Goal: Task Accomplishment & Management: Complete application form

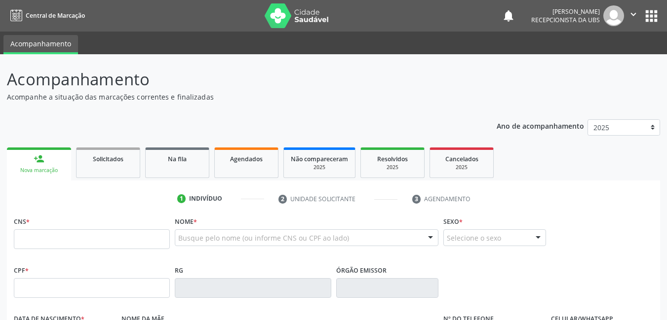
click at [90, 237] on input "text" at bounding box center [92, 239] width 156 height 20
type input "898 0037 1256 4262"
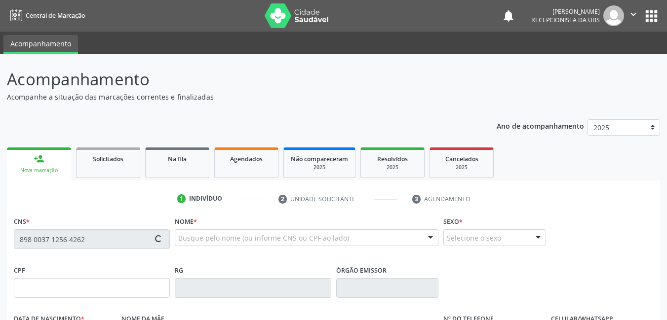
type input "161.856.514-16"
type input "16/05/2007"
type input "Natalia Cristina de Sousa"
type input "(87) 99991-2288"
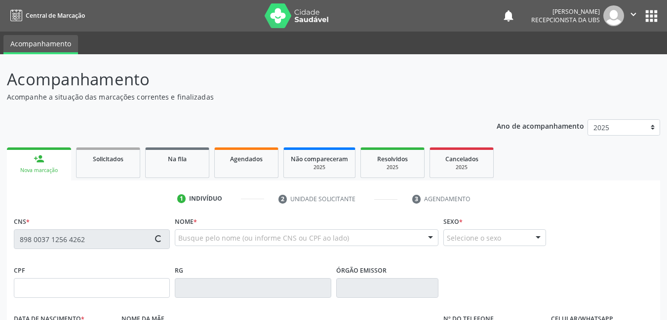
type input "070.625.074-58"
type input "9"
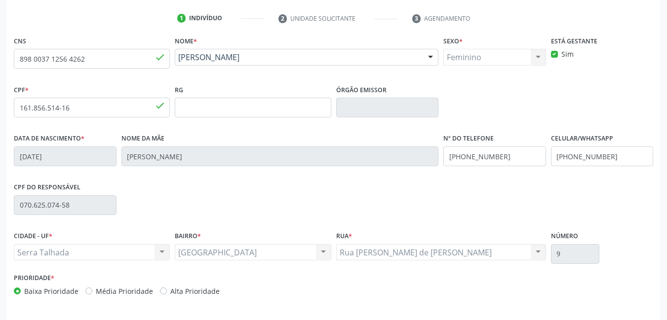
scroll to position [215, 0]
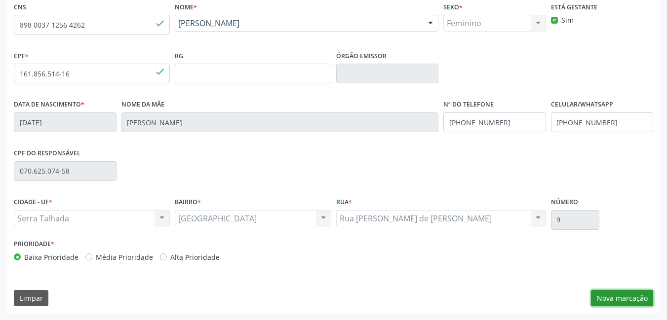
click at [638, 292] on button "Nova marcação" at bounding box center [622, 298] width 62 height 17
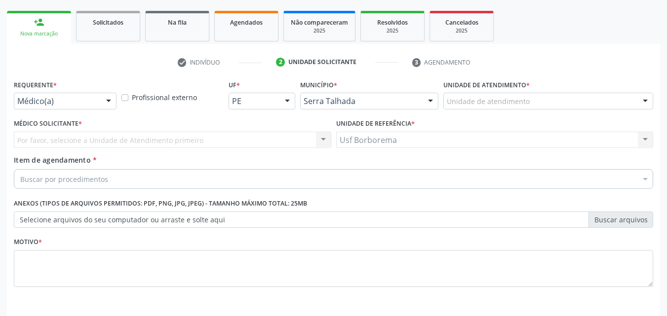
scroll to position [119, 0]
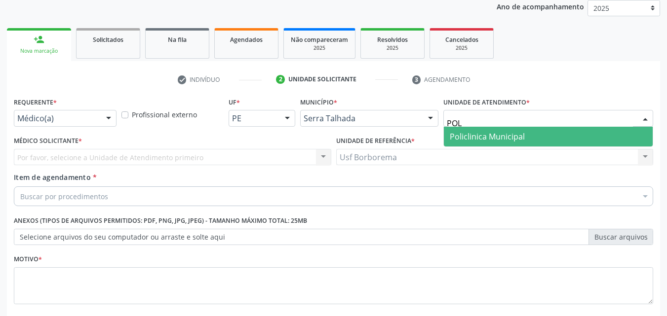
type input "POLI"
click at [479, 139] on span "Policlinica Municipal" at bounding box center [487, 136] width 75 height 11
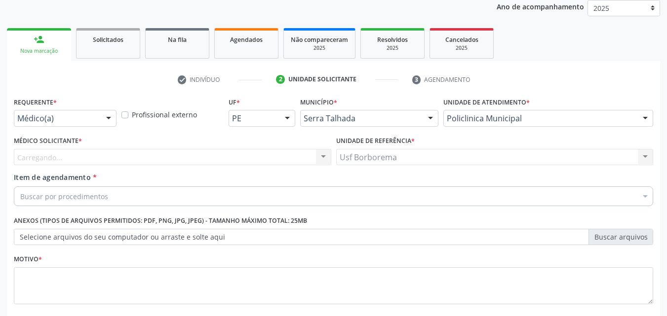
click at [171, 157] on div "Carregando..." at bounding box center [172, 157] width 317 height 17
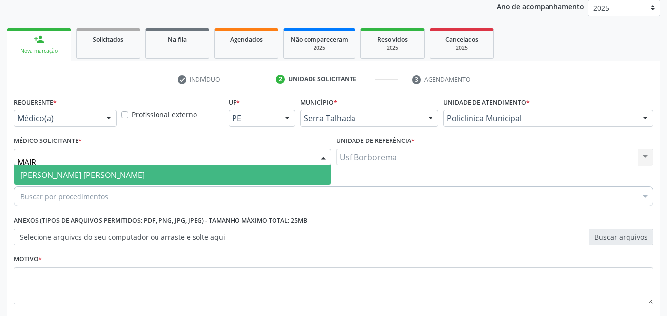
type input "MAIRA"
click at [162, 180] on span "Maira Cavalcanti Lima Barros" at bounding box center [172, 175] width 316 height 20
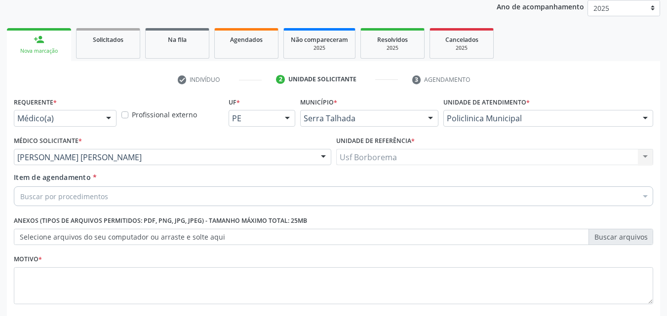
click at [163, 204] on div "Buscar por procedimentos" at bounding box center [333, 197] width 639 height 20
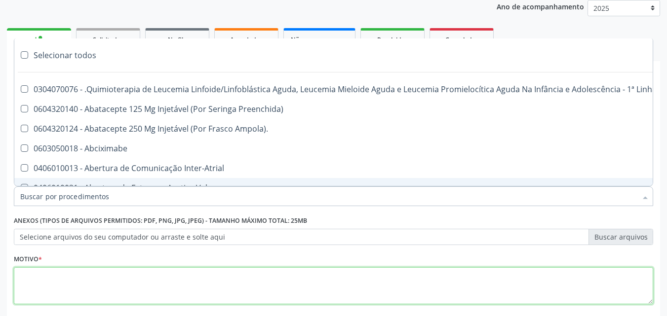
click at [137, 267] on textarea at bounding box center [333, 286] width 639 height 38
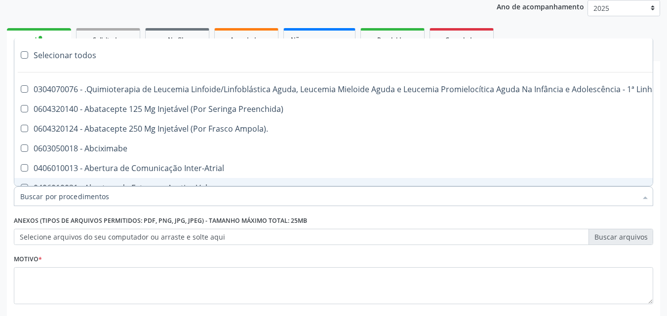
click at [108, 195] on div at bounding box center [333, 197] width 639 height 20
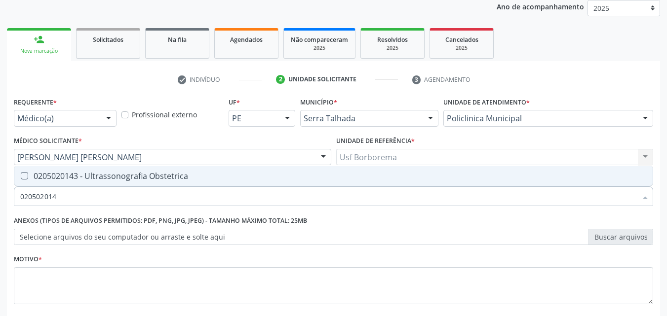
type input "0205020143"
click at [123, 170] on span "0205020143 - Ultrassonografia Obstetrica" at bounding box center [333, 176] width 638 height 20
checkbox Obstetrica "true"
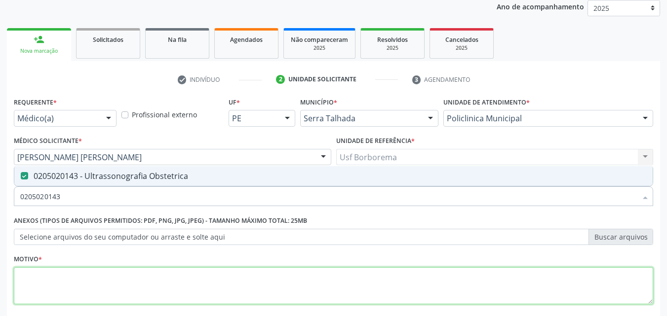
click at [154, 297] on textarea at bounding box center [333, 286] width 639 height 38
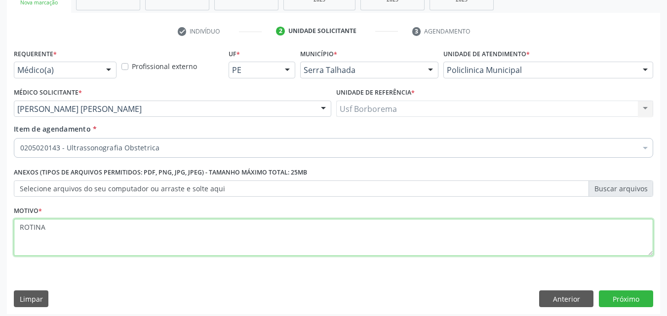
scroll to position [173, 0]
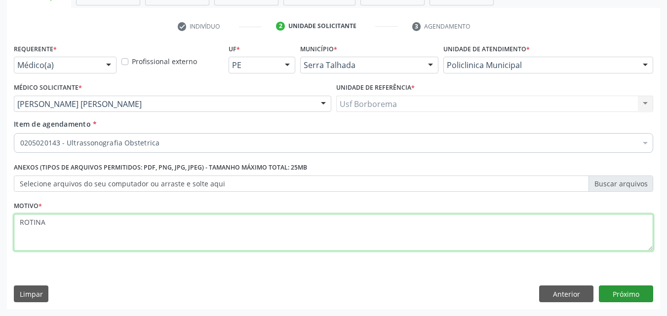
type textarea "ROTINA"
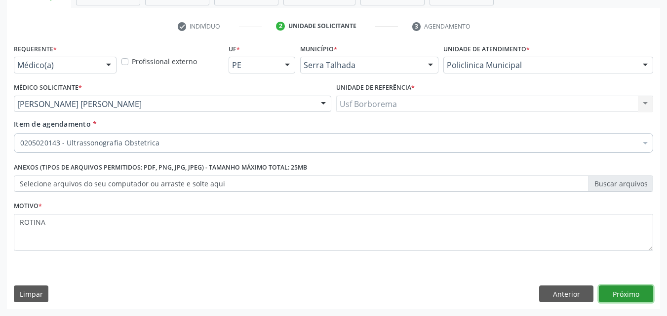
click at [625, 291] on button "Próximo" at bounding box center [626, 294] width 54 height 17
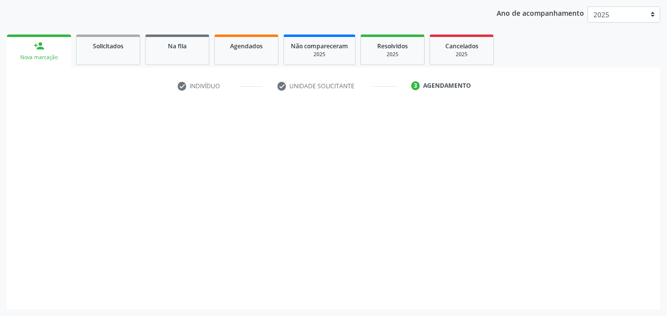
scroll to position [113, 0]
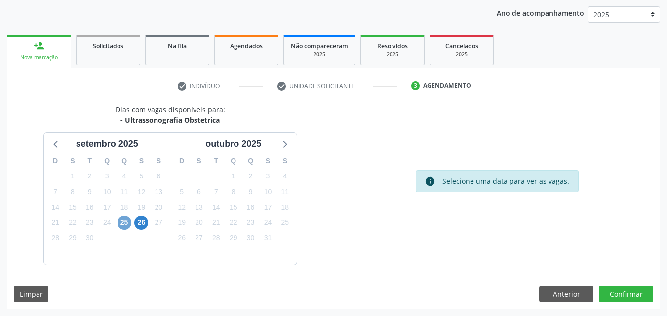
click at [122, 222] on span "25" at bounding box center [124, 223] width 14 height 14
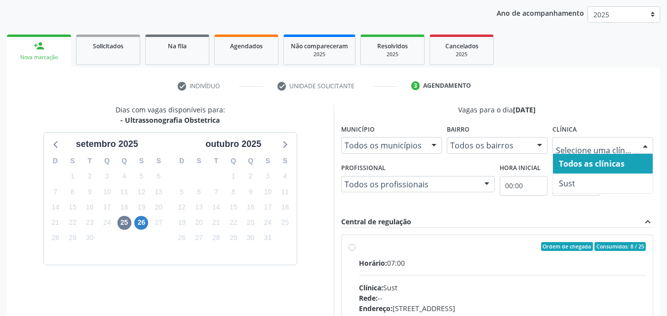
click at [574, 148] on input "text" at bounding box center [594, 151] width 77 height 20
click at [144, 227] on span "26" at bounding box center [141, 223] width 14 height 14
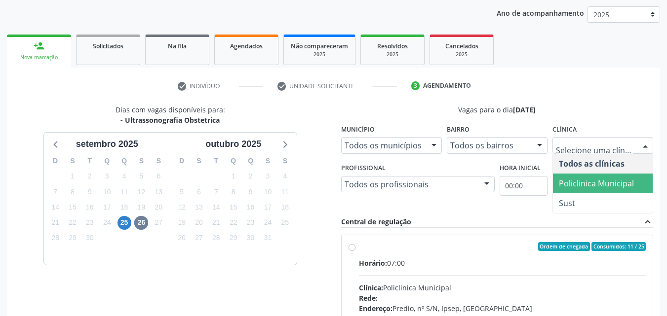
click at [587, 183] on span "Policlinica Municipal" at bounding box center [596, 183] width 75 height 11
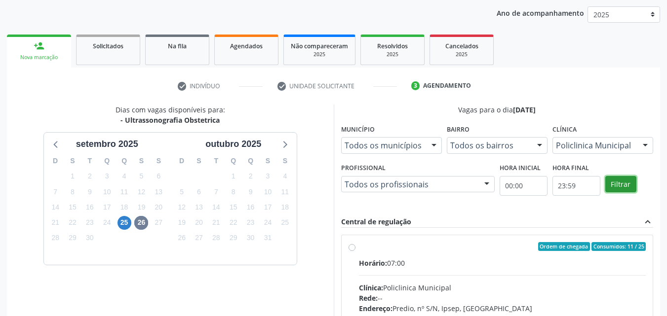
click at [617, 184] on button "Filtrar" at bounding box center [620, 184] width 31 height 17
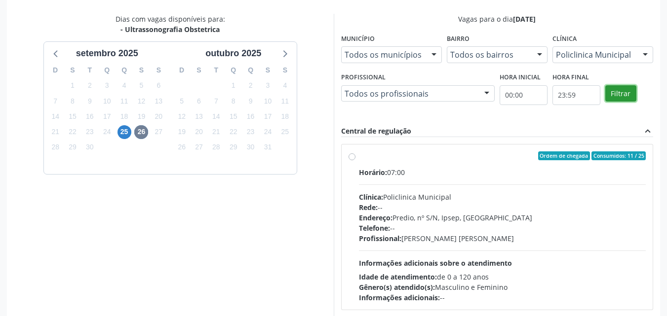
scroll to position [212, 0]
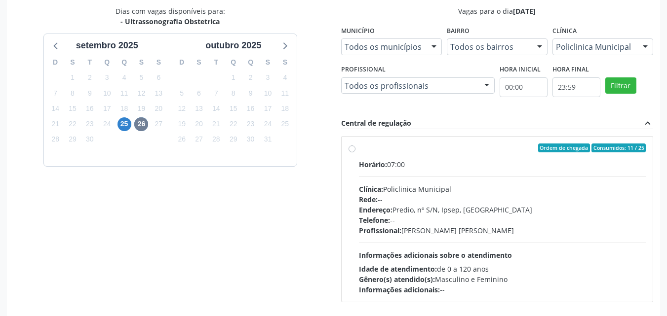
click at [359, 151] on label "Ordem de chegada Consumidos: 11 / 25 Horário: 07:00 Clínica: Policlinica Munici…" at bounding box center [502, 220] width 287 height 152
click at [351, 151] on input "Ordem de chegada Consumidos: 11 / 25 Horário: 07:00 Clínica: Policlinica Munici…" at bounding box center [351, 148] width 7 height 9
radio input "true"
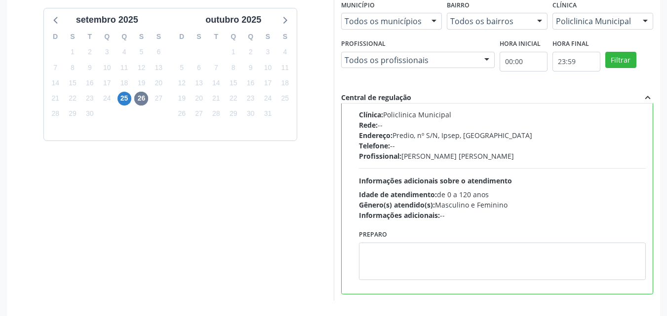
scroll to position [273, 0]
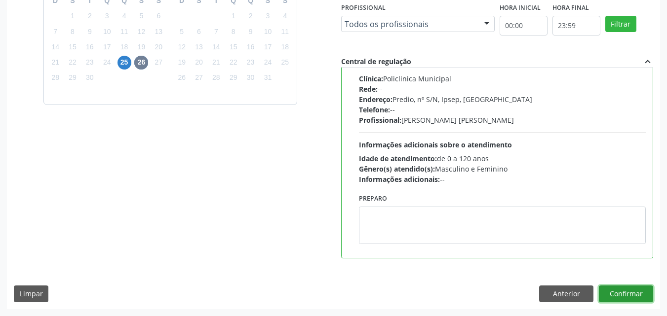
click at [629, 292] on button "Confirmar" at bounding box center [626, 294] width 54 height 17
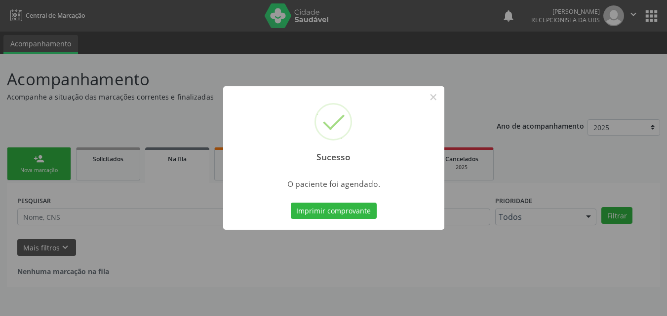
scroll to position [0, 0]
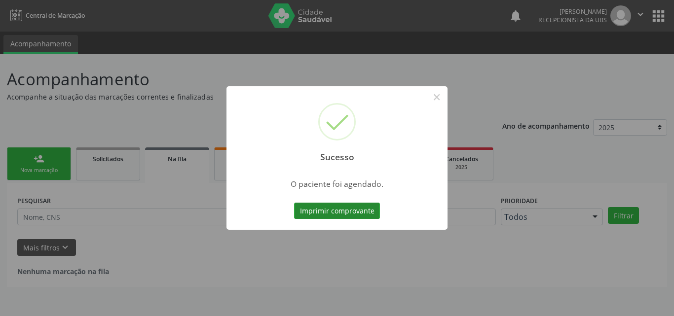
click at [319, 209] on button "Imprimir comprovante" at bounding box center [337, 211] width 86 height 17
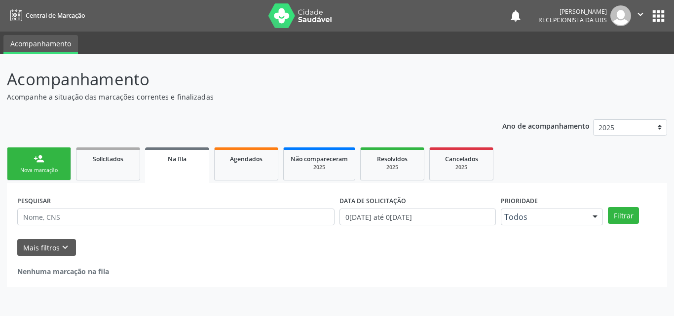
click at [27, 167] on div "Nova marcação" at bounding box center [38, 170] width 49 height 7
click at [27, 166] on link "person_add Nova marcação" at bounding box center [39, 164] width 64 height 33
click at [28, 166] on link "person_add Nova marcação" at bounding box center [39, 164] width 64 height 33
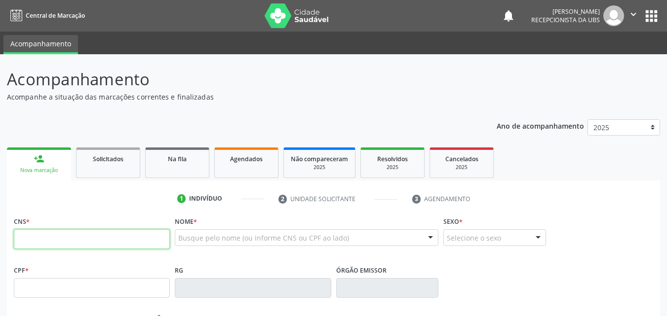
click at [30, 236] on input "text" at bounding box center [92, 239] width 156 height 20
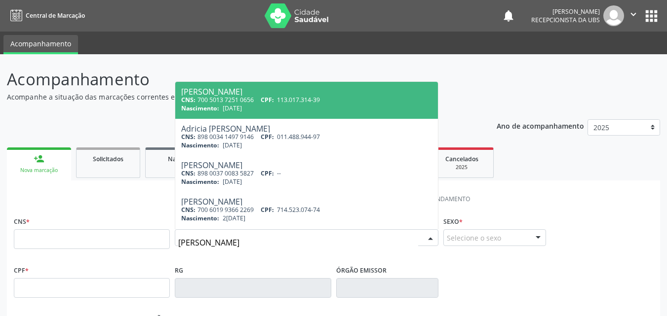
type input "RENATA KAU"
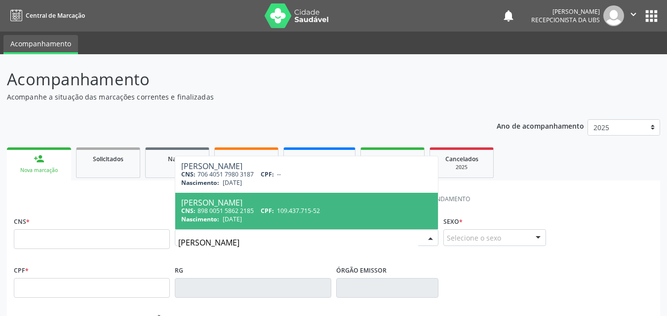
click at [277, 196] on span "Renata Kauny Costa Barbosa CNS: 898 0051 5862 2185 CPF: 109.437.715-52 Nascimen…" at bounding box center [306, 211] width 263 height 37
type input "898 0051 5862 2185"
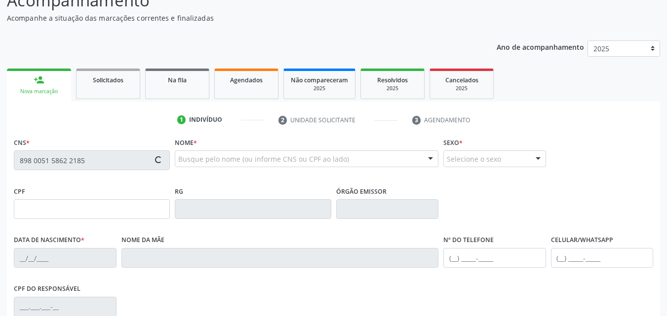
type input "109.437.715-52"
type input "02/02/2006"
type input "Joseane Macedo Costa"
type input "(99) 99999-9999"
type input "(87) 9835-7500"
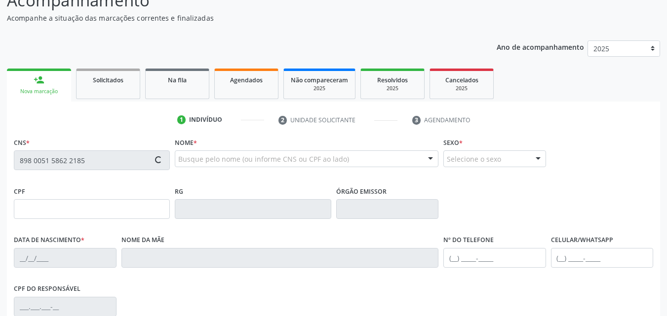
type input "098.760.314-06"
type input "1267"
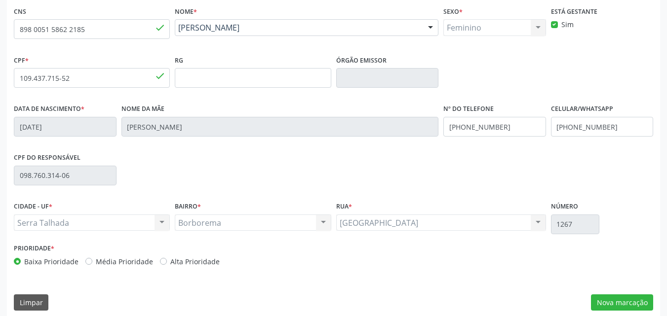
scroll to position [219, 0]
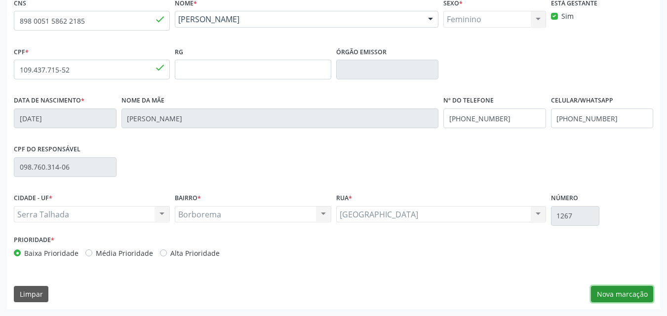
click at [623, 294] on button "Nova marcação" at bounding box center [622, 294] width 62 height 17
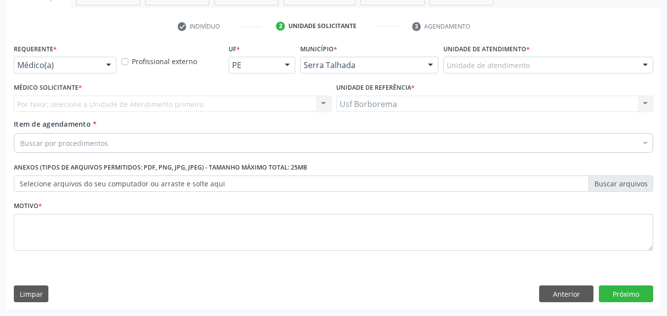
click at [496, 58] on div "Unidade de atendimento" at bounding box center [548, 65] width 210 height 17
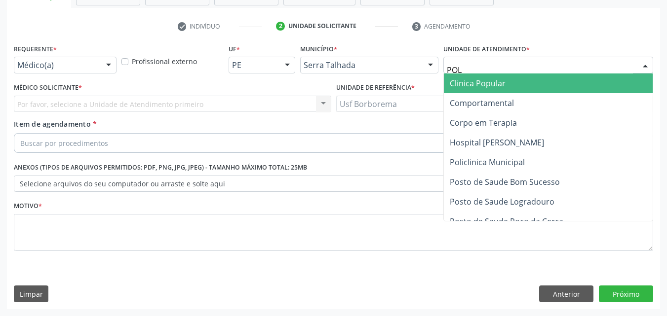
type input "POLI"
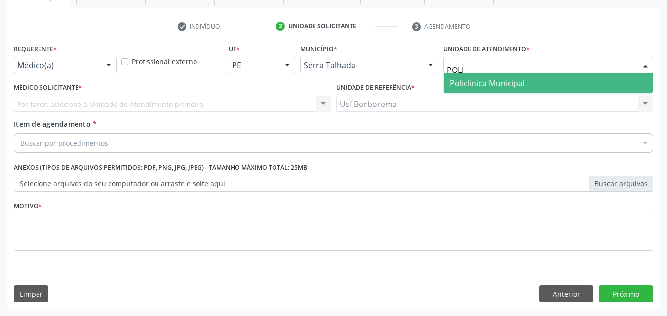
click at [475, 80] on span "Policlinica Municipal" at bounding box center [487, 83] width 75 height 11
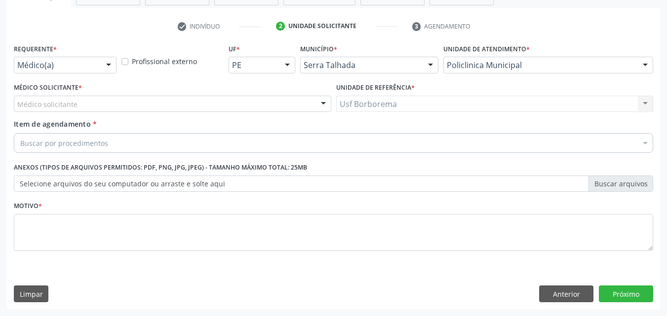
click at [95, 109] on div "Médico solicitante" at bounding box center [172, 104] width 317 height 17
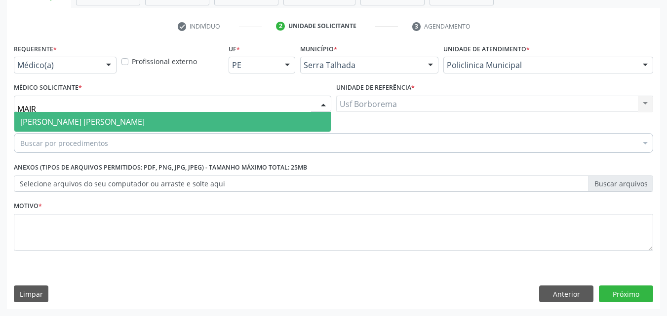
type input "MAIRA"
click at [94, 119] on span "Maira Cavalcanti Lima Barros" at bounding box center [82, 121] width 124 height 11
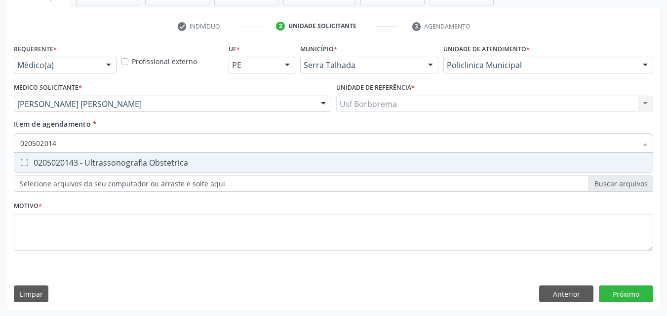
type input "0205020143"
click at [94, 161] on div "0205020143 - Ultrassonografia Obstetrica" at bounding box center [333, 163] width 626 height 8
checkbox Obstetrica "true"
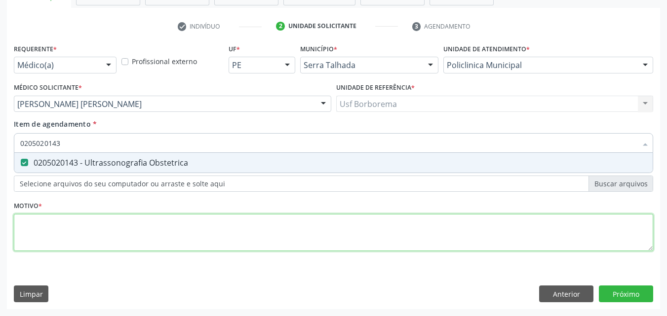
click at [94, 225] on div "Requerente * Médico(a) Médico(a) Enfermeiro(a) Paciente Nenhum resultado encont…" at bounding box center [333, 153] width 639 height 224
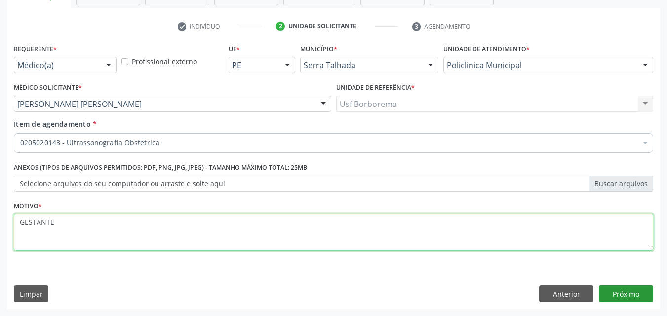
type textarea "GESTANTE"
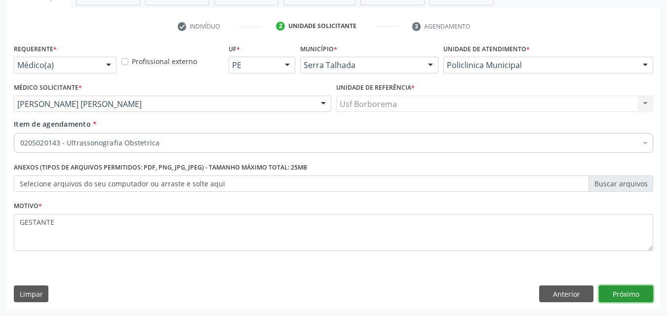
click at [635, 298] on button "Próximo" at bounding box center [626, 294] width 54 height 17
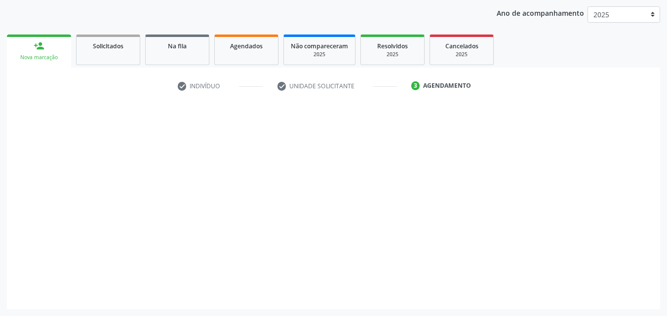
scroll to position [113, 0]
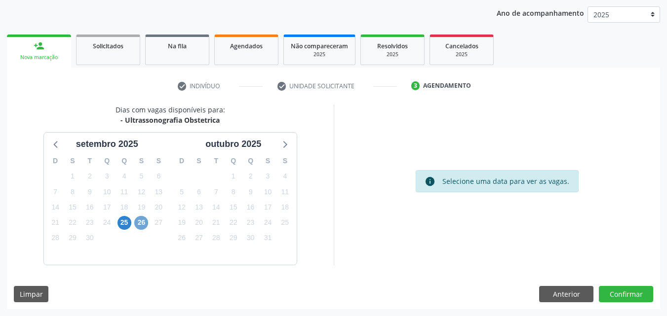
click at [139, 222] on span "26" at bounding box center [141, 223] width 14 height 14
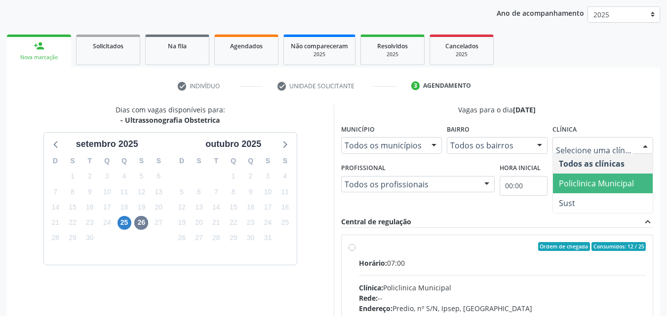
click at [574, 178] on span "Policlinica Municipal" at bounding box center [596, 183] width 75 height 11
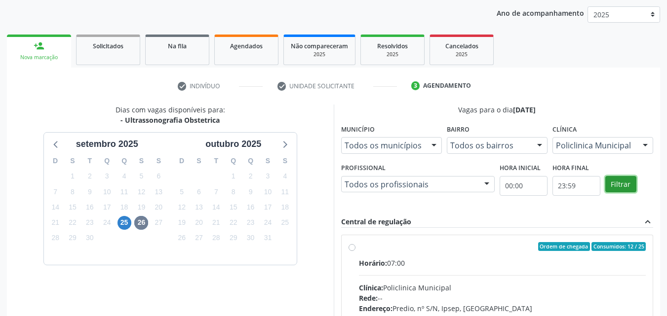
click at [607, 182] on button "Filtrar" at bounding box center [620, 184] width 31 height 17
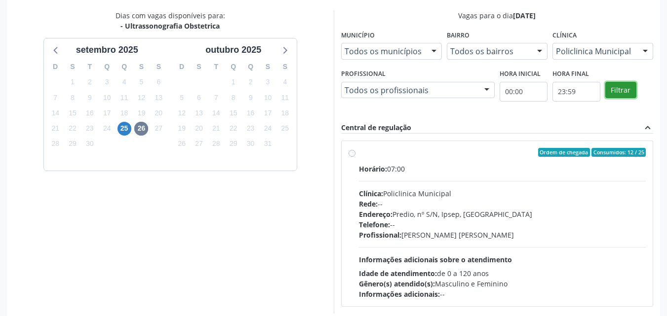
scroll to position [212, 0]
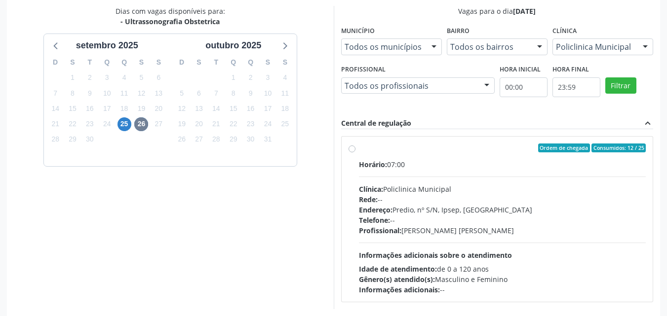
drag, startPoint x: 353, startPoint y: 149, endPoint x: 384, endPoint y: 160, distance: 33.1
click at [359, 150] on label "Ordem de chegada Consumidos: 12 / 25 Horário: 07:00 Clínica: Policlinica Munici…" at bounding box center [502, 220] width 287 height 152
click at [352, 150] on input "Ordem de chegada Consumidos: 12 / 25 Horário: 07:00 Clínica: Policlinica Munici…" at bounding box center [351, 148] width 7 height 9
radio input "true"
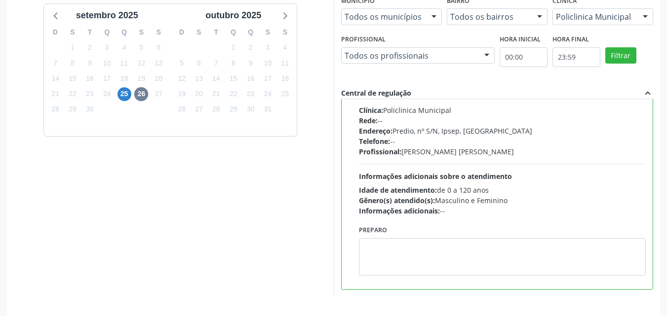
scroll to position [273, 0]
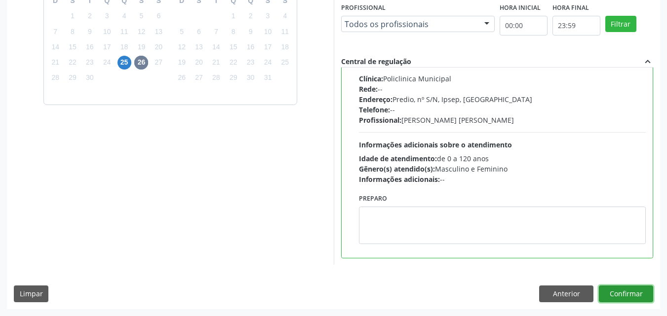
click at [634, 293] on button "Confirmar" at bounding box center [626, 294] width 54 height 17
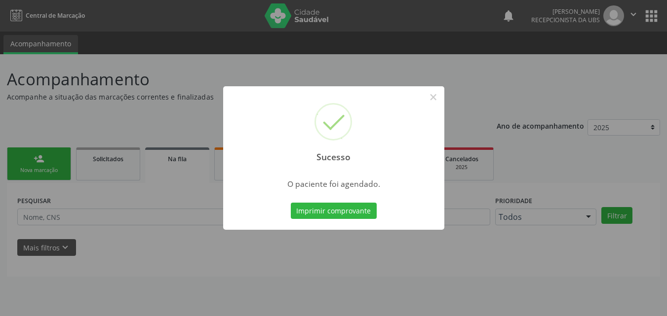
scroll to position [0, 0]
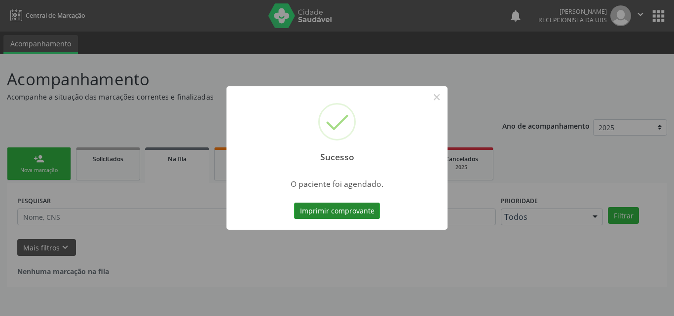
click at [362, 209] on button "Imprimir comprovante" at bounding box center [337, 211] width 86 height 17
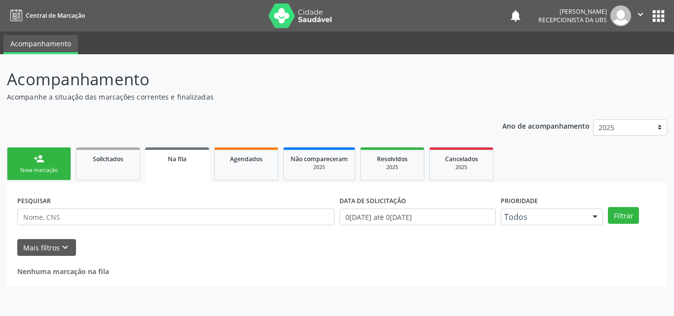
click at [50, 166] on link "person_add Nova marcação" at bounding box center [39, 164] width 64 height 33
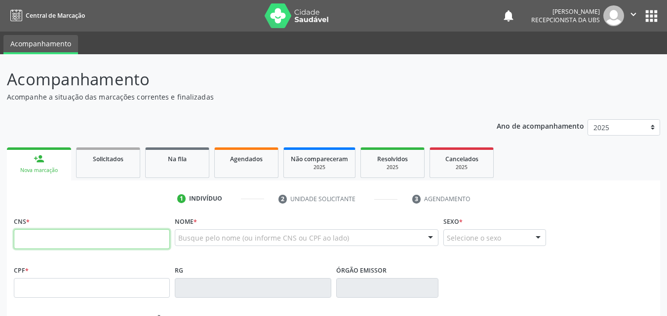
click at [87, 234] on input "text" at bounding box center [92, 239] width 156 height 20
click at [114, 242] on input "700 0481 9838 509" at bounding box center [92, 239] width 156 height 20
type input "7"
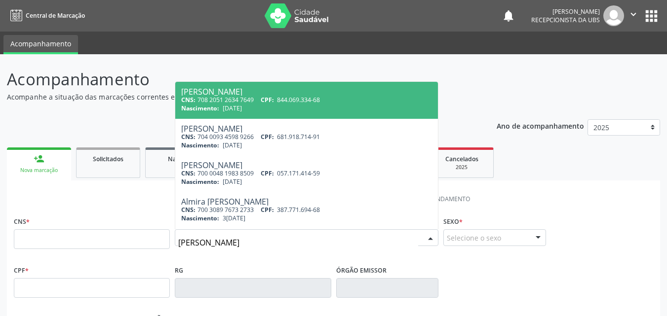
type input "ALMIRA FERREIRA"
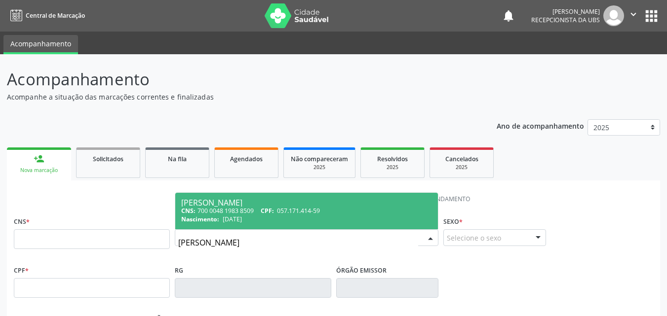
click at [317, 217] on div "Nascimento: 06/01/1975" at bounding box center [306, 219] width 251 height 8
type input "700 0048 1983 8509"
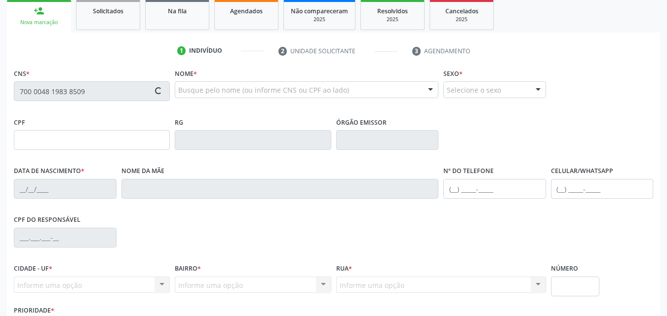
type input "057.171.414-59"
type input "06/01/1975"
type input "Julia Ferreira da Silva"
type input "(87) 99820-9655"
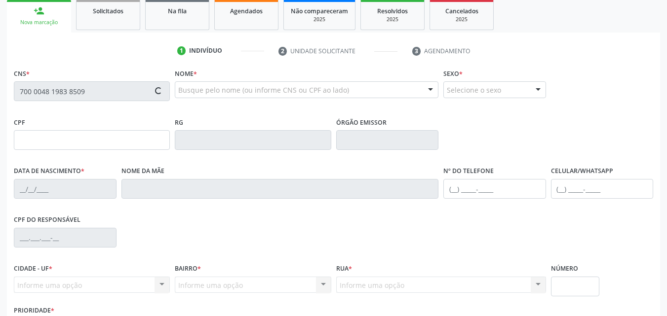
type input "037.252.744-28"
type input "236"
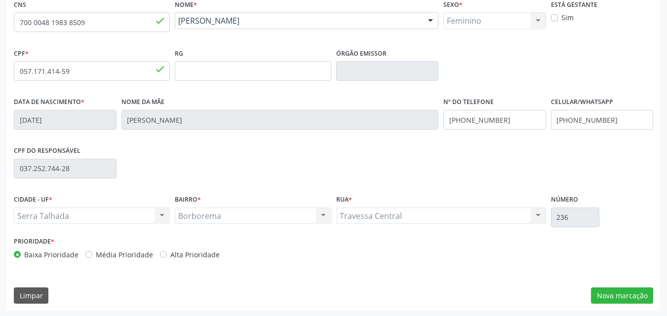
scroll to position [219, 0]
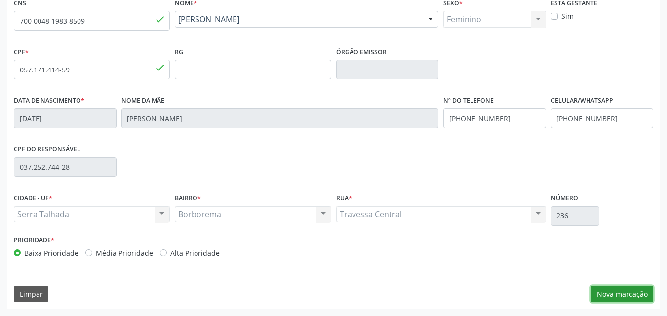
click at [635, 297] on button "Nova marcação" at bounding box center [622, 294] width 62 height 17
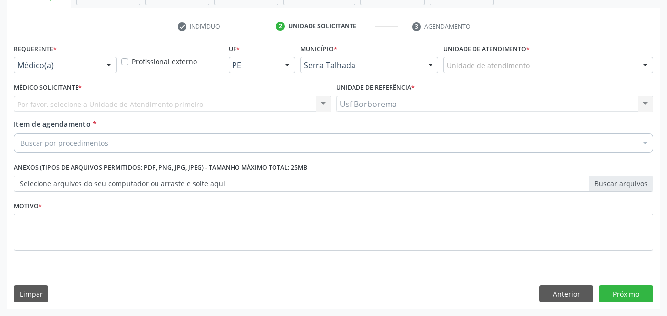
scroll to position [173, 0]
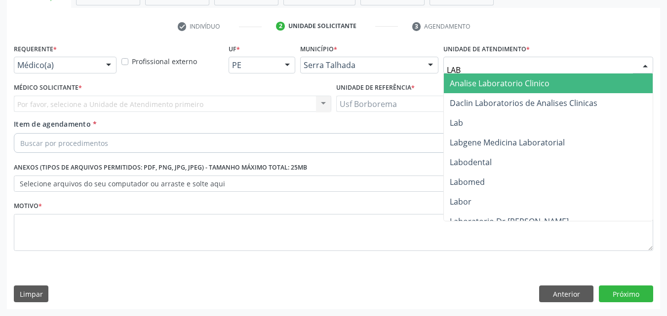
type input "LABG"
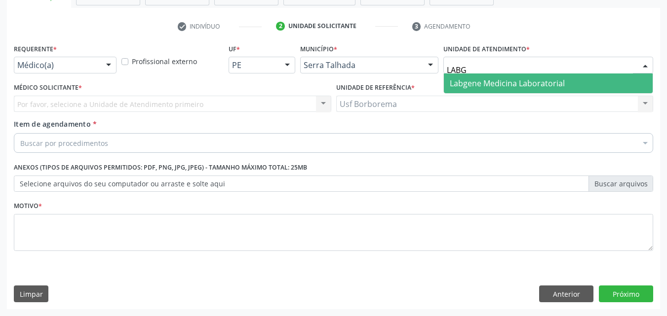
click at [458, 81] on span "Labgene Medicina Laboratorial" at bounding box center [507, 83] width 115 height 11
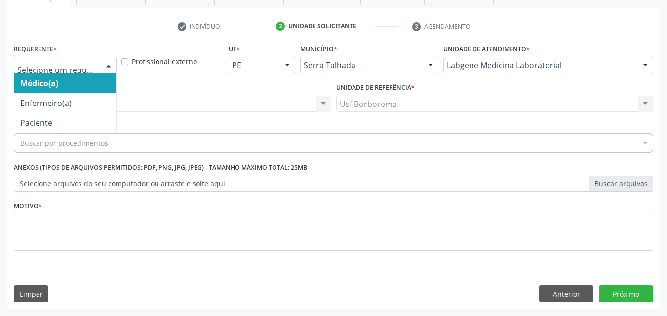
click at [81, 59] on div at bounding box center [65, 65] width 103 height 17
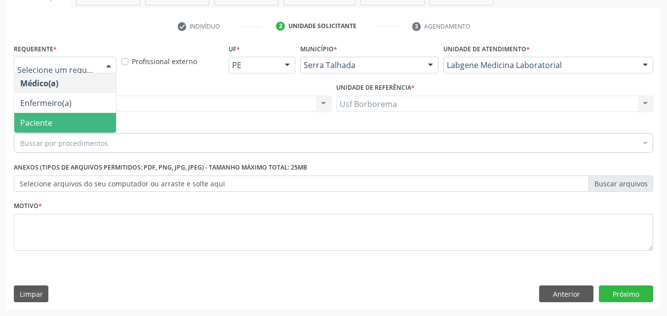
click at [94, 116] on span "Paciente" at bounding box center [65, 123] width 102 height 20
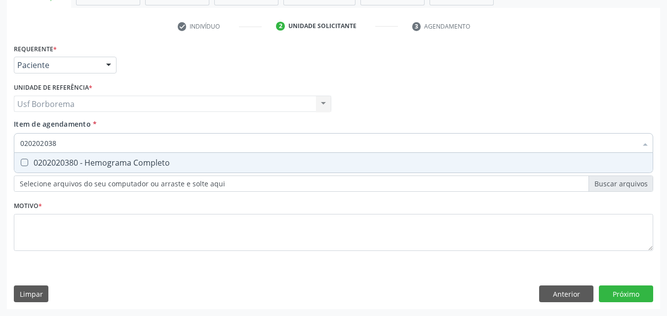
type input "0202020380"
click at [100, 163] on div "0202020380 - Hemograma Completo" at bounding box center [333, 163] width 626 height 8
checkbox Completo "true"
click at [88, 142] on input "0202020380" at bounding box center [328, 143] width 616 height 20
type input "02020203"
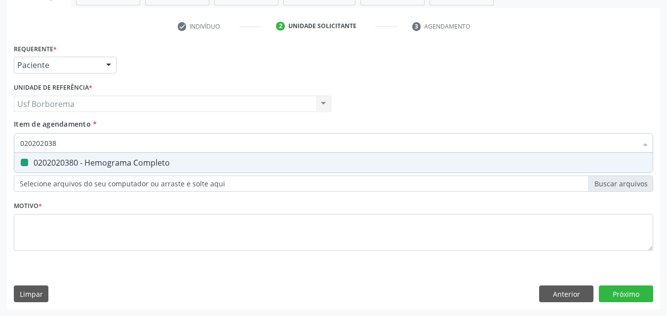
checkbox Completo "false"
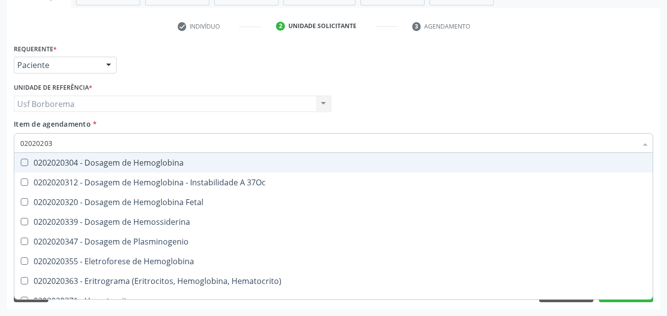
type input "0202020"
checkbox Completo "false"
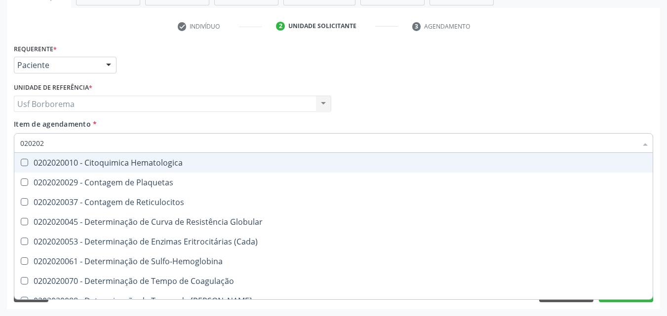
type input "02020"
checkbox Completo "false"
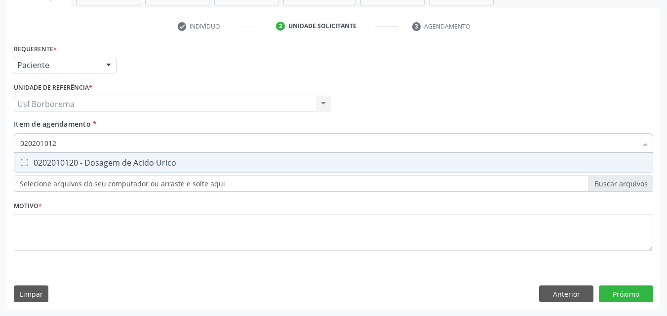
type input "0202010120"
click at [61, 162] on div "0202010120 - Dosagem de Acido Urico" at bounding box center [333, 163] width 626 height 8
checkbox Urico "true"
click at [71, 142] on input "0202010120" at bounding box center [328, 143] width 616 height 20
type input "02020101"
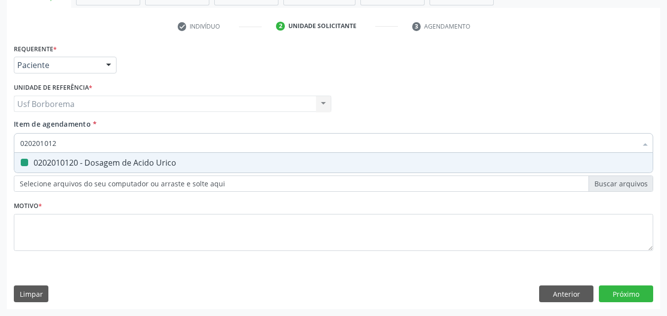
checkbox Urico "false"
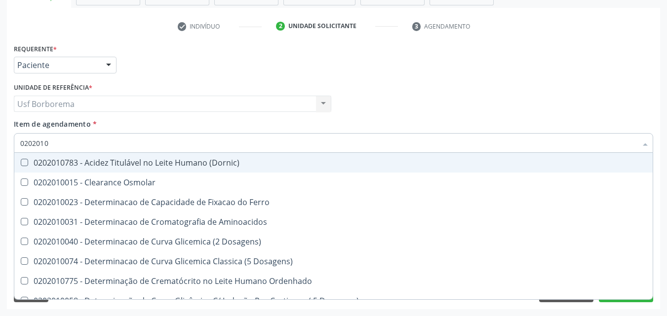
type input "020201"
checkbox Urico "false"
checkbox Amonia "true"
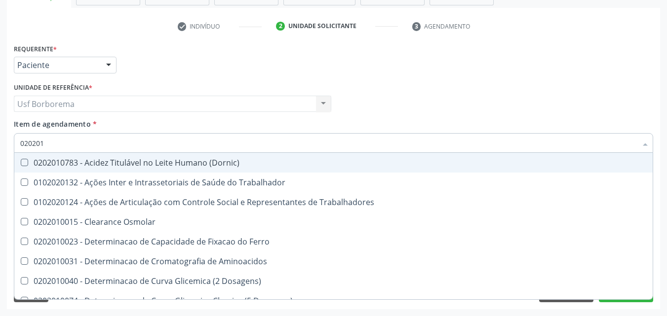
type input "02020"
checkbox Urico "false"
checkbox Trabalho "true"
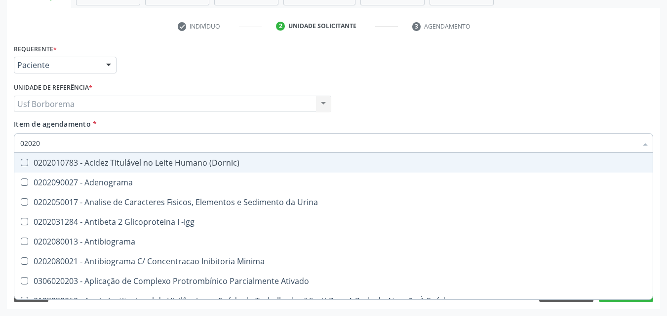
type input "020201"
checkbox Osmolar "true"
checkbox Urico "false"
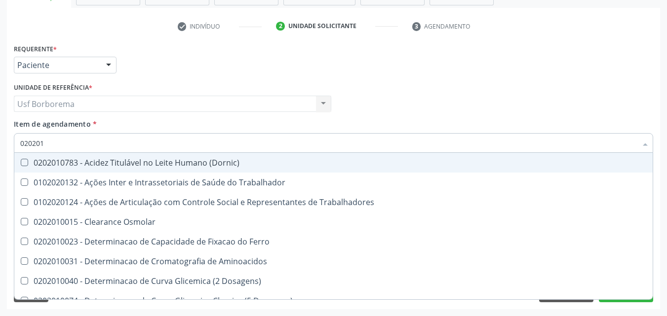
type input "0202010"
checkbox Ativada\) "true"
checkbox Urico "false"
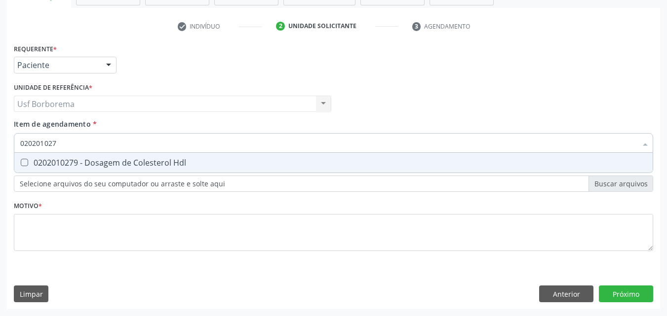
type input "0202010279"
click at [64, 160] on div "0202010279 - Dosagem de Colesterol Hdl" at bounding box center [333, 163] width 626 height 8
checkbox Hdl "true"
click at [69, 141] on input "0202010279" at bounding box center [328, 143] width 616 height 20
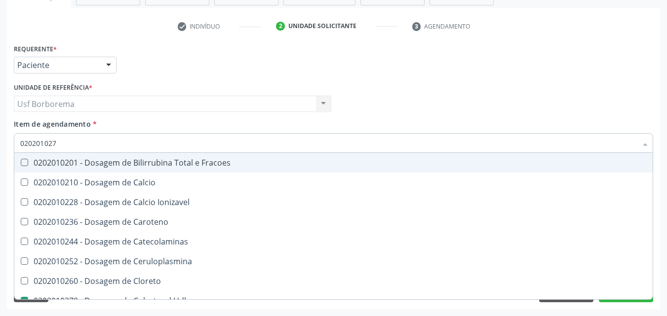
type input "02020102"
checkbox Fracoes "false"
type input "0202010287"
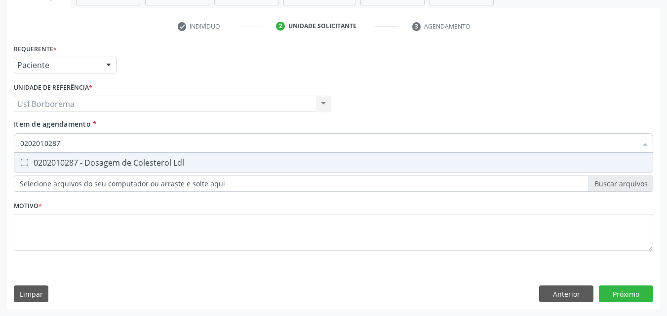
click at [78, 159] on div "0202010287 - Dosagem de Colesterol Ldl" at bounding box center [333, 163] width 626 height 8
checkbox Ldl "true"
click at [80, 147] on input "0202010287" at bounding box center [328, 143] width 616 height 20
type input "02020102"
checkbox Ldl "false"
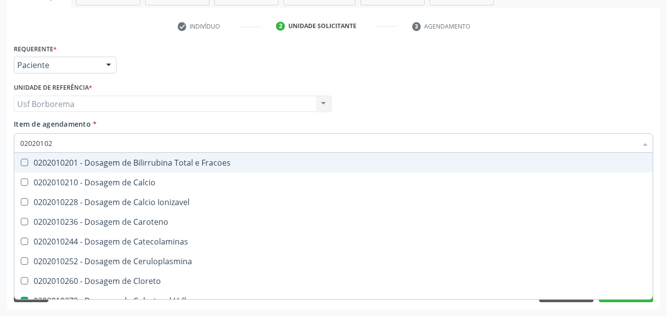
type input "0202010"
checkbox Hdl "false"
checkbox Ldl "false"
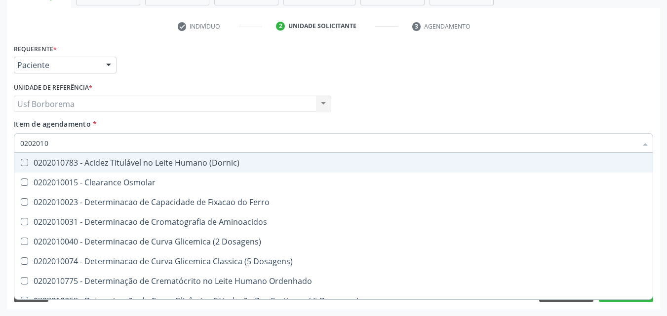
type input "02020102"
checkbox Dosagens\) "true"
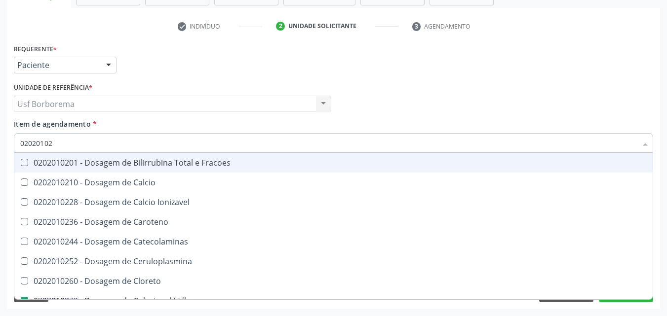
type input "020201027"
checkbox Fracoes "true"
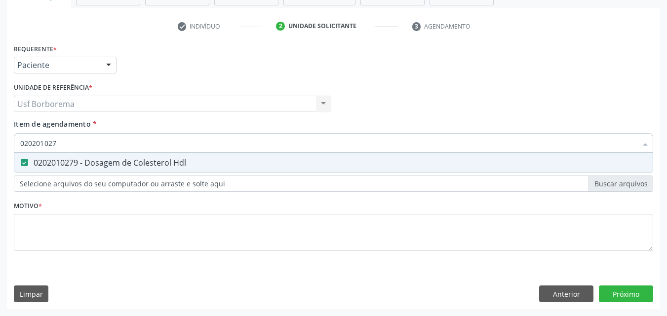
type input "02020102"
checkbox Hdl "false"
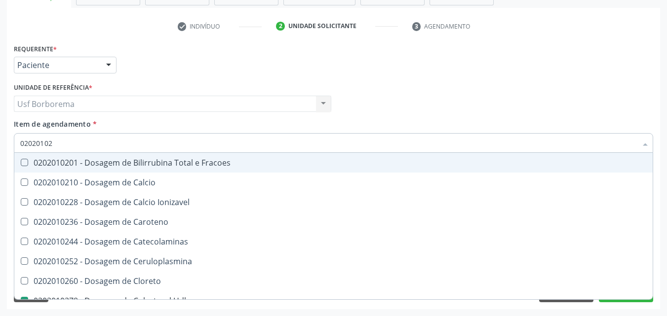
type input "020201028"
checkbox Fracoes "true"
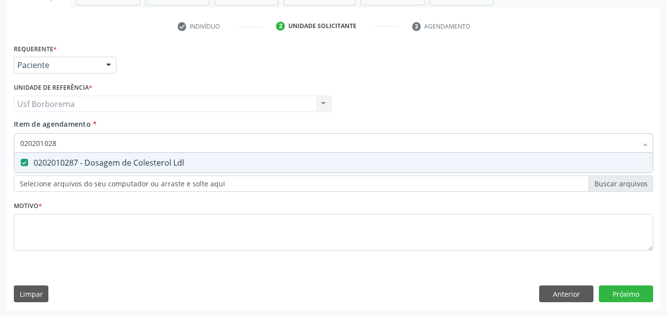
type input "02020102"
checkbox Ldl "false"
type input "0202010295"
click at [83, 163] on div "0202010295 - Dosagem de Colesterol Total" at bounding box center [333, 163] width 626 height 8
checkbox Total "true"
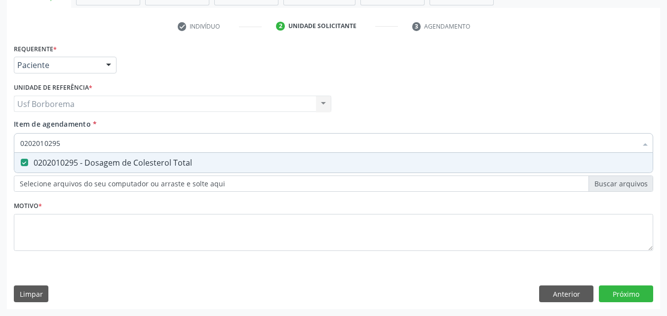
click at [74, 142] on input "0202010295" at bounding box center [328, 143] width 616 height 20
type input "02020102"
checkbox Total "false"
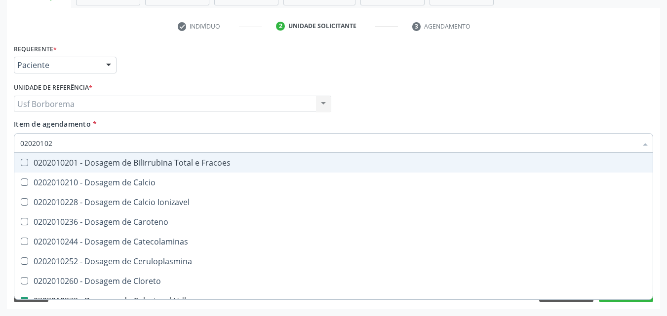
type input "0202010"
checkbox Hdl "false"
checkbox Ldl "false"
checkbox Total "false"
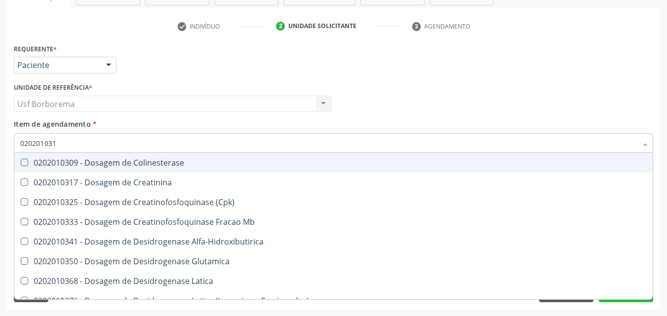
type input "0202010317"
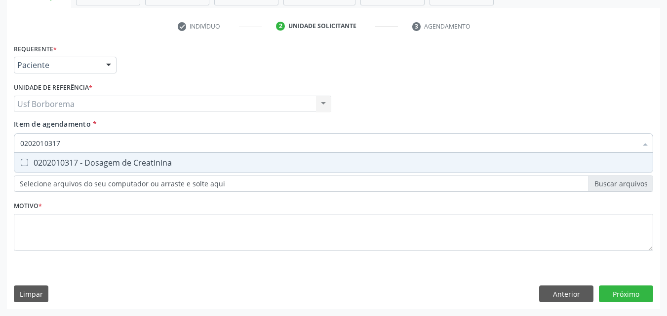
click at [74, 156] on span "0202010317 - Dosagem de Creatinina" at bounding box center [333, 163] width 638 height 20
checkbox Creatinina "true"
click at [77, 139] on input "0202010317" at bounding box center [328, 143] width 616 height 20
type input "02020103"
checkbox Creatinina "false"
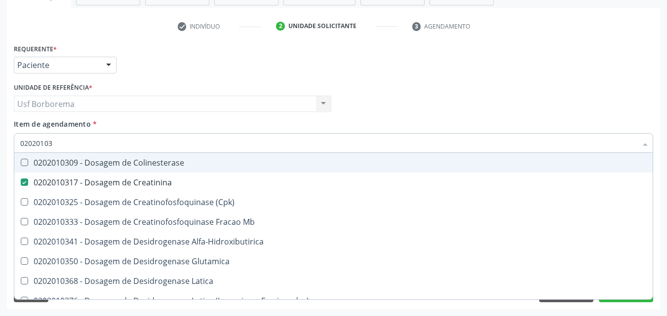
type input "0202010"
checkbox Creatinina "false"
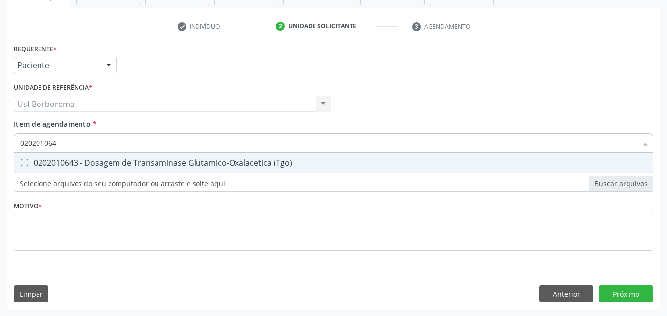
type input "0202010643"
click at [81, 162] on div "0202010643 - Dosagem de Transaminase Glutamico-Oxalacetica (Tgo)" at bounding box center [333, 163] width 626 height 8
checkbox \(Tgo\) "true"
click at [85, 145] on input "0202010643" at bounding box center [328, 143] width 616 height 20
type input "02020106"
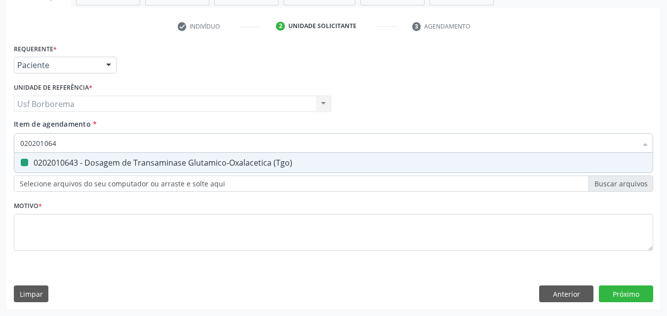
checkbox \(Tgo\) "false"
type input "0202010651"
click at [89, 164] on div "0202010651 - Dosagem de Transaminase Glutamico-Piruvica (Tgp)" at bounding box center [333, 163] width 626 height 8
checkbox \(Tgp\) "true"
click at [87, 143] on input "0202010651" at bounding box center [328, 143] width 616 height 20
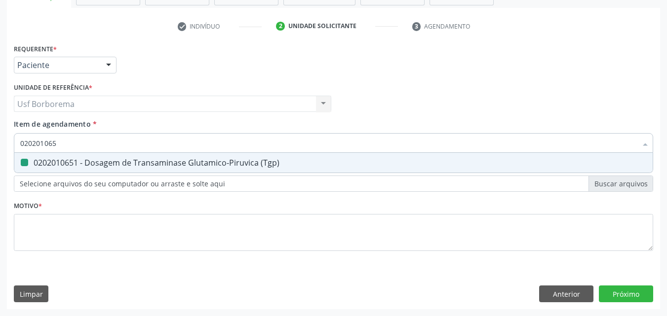
type input "02020106"
checkbox \(Tgp\) "false"
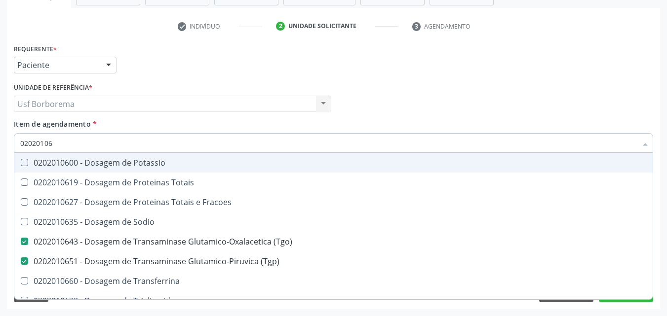
type input "0202010"
checkbox \(Tgo\) "false"
checkbox \(Tgp\) "false"
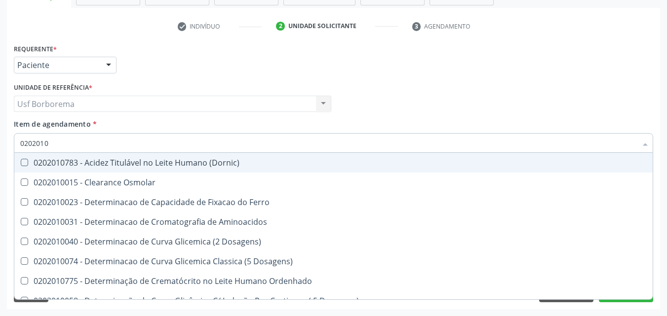
type input "02020106"
checkbox Dosagens\) "true"
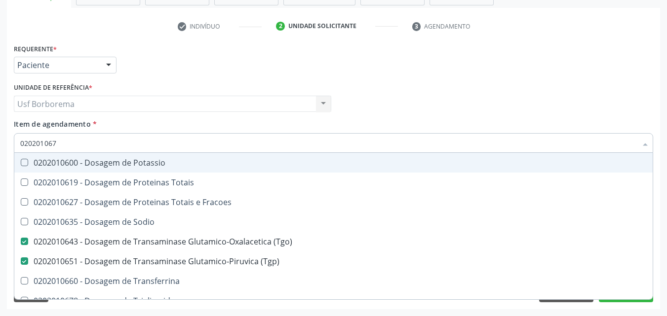
type input "0202010678"
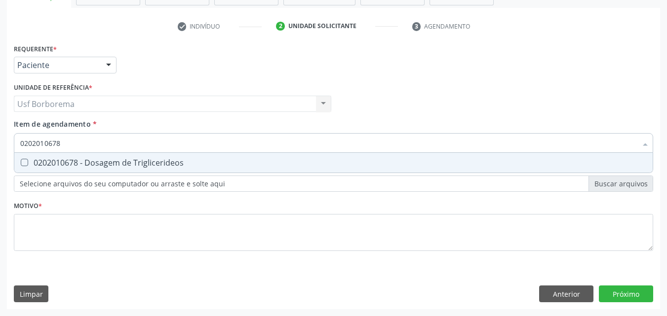
click at [92, 159] on div "0202010678 - Dosagem de Triglicerideos" at bounding box center [333, 163] width 626 height 8
checkbox Triglicerideos "true"
click at [89, 141] on input "0202010678" at bounding box center [328, 143] width 616 height 20
type input "02020106"
checkbox Triglicerideos "false"
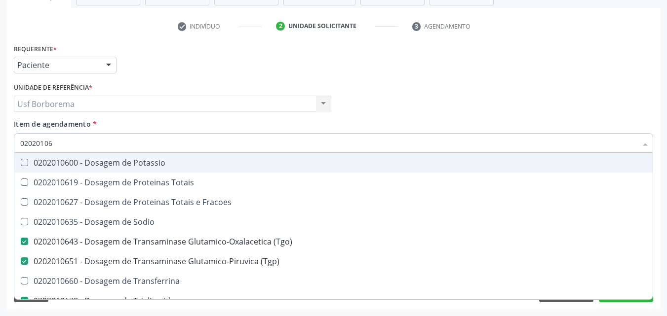
type input "0202010"
checkbox \(Tgo\) "false"
checkbox \(Tgp\) "false"
checkbox Triglicerideos "false"
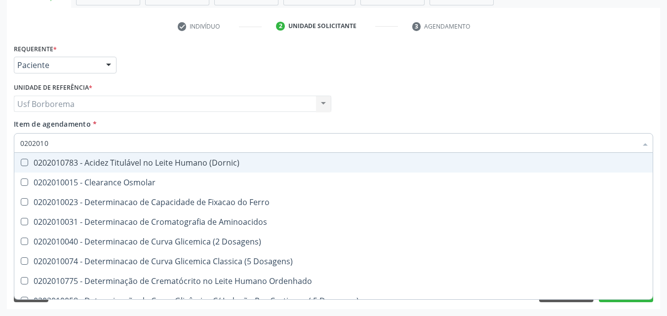
type input "02020106"
checkbox Dosagens\) "true"
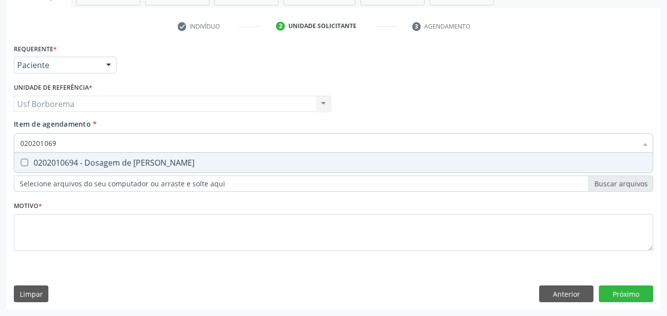
type input "0202010694"
click at [190, 166] on div "0202010694 - Dosagem de [PERSON_NAME]" at bounding box center [333, 163] width 626 height 8
checkbox Ureia "true"
click at [178, 142] on input "0202010694" at bounding box center [328, 143] width 616 height 20
type input "02020106"
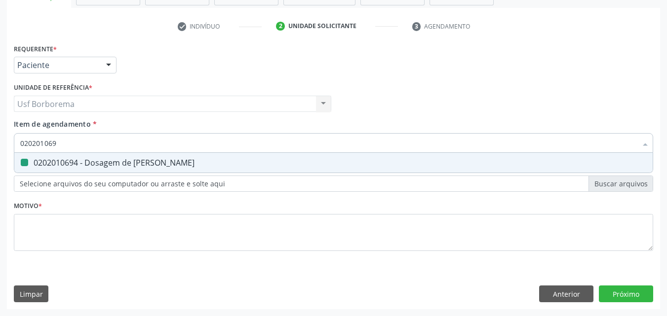
checkbox Ureia "false"
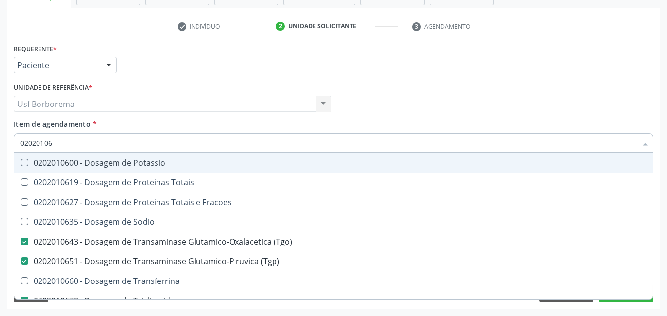
type input "0202010"
checkbox \(Tgo\) "false"
checkbox \(Tgp\) "false"
checkbox Triglicerideos "false"
checkbox Ureia "false"
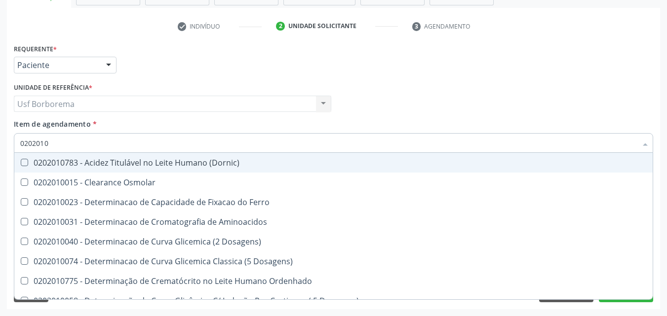
type input "020201"
checkbox Urico "false"
checkbox Amonia "true"
checkbox Hdl "false"
checkbox Ldl "false"
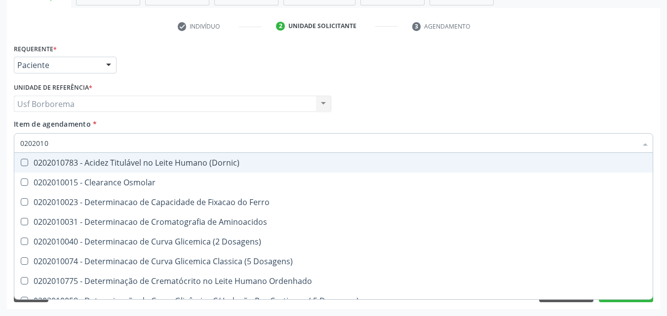
checkbox Total "false"
checkbox Creatinina "false"
checkbox Latica "true"
checkbox Fracionadas\) "true"
checkbox Ferritina "true"
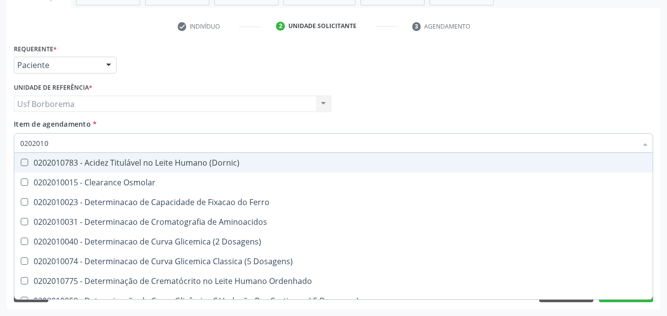
checkbox Folato "true"
checkbox \(Tgo\) "false"
checkbox \(Tgp\) "false"
checkbox Triglicerideos "false"
checkbox Ureia "false"
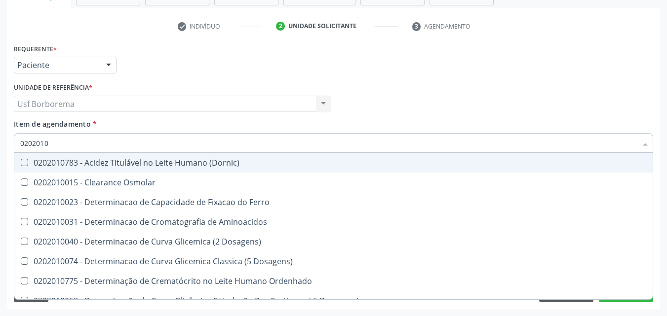
checkbox D-Xilose "true"
checkbox Orais "true"
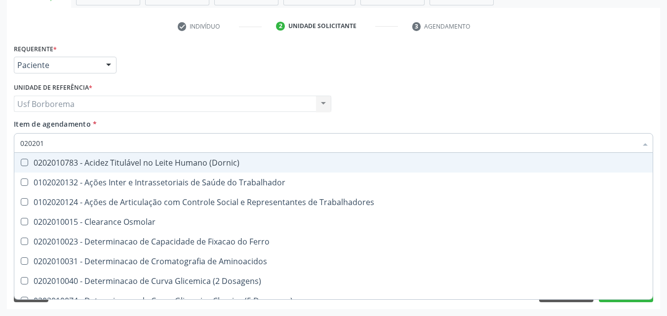
type input "02020"
checkbox Urico "false"
checkbox Hdl "false"
checkbox Ldl "false"
checkbox Total "false"
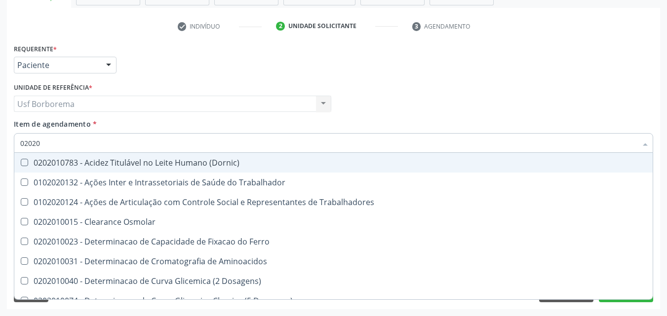
checkbox Creatinina "false"
checkbox \(Tgo\) "false"
checkbox \(Tgp\) "false"
checkbox Triglicerideos "false"
checkbox Ureia "false"
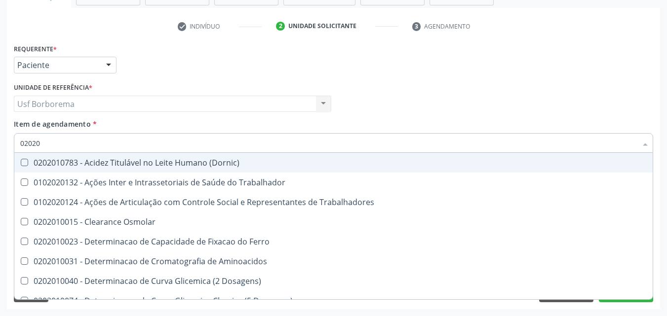
checkbox Trabalho "true"
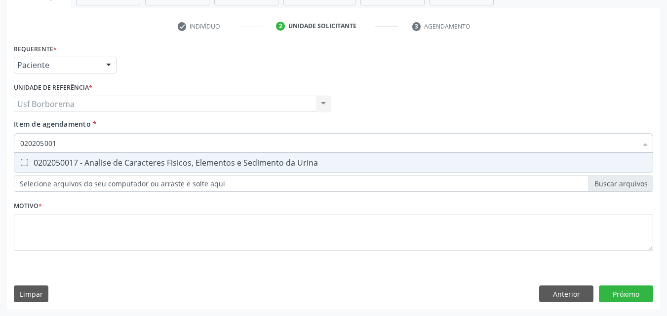
type input "0202050017"
drag, startPoint x: 189, startPoint y: 163, endPoint x: 173, endPoint y: 135, distance: 32.3
click at [189, 164] on div "0202050017 - Analise de Caracteres Fisicos, Elementos e Sedimento da Urina" at bounding box center [333, 163] width 626 height 8
checkbox Urina "true"
click at [176, 142] on input "0202050017" at bounding box center [328, 143] width 616 height 20
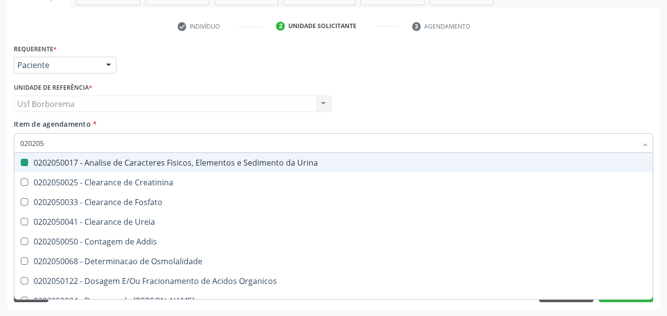
type input "02020"
checkbox Urina "false"
checkbox Fosfato "true"
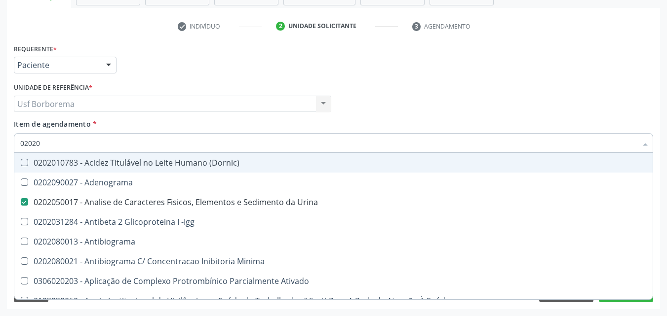
type input "020201"
checkbox Urina "false"
checkbox Osmolar "true"
checkbox \(Pos-Pasteurização\) "true"
checkbox Molecular "true"
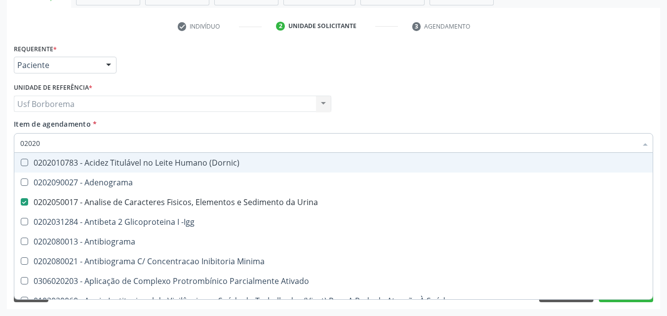
checkbox Parceria\) "true"
checkbox Gestante "true"
checkbox 17-Hidroxicorticosteroides "true"
checkbox D "true"
checkbox Acetona "true"
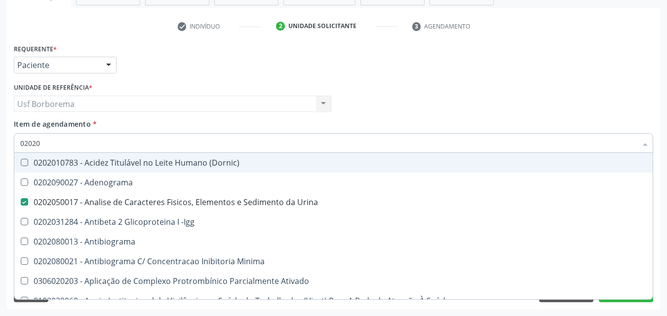
checkbox Ascorbico "true"
checkbox Urico "false"
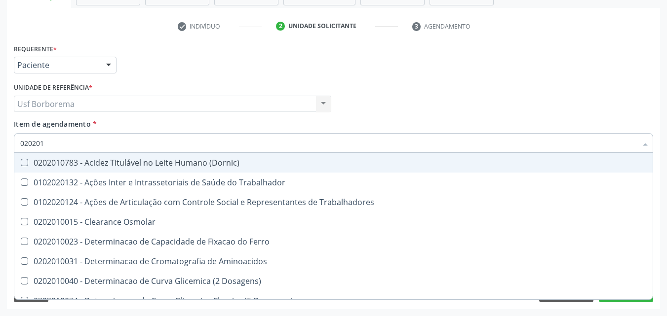
type input "0202010"
checkbox Ativada\) "true"
checkbox Urico "false"
checkbox Circulante "true"
checkbox III "true"
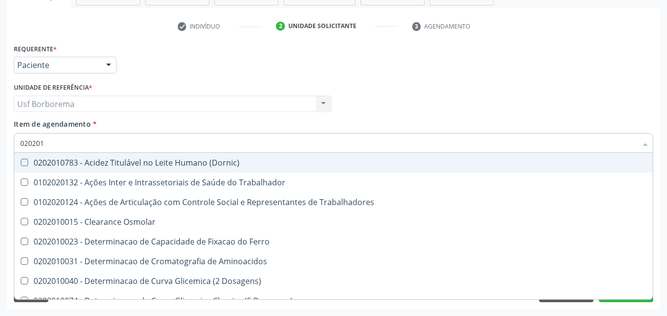
checkbox Fracoes "true"
checkbox Ionizavel "true"
checkbox Hdl "false"
checkbox Ldl "false"
checkbox Total "false"
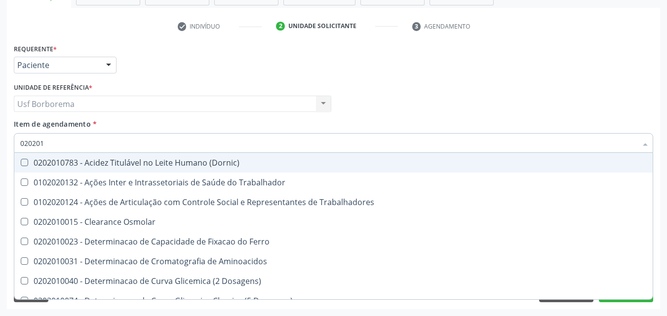
checkbox Creatinina "false"
checkbox Leucino-Aminopeptidase "true"
checkbox Lipase "true"
checkbox Muco-Proteinas "true"
checkbox Piruvato "true"
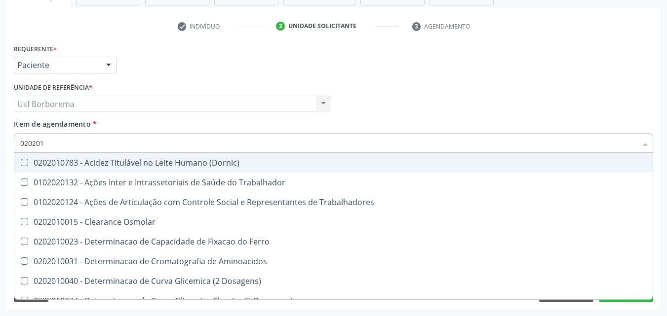
checkbox \(Tgo\) "false"
checkbox \(Tgp\) "false"
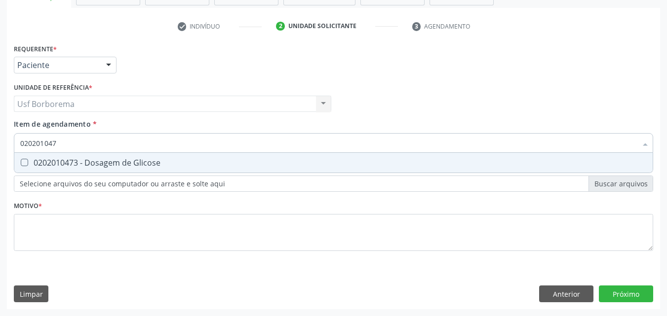
type input "0202010473"
click at [172, 169] on span "0202010473 - Dosagem de Glicose" at bounding box center [333, 163] width 638 height 20
checkbox Glicose "true"
click at [147, 145] on input "0202010473" at bounding box center [328, 143] width 616 height 20
click at [149, 161] on div "0202010503 - Dosagem de Hemoglobina Glicosilada" at bounding box center [333, 163] width 626 height 8
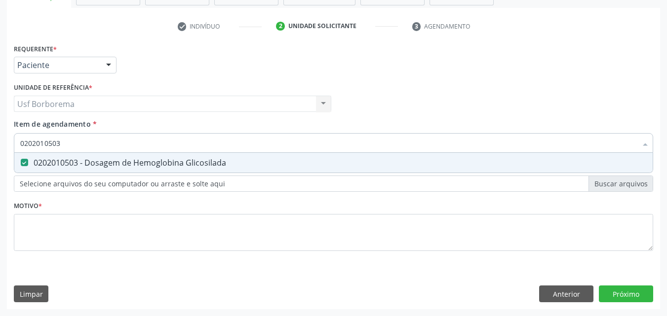
click at [150, 148] on input "0202010503" at bounding box center [328, 143] width 616 height 20
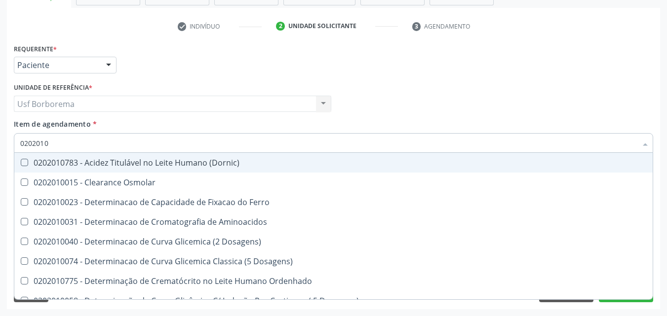
click at [253, 58] on div "Requerente * Paciente Médico(a) Enfermeiro(a) Paciente Nenhum resultado encontr…" at bounding box center [333, 60] width 644 height 38
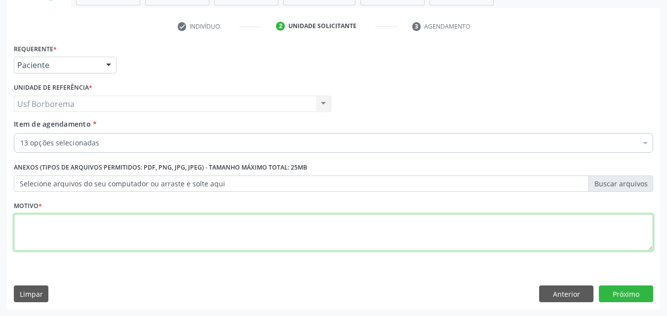
click at [145, 240] on textarea at bounding box center [333, 233] width 639 height 38
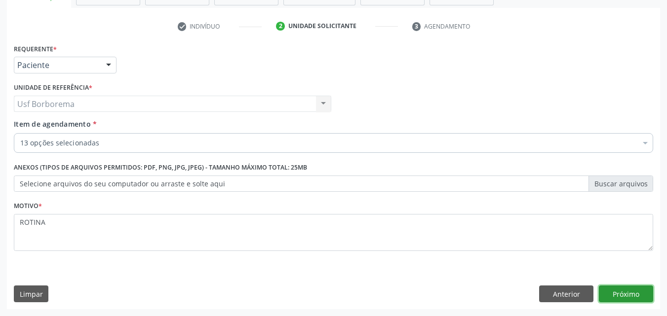
click at [611, 295] on button "Próximo" at bounding box center [626, 294] width 54 height 17
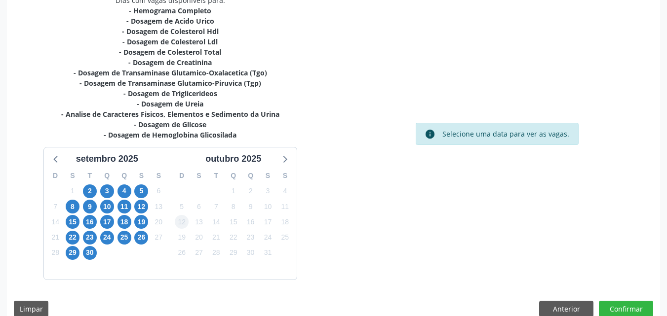
scroll to position [237, 0]
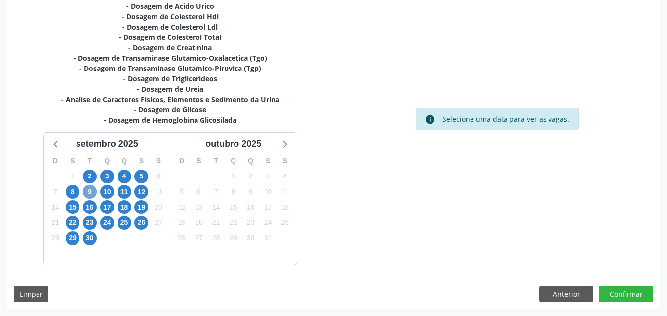
click at [91, 194] on span "9" at bounding box center [90, 192] width 14 height 14
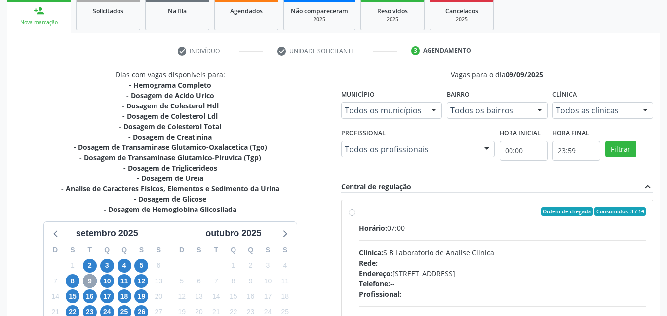
scroll to position [197, 0]
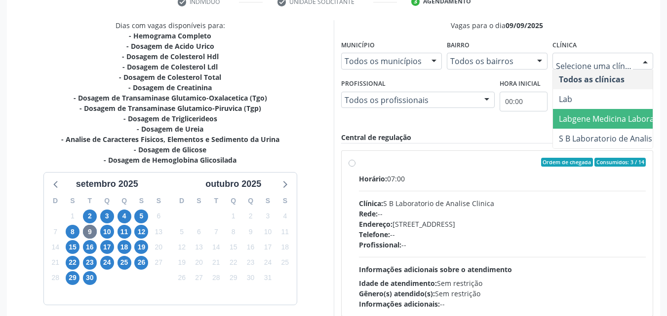
click at [600, 116] on span "Labgene Medicina Laboratorial" at bounding box center [616, 119] width 115 height 11
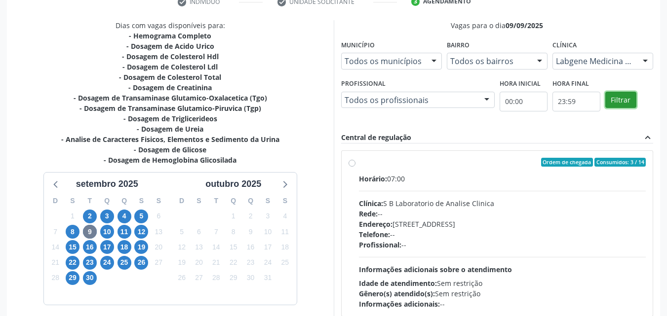
click at [621, 99] on button "Filtrar" at bounding box center [620, 100] width 31 height 17
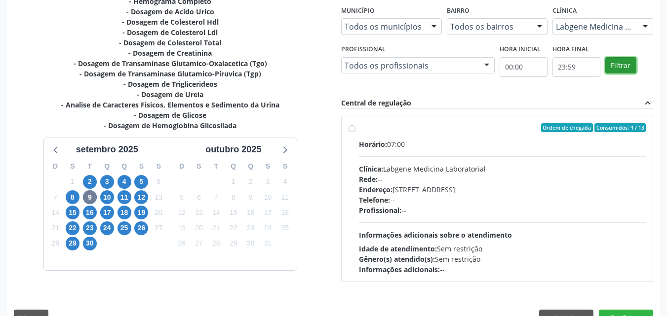
scroll to position [256, 0]
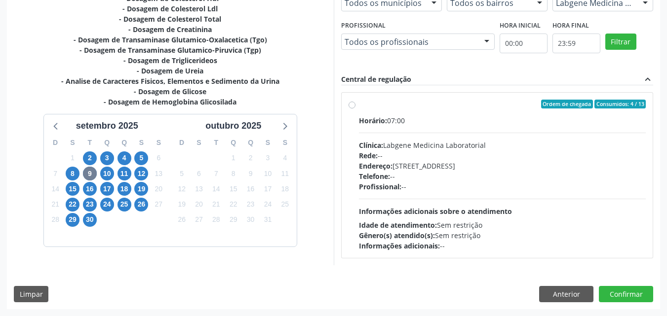
click at [359, 106] on label "Ordem de chegada Consumidos: 4 / 13 Horário: 07:00 Clínica: Labgene Medicina La…" at bounding box center [502, 176] width 287 height 152
click at [349, 106] on input "Ordem de chegada Consumidos: 4 / 13 Horário: 07:00 Clínica: Labgene Medicina La…" at bounding box center [351, 104] width 7 height 9
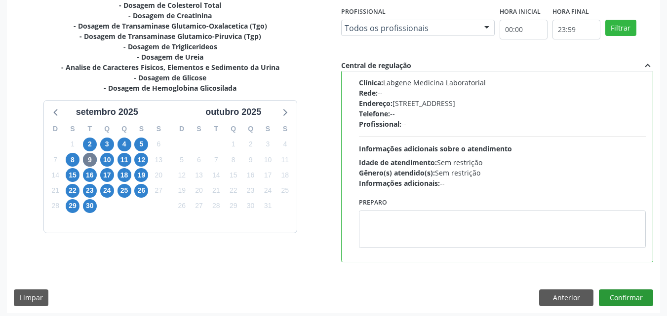
scroll to position [273, 0]
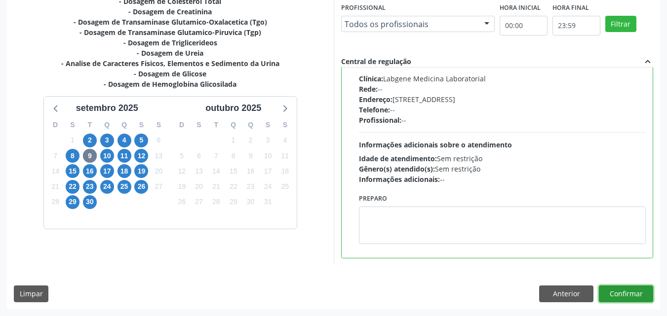
click at [634, 294] on button "Confirmar" at bounding box center [626, 294] width 54 height 17
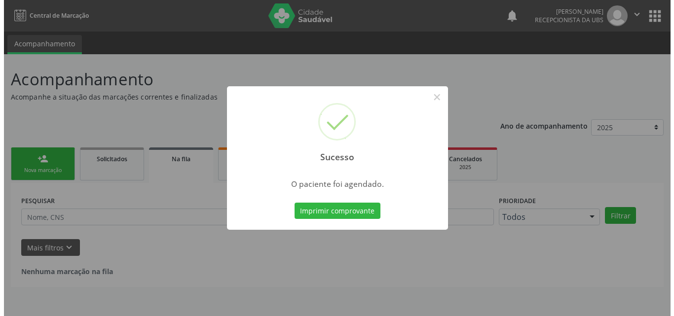
scroll to position [0, 0]
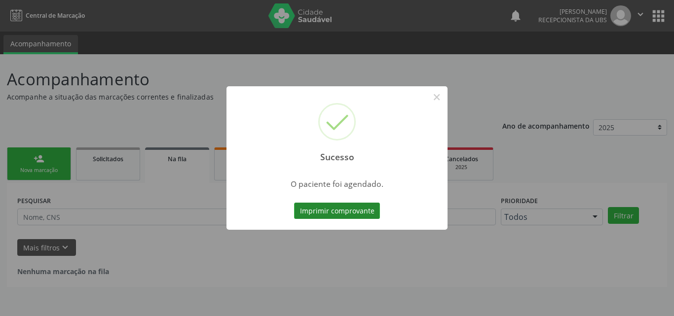
click at [338, 212] on button "Imprimir comprovante" at bounding box center [337, 211] width 86 height 17
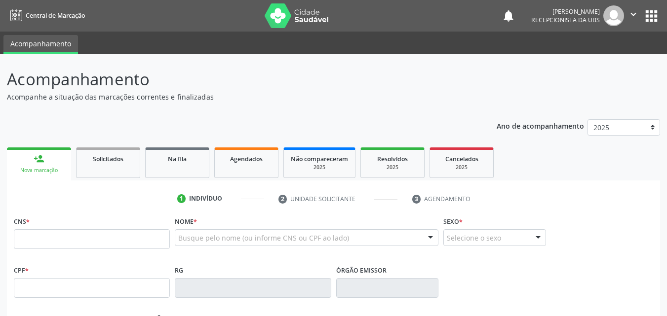
click at [53, 195] on ul "1 Indivíduo 2 Unidade solicitante 3 Agendamento" at bounding box center [333, 199] width 653 height 16
click at [105, 240] on input "text" at bounding box center [92, 239] width 156 height 20
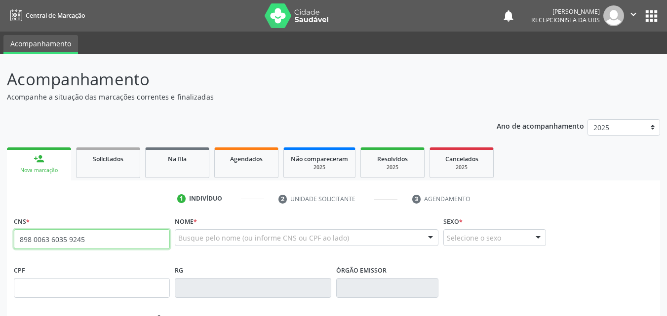
type input "898 0063 6035 9245"
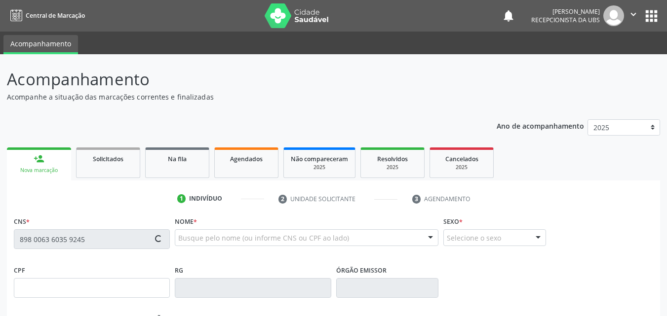
type input "002.740.764-03"
type input "18/04/2024"
type input "[PERSON_NAME]"
type input "(99) 99999-9999"
type input "238"
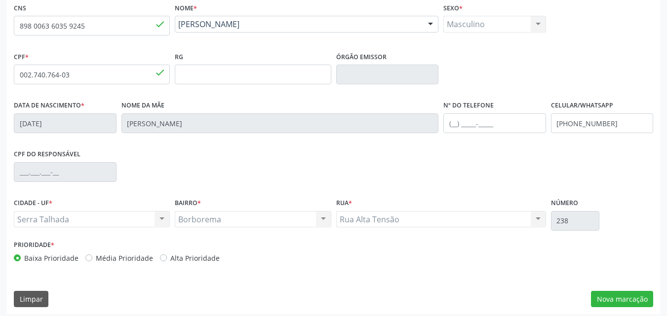
scroll to position [219, 0]
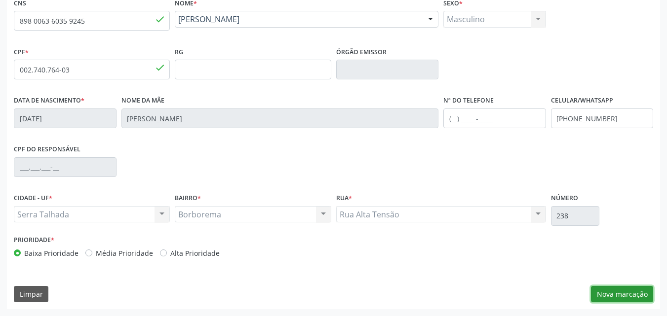
click at [624, 292] on button "Nova marcação" at bounding box center [622, 294] width 62 height 17
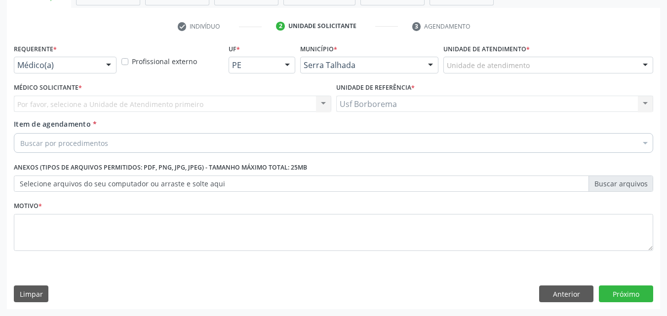
scroll to position [173, 0]
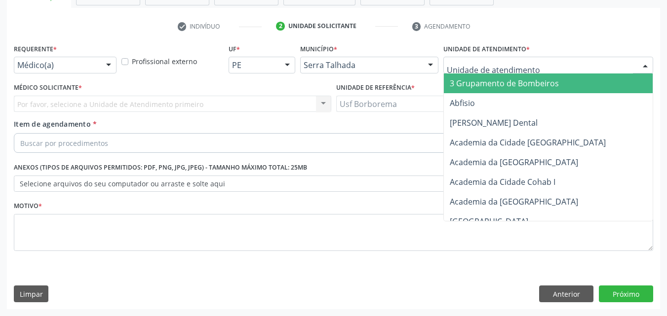
click at [535, 65] on div at bounding box center [548, 65] width 210 height 17
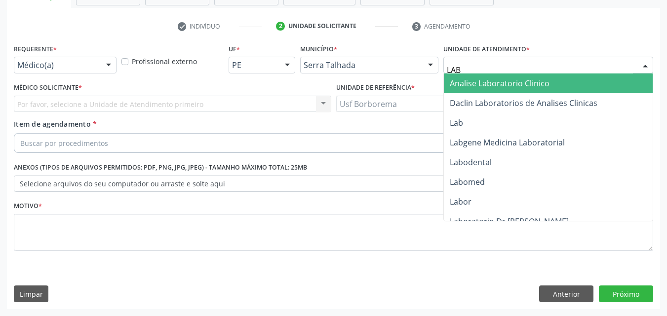
type input "LABG"
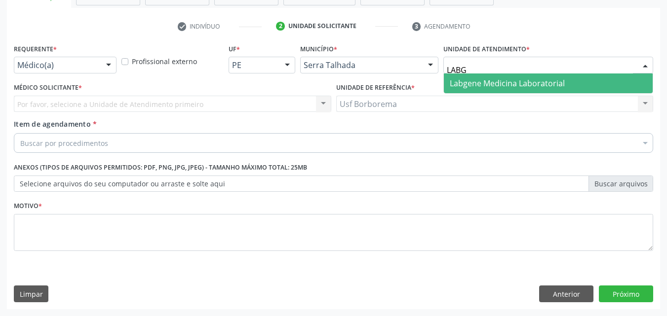
click at [458, 83] on span "Labgene Medicina Laboratorial" at bounding box center [507, 83] width 115 height 11
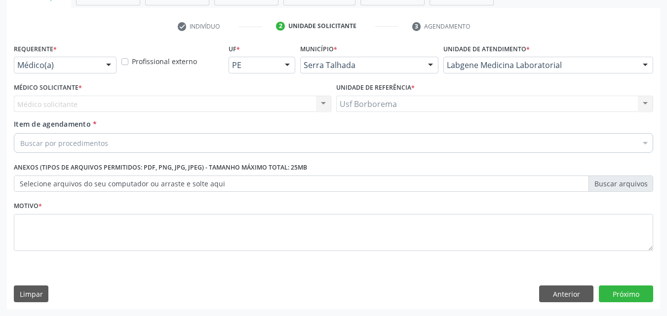
click at [106, 68] on div at bounding box center [108, 65] width 15 height 17
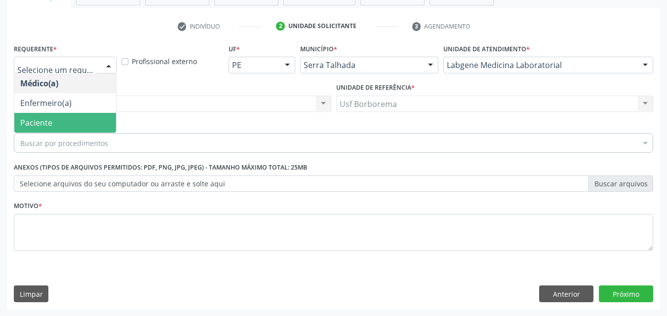
click at [85, 121] on span "Paciente" at bounding box center [65, 123] width 102 height 20
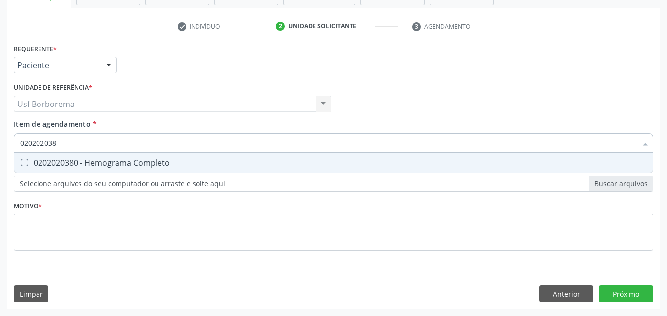
type input "0202020380"
drag, startPoint x: 94, startPoint y: 159, endPoint x: 100, endPoint y: 151, distance: 10.0
click at [95, 159] on div "0202020380 - Hemograma Completo" at bounding box center [333, 163] width 626 height 8
checkbox Completo "true"
click at [102, 141] on input "0202020380" at bounding box center [328, 143] width 616 height 20
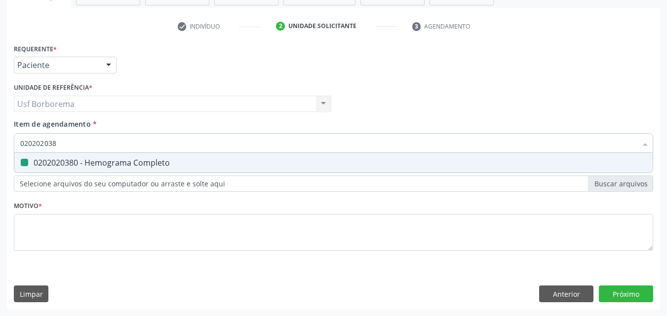
type input "02020203"
checkbox Completo "false"
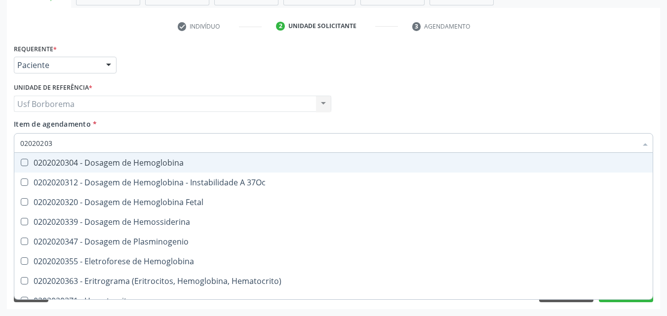
type input "0202020"
checkbox Completo "false"
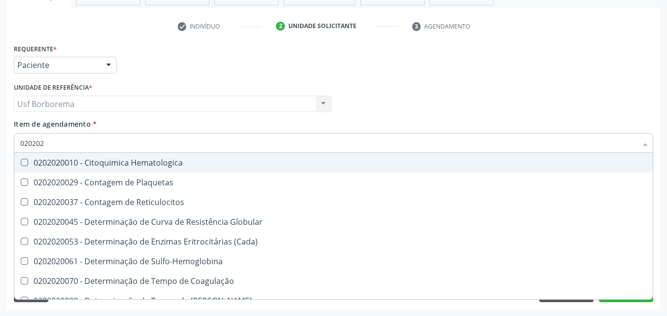
type input "02020"
checkbox Completo "false"
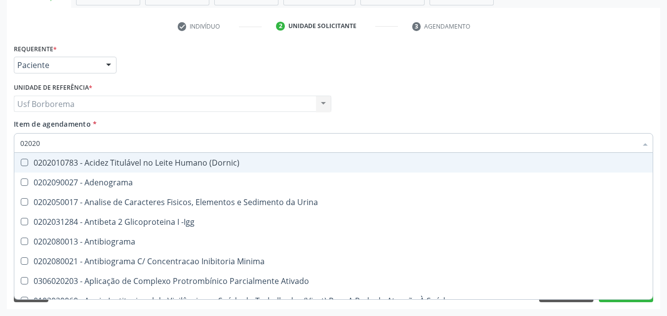
type input "020202"
checkbox Molecular "true"
type input "0202020"
checkbox \(Pos-Pasteurização\) "true"
checkbox Molecular "false"
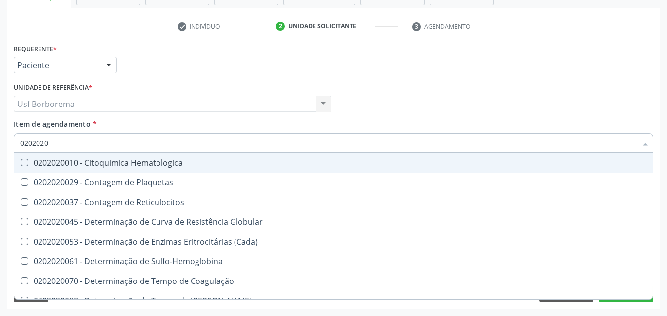
type input "02020203"
checkbox -Duke "true"
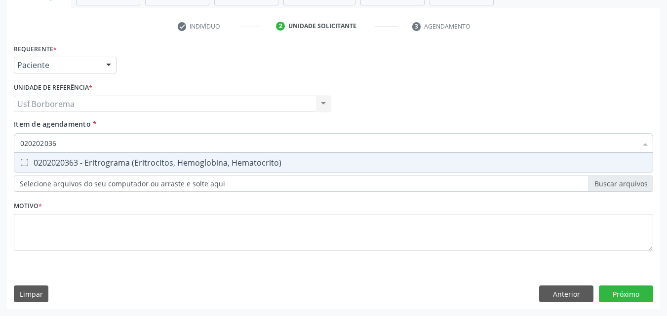
type input "0202020363"
click at [113, 160] on div "0202020363 - Eritrograma (Eritrocitos, Hemoglobina, Hematocrito)" at bounding box center [333, 163] width 626 height 8
checkbox Hematocrito\) "true"
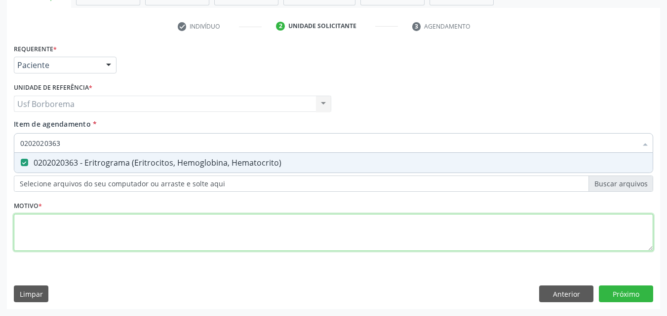
click at [100, 228] on div "Requerente * Paciente Médico(a) Enfermeiro(a) Paciente Nenhum resultado encontr…" at bounding box center [333, 153] width 639 height 224
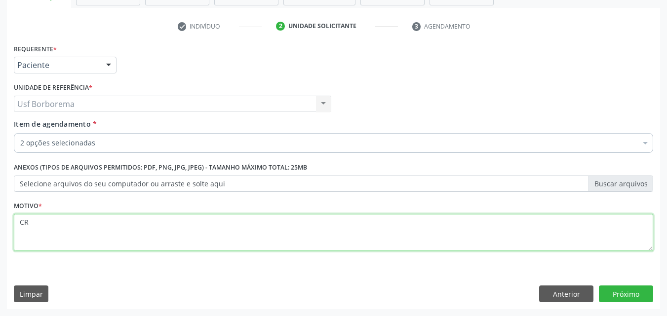
type textarea "C"
type textarea "ROTINA"
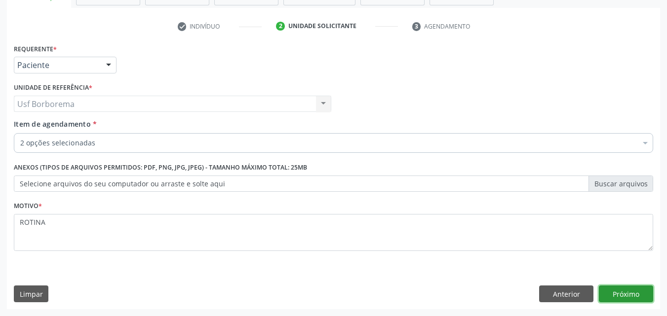
click at [623, 295] on button "Próximo" at bounding box center [626, 294] width 54 height 17
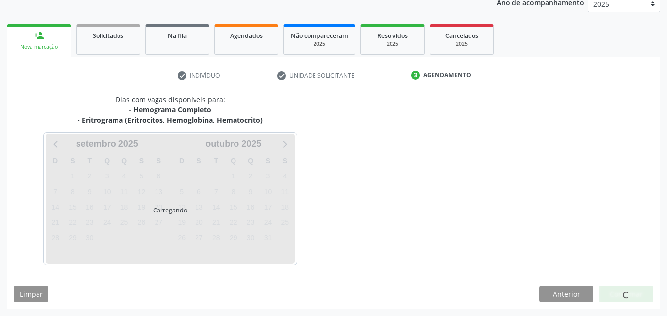
scroll to position [152, 0]
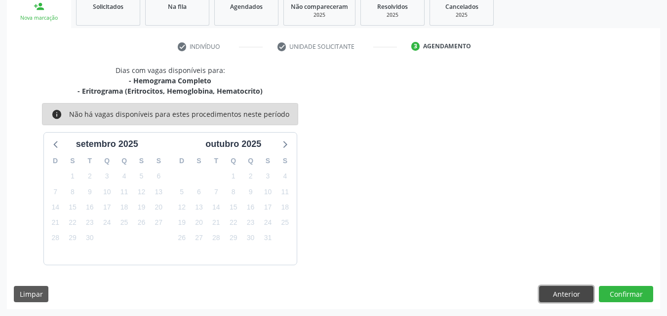
click at [561, 290] on button "Anterior" at bounding box center [566, 294] width 54 height 17
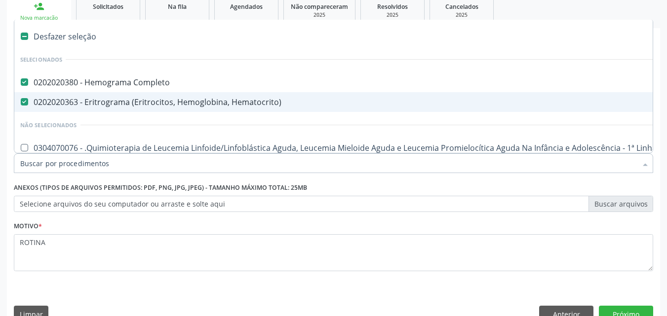
scroll to position [49, 0]
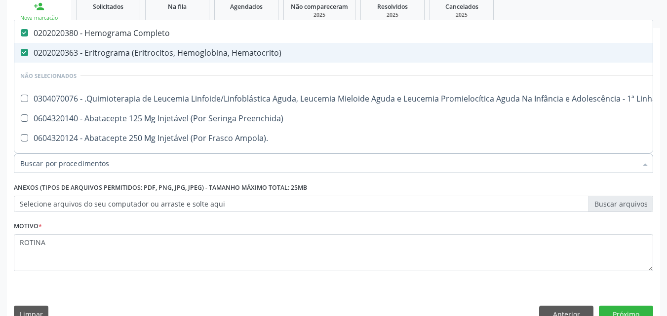
click at [197, 56] on div "0202020363 - Eritrograma (Eritrocitos, Hemoglobina, Hematocrito)" at bounding box center [404, 53] width 768 height 8
checkbox Hematocrito\) "false"
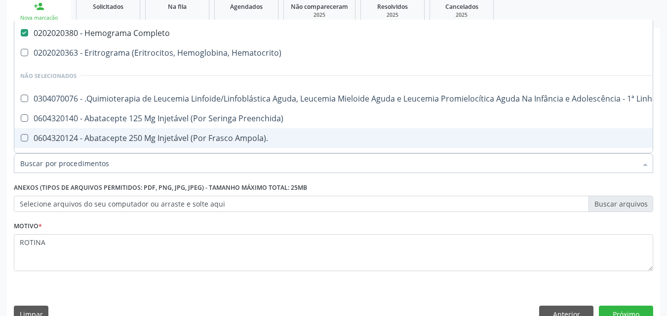
click at [131, 170] on input "Item de agendamento *" at bounding box center [328, 163] width 616 height 20
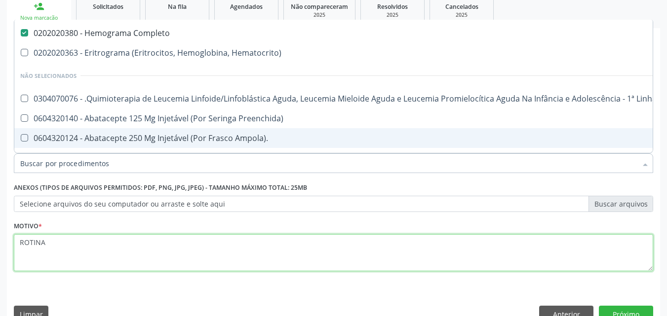
drag, startPoint x: 164, startPoint y: 250, endPoint x: 182, endPoint y: 251, distance: 17.8
click at [164, 250] on textarea "ROTINA" at bounding box center [333, 253] width 639 height 38
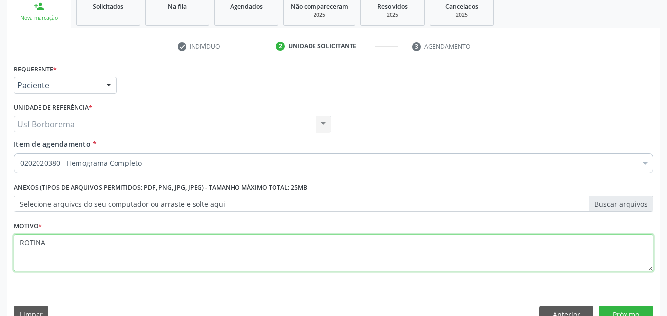
scroll to position [0, 0]
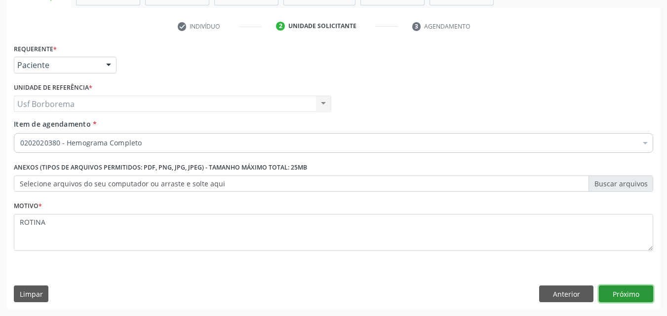
click at [625, 290] on button "Próximo" at bounding box center [626, 294] width 54 height 17
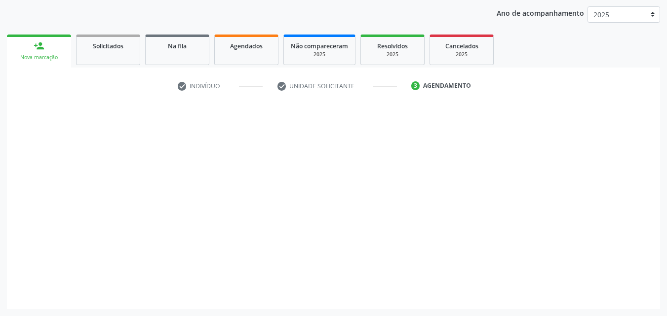
scroll to position [113, 0]
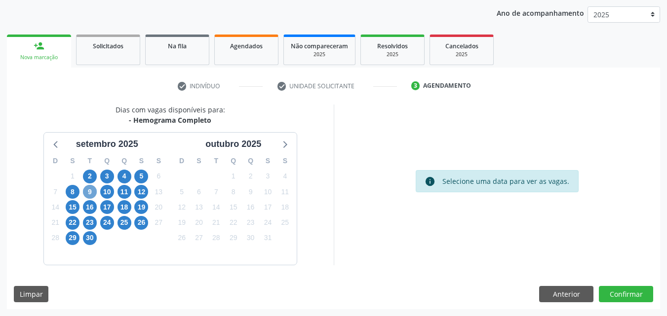
click at [90, 190] on span "9" at bounding box center [90, 192] width 14 height 14
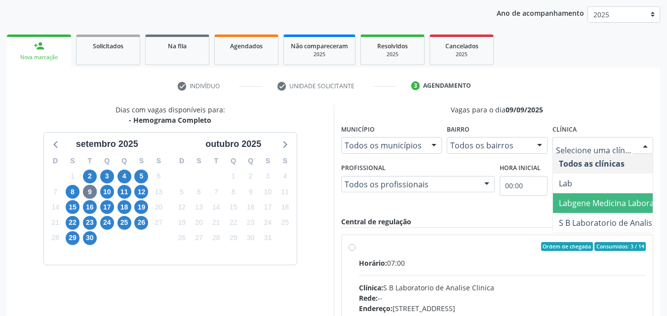
click at [574, 205] on span "Labgene Medicina Laboratorial" at bounding box center [616, 203] width 115 height 11
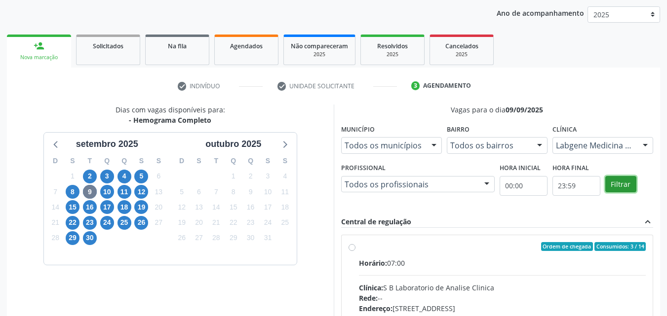
click at [613, 179] on button "Filtrar" at bounding box center [620, 184] width 31 height 17
drag, startPoint x: 613, startPoint y: 179, endPoint x: 455, endPoint y: 208, distance: 161.1
click at [608, 182] on button "Filtrar" at bounding box center [620, 184] width 31 height 17
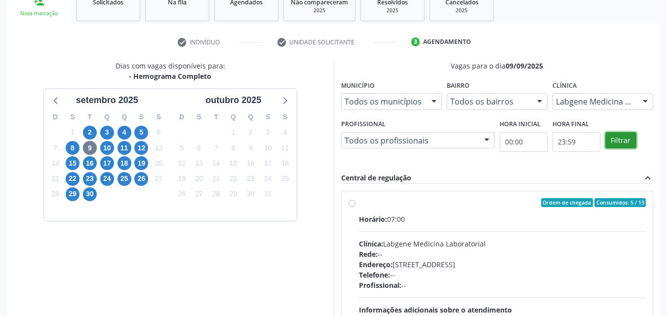
scroll to position [212, 0]
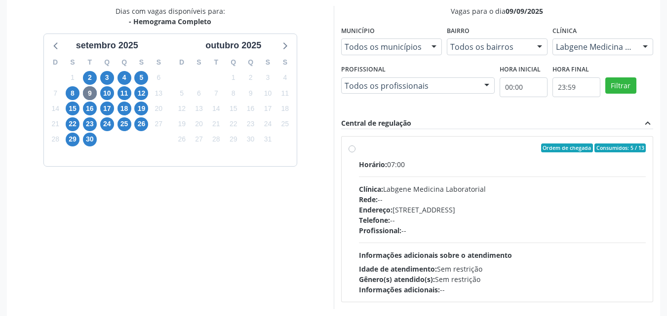
click at [359, 149] on label "Ordem de chegada Consumidos: 5 / 13 Horário: 07:00 Clínica: Labgene Medicina La…" at bounding box center [502, 220] width 287 height 152
click at [352, 149] on input "Ordem de chegada Consumidos: 5 / 13 Horário: 07:00 Clínica: Labgene Medicina La…" at bounding box center [351, 148] width 7 height 9
radio input "true"
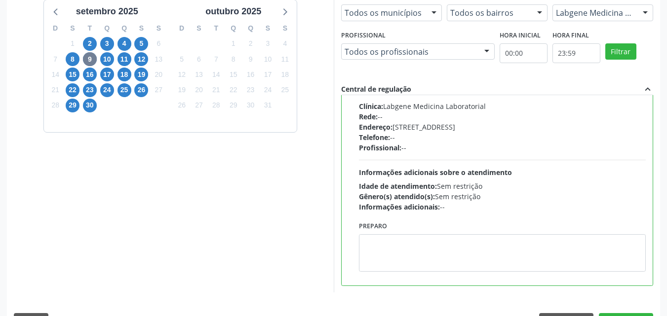
scroll to position [273, 0]
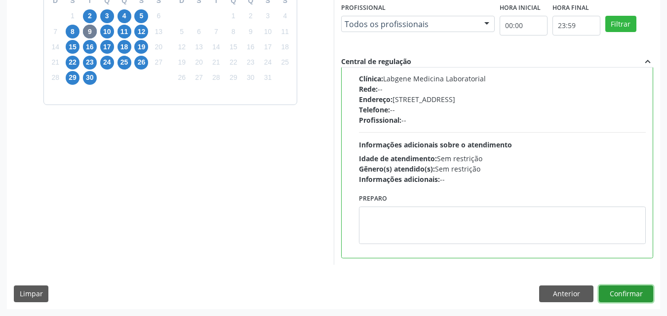
click at [629, 295] on button "Confirmar" at bounding box center [626, 294] width 54 height 17
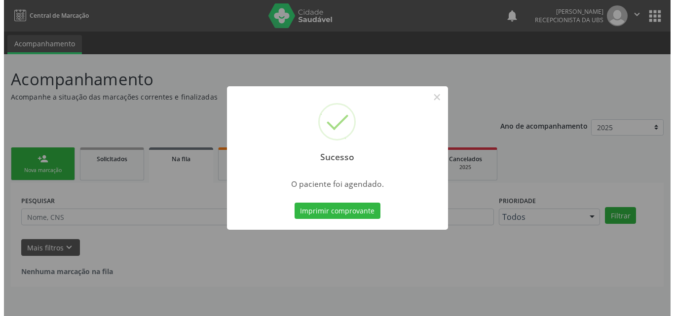
scroll to position [0, 0]
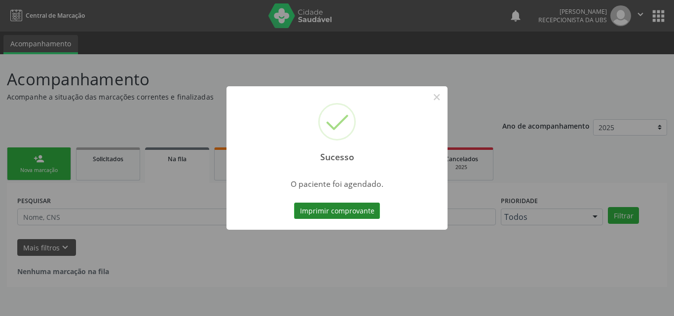
click at [336, 208] on button "Imprimir comprovante" at bounding box center [337, 211] width 86 height 17
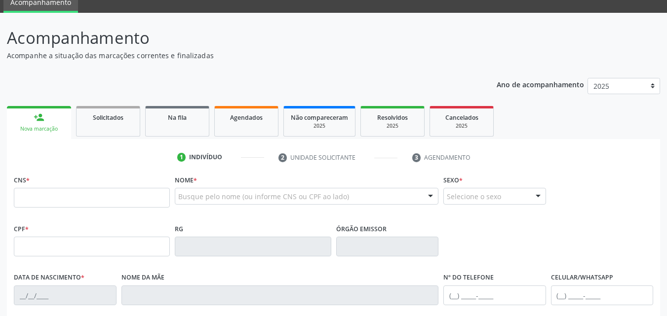
scroll to position [99, 0]
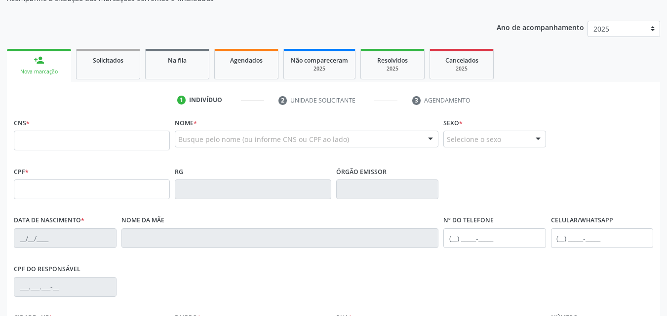
click at [71, 139] on input "text" at bounding box center [92, 141] width 156 height 20
type input "704 6076 5951 3828"
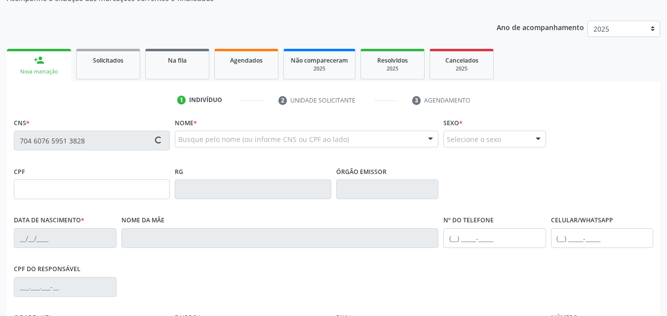
type input "[DATE]"
type input "[PERSON_NAME]"
type input "[PHONE_NUMBER]"
type input "238"
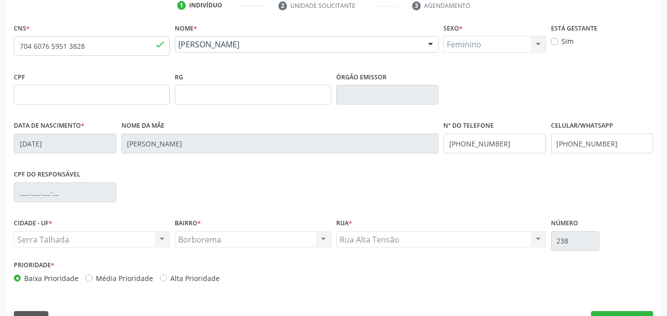
scroll to position [219, 0]
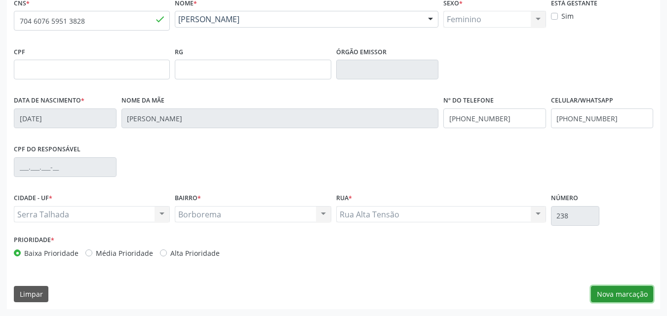
click at [602, 294] on button "Nova marcação" at bounding box center [622, 294] width 62 height 17
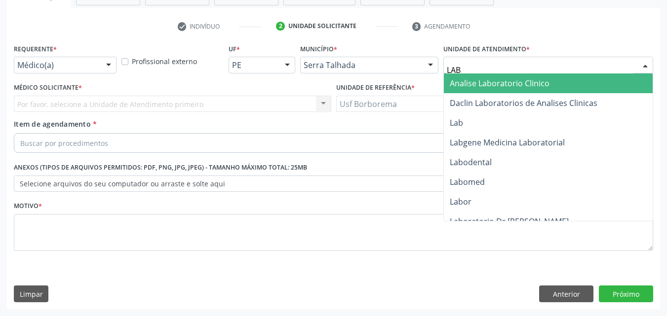
type input "LABG"
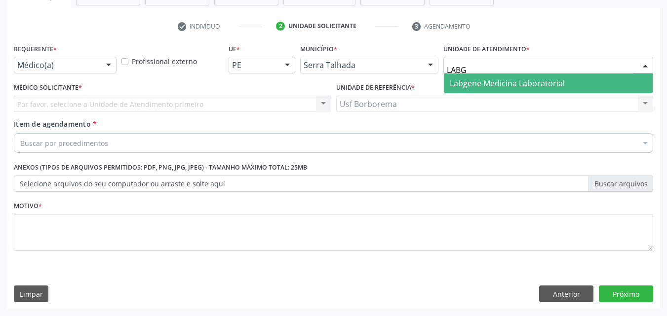
click at [465, 82] on span "Labgene Medicina Laboratorial" at bounding box center [507, 83] width 115 height 11
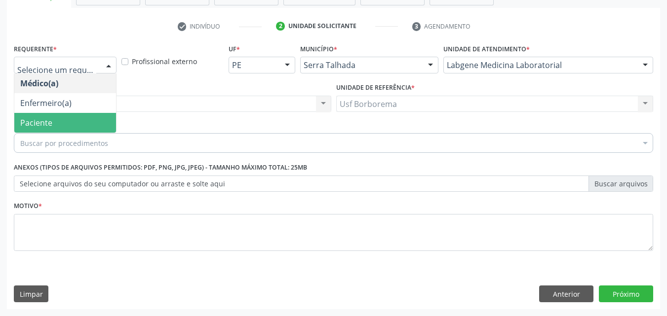
click at [65, 123] on span "Paciente" at bounding box center [65, 123] width 102 height 20
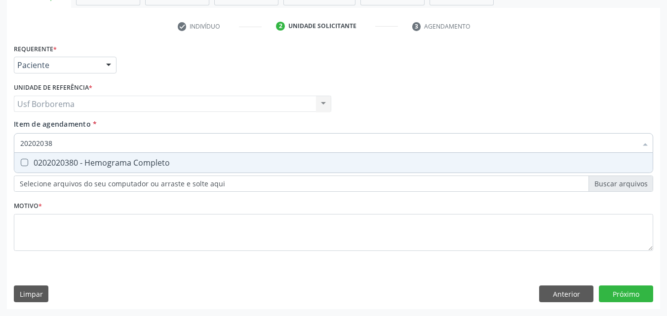
type input "202020380"
click at [67, 159] on div "0202020380 - Hemograma Completo" at bounding box center [333, 163] width 626 height 8
checkbox Completo "true"
click at [67, 140] on input "202020380" at bounding box center [328, 143] width 616 height 20
type input "2020203"
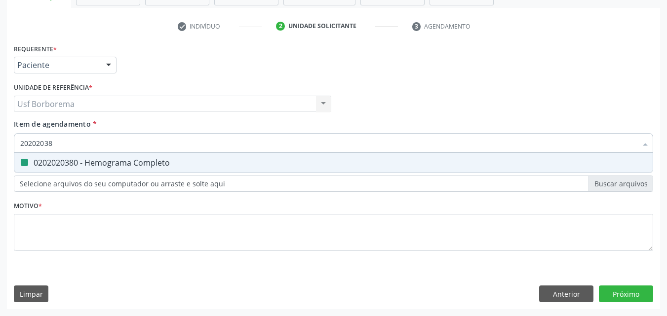
checkbox Completo "false"
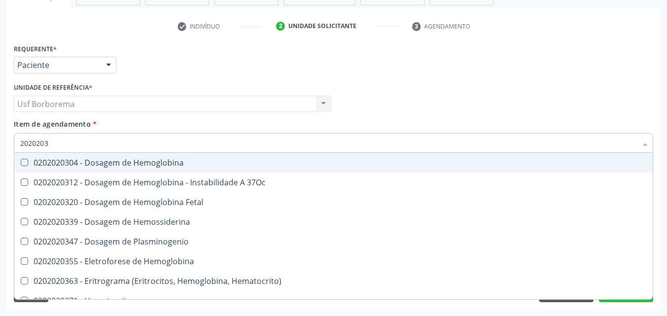
type input "202020"
checkbox Completo "false"
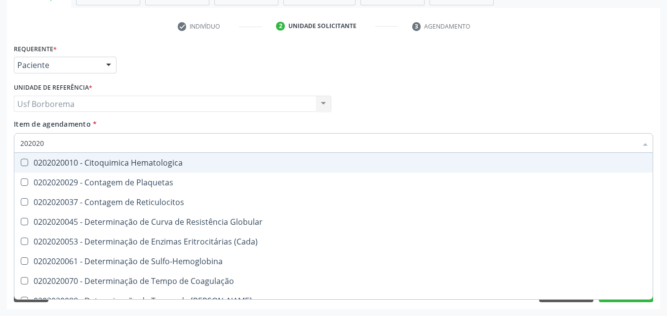
type input "20202"
checkbox Completo "false"
checkbox Leucograma "true"
type input "2020"
checkbox Completo "false"
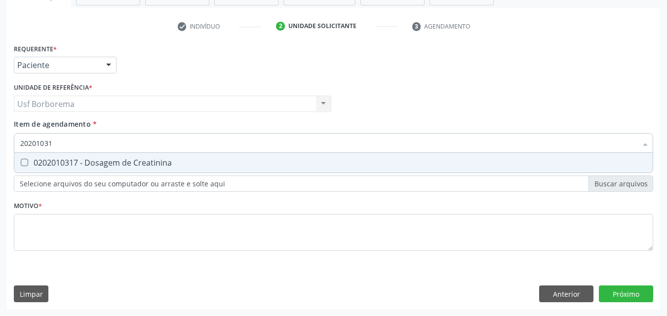
type input "202010317"
drag, startPoint x: 78, startPoint y: 161, endPoint x: 77, endPoint y: 142, distance: 18.8
click at [78, 160] on div "0202010317 - Dosagem de Creatinina" at bounding box center [333, 163] width 626 height 8
checkbox Creatinina "true"
click at [80, 139] on input "202010317" at bounding box center [328, 143] width 616 height 20
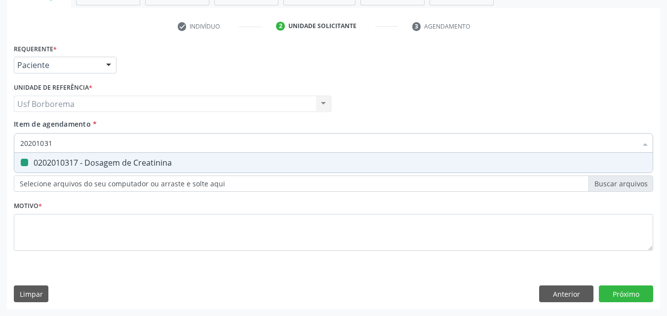
type input "2020103"
checkbox Creatinina "false"
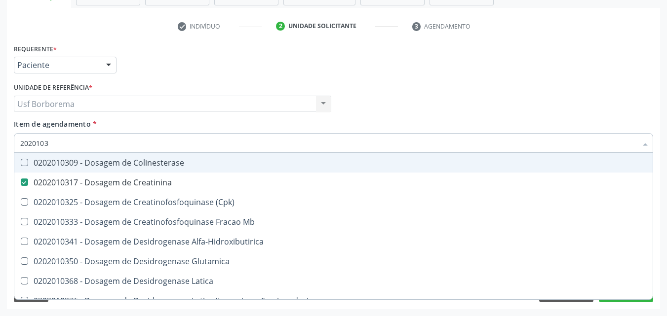
type input "202010"
checkbox Creatinina "false"
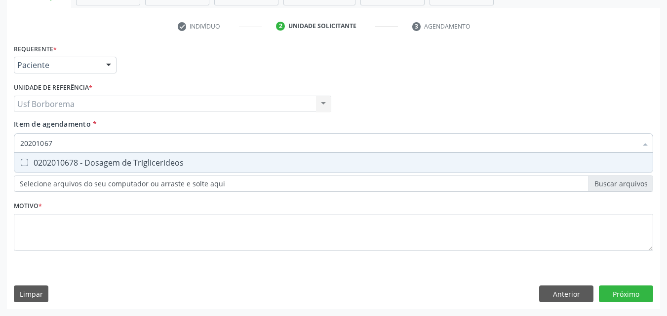
type input "202010678"
click at [81, 159] on div "0202010678 - Dosagem de Triglicerideos" at bounding box center [333, 163] width 626 height 8
checkbox Triglicerideos "true"
click at [78, 141] on input "202010678" at bounding box center [328, 143] width 616 height 20
type input "2020106"
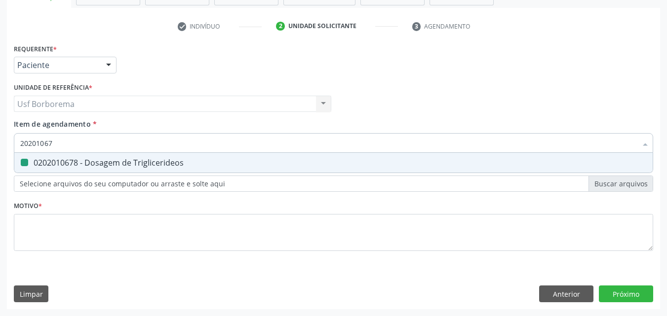
checkbox Triglicerideos "false"
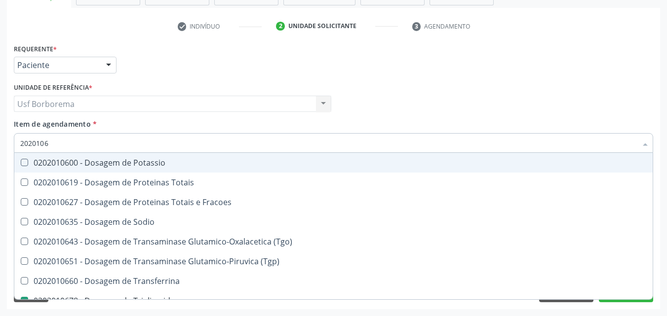
type input "202010"
checkbox Triglicerideos "false"
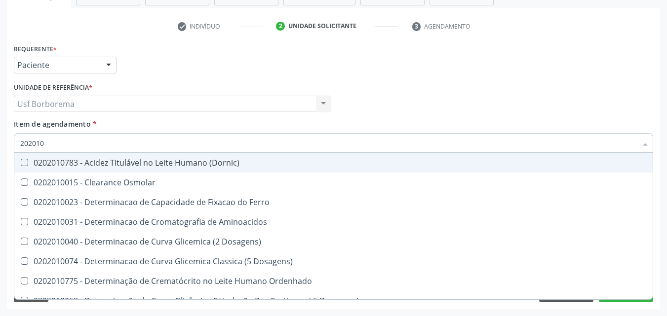
type input "20201"
checkbox Creatinina "false"
checkbox Folato "true"
checkbox Triglicerideos "false"
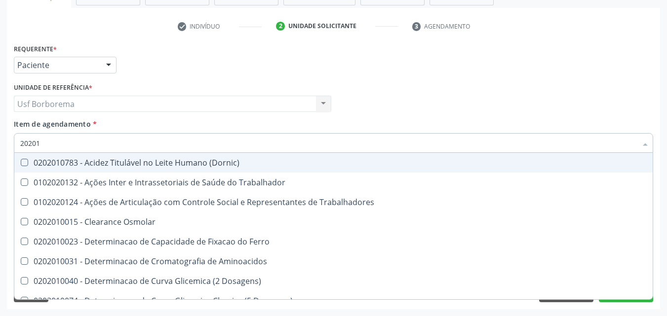
type input "2020"
checkbox Creatinina "false"
checkbox Triglicerideos "false"
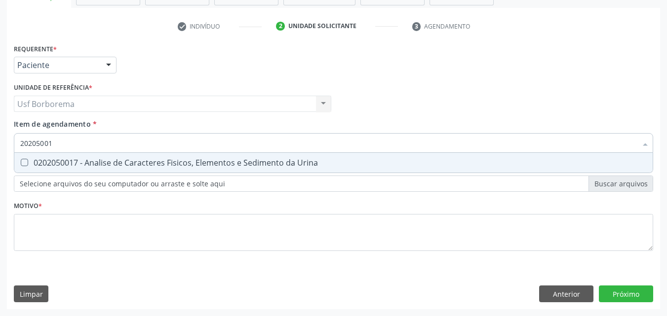
type input "202050017"
click at [75, 161] on div "0202050017 - Analise de Caracteres Fisicos, Elementos e Sedimento da Urina" at bounding box center [333, 163] width 626 height 8
checkbox Urina "true"
click at [71, 147] on input "202050017" at bounding box center [328, 143] width 616 height 20
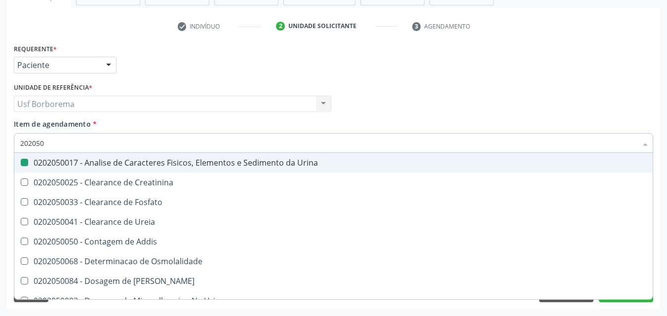
type input "20205"
checkbox Urina "false"
checkbox Creatinina "true"
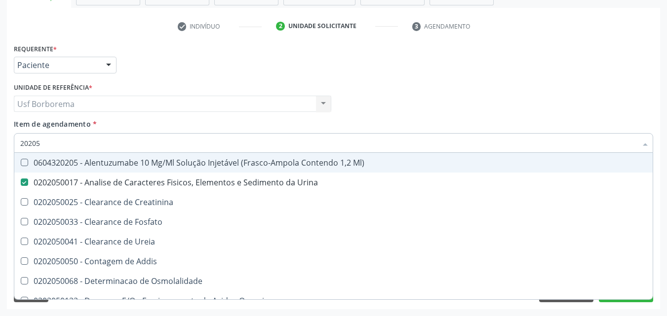
type input "2020"
checkbox Urina "false"
checkbox Fosfato "true"
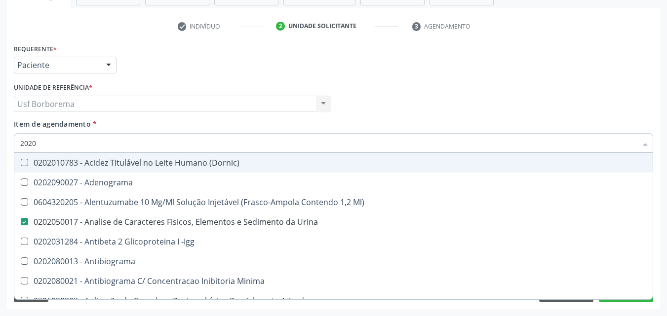
type input "20201"
checkbox Urina "false"
checkbox Molecular "true"
checkbox 17-Hidroxicorticosteroides "true"
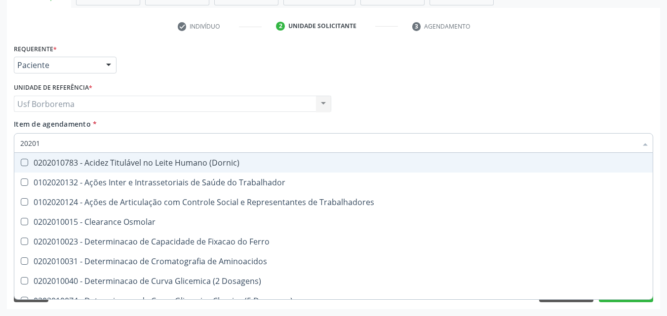
type input "202010"
checkbox Ionizavel "true"
checkbox Creatinina "false"
checkbox Muco-Proteinas "true"
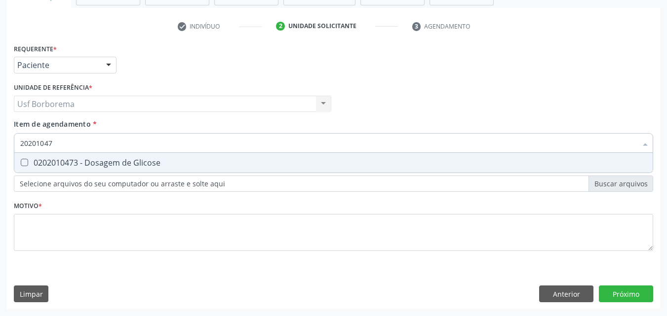
type input "202010473"
drag, startPoint x: 68, startPoint y: 161, endPoint x: 63, endPoint y: 148, distance: 14.4
click at [66, 160] on div "0202010473 - Dosagem de Glicose" at bounding box center [333, 163] width 626 height 8
checkbox Glicose "true"
click at [63, 146] on input "202010473" at bounding box center [328, 143] width 616 height 20
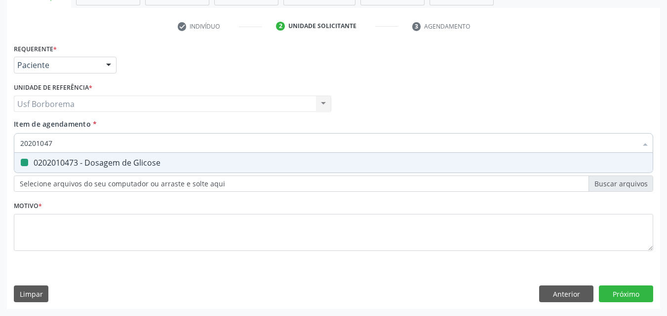
type input "2020104"
checkbox Glicose "false"
type input "202010279"
click at [61, 161] on div "0202010279 - Dosagem de Colesterol Hdl" at bounding box center [333, 163] width 626 height 8
checkbox Hdl "true"
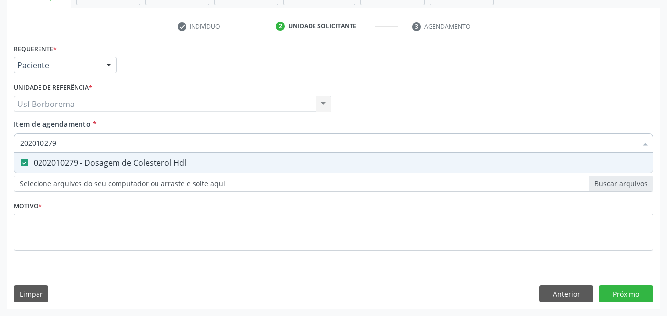
click at [65, 139] on input "202010279" at bounding box center [328, 143] width 616 height 20
click at [66, 140] on input "202010279" at bounding box center [328, 143] width 616 height 20
type input "2020102"
checkbox Hdl "false"
type input "202010287"
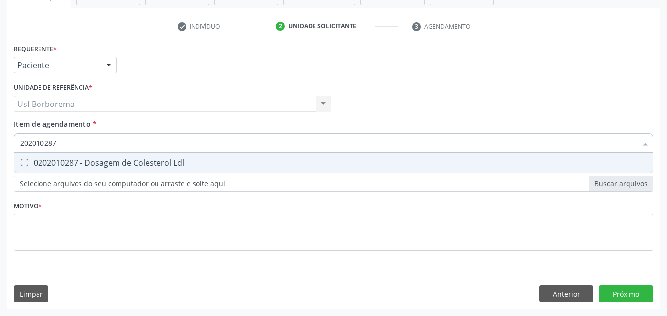
drag, startPoint x: 70, startPoint y: 159, endPoint x: 70, endPoint y: 153, distance: 5.9
click at [70, 159] on div "0202010287 - Dosagem de Colesterol Ldl" at bounding box center [333, 163] width 626 height 8
checkbox Ldl "true"
click at [70, 145] on input "202010287" at bounding box center [328, 143] width 616 height 20
type input "2020102"
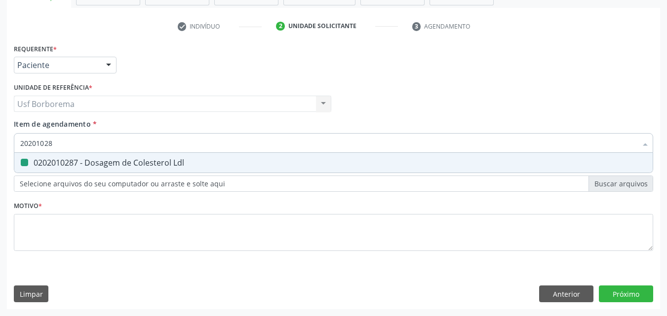
checkbox Ldl "false"
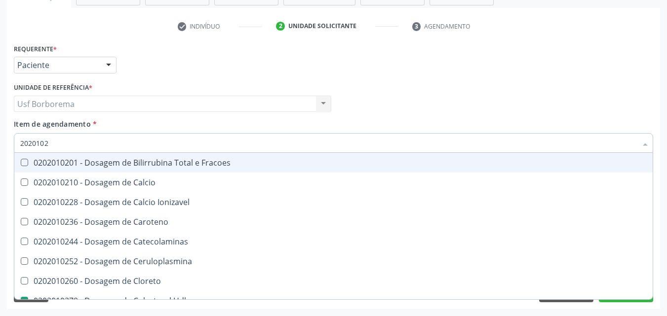
type input "202010"
checkbox Hdl "false"
checkbox Ldl "false"
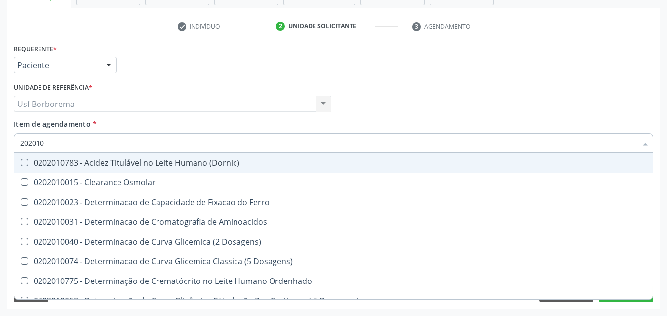
type input "2020103"
checkbox Osmolar "true"
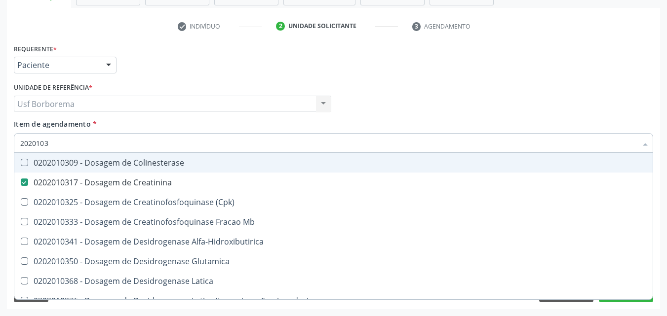
type input "202010"
checkbox Creatinina "false"
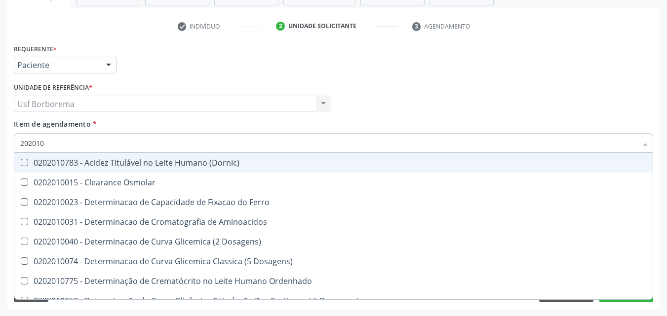
type input "20201"
checkbox Hdl "false"
checkbox Ldl "false"
checkbox Creatinina "false"
checkbox Latica "true"
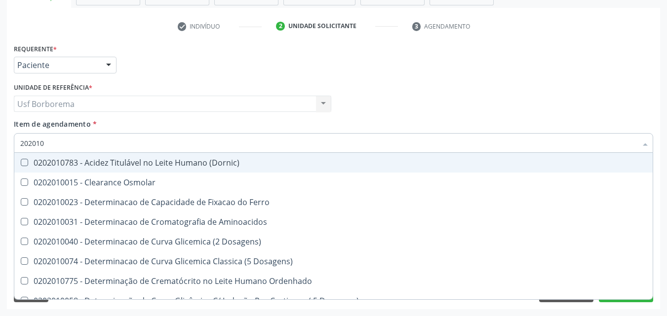
checkbox Fracionadas\) "true"
checkbox Folato "true"
checkbox Glicose "false"
checkbox Nt-Probnp\) "true"
checkbox Triglicerideos "false"
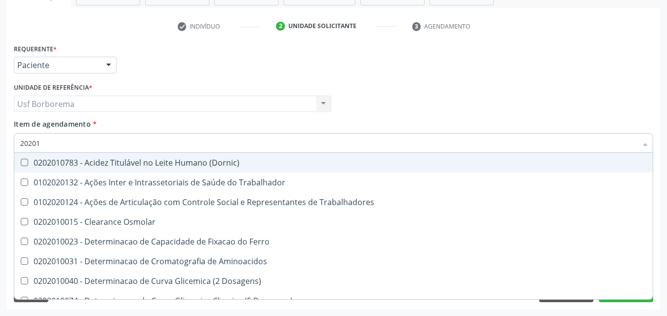
type input "2020"
checkbox Osmolar "true"
checkbox Hdl "false"
checkbox Ldl "false"
checkbox Creatinina "false"
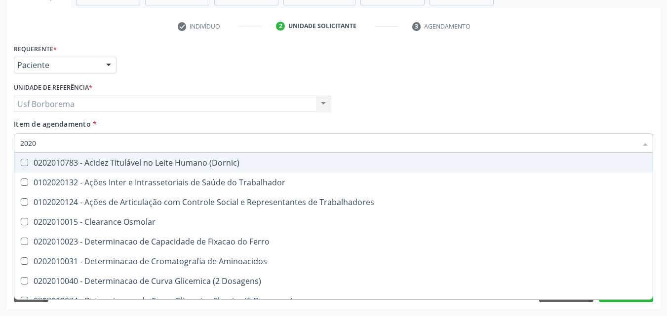
checkbox Glicose "false"
checkbox Triglicerideos "false"
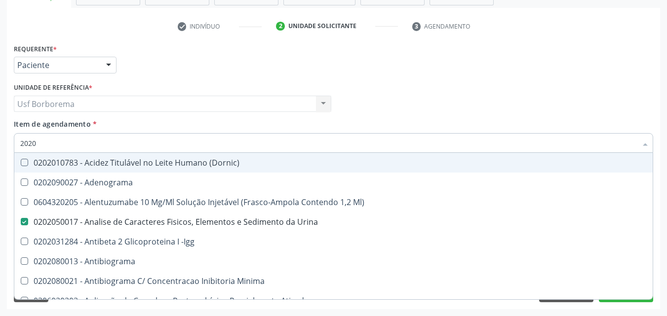
type input "20200"
checkbox Urina "false"
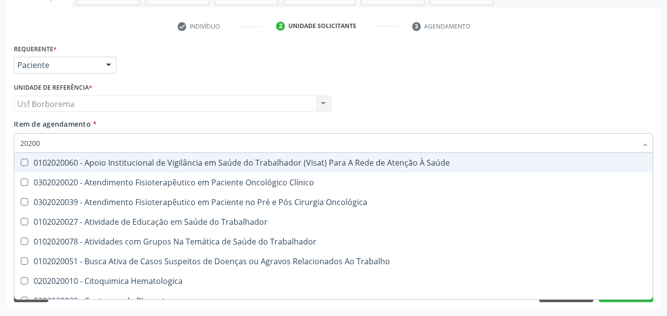
type input "2020"
checkbox Trabalhador "true"
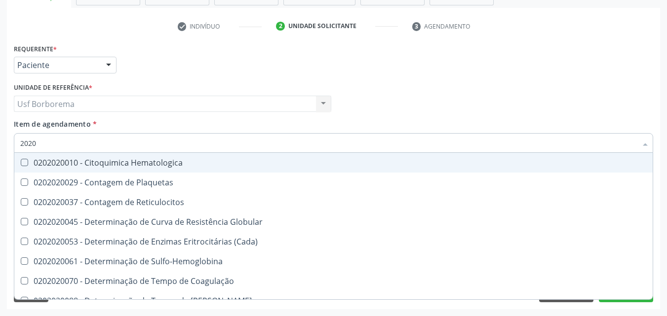
type input "20202"
checkbox Globular "false"
checkbox Completo "true"
type input "202020"
checkbox Hematocrito "true"
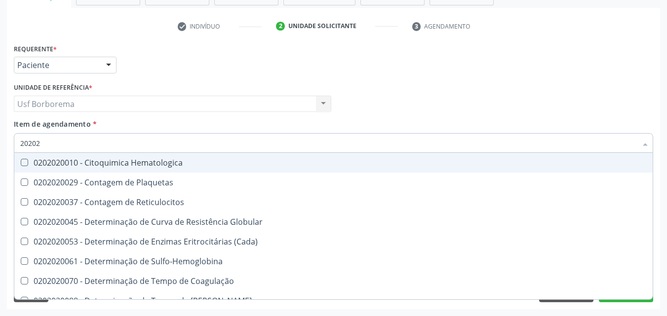
checkbox Completo "false"
type input "2020203"
checkbox -Duke "true"
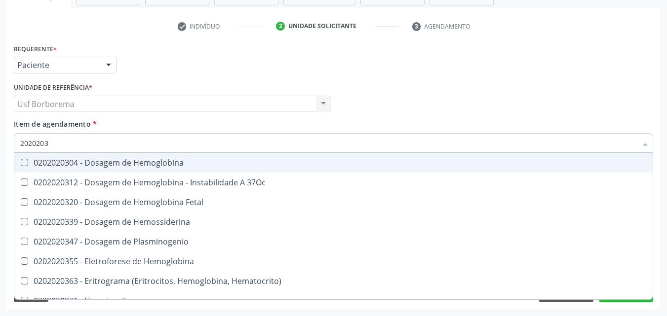
type input "20202038"
checkbox Hemoglobina "true"
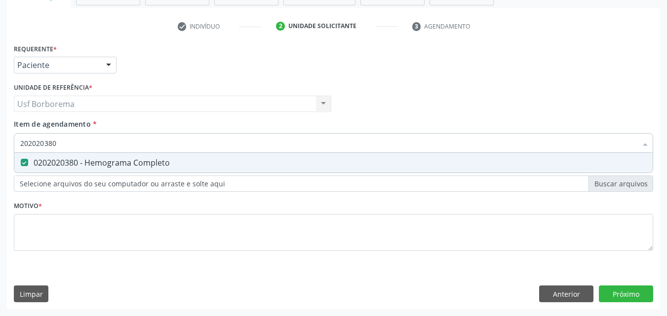
click at [74, 146] on input "202020380" at bounding box center [328, 143] width 616 height 20
type input "2020203"
checkbox Completo "false"
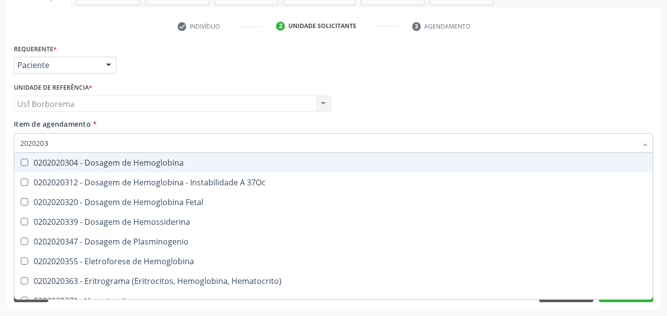
type input "202020"
checkbox Completo "false"
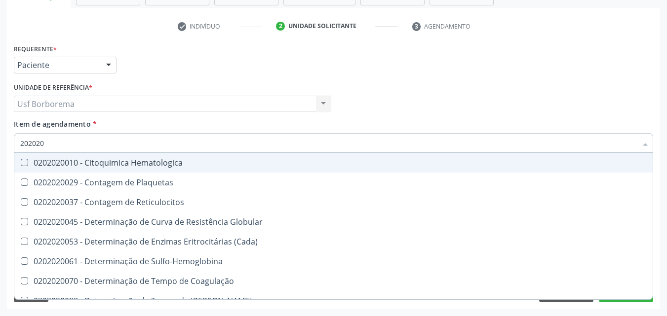
type input "20202"
checkbox Completo "false"
checkbox Leucograma "true"
type input "2020"
checkbox Globular "true"
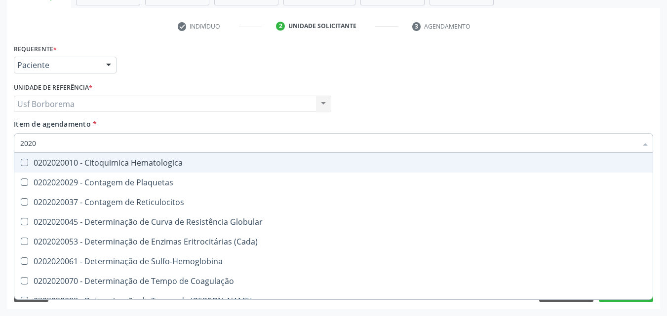
checkbox Completo "false"
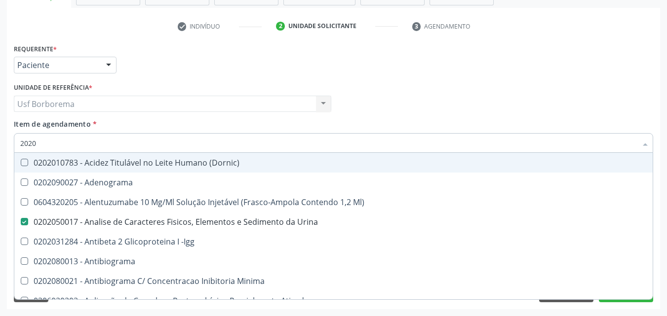
type input "20201"
checkbox Urina "false"
checkbox Identificação "true"
checkbox \(Pos-Pasteurização\) "true"
checkbox Molecular "true"
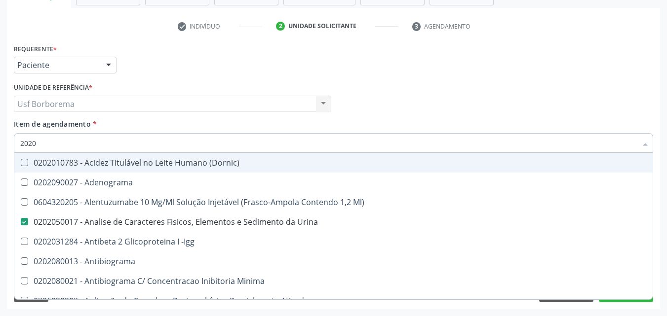
checkbox Reumatoide "true"
checkbox 17-Hidroxicorticosteroides "true"
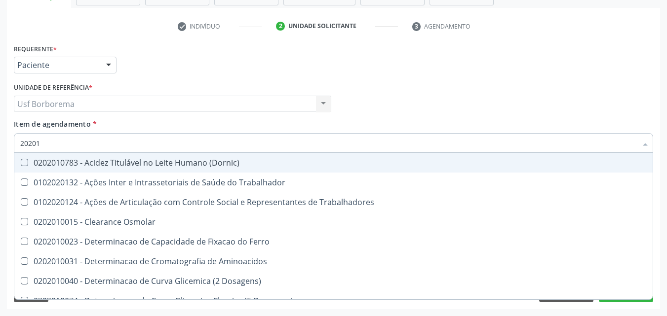
type input "202010"
checkbox Circulante "true"
checkbox III "true"
checkbox Ionizavel "true"
checkbox Hdl "false"
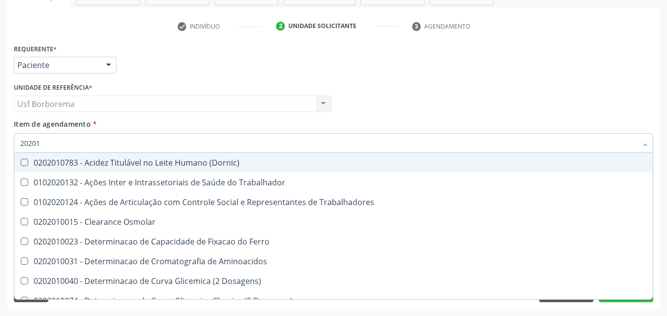
checkbox Ldl "false"
checkbox Creatinina "false"
checkbox II "true"
checkbox Glicose "false"
checkbox Muco-Proteinas "true"
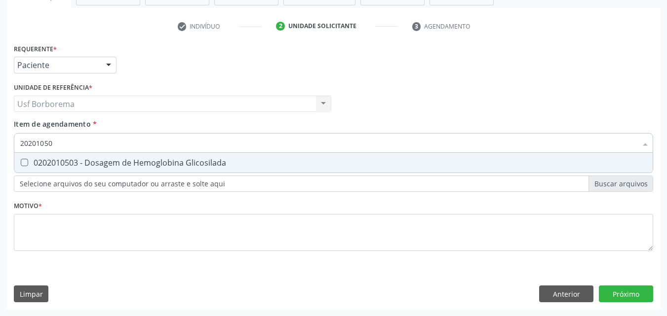
type input "202010503"
drag, startPoint x: 80, startPoint y: 162, endPoint x: 78, endPoint y: 150, distance: 12.4
click at [78, 161] on div "0202010503 - Dosagem de Hemoglobina Glicosilada" at bounding box center [333, 163] width 626 height 8
checkbox Glicosilada "true"
click at [78, 149] on input "202010503" at bounding box center [328, 143] width 616 height 20
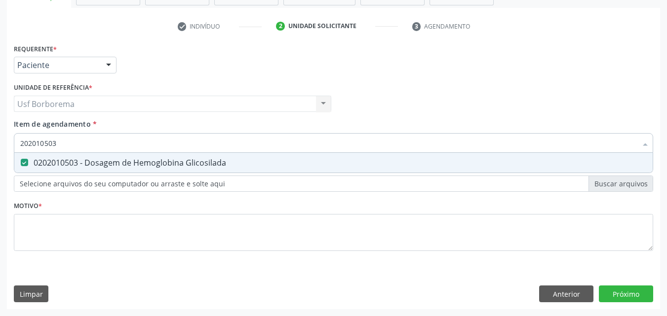
click at [77, 147] on input "202010503" at bounding box center [328, 143] width 616 height 20
type input "202010503"
click at [116, 118] on div "Unidade de referência * Usf Borborema Usf Borborema Nenhum resultado encontrado…" at bounding box center [172, 99] width 322 height 38
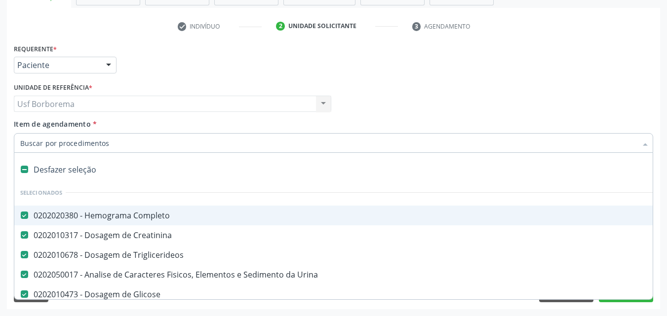
click at [90, 125] on span "Item de agendamento" at bounding box center [52, 123] width 77 height 9
click at [90, 133] on input "Item de agendamento *" at bounding box center [328, 143] width 616 height 20
click at [106, 126] on div "Item de agendamento * Desfazer seleção Selecionados 0202020380 - Hemograma Comp…" at bounding box center [333, 134] width 639 height 31
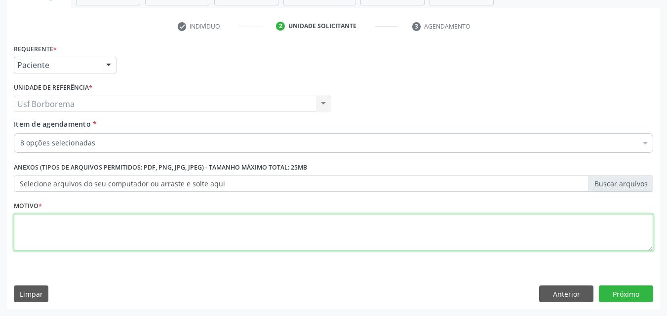
click at [71, 240] on textarea at bounding box center [333, 233] width 639 height 38
type textarea "ROTINA"
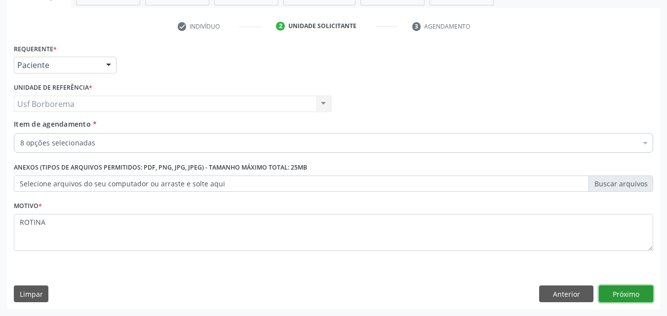
click at [600, 292] on button "Próximo" at bounding box center [626, 294] width 54 height 17
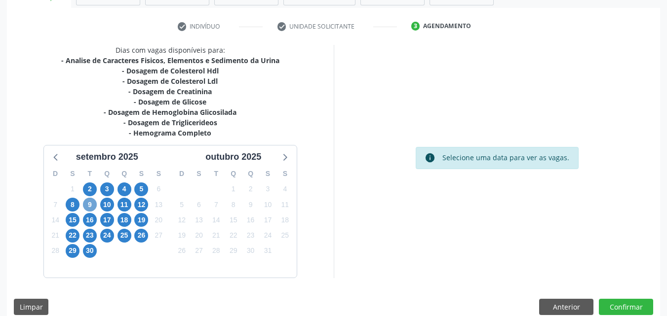
click at [90, 204] on span "9" at bounding box center [90, 205] width 14 height 14
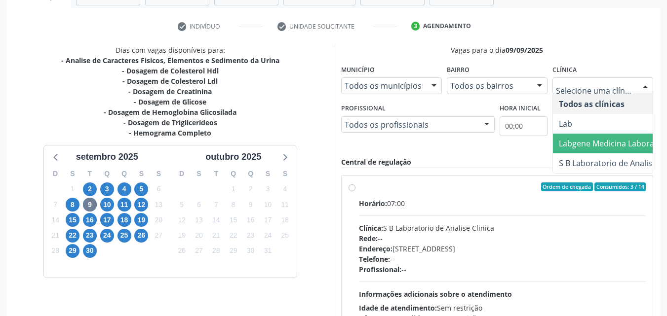
click at [576, 135] on span "Labgene Medicina Laboratorial" at bounding box center [621, 144] width 136 height 20
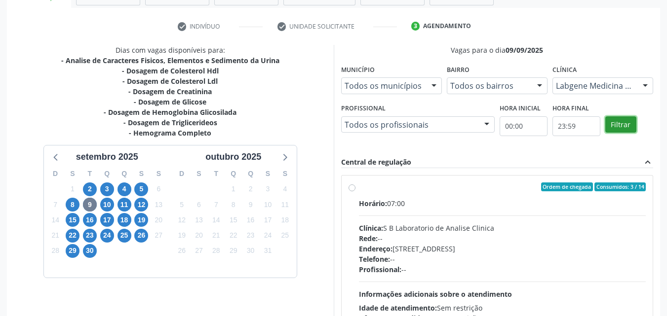
click at [617, 128] on button "Filtrar" at bounding box center [620, 124] width 31 height 17
drag, startPoint x: 617, startPoint y: 128, endPoint x: 598, endPoint y: 132, distance: 20.2
click at [613, 129] on button "Filtrar" at bounding box center [620, 124] width 31 height 17
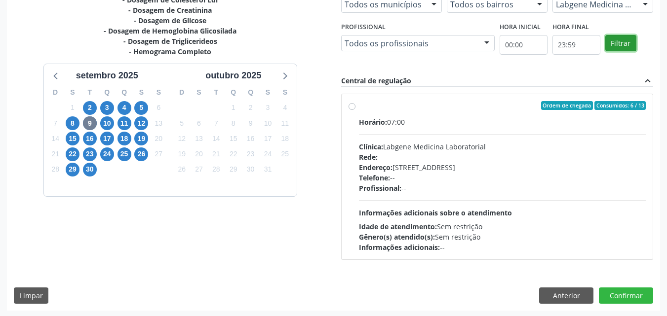
scroll to position [256, 0]
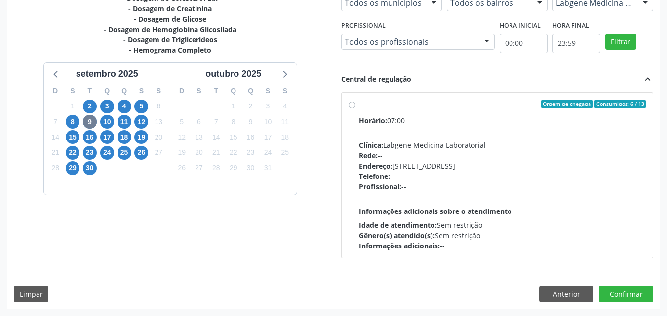
click at [359, 105] on label "Ordem de chegada Consumidos: 6 / 13 Horário: 07:00 Clínica: Labgene Medicina La…" at bounding box center [502, 176] width 287 height 152
click at [352, 105] on input "Ordem de chegada Consumidos: 6 / 13 Horário: 07:00 Clínica: Labgene Medicina La…" at bounding box center [351, 104] width 7 height 9
radio input "true"
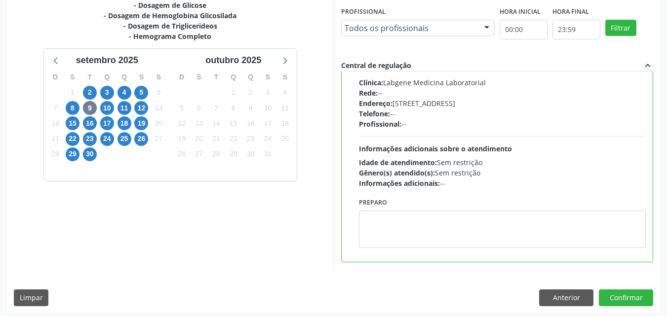
scroll to position [273, 0]
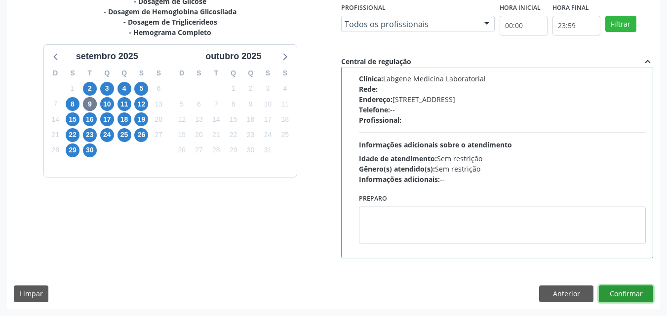
click at [615, 295] on button "Confirmar" at bounding box center [626, 294] width 54 height 17
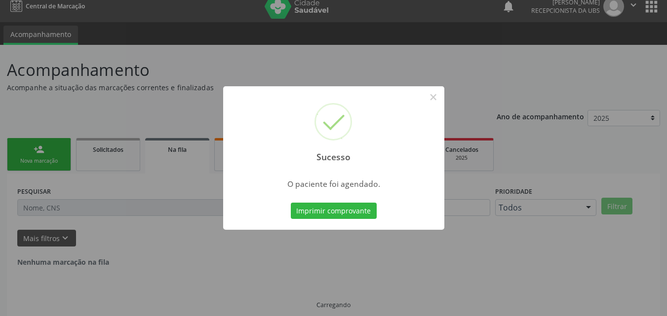
scroll to position [0, 0]
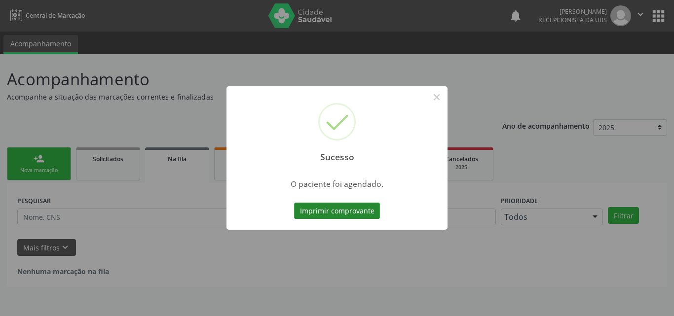
click at [348, 203] on button "Imprimir comprovante" at bounding box center [337, 211] width 86 height 17
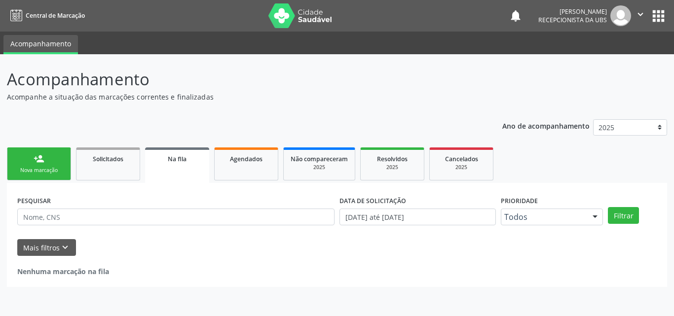
click at [38, 159] on div "person_add" at bounding box center [39, 158] width 11 height 11
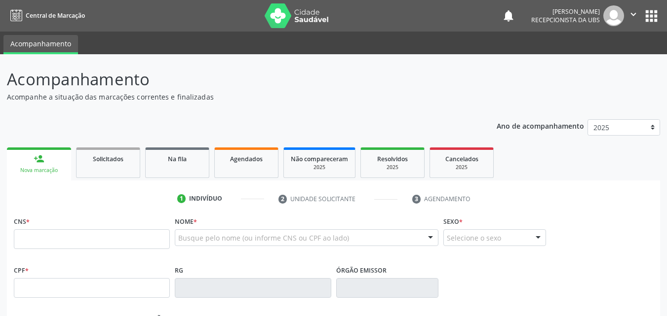
click at [38, 159] on div "person_add" at bounding box center [39, 158] width 11 height 11
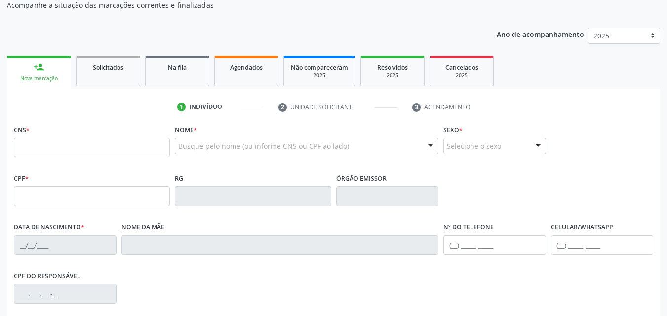
scroll to position [99, 0]
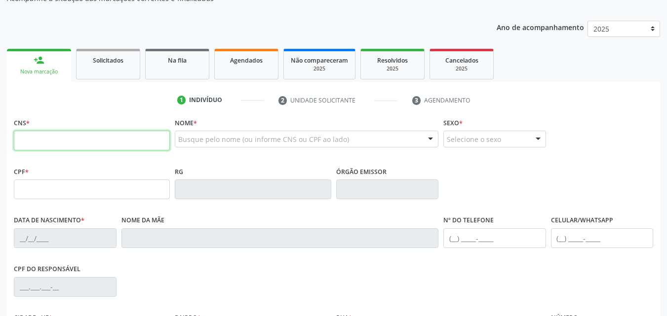
click at [38, 144] on input "text" at bounding box center [92, 141] width 156 height 20
type input "0"
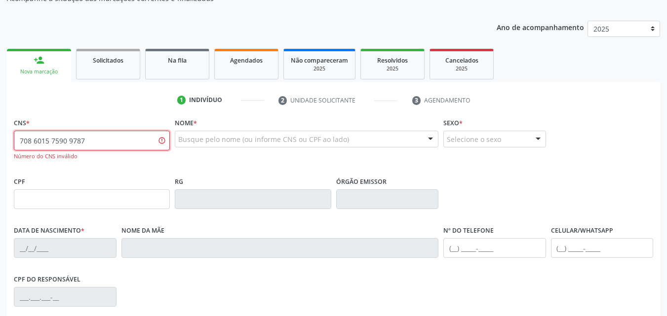
type input "708 6015 7590 9787"
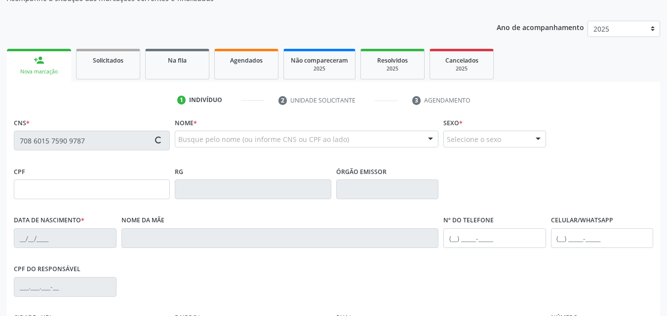
type input "131.107.834-79"
type input "19/06/1975"
type input "Maria Pastora dos Santos"
type input "(87) 99922-5487"
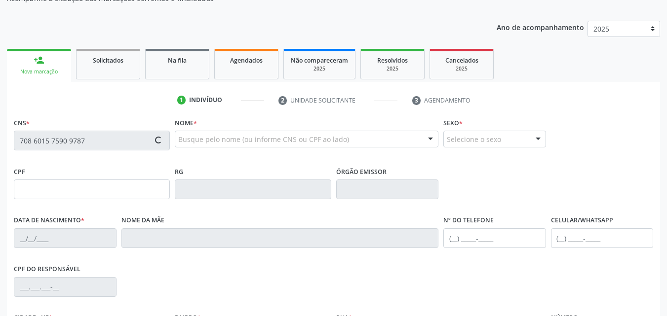
type input "032.154.394-76"
type input "3"
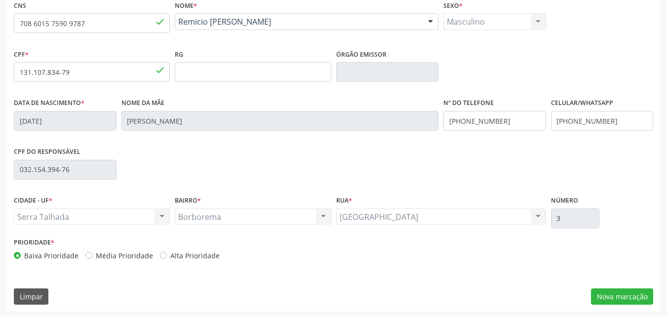
scroll to position [219, 0]
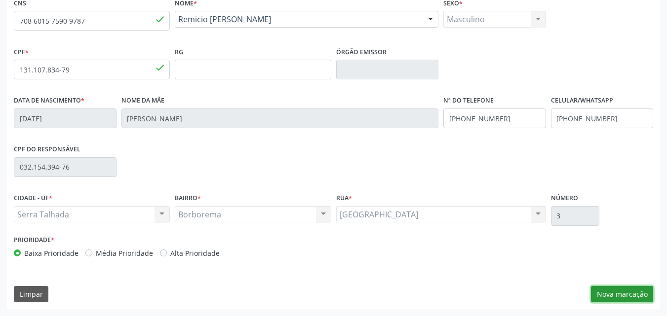
click at [610, 291] on button "Nova marcação" at bounding box center [622, 294] width 62 height 17
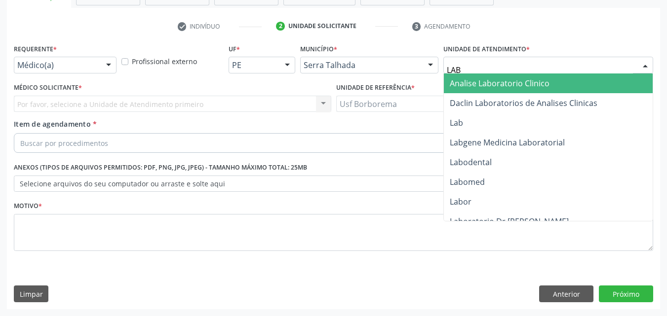
type input "LABG"
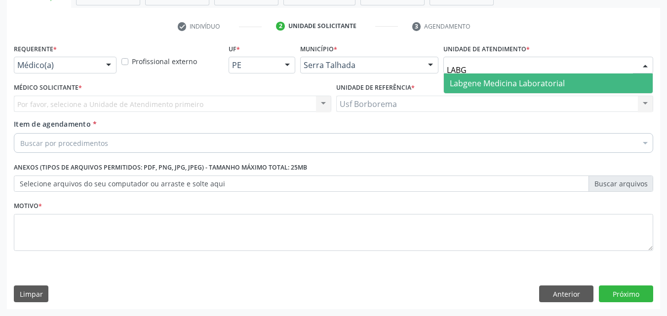
click at [461, 81] on span "Labgene Medicina Laboratorial" at bounding box center [507, 83] width 115 height 11
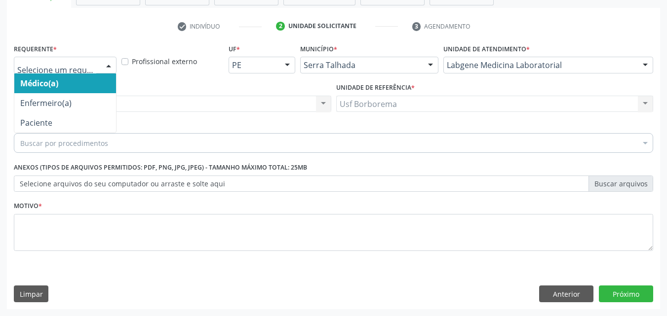
click at [56, 60] on div at bounding box center [65, 65] width 103 height 17
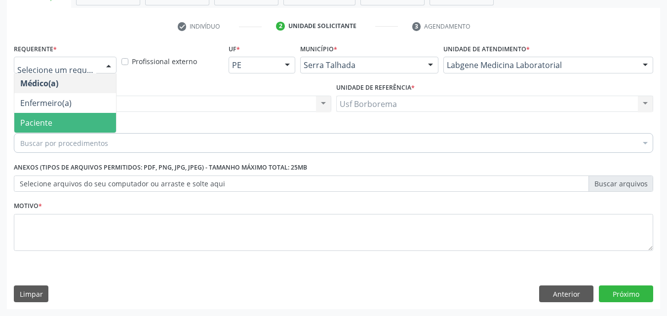
click at [65, 123] on span "Paciente" at bounding box center [65, 123] width 102 height 20
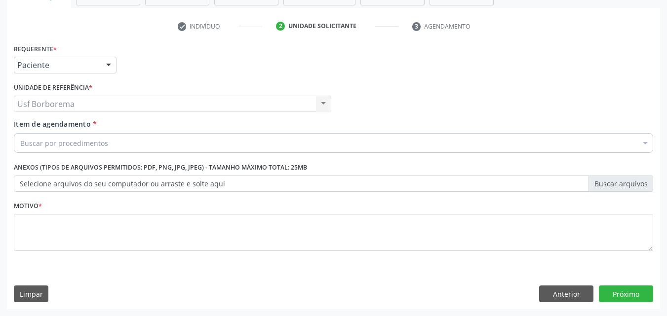
click at [78, 137] on div "Buscar por procedimentos" at bounding box center [333, 143] width 639 height 20
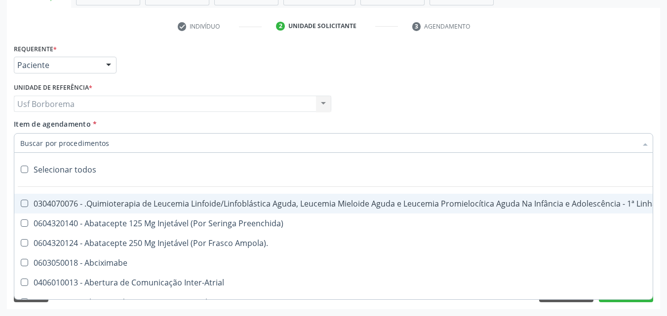
click at [78, 137] on input "Item de agendamento *" at bounding box center [328, 143] width 616 height 20
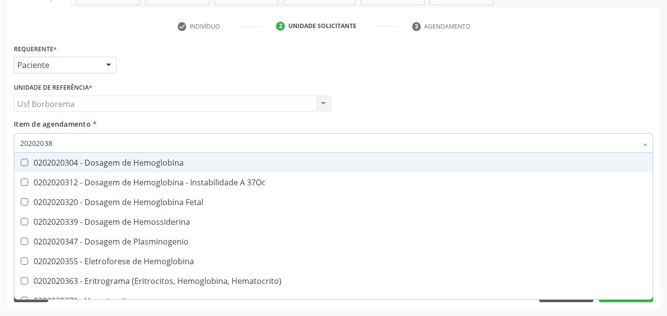
type input "202020380"
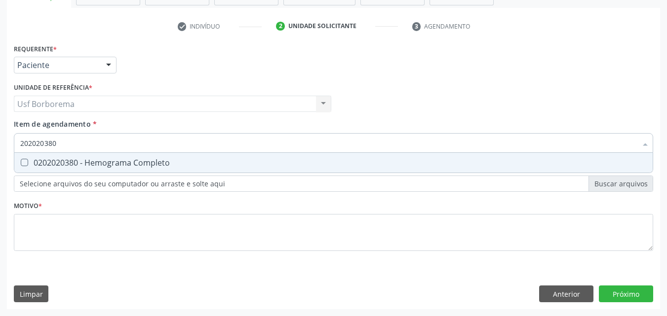
click at [100, 166] on div "0202020380 - Hemograma Completo" at bounding box center [333, 163] width 626 height 8
checkbox Completo "true"
click at [87, 151] on input "202020380" at bounding box center [328, 143] width 616 height 20
click at [84, 148] on input "202020380" at bounding box center [328, 143] width 616 height 20
type input "2020203"
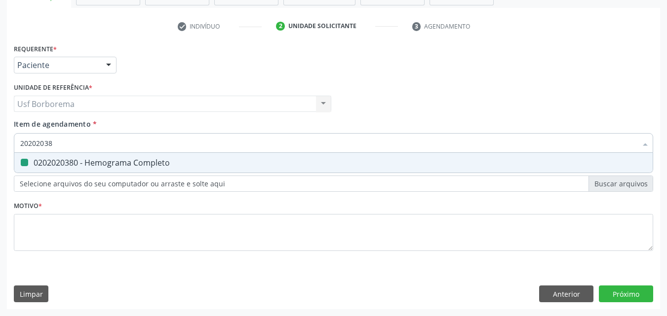
checkbox Completo "false"
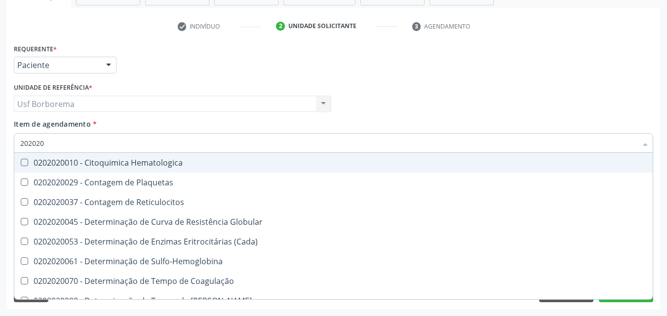
type input "20202"
checkbox Completo "false"
checkbox Leucograma "true"
type input "2020"
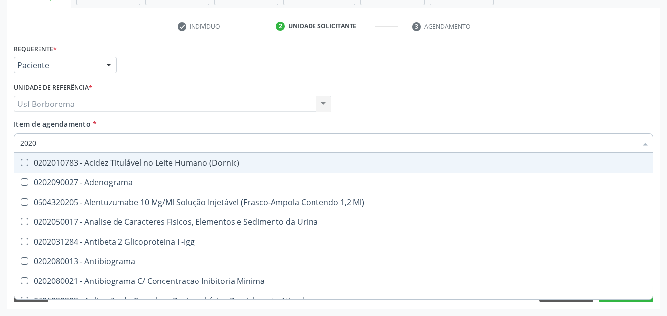
checkbox \(Pos-Pasteurização\) "false"
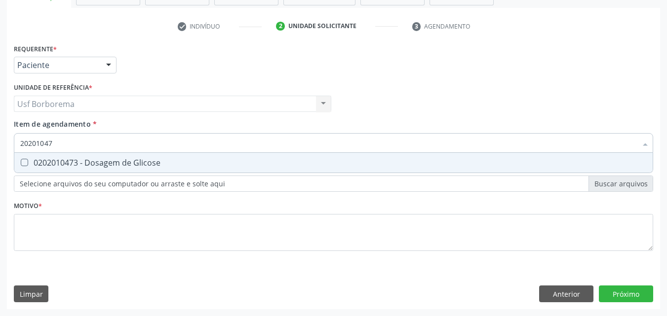
type input "202010473"
click at [86, 157] on span "0202010473 - Dosagem de Glicose" at bounding box center [333, 163] width 638 height 20
checkbox Glicose "true"
click at [85, 146] on input "202010473" at bounding box center [328, 143] width 616 height 20
type input "2020104"
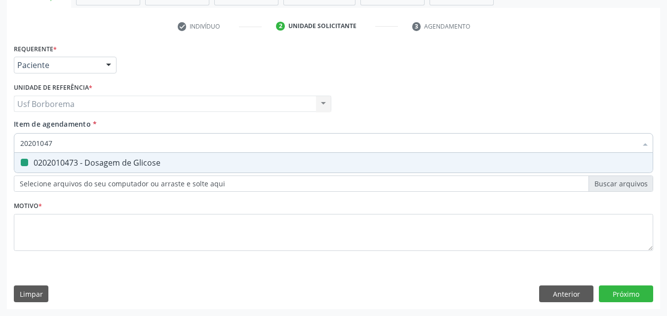
checkbox Glicose "false"
type input "202010503"
drag, startPoint x: 92, startPoint y: 159, endPoint x: 96, endPoint y: 152, distance: 8.4
click at [96, 157] on span "0202010503 - Dosagem de Hemoglobina Glicosilada" at bounding box center [333, 163] width 638 height 20
checkbox Glicosilada "true"
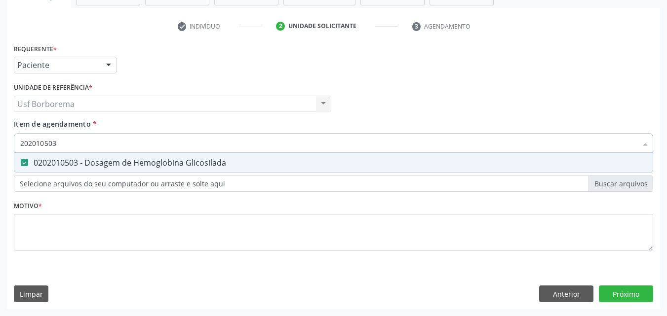
click at [94, 144] on input "202010503" at bounding box center [328, 143] width 616 height 20
type input "202010"
checkbox Glicosilada "false"
type input "202010295"
drag, startPoint x: 101, startPoint y: 159, endPoint x: 97, endPoint y: 149, distance: 11.1
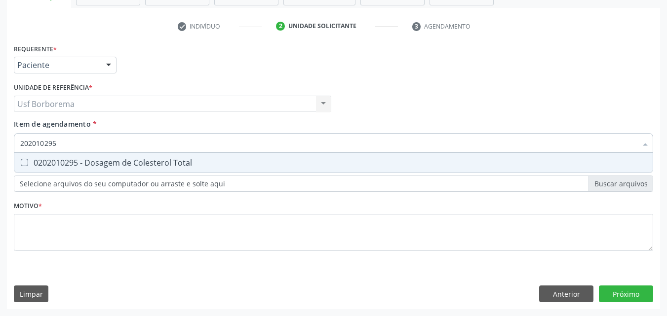
click at [100, 159] on div "0202010295 - Dosagem de Colesterol Total" at bounding box center [333, 163] width 626 height 8
checkbox Total "true"
click at [93, 143] on input "202010295" at bounding box center [328, 143] width 616 height 20
type input "2020102"
checkbox Total "false"
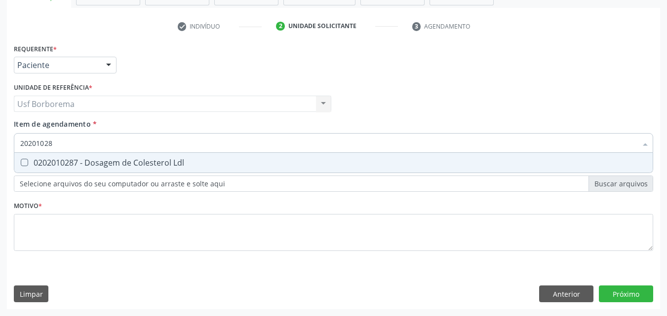
type input "202010287"
click at [100, 163] on div "0202010287 - Dosagem de Colesterol Ldl" at bounding box center [333, 163] width 626 height 8
checkbox Ldl "true"
click at [86, 138] on input "202010287" at bounding box center [328, 143] width 616 height 20
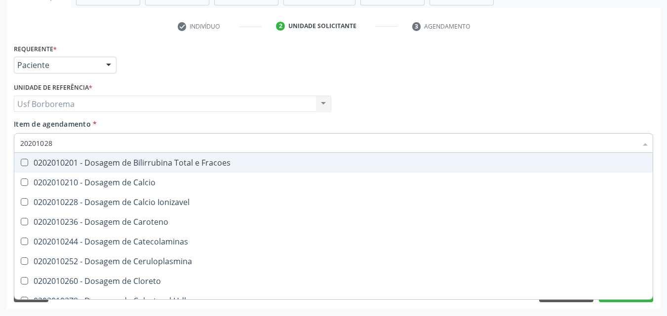
type input "2020102"
checkbox Fracoes "false"
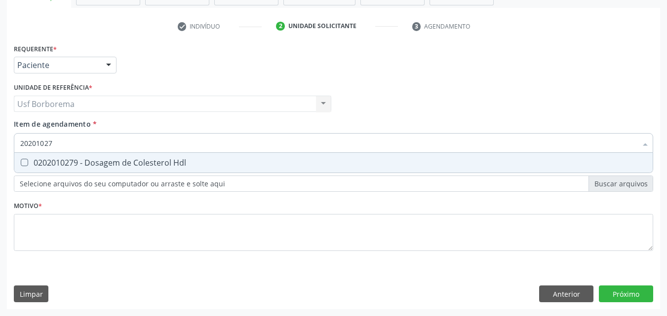
type input "202010279"
click at [102, 169] on span "0202010279 - Dosagem de Colesterol Hdl" at bounding box center [333, 163] width 638 height 20
checkbox Hdl "true"
click at [84, 140] on input "202010279" at bounding box center [328, 143] width 616 height 20
type input "2020102"
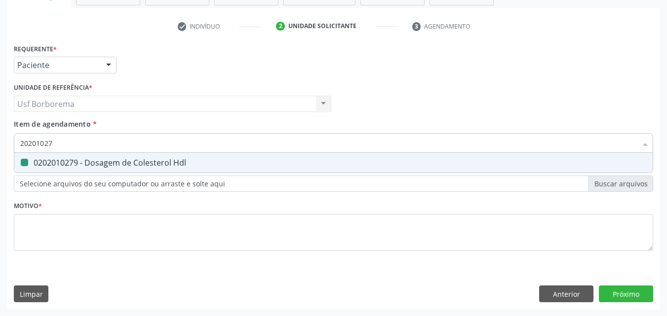
checkbox Hdl "false"
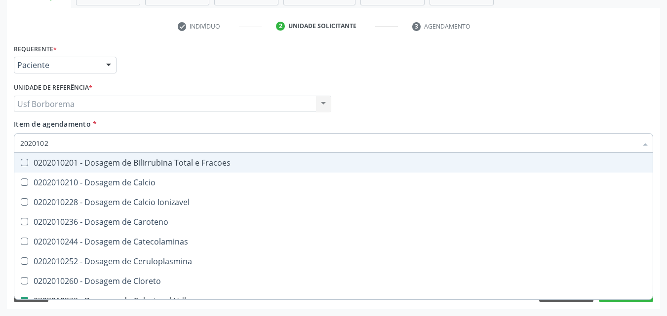
type input "202010"
checkbox Hdl "false"
checkbox Ldl "false"
checkbox Total "false"
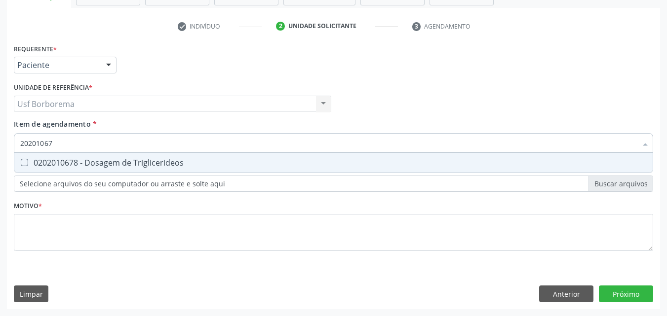
type input "202010678"
drag, startPoint x: 91, startPoint y: 165, endPoint x: 70, endPoint y: 143, distance: 30.7
click at [90, 163] on div "0202010678 - Dosagem de Triglicerideos" at bounding box center [333, 163] width 626 height 8
checkbox Triglicerideos "true"
click at [72, 142] on input "202010678" at bounding box center [328, 143] width 616 height 20
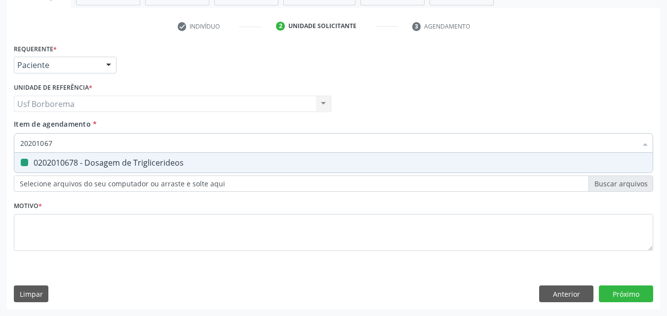
type input "2020106"
checkbox Triglicerideos "false"
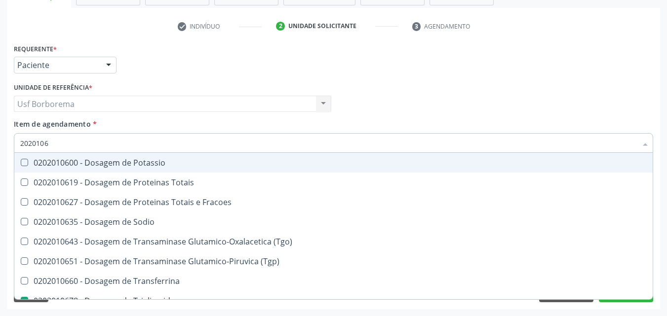
type input "202010"
checkbox Triglicerideos "false"
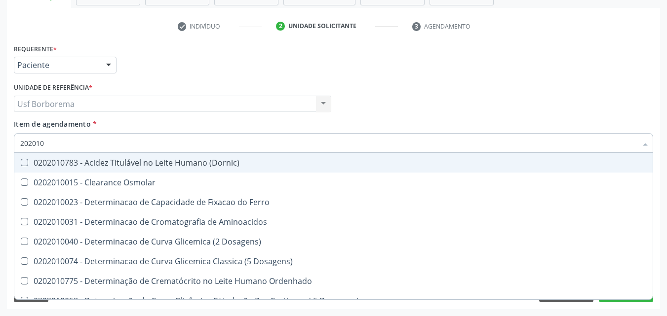
type input "2020106"
checkbox Dosagens\) "true"
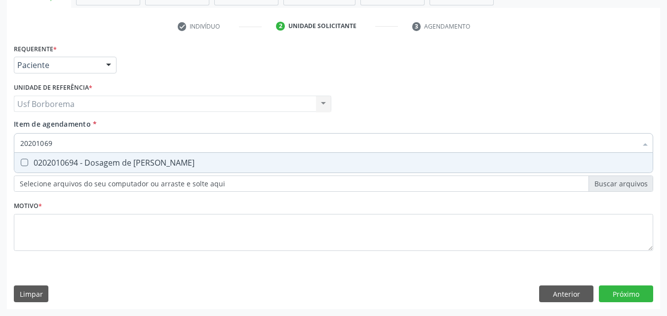
type input "202010694"
click at [94, 159] on div "0202010694 - Dosagem de [PERSON_NAME]" at bounding box center [333, 163] width 626 height 8
checkbox Ureia "true"
click at [89, 142] on input "202010694" at bounding box center [328, 143] width 616 height 20
type input "2020106"
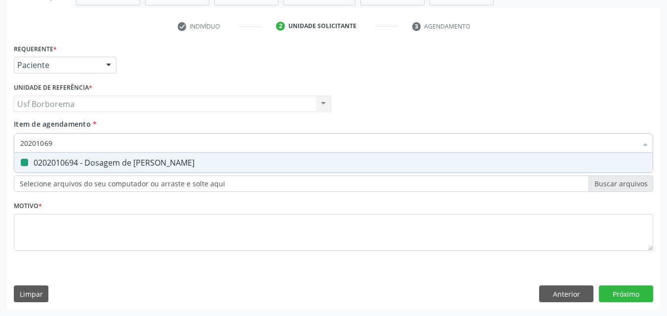
checkbox Ureia "false"
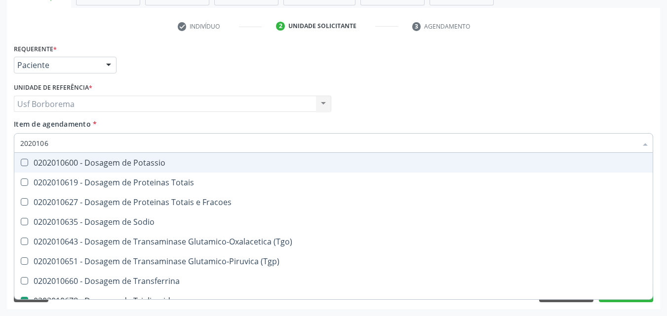
type input "202010"
checkbox Triglicerideos "false"
checkbox Ureia "false"
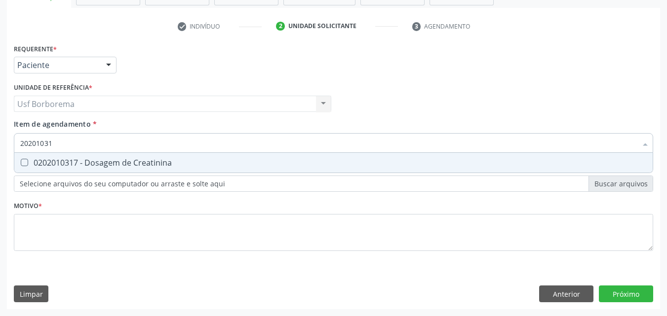
type input "202010317"
click at [92, 159] on div "0202010317 - Dosagem de Creatinina" at bounding box center [333, 163] width 626 height 8
checkbox Creatinina "true"
click at [88, 141] on input "202010317" at bounding box center [328, 143] width 616 height 20
type input "2020103"
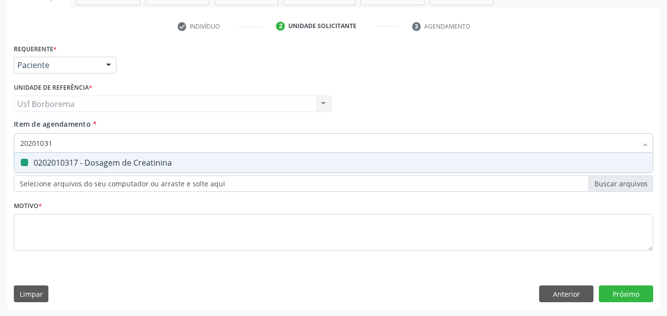
checkbox Creatinina "false"
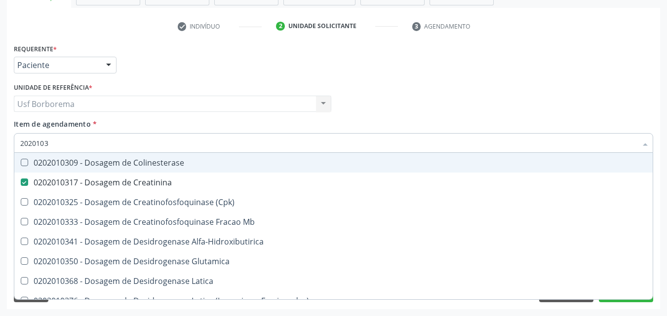
type input "202010"
checkbox Creatinina "false"
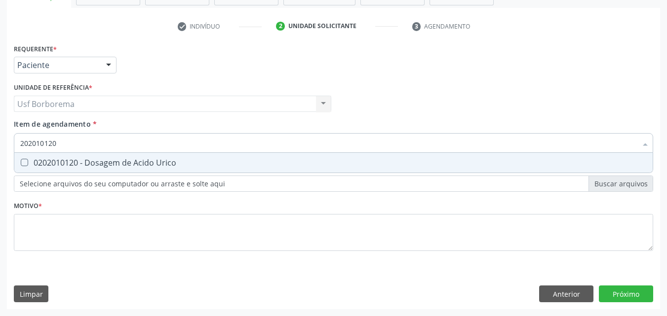
click at [89, 165] on div "0202010120 - Dosagem de Acido Urico" at bounding box center [333, 163] width 626 height 8
click at [85, 144] on input "202010120" at bounding box center [328, 143] width 616 height 20
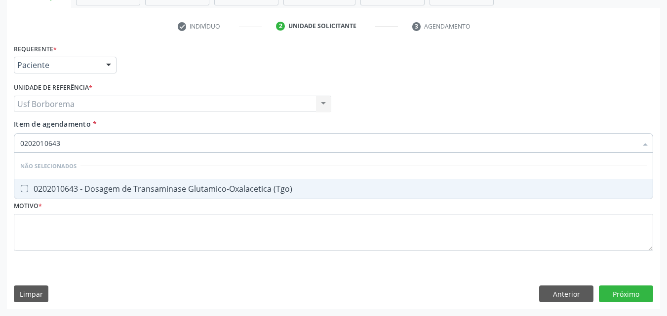
drag, startPoint x: 113, startPoint y: 187, endPoint x: 108, endPoint y: 180, distance: 8.5
click at [113, 187] on div "0202010643 - Dosagem de Transaminase Glutamico-Oxalacetica (Tgo)" at bounding box center [333, 189] width 626 height 8
click at [91, 146] on input "0202010643" at bounding box center [328, 143] width 616 height 20
drag, startPoint x: 109, startPoint y: 186, endPoint x: 100, endPoint y: 157, distance: 29.5
click at [102, 178] on ul "Desfazer seleção Não selecionados 0202010651 - Dosagem de Transaminase Glutamic…" at bounding box center [333, 176] width 638 height 46
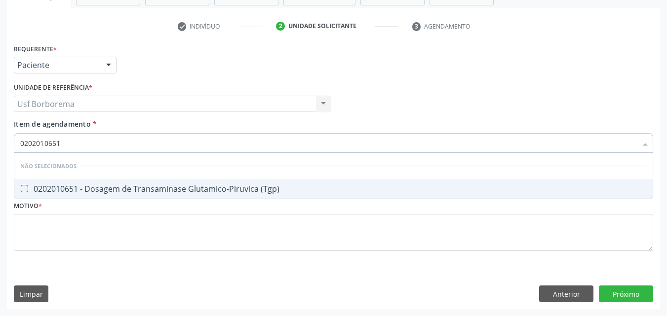
click at [93, 138] on input "0202010651" at bounding box center [328, 143] width 616 height 20
click at [94, 193] on div "0202010651 - Dosagem de Transaminase Glutamico-Piruvica (Tgp)" at bounding box center [333, 189] width 626 height 8
drag, startPoint x: 90, startPoint y: 139, endPoint x: 94, endPoint y: 146, distance: 7.5
click at [94, 145] on input "0202010651" at bounding box center [328, 143] width 616 height 20
drag, startPoint x: 97, startPoint y: 185, endPoint x: 95, endPoint y: 208, distance: 23.8
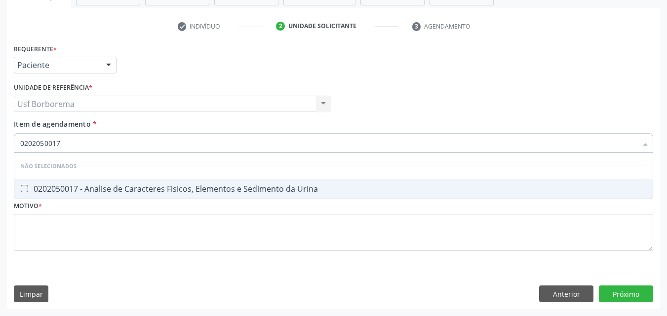
click at [97, 185] on div "0202050017 - Analise de Caracteres Fisicos, Elementos e Sedimento da Urina" at bounding box center [333, 189] width 626 height 8
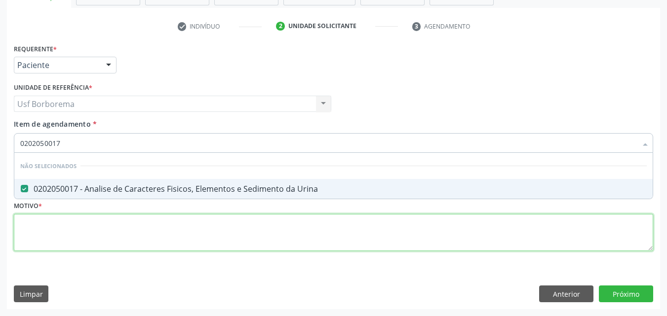
click at [84, 242] on div "Requerente * Paciente Médico(a) Enfermeiro(a) Paciente Nenhum resultado encontr…" at bounding box center [333, 153] width 639 height 224
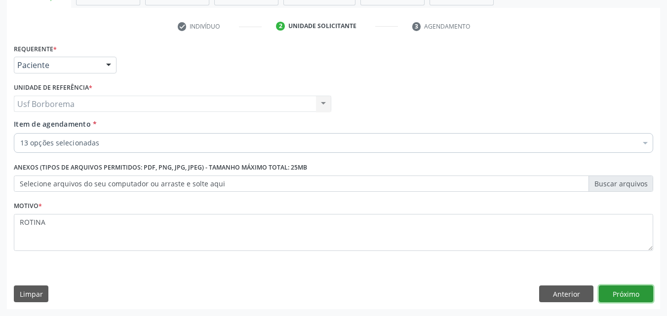
click at [618, 292] on button "Próximo" at bounding box center [626, 294] width 54 height 17
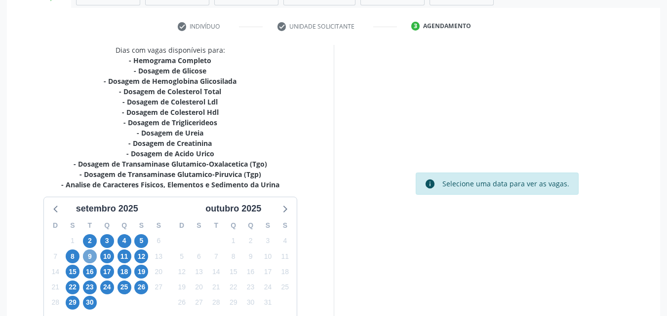
click at [93, 257] on span "9" at bounding box center [90, 257] width 14 height 14
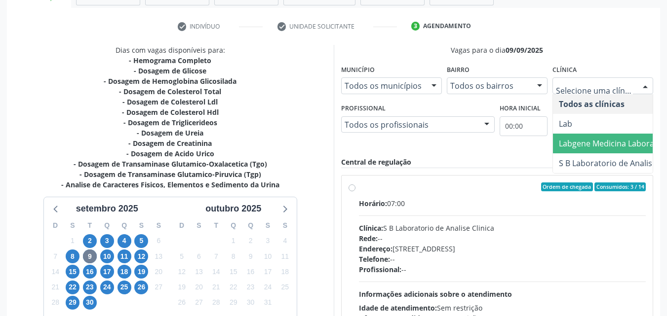
click at [598, 138] on span "Labgene Medicina Laboratorial" at bounding box center [616, 143] width 115 height 11
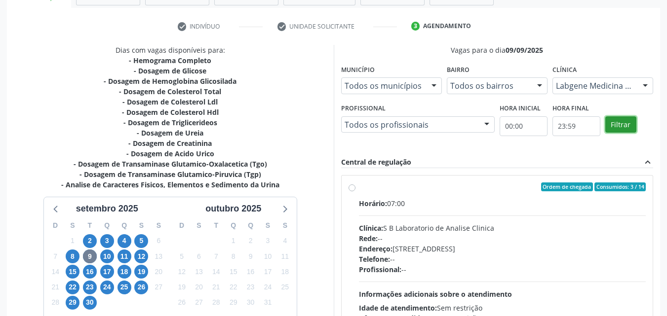
click at [611, 122] on button "Filtrar" at bounding box center [620, 124] width 31 height 17
drag, startPoint x: 611, startPoint y: 122, endPoint x: 544, endPoint y: 154, distance: 74.4
click at [608, 123] on button "Filtrar" at bounding box center [620, 124] width 31 height 17
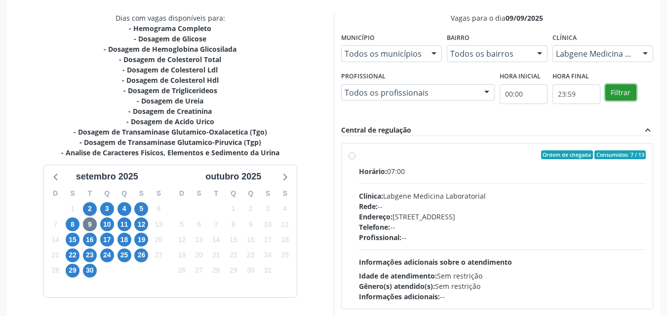
scroll to position [222, 0]
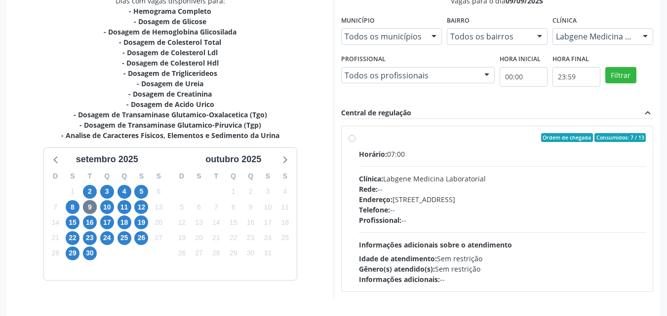
drag, startPoint x: 355, startPoint y: 140, endPoint x: 418, endPoint y: 180, distance: 74.8
click at [355, 139] on div "Ordem de chegada Consumidos: 7 / 13 Horário: 07:00 Clínica: Labgene Medicina La…" at bounding box center [497, 209] width 298 height 152
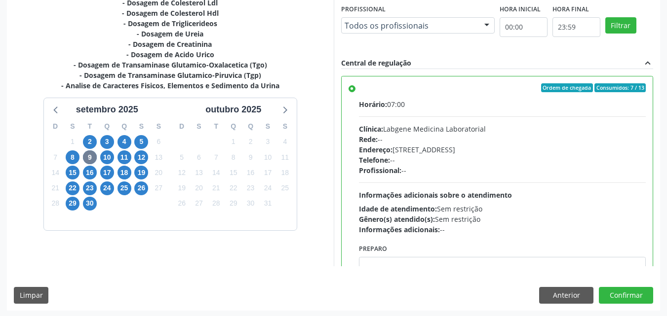
scroll to position [273, 0]
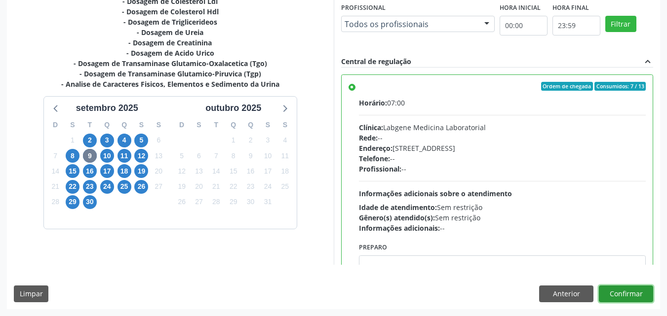
click at [620, 291] on button "Confirmar" at bounding box center [626, 294] width 54 height 17
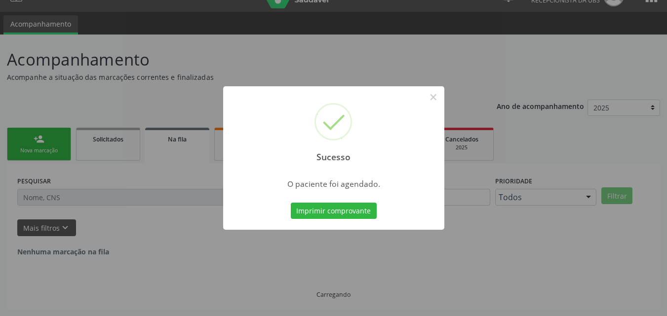
scroll to position [0, 0]
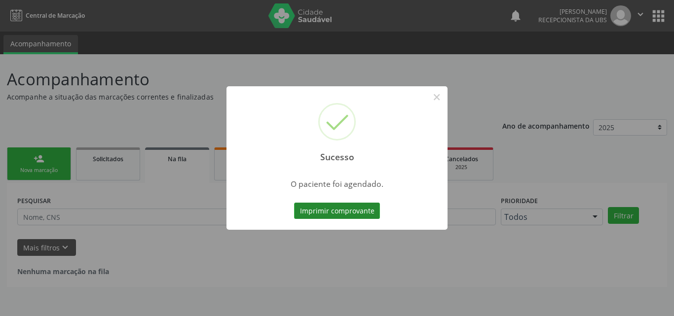
click at [371, 212] on button "Imprimir comprovante" at bounding box center [337, 211] width 86 height 17
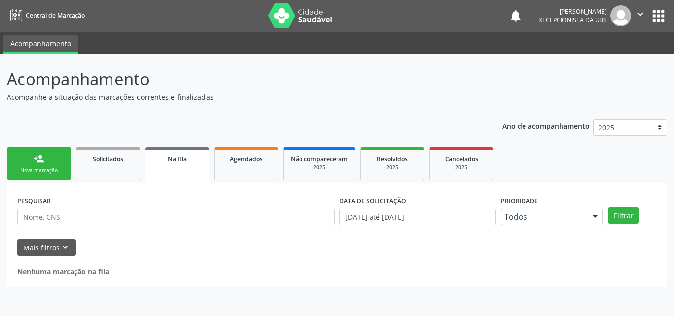
click at [32, 164] on link "person_add Nova marcação" at bounding box center [39, 164] width 64 height 33
click at [33, 164] on link "person_add Nova marcação" at bounding box center [39, 164] width 64 height 33
click at [36, 164] on link "person_add Nova marcação" at bounding box center [39, 164] width 64 height 33
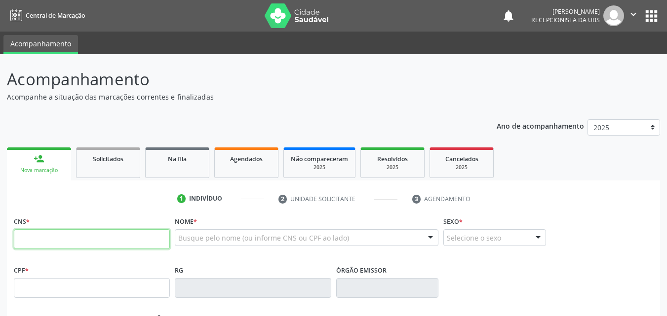
click at [43, 248] on input "text" at bounding box center [92, 239] width 156 height 20
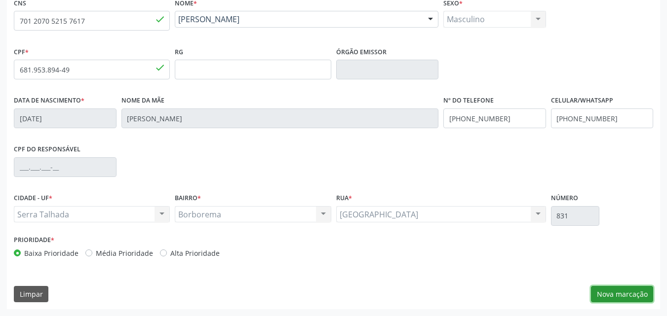
click at [603, 291] on button "Nova marcação" at bounding box center [622, 294] width 62 height 17
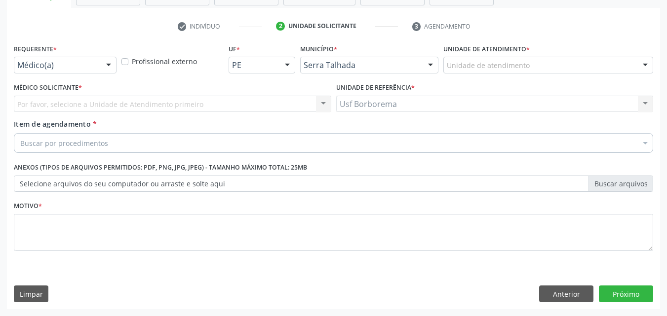
scroll to position [173, 0]
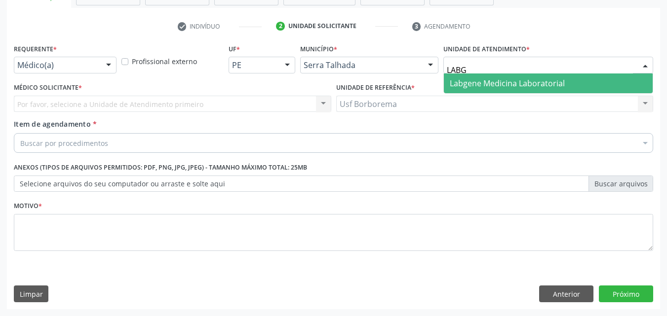
click at [477, 78] on span "Labgene Medicina Laboratorial" at bounding box center [507, 83] width 115 height 11
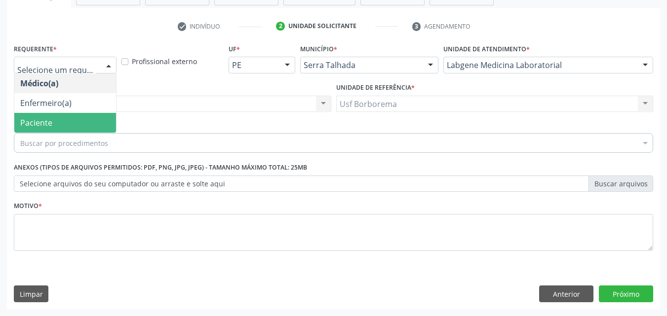
click at [83, 137] on div "Buscar por procedimentos" at bounding box center [333, 143] width 639 height 20
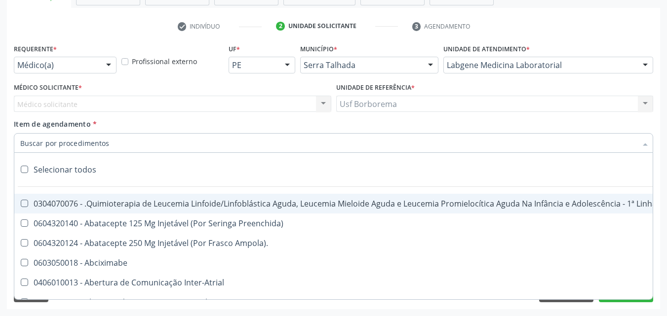
click at [82, 146] on input "Item de agendamento *" at bounding box center [328, 143] width 616 height 20
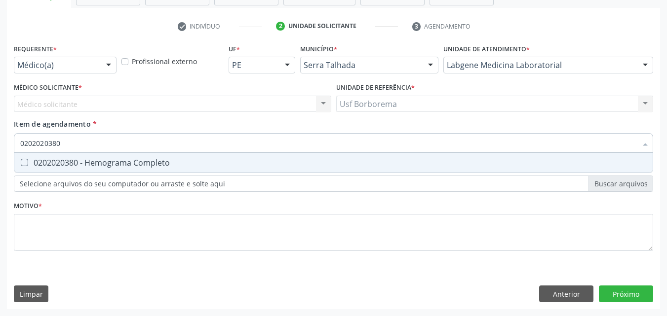
click at [79, 159] on div "0202020380 - Hemograma Completo" at bounding box center [333, 163] width 626 height 8
click at [75, 141] on input "0202020380" at bounding box center [328, 143] width 616 height 20
click at [76, 141] on input "0202020380" at bounding box center [328, 143] width 616 height 20
drag, startPoint x: 87, startPoint y: 165, endPoint x: 82, endPoint y: 140, distance: 25.6
click at [87, 164] on div "0202010473 - Dosagem de Glicose" at bounding box center [333, 163] width 626 height 8
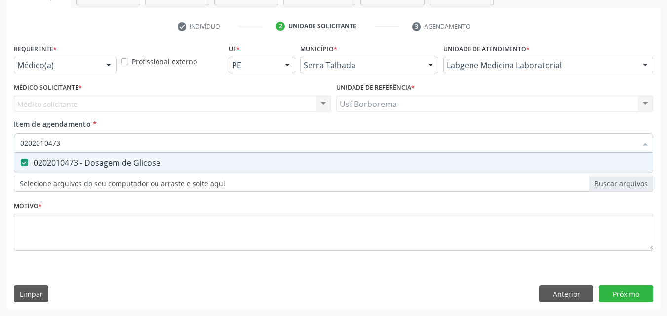
click at [85, 142] on input "0202010473" at bounding box center [328, 143] width 616 height 20
click at [99, 161] on div "0202010503 - Dosagem de Hemoglobina Glicosilada" at bounding box center [333, 163] width 626 height 8
drag, startPoint x: 93, startPoint y: 141, endPoint x: 104, endPoint y: 121, distance: 23.0
click at [102, 132] on div "Item de agendamento * 0202010503 Desfazer seleção 0202010503 - Dosagem de Hemog…" at bounding box center [333, 134] width 639 height 31
drag, startPoint x: 107, startPoint y: 163, endPoint x: 98, endPoint y: 150, distance: 16.0
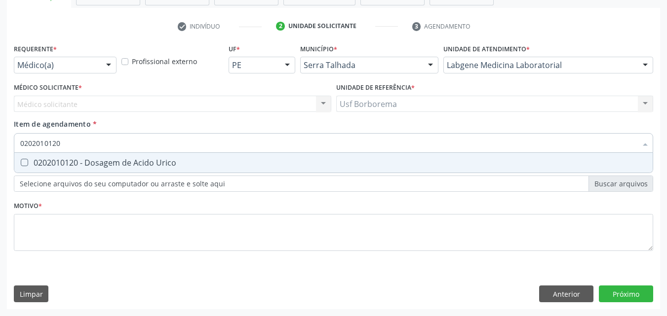
click at [105, 159] on div "0202010120 - Dosagem de Acido Urico" at bounding box center [333, 163] width 626 height 8
click at [92, 138] on input "0202010120" at bounding box center [328, 143] width 616 height 20
click at [100, 163] on div "0202010678 - Dosagem de Triglicerideos" at bounding box center [333, 163] width 626 height 8
click at [86, 142] on input "0202010678" at bounding box center [328, 143] width 616 height 20
click at [98, 147] on input "0202010643" at bounding box center [328, 143] width 616 height 20
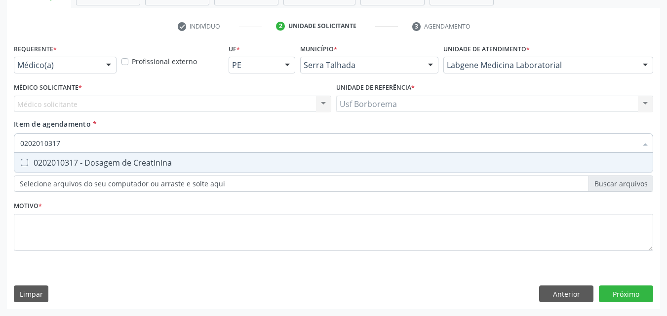
click at [115, 155] on span "0202010317 - Dosagem de Creatinina" at bounding box center [333, 163] width 638 height 20
click at [113, 141] on input "0202010317" at bounding box center [328, 143] width 616 height 20
drag, startPoint x: 121, startPoint y: 159, endPoint x: 114, endPoint y: 140, distance: 20.6
click at [121, 157] on span "0202050017 - Analise de Caracteres Fisicos, Elementos e Sedimento da Urina" at bounding box center [333, 163] width 638 height 20
click at [114, 139] on input "0202050017" at bounding box center [328, 143] width 616 height 20
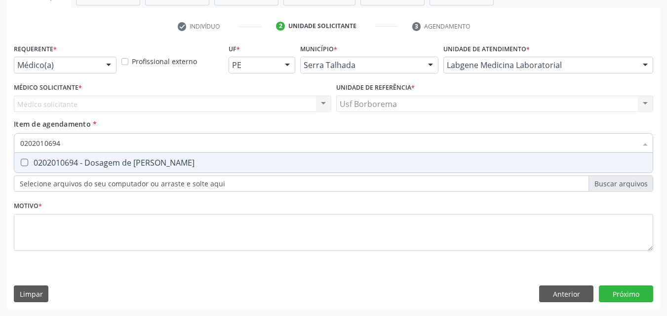
click at [118, 156] on span "0202010694 - Dosagem de [PERSON_NAME]" at bounding box center [333, 163] width 638 height 20
click at [112, 140] on input "0202010694" at bounding box center [328, 143] width 616 height 20
drag, startPoint x: 107, startPoint y: 158, endPoint x: 104, endPoint y: 144, distance: 15.1
click at [107, 157] on span "0202010279 - Dosagem de Colesterol Hdl" at bounding box center [333, 163] width 638 height 20
click at [104, 144] on input "0202010279" at bounding box center [328, 143] width 616 height 20
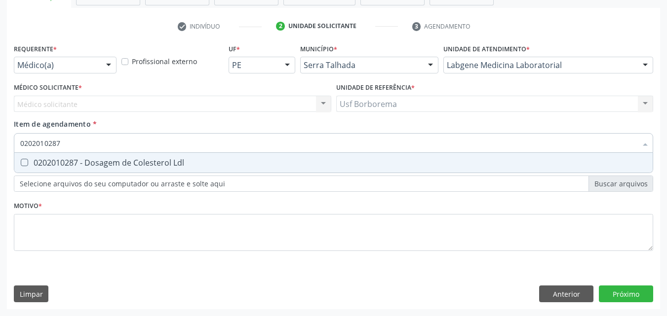
drag, startPoint x: 113, startPoint y: 163, endPoint x: 109, endPoint y: 147, distance: 17.2
click at [113, 160] on div "0202010287 - Dosagem de Colesterol Ldl" at bounding box center [333, 163] width 626 height 8
click at [108, 146] on input "0202010287" at bounding box center [328, 143] width 616 height 20
click at [106, 159] on div "0202010295 - Dosagem de Colesterol Total" at bounding box center [333, 163] width 626 height 8
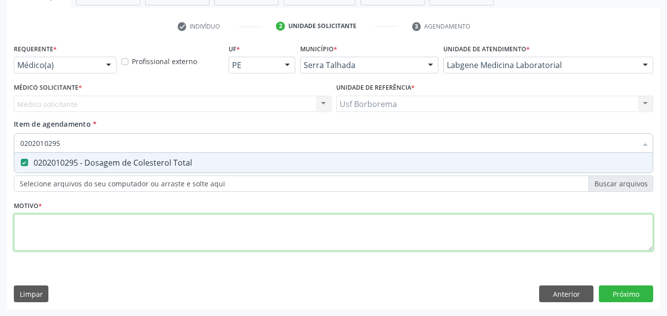
click at [116, 225] on div "Requerente * Médico(a) Médico(a) Enfermeiro(a) Paciente Nenhum resultado encont…" at bounding box center [333, 153] width 639 height 224
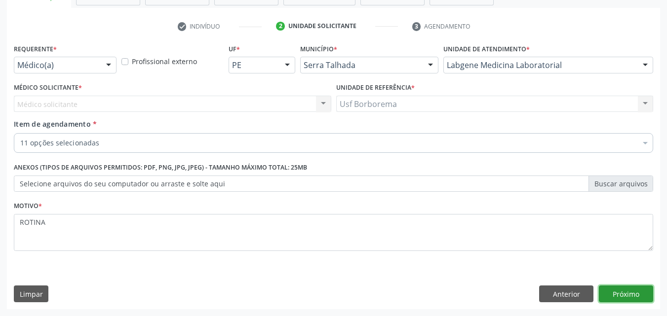
click at [633, 292] on button "Próximo" at bounding box center [626, 294] width 54 height 17
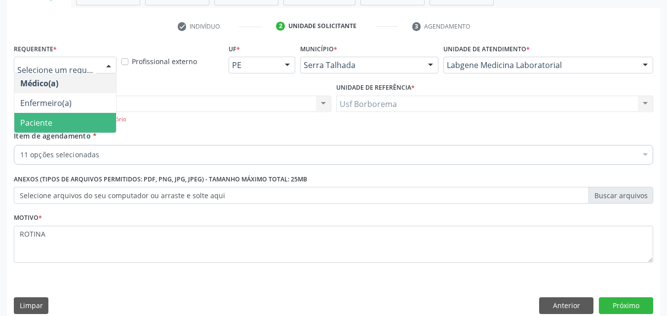
drag, startPoint x: 79, startPoint y: 60, endPoint x: 76, endPoint y: 98, distance: 38.2
click at [79, 60] on div at bounding box center [65, 65] width 103 height 17
click at [76, 117] on span "Paciente" at bounding box center [65, 123] width 102 height 20
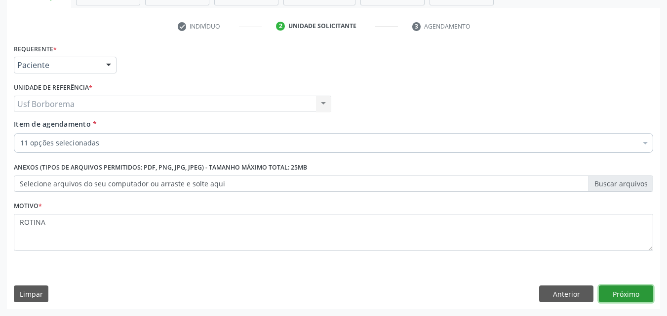
click at [615, 290] on button "Próximo" at bounding box center [626, 294] width 54 height 17
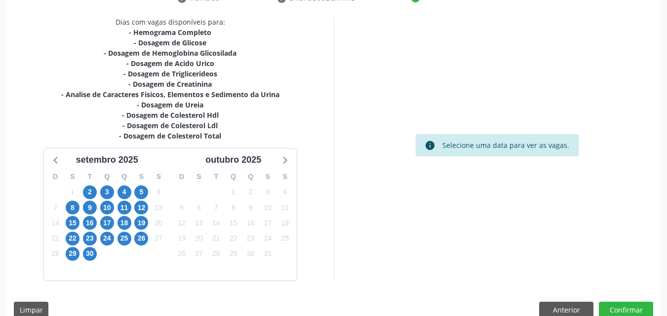
scroll to position [217, 0]
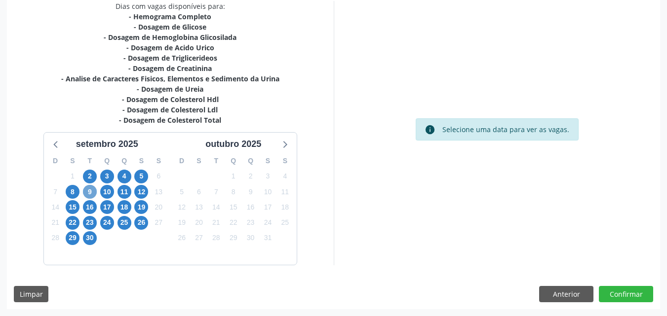
click at [91, 195] on span "9" at bounding box center [90, 192] width 14 height 14
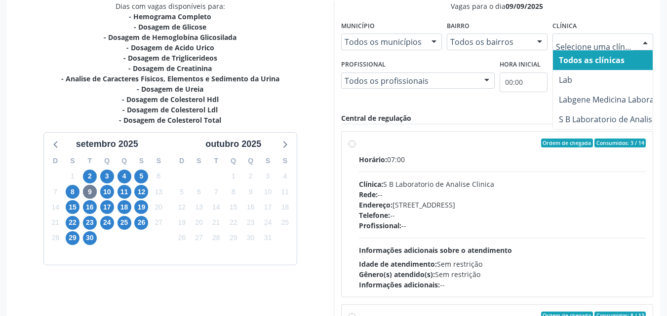
click at [572, 38] on div at bounding box center [602, 42] width 101 height 17
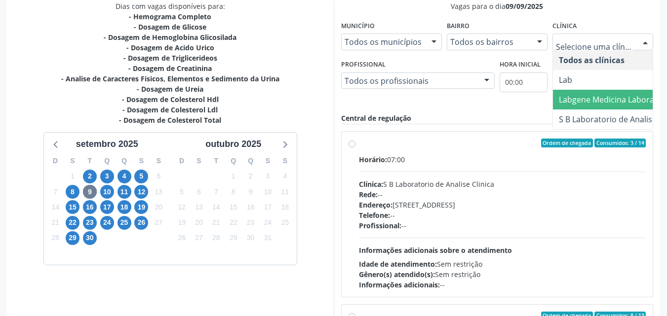
click at [580, 100] on span "Labgene Medicina Laboratorial" at bounding box center [616, 99] width 115 height 11
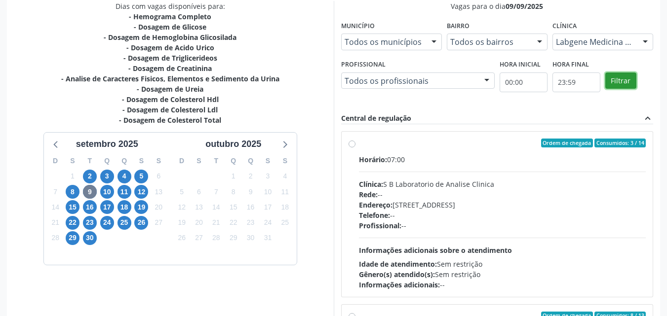
click at [628, 84] on button "Filtrar" at bounding box center [620, 81] width 31 height 17
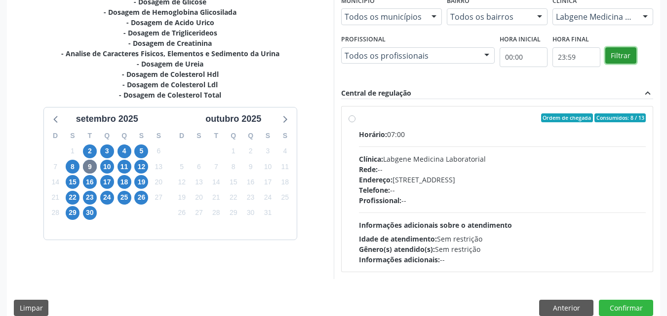
scroll to position [256, 0]
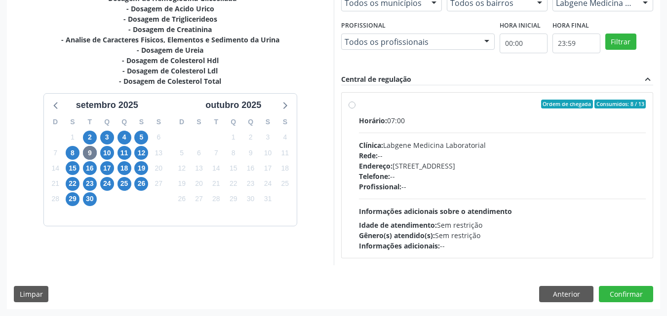
click at [359, 102] on label "Ordem de chegada Consumidos: 8 / 13 Horário: 07:00 Clínica: Labgene Medicina La…" at bounding box center [502, 176] width 287 height 152
click at [352, 102] on input "Ordem de chegada Consumidos: 8 / 13 Horário: 07:00 Clínica: Labgene Medicina La…" at bounding box center [351, 104] width 7 height 9
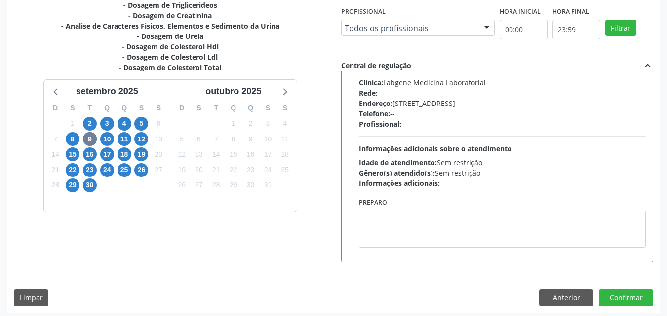
scroll to position [273, 0]
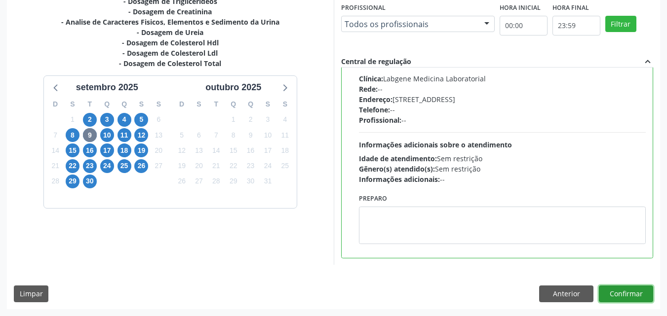
click at [624, 292] on button "Confirmar" at bounding box center [626, 294] width 54 height 17
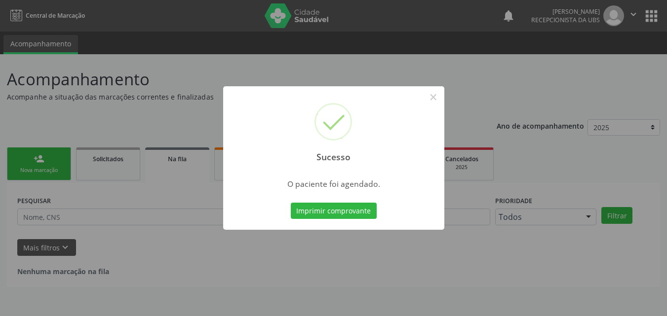
scroll to position [0, 0]
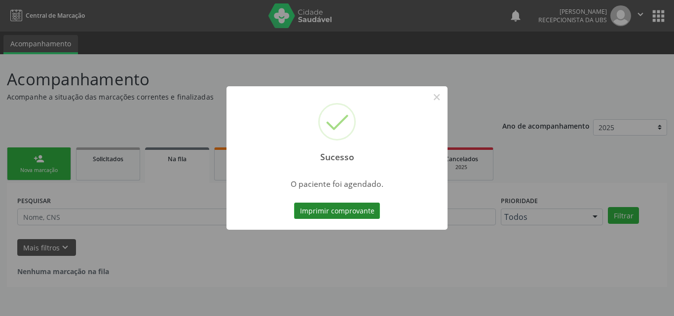
click at [331, 212] on button "Imprimir comprovante" at bounding box center [337, 211] width 86 height 17
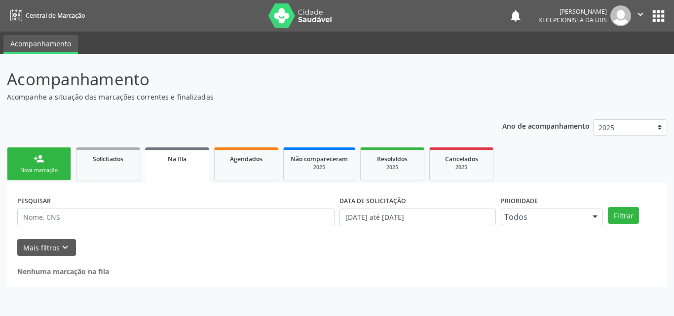
click at [46, 166] on link "person_add Nova marcação" at bounding box center [39, 164] width 64 height 33
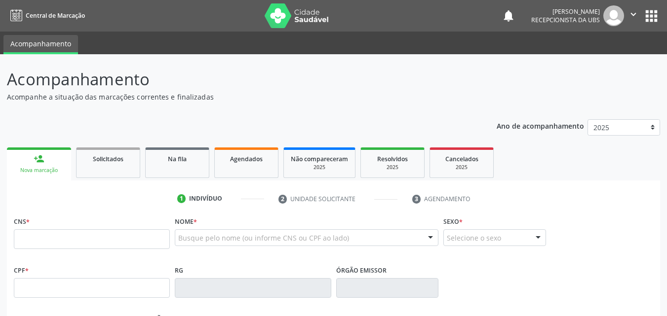
scroll to position [49, 0]
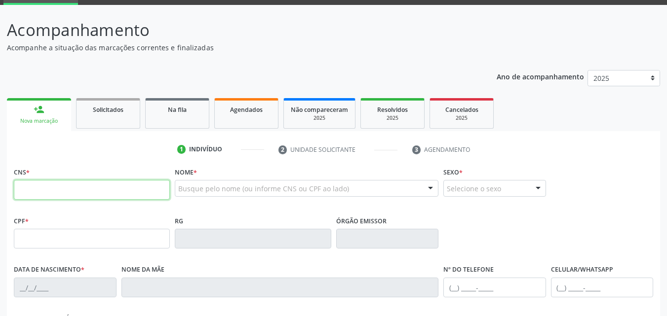
click at [56, 189] on input "text" at bounding box center [92, 190] width 156 height 20
type input "707 6022 8422 0599"
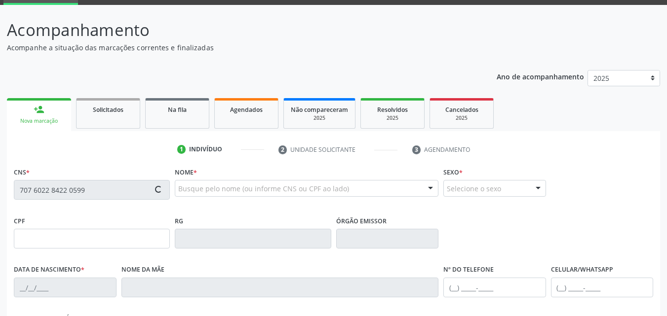
type input "471.322.564-91"
type input "30/03/1965"
type input "Francisca Fernandes dos Santos"
type input "(87) 99650-7349"
type input "889"
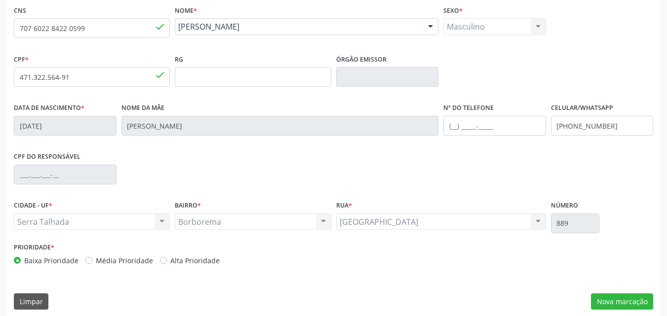
scroll to position [219, 0]
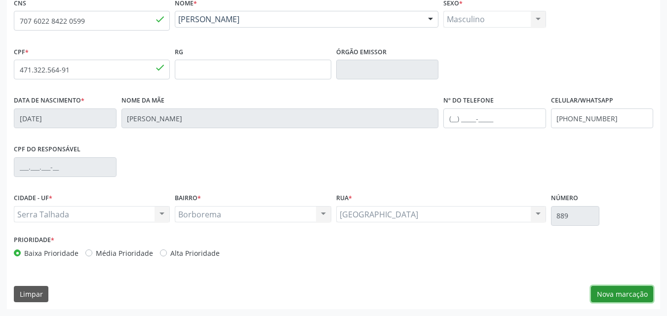
click at [609, 296] on button "Nova marcação" at bounding box center [622, 294] width 62 height 17
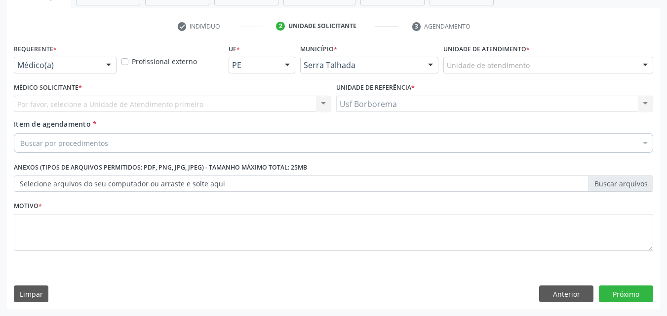
scroll to position [173, 0]
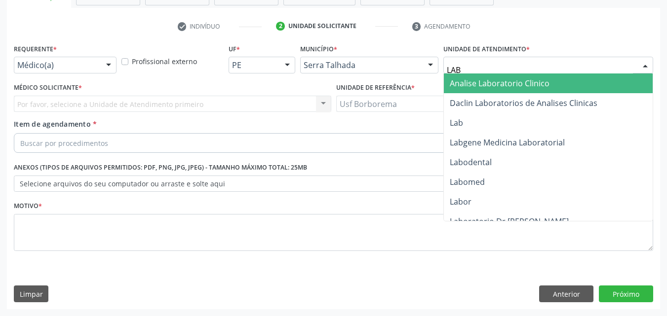
type input "LABG"
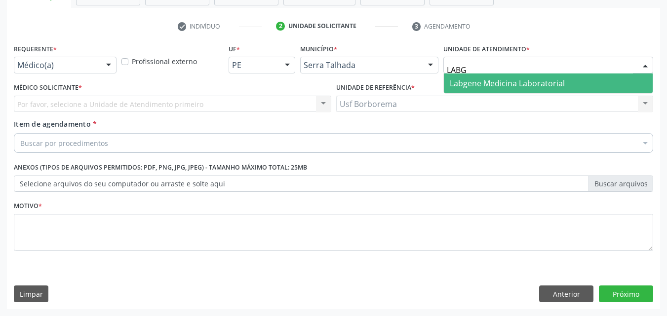
click at [471, 80] on span "Labgene Medicina Laboratorial" at bounding box center [507, 83] width 115 height 11
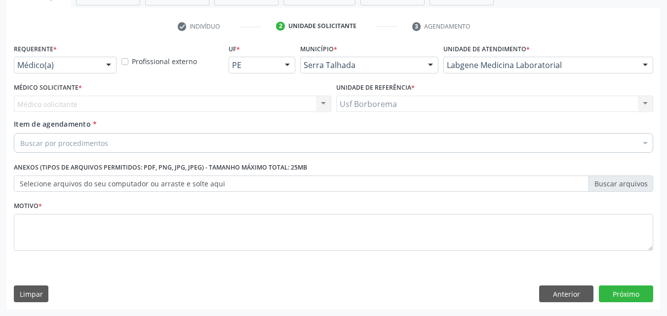
drag, startPoint x: 100, startPoint y: 62, endPoint x: 111, endPoint y: 79, distance: 20.7
click at [100, 62] on div "Médico(a) Médico(a) Enfermeiro(a) Paciente Nenhum resultado encontrado para: " …" at bounding box center [65, 65] width 103 height 17
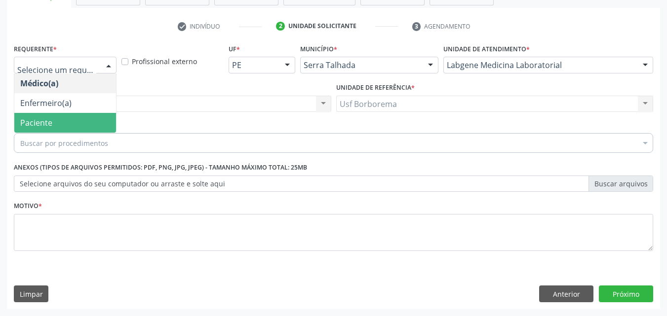
click at [101, 114] on span "Paciente" at bounding box center [65, 123] width 102 height 20
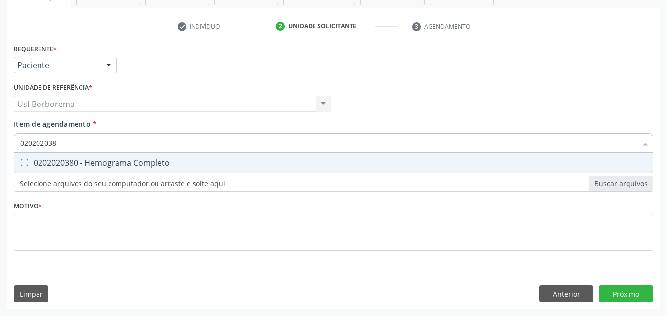
type input "0202020380"
click at [102, 161] on div "0202020380 - Hemograma Completo" at bounding box center [333, 163] width 626 height 8
checkbox Completo "true"
click at [86, 137] on input "0202020380" at bounding box center [328, 143] width 616 height 20
type input "02020203"
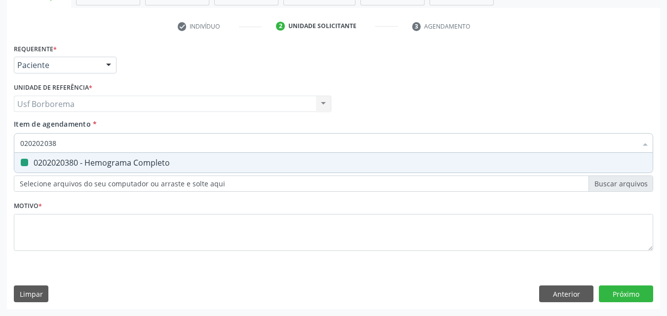
checkbox Completo "false"
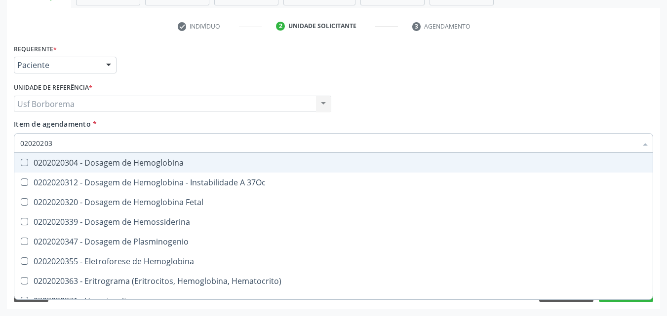
type input "0202020"
checkbox Completo "false"
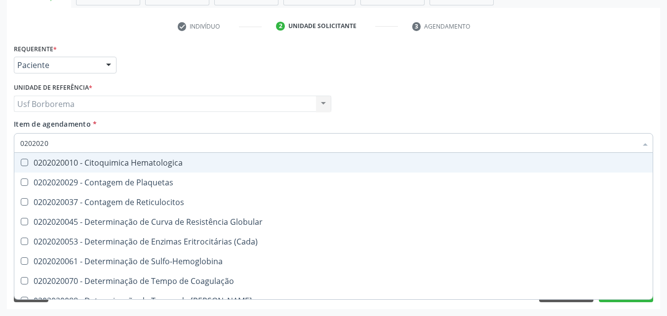
type input "020202"
checkbox Completo "false"
checkbox Leucograma "true"
type input "02020"
checkbox Completo "false"
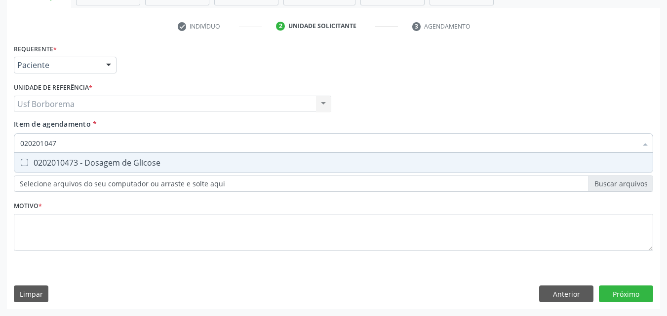
type input "0202010473"
click at [104, 157] on span "0202010473 - Dosagem de Glicose" at bounding box center [333, 163] width 638 height 20
checkbox Glicose "true"
click at [92, 144] on input "0202010473" at bounding box center [328, 143] width 616 height 20
type input "02020104"
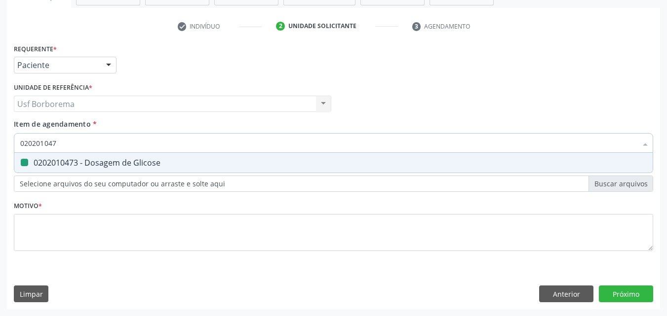
checkbox Glicose "false"
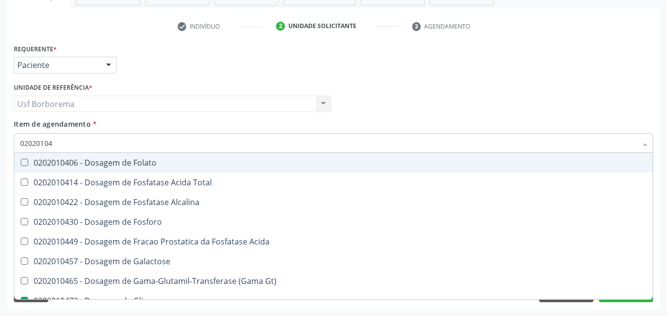
type input "0202010"
checkbox Glicose "false"
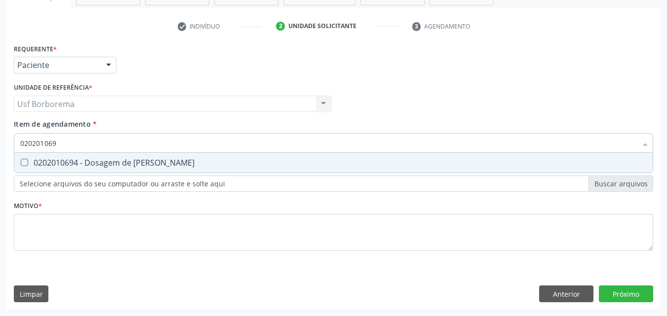
type input "0202010694"
drag, startPoint x: 97, startPoint y: 159, endPoint x: 90, endPoint y: 151, distance: 10.5
click at [95, 159] on div "0202010694 - Dosagem de [PERSON_NAME]" at bounding box center [333, 163] width 626 height 8
checkbox Ureia "true"
drag, startPoint x: 83, startPoint y: 139, endPoint x: 90, endPoint y: 137, distance: 7.7
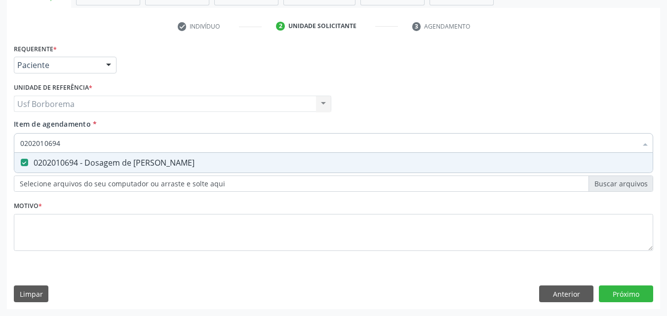
click at [90, 137] on input "0202010694" at bounding box center [328, 143] width 616 height 20
type input "02020106"
checkbox Ureia "false"
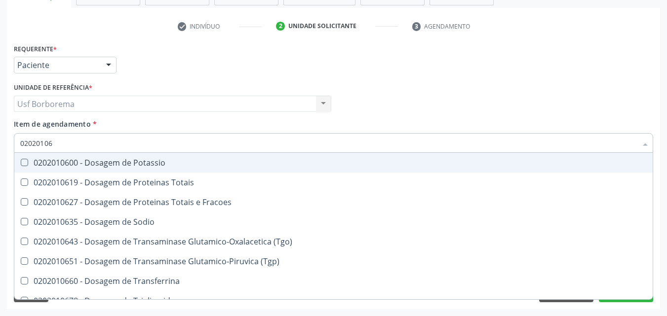
type input "0202010"
checkbox Ureia "false"
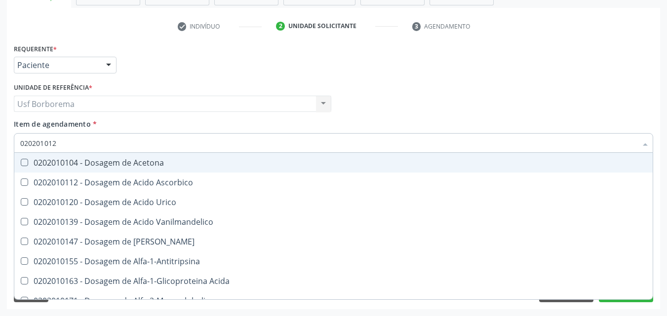
type input "0202010120"
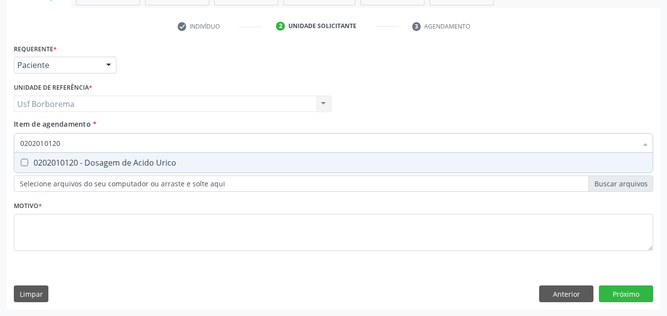
drag, startPoint x: 81, startPoint y: 161, endPoint x: 60, endPoint y: 136, distance: 32.9
click at [75, 156] on span "0202010120 - Dosagem de Acido Urico" at bounding box center [333, 163] width 638 height 20
checkbox Urico "true"
click at [79, 147] on input "0202010120" at bounding box center [328, 143] width 616 height 20
type input "02020101"
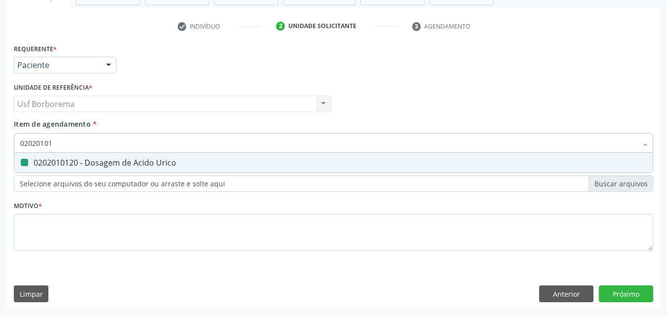
checkbox Urico "false"
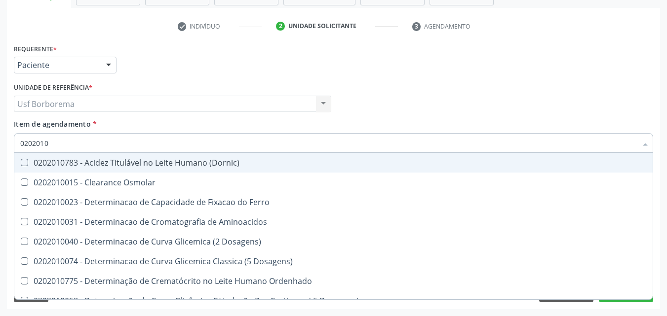
type input "02020104"
checkbox Dosagens\) "true"
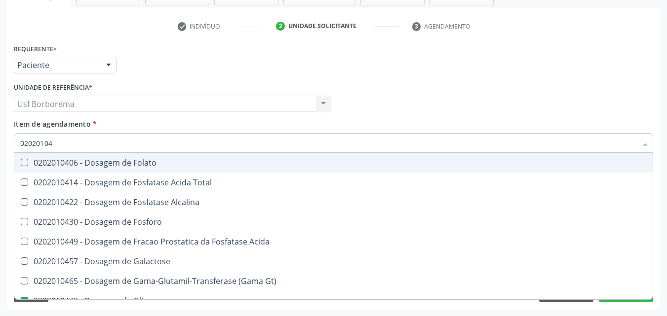
type input "020201047"
checkbox Folato "true"
type input "02020104"
checkbox Folato "false"
type input "0202010"
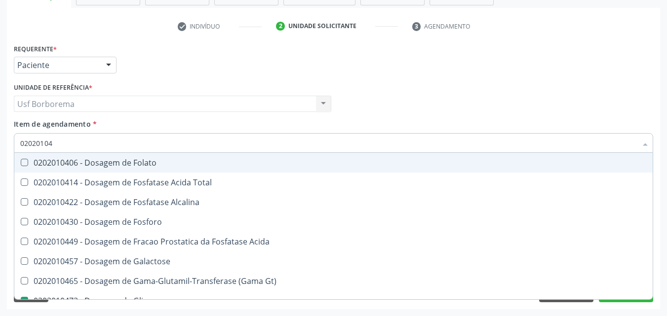
checkbox Glicose "false"
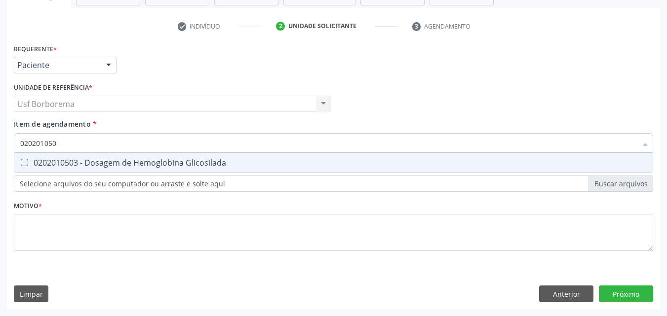
type input "0202010503"
drag, startPoint x: 93, startPoint y: 160, endPoint x: 93, endPoint y: 150, distance: 10.4
click at [93, 159] on div "0202010503 - Dosagem de Hemoglobina Glicosilada" at bounding box center [333, 163] width 626 height 8
checkbox Glicosilada "true"
click at [92, 144] on input "0202010503" at bounding box center [328, 143] width 616 height 20
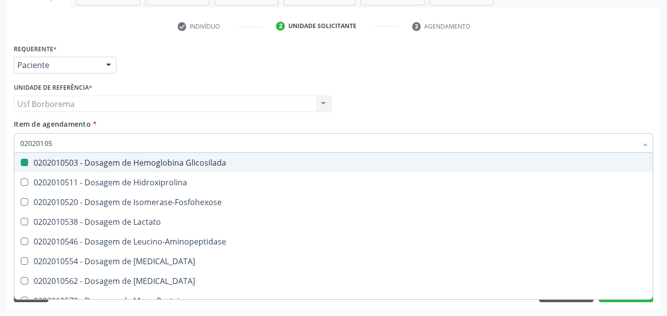
type input "0202010"
checkbox Glicosilada "false"
type input "0202010295"
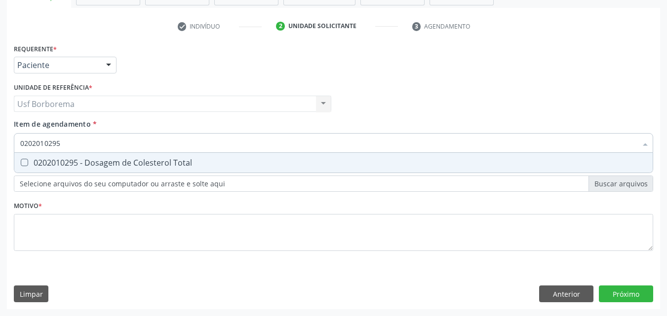
click at [92, 159] on div "0202010295 - Dosagem de Colesterol Total" at bounding box center [333, 163] width 626 height 8
checkbox Total "true"
drag, startPoint x: 92, startPoint y: 141, endPoint x: 98, endPoint y: 138, distance: 6.4
click at [94, 139] on input "0202010295" at bounding box center [328, 143] width 616 height 20
type input "02020102"
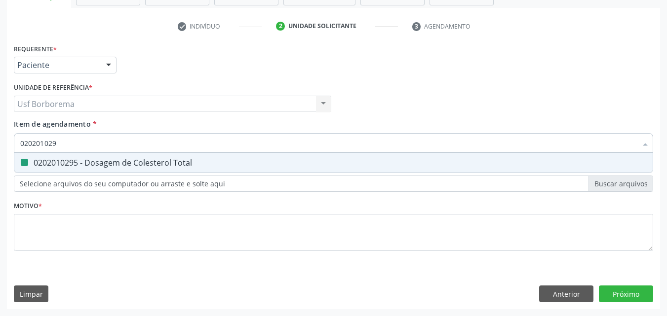
checkbox Total "false"
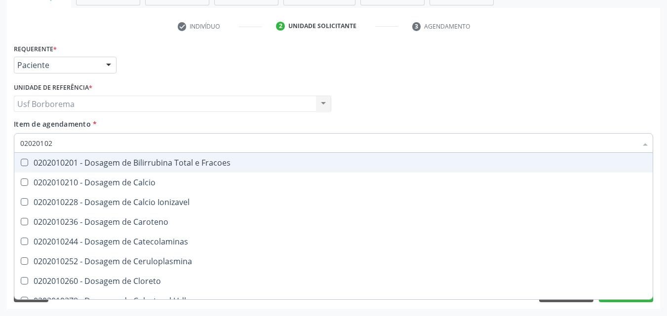
type input "020201029"
checkbox Fracoes "true"
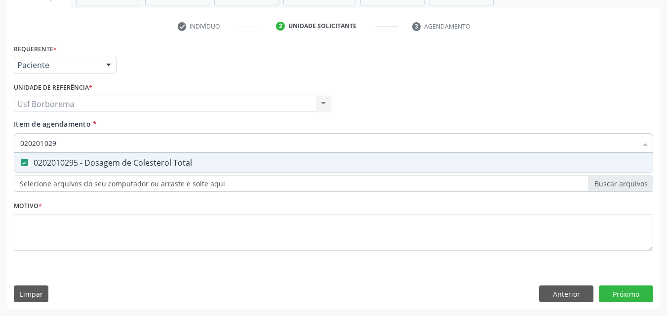
type input "02020102"
checkbox Total "false"
type input "0202010287"
drag, startPoint x: 97, startPoint y: 163, endPoint x: 87, endPoint y: 134, distance: 30.7
click at [92, 154] on span "0202010287 - Dosagem de Colesterol Ldl" at bounding box center [333, 163] width 638 height 20
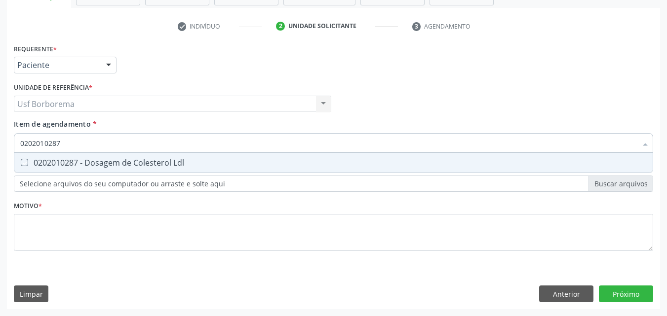
checkbox Ldl "true"
drag, startPoint x: 87, startPoint y: 133, endPoint x: 93, endPoint y: 145, distance: 13.0
click at [92, 143] on input "0202010287" at bounding box center [328, 143] width 616 height 20
click at [94, 147] on input "0202010287" at bounding box center [328, 143] width 616 height 20
type input "02020102"
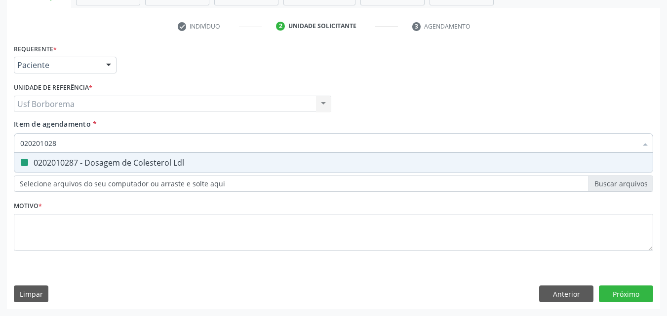
checkbox Ldl "false"
type input "0202010279"
click at [116, 159] on div "0202010279 - Dosagem de Colesterol Hdl" at bounding box center [333, 163] width 626 height 8
checkbox Hdl "true"
click at [101, 140] on input "0202010279" at bounding box center [328, 143] width 616 height 20
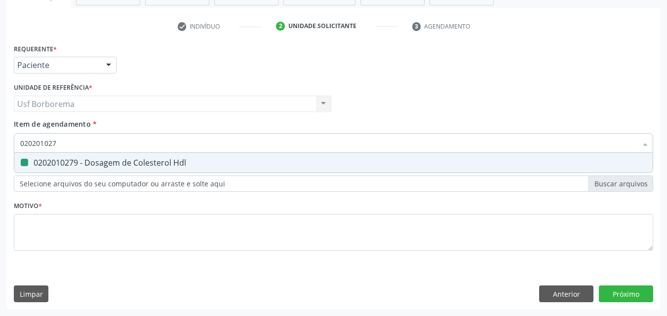
type input "02020102"
checkbox Hdl "false"
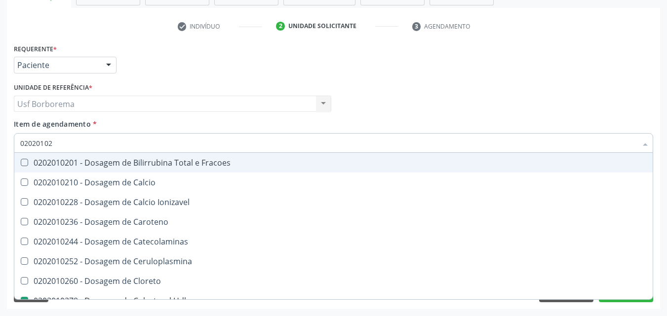
type input "0202010"
checkbox Hdl "false"
checkbox Ldl "false"
checkbox Total "false"
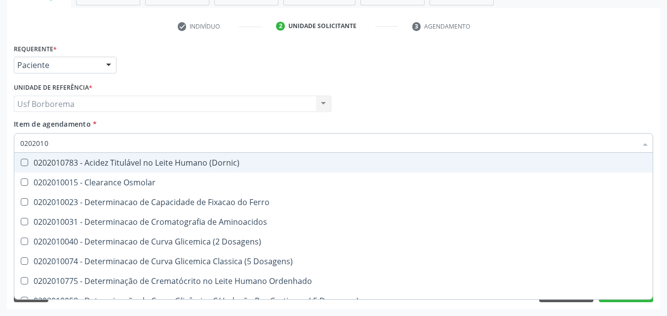
type input "02020106"
checkbox Osmolaridade "true"
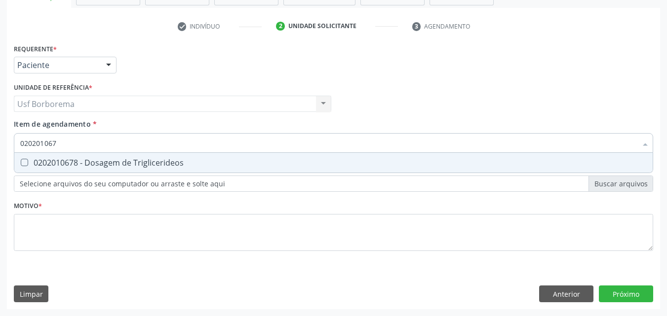
type input "0202010678"
click at [90, 160] on div "0202010678 - Dosagem de Triglicerideos" at bounding box center [333, 163] width 626 height 8
checkbox Triglicerideos "true"
click at [73, 139] on input "0202010678" at bounding box center [328, 143] width 616 height 20
type input "02020106"
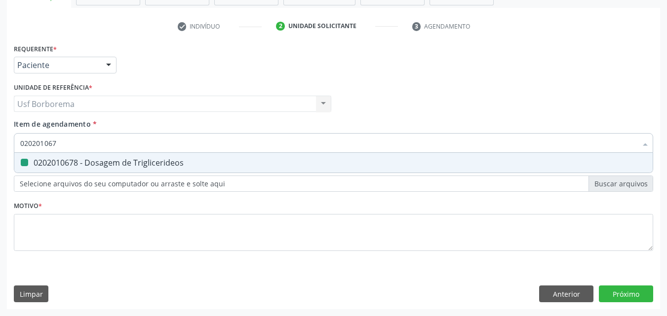
checkbox Triglicerideos "false"
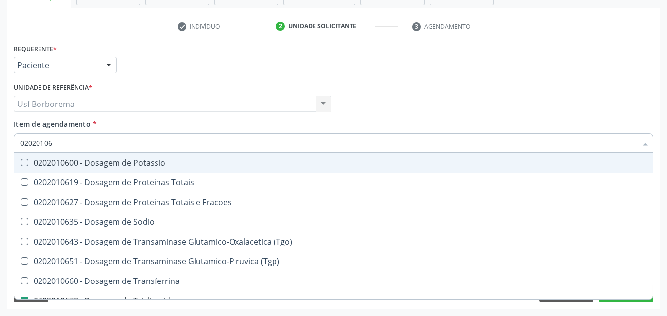
type input "0202010"
checkbox Triglicerideos "false"
checkbox Ureia "false"
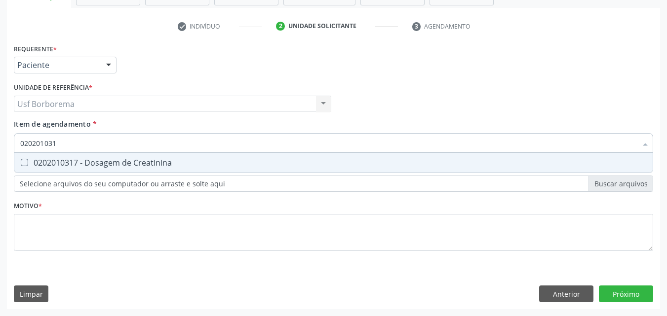
type input "0202010317"
click at [80, 162] on div "0202010317 - Dosagem de Creatinina" at bounding box center [333, 163] width 626 height 8
checkbox Creatinina "true"
click at [76, 143] on input "0202010317" at bounding box center [328, 143] width 616 height 20
type input "02020103"
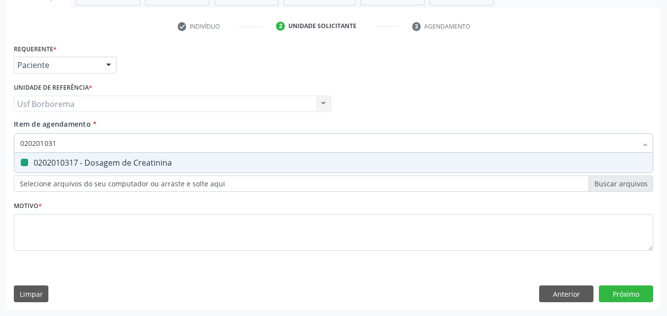
checkbox Creatinina "false"
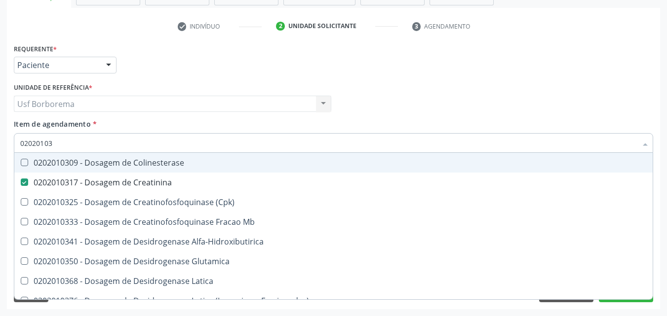
type input "0202010"
checkbox Creatinina "false"
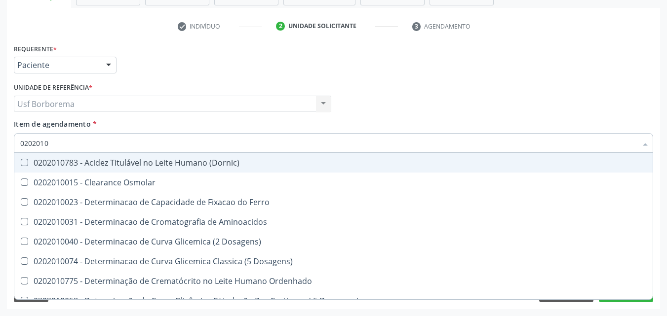
type input "02020106"
checkbox Dosagens\) "true"
checkbox Osmolaridade "true"
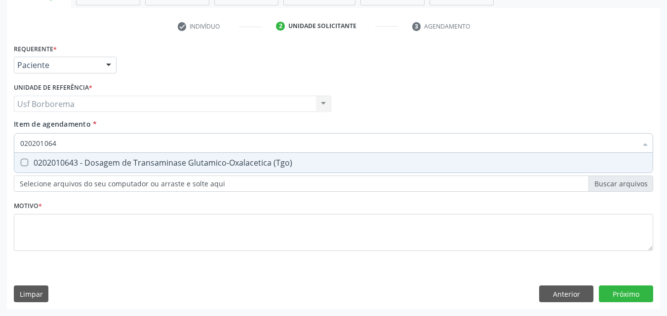
type input "0202010643"
drag, startPoint x: 85, startPoint y: 162, endPoint x: 78, endPoint y: 146, distance: 17.9
click at [84, 160] on div "0202010643 - Dosagem de Transaminase Glutamico-Oxalacetica (Tgo)" at bounding box center [333, 163] width 626 height 8
checkbox \(Tgo\) "true"
click at [78, 143] on input "0202010643" at bounding box center [328, 143] width 616 height 20
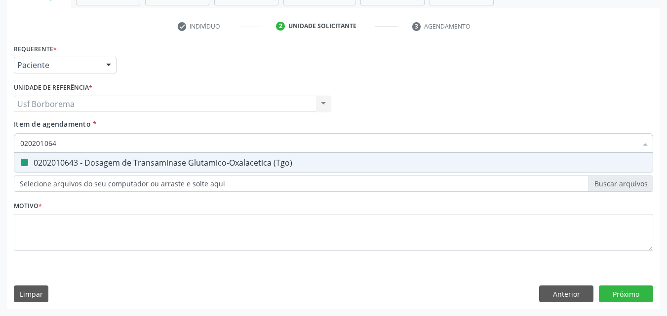
type input "02020106"
checkbox \(Tgo\) "false"
type input "0202010651"
drag, startPoint x: 78, startPoint y: 164, endPoint x: 71, endPoint y: 138, distance: 27.1
click at [77, 161] on div "0202010651 - Dosagem de Transaminase Glutamico-Piruvica (Tgp)" at bounding box center [333, 163] width 626 height 8
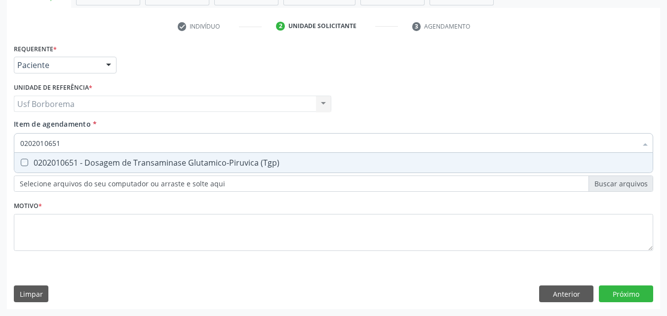
checkbox \(Tgp\) "true"
click at [75, 140] on input "0202010651" at bounding box center [328, 143] width 616 height 20
click at [80, 141] on input "0202010651" at bounding box center [328, 143] width 616 height 20
type input "02020106"
checkbox \(Tgp\) "false"
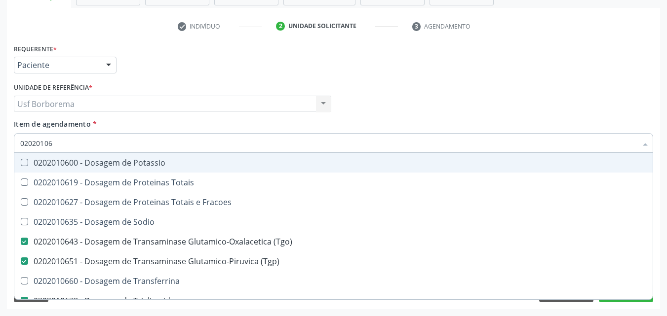
type input "0202010"
checkbox \(Tgo\) "false"
checkbox \(Tgp\) "false"
checkbox Triglicerideos "false"
checkbox Ureia "false"
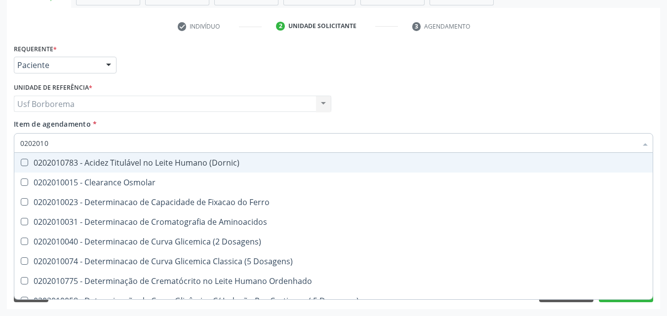
type input "020201"
checkbox Urico "false"
checkbox Amonia "true"
checkbox Hdl "false"
checkbox Ldl "false"
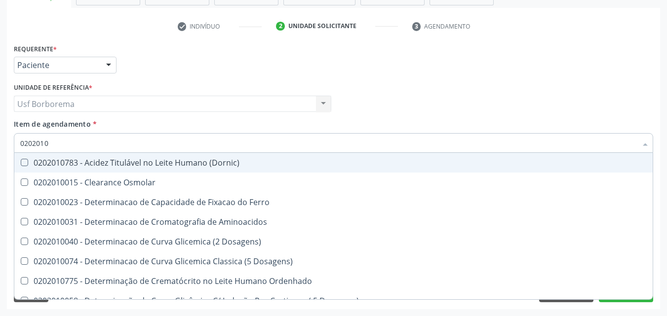
checkbox Total "false"
checkbox Creatinina "false"
checkbox Latica "true"
checkbox Fracionadas\) "true"
checkbox Ferritina "true"
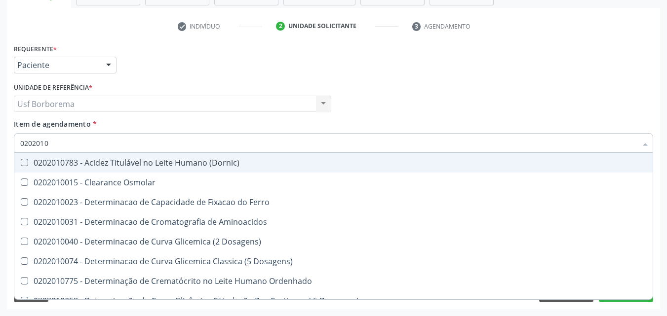
checkbox Folato "true"
checkbox Glicose "false"
checkbox Glicosilada "false"
checkbox Nt-Probnp\) "true"
checkbox Potassio "true"
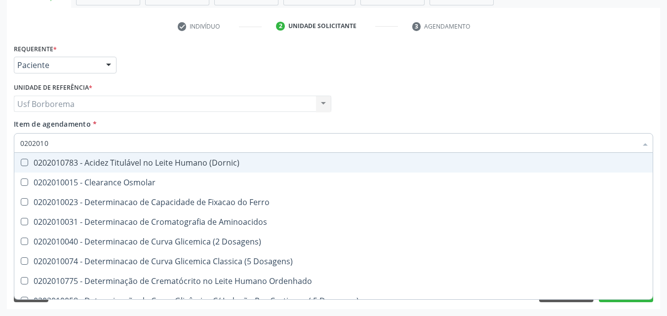
checkbox \(Tgo\) "false"
checkbox \(Tgp\) "false"
checkbox Triglicerideos "false"
checkbox Ureia "false"
checkbox D-Xilose "true"
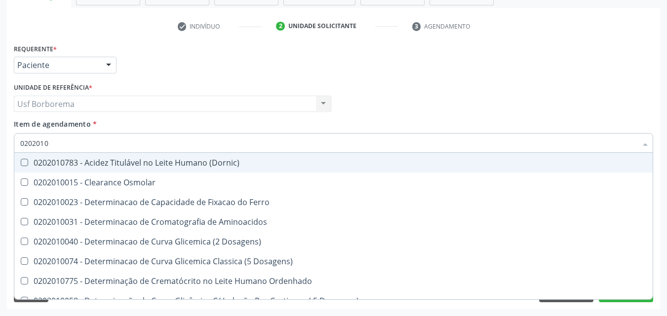
checkbox Orais "true"
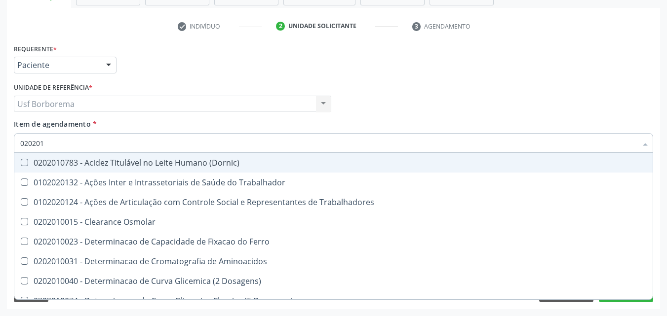
type input "02020"
checkbox Urico "false"
checkbox Hdl "false"
checkbox Ldl "false"
checkbox Total "false"
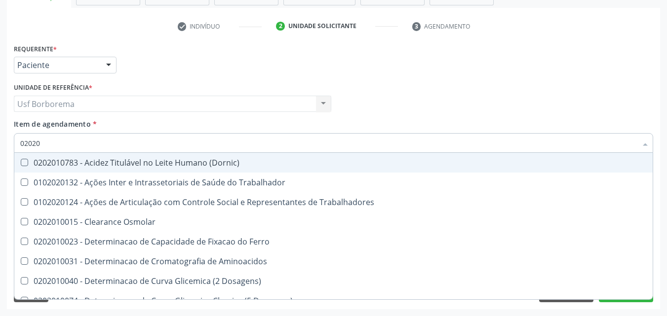
checkbox Creatinina "false"
checkbox Glicose "false"
checkbox Glicosilada "false"
checkbox \(Tgo\) "false"
checkbox \(Tgp\) "false"
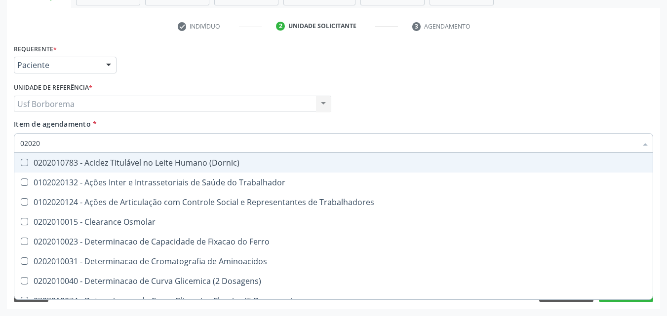
checkbox Triglicerideos "false"
checkbox Ureia "false"
checkbox Trabalho "true"
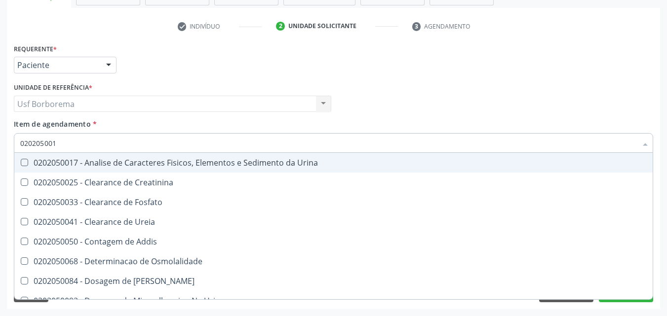
type input "0202050017"
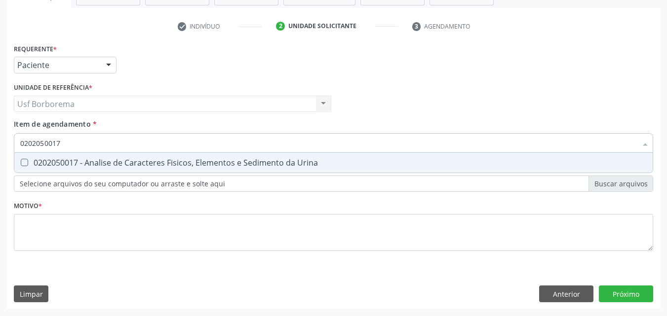
drag, startPoint x: 88, startPoint y: 159, endPoint x: 90, endPoint y: 192, distance: 33.1
click at [89, 159] on div "0202050017 - Analise de Caracteres Fisicos, Elementos e Sedimento da Urina" at bounding box center [333, 163] width 626 height 8
checkbox Urina "true"
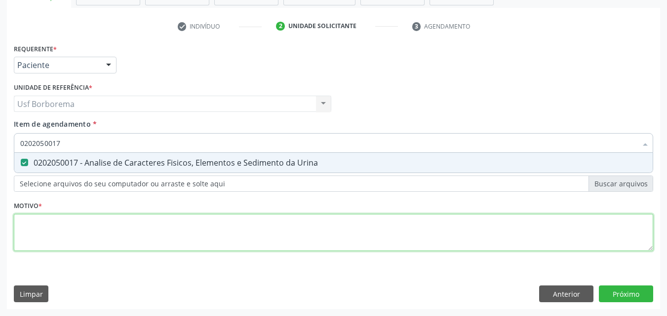
click at [95, 231] on div "Requerente * Paciente Médico(a) Enfermeiro(a) Paciente Nenhum resultado encontr…" at bounding box center [333, 153] width 639 height 224
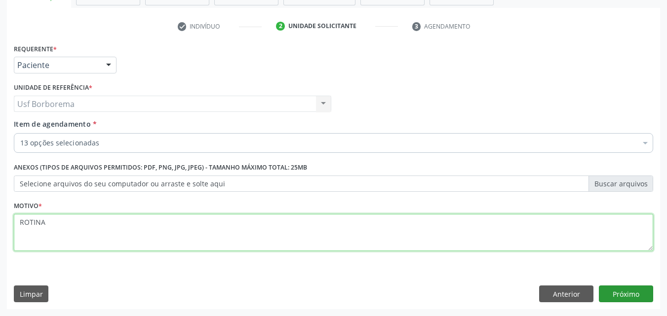
type textarea "ROTINA"
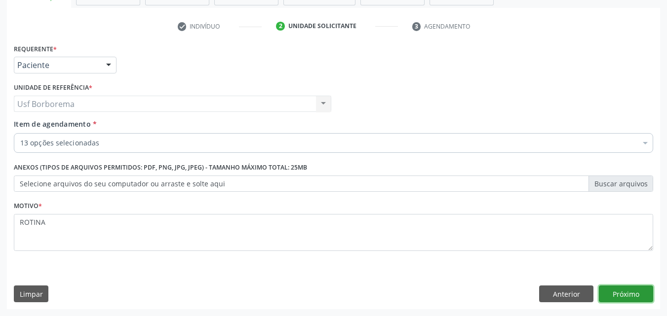
click at [629, 289] on button "Próximo" at bounding box center [626, 294] width 54 height 17
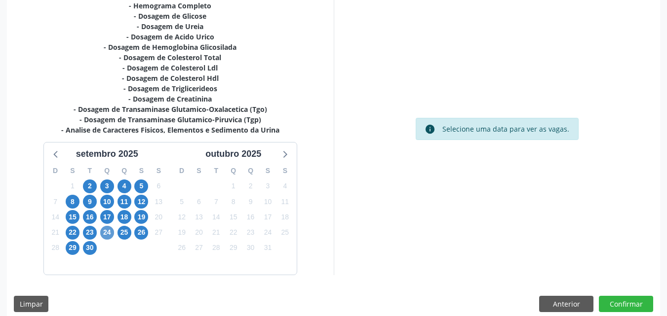
scroll to position [237, 0]
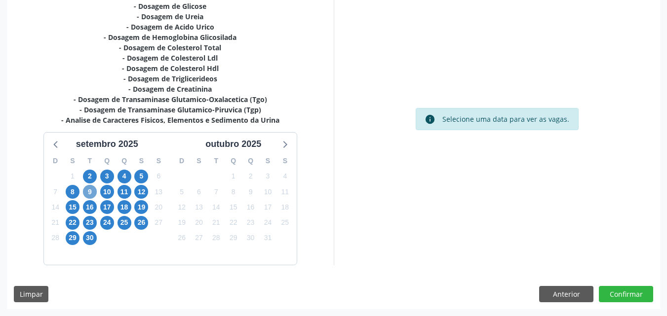
click at [88, 190] on span "9" at bounding box center [90, 192] width 14 height 14
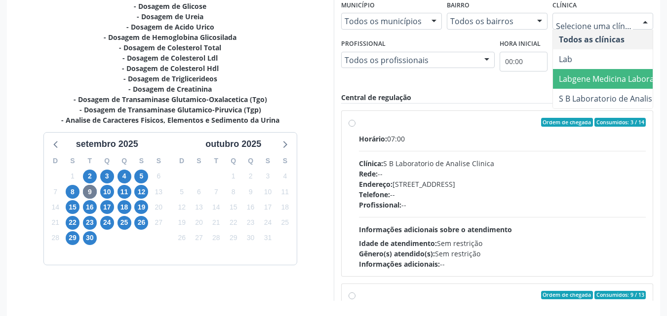
click at [599, 79] on span "Labgene Medicina Laboratorial" at bounding box center [616, 79] width 115 height 11
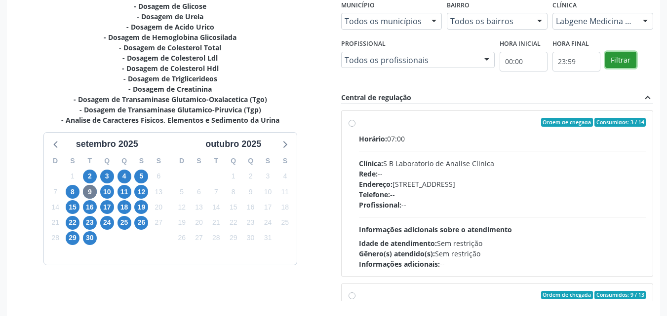
click at [610, 57] on button "Filtrar" at bounding box center [620, 60] width 31 height 17
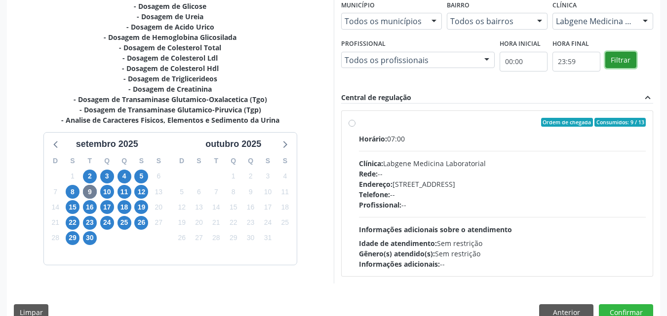
click at [610, 57] on button "Filtrar" at bounding box center [620, 60] width 31 height 17
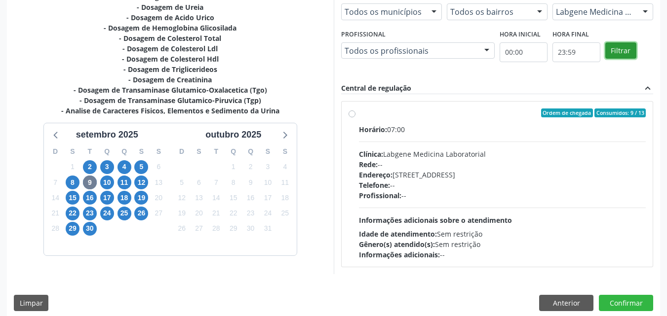
scroll to position [256, 0]
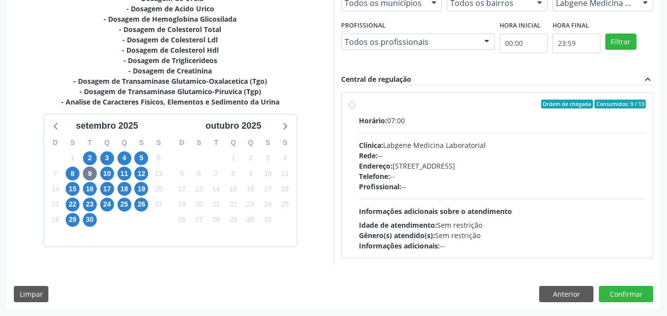
click at [353, 100] on div "Ordem de chegada Consumidos: 9 / 13 Horário: 07:00 Clínica: Labgene Medicina La…" at bounding box center [497, 176] width 298 height 152
radio input "true"
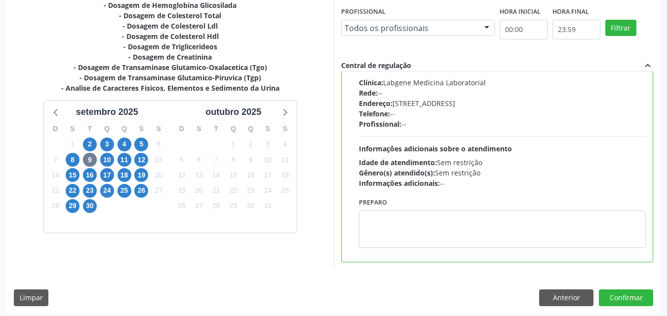
scroll to position [273, 0]
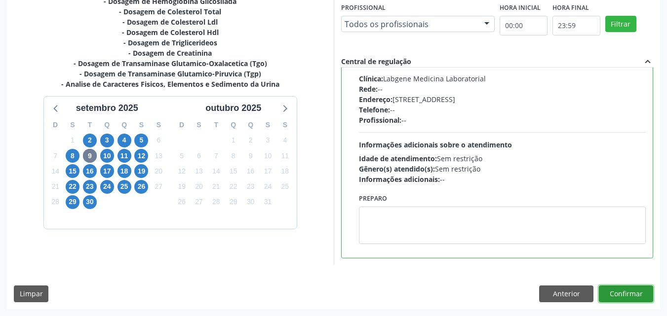
click at [612, 296] on button "Confirmar" at bounding box center [626, 294] width 54 height 17
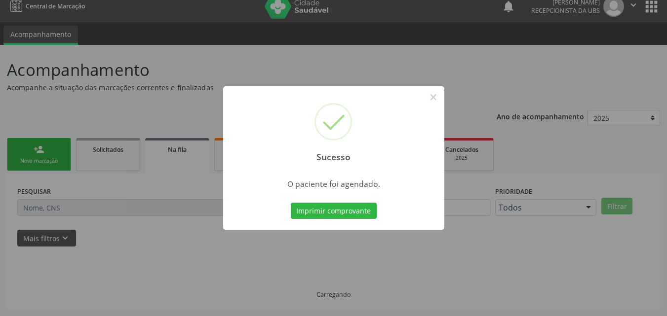
scroll to position [0, 0]
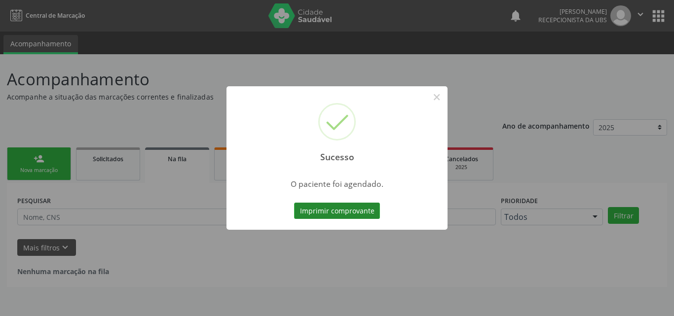
click at [331, 209] on button "Imprimir comprovante" at bounding box center [337, 211] width 86 height 17
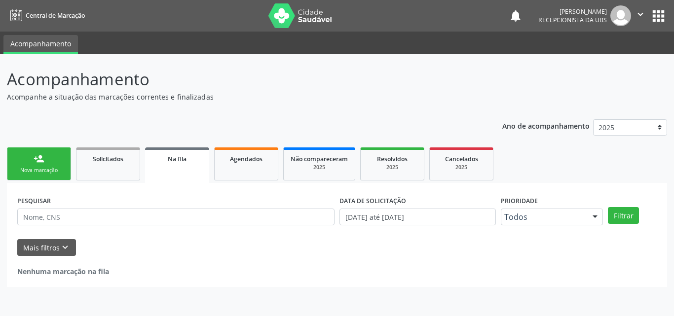
click at [33, 165] on link "person_add Nova marcação" at bounding box center [39, 164] width 64 height 33
click at [32, 165] on link "person_add Nova marcação" at bounding box center [39, 164] width 64 height 33
click at [30, 165] on link "person_add Nova marcação" at bounding box center [39, 164] width 64 height 33
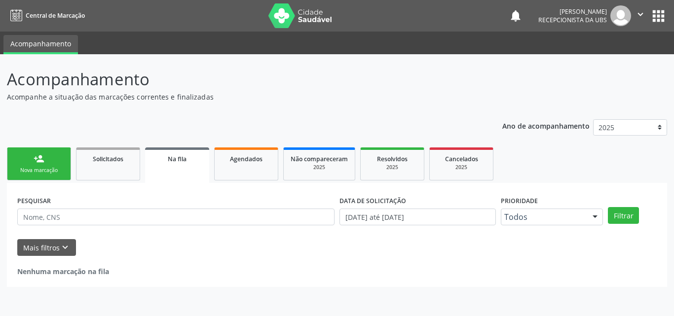
click at [30, 165] on link "person_add Nova marcação" at bounding box center [39, 164] width 64 height 33
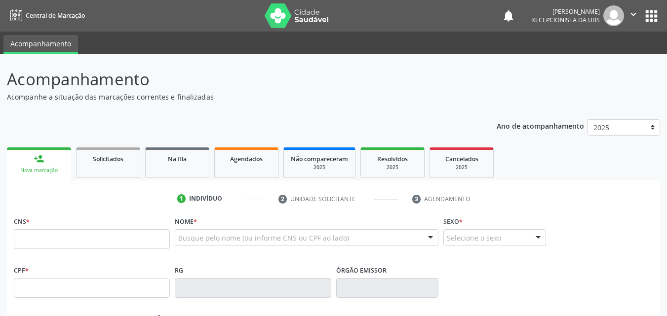
click at [29, 162] on link "person_add Nova marcação" at bounding box center [39, 164] width 64 height 33
click at [74, 247] on input "text" at bounding box center [92, 239] width 156 height 20
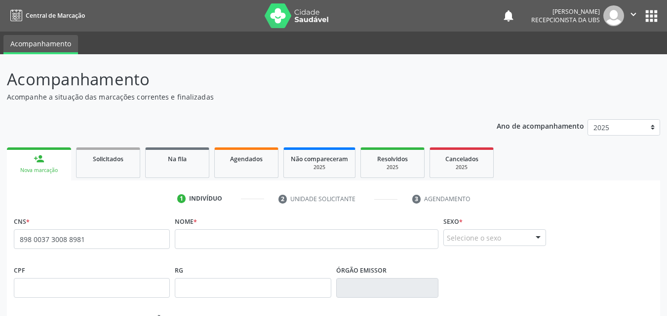
click at [142, 239] on span "none" at bounding box center [143, 237] width 43 height 11
click at [144, 237] on span "none" at bounding box center [143, 237] width 43 height 11
click at [140, 237] on span "none" at bounding box center [143, 237] width 43 height 11
click at [132, 248] on input "898 0037 3008 8981" at bounding box center [92, 239] width 156 height 20
click at [129, 247] on input "898 0037 3008 8981" at bounding box center [92, 239] width 156 height 20
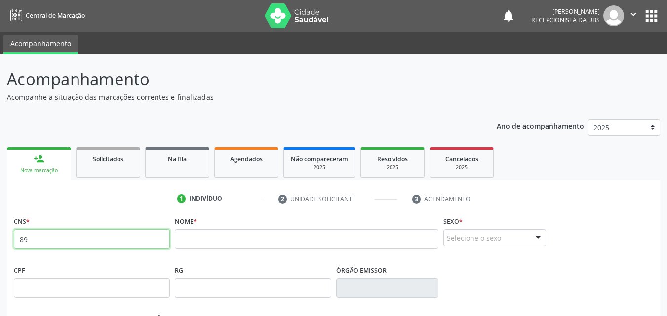
type input "8"
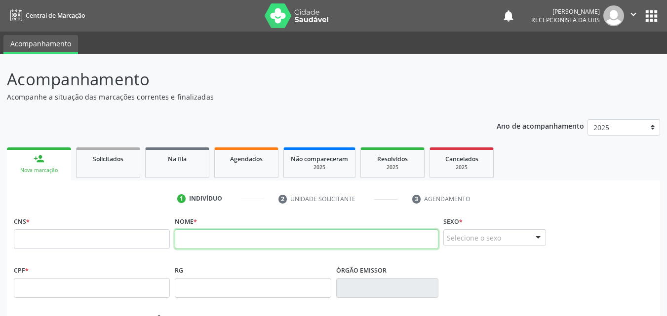
click at [225, 241] on input "text" at bounding box center [307, 239] width 264 height 20
type input "MARILZA"
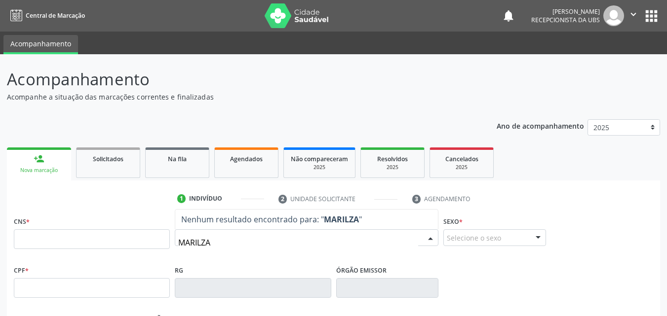
type input "MARILZA"
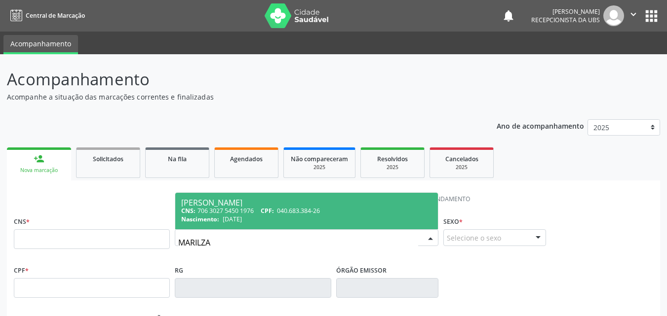
click at [278, 218] on div "Nascimento: [DATE]" at bounding box center [306, 219] width 251 height 8
type input "706 3027 5450 1976"
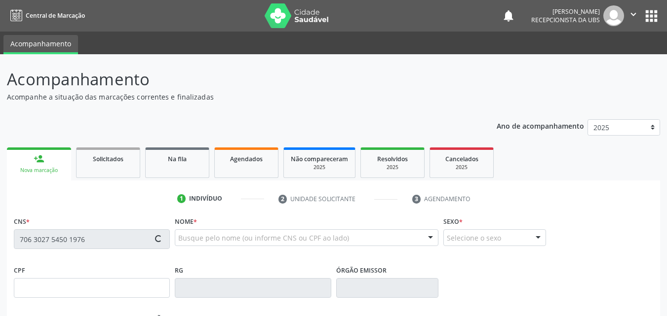
type input "040.683.384-26"
type input "[DATE]"
type input "[PERSON_NAME][DATE]"
type input "[PHONE_NUMBER]"
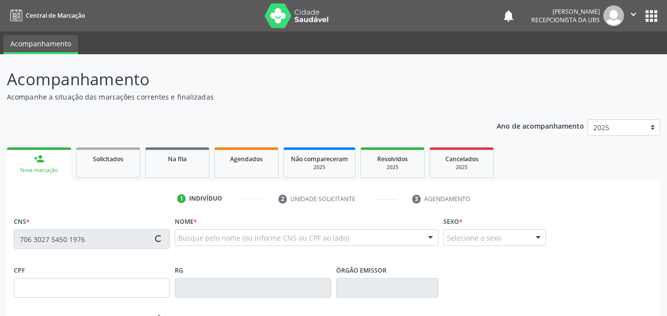
type input "173"
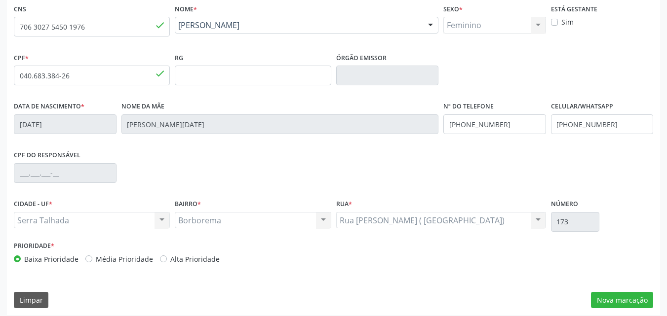
scroll to position [219, 0]
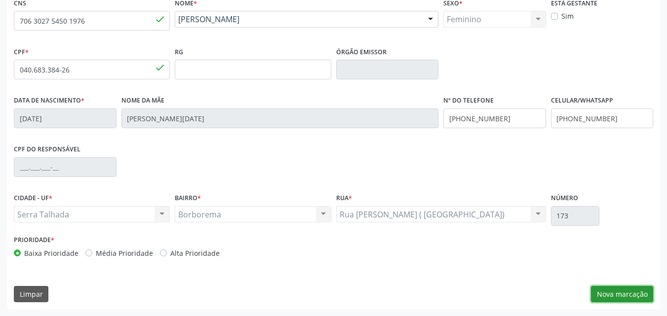
click at [610, 296] on button "Nova marcação" at bounding box center [622, 294] width 62 height 17
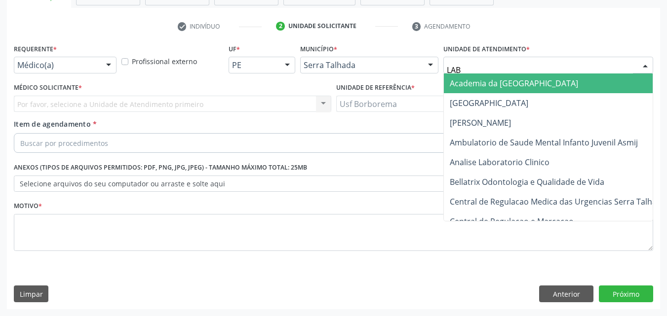
type input "LABG"
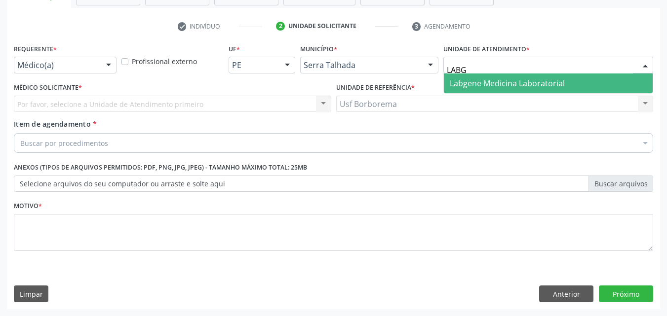
click at [479, 76] on span "Labgene Medicina Laboratorial" at bounding box center [548, 84] width 209 height 20
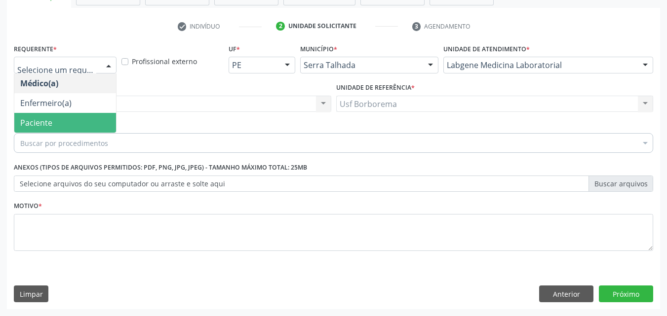
click at [79, 121] on span "Paciente" at bounding box center [65, 123] width 102 height 20
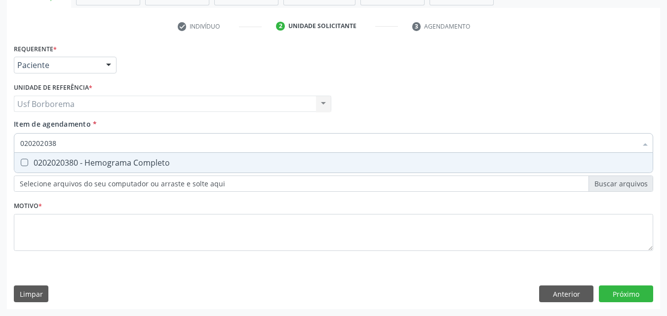
type input "0202020380"
click at [74, 161] on div "0202020380 - Hemograma Completo" at bounding box center [333, 163] width 626 height 8
checkbox Completo "true"
click at [72, 148] on input "0202020380" at bounding box center [328, 143] width 616 height 20
click at [73, 147] on input "0202020380" at bounding box center [328, 143] width 616 height 20
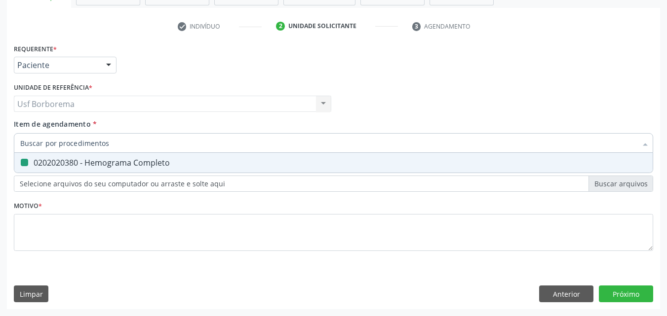
checkbox Completo "false"
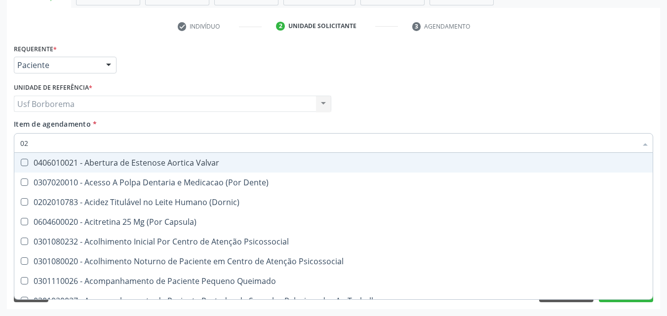
type input "020"
checkbox \(T3\) "true"
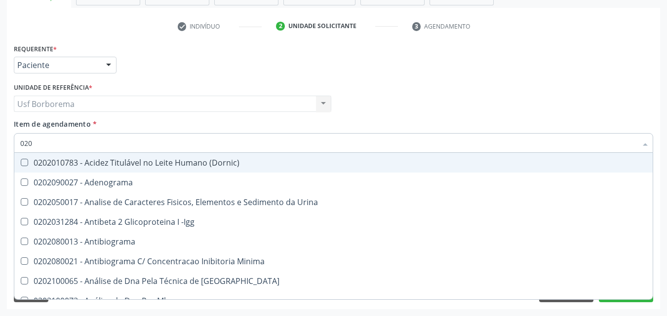
type input "0202"
checkbox Completo "true"
type input "02020"
checkbox Zinco "true"
checkbox Completo "false"
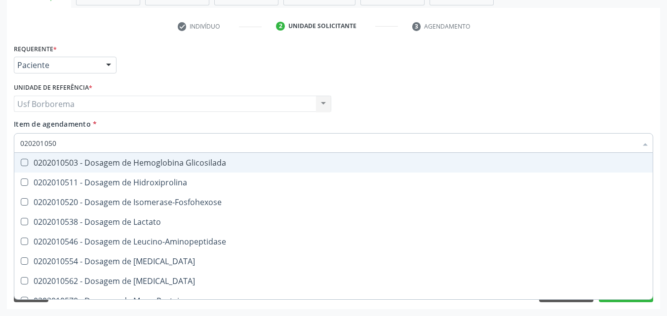
type input "0202010503"
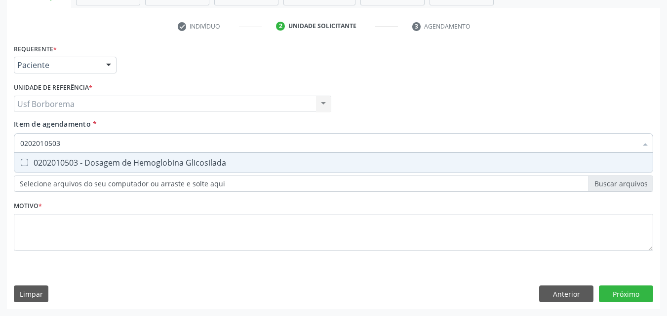
drag, startPoint x: 123, startPoint y: 161, endPoint x: 117, endPoint y: 151, distance: 12.4
click at [123, 161] on div "0202010503 - Dosagem de Hemoglobina Glicosilada" at bounding box center [333, 163] width 626 height 8
checkbox Glicosilada "true"
click at [117, 150] on input "0202010503" at bounding box center [328, 143] width 616 height 20
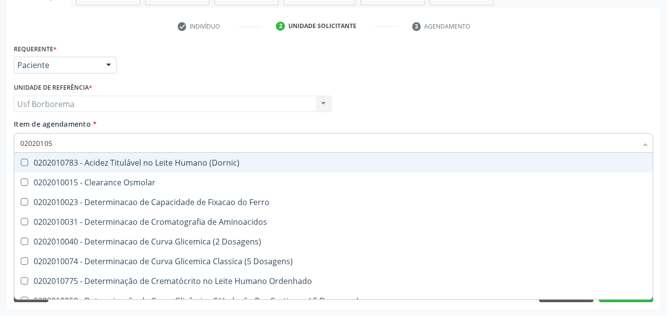
type input "0202010"
checkbox \(Dornic\) "false"
type input "020201"
checkbox Glicosilada "false"
checkbox Potassio "true"
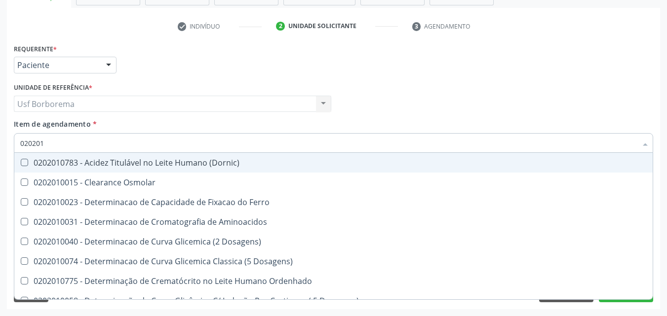
type input "02020"
checkbox Potassio "false"
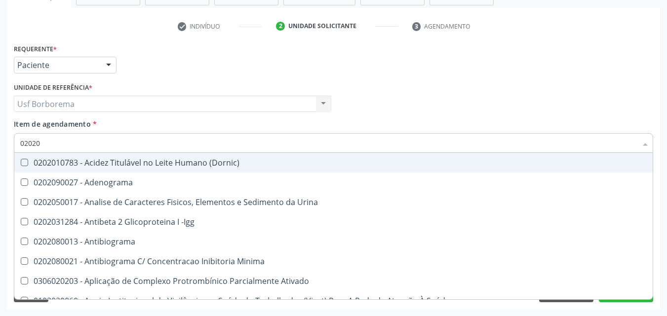
type input "020201"
checkbox Coagulação "true"
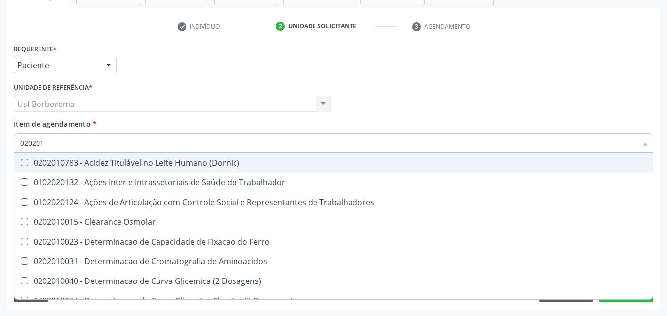
type input "0202010"
checkbox Serico "true"
checkbox Glicosilada "false"
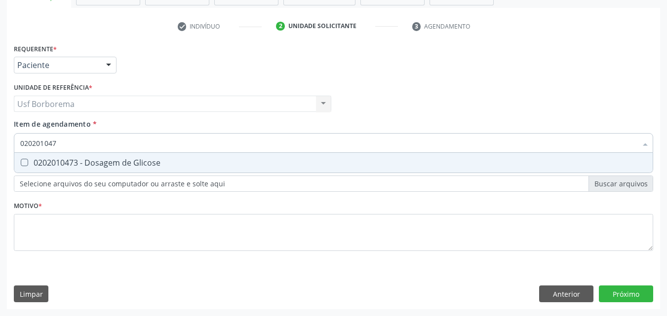
type input "0202010473"
click at [115, 157] on span "0202010473 - Dosagem de Glicose" at bounding box center [333, 163] width 638 height 20
checkbox Glicose "true"
click at [116, 145] on input "0202010473" at bounding box center [328, 143] width 616 height 20
type input "02020104"
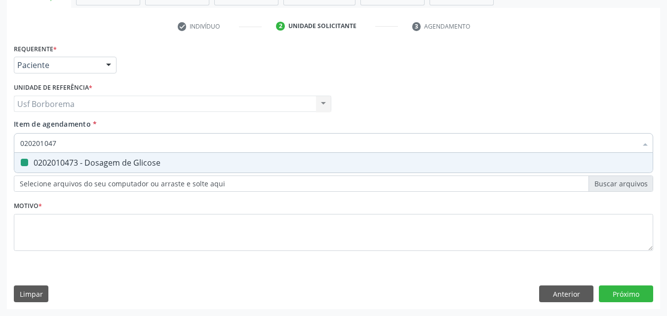
checkbox Glicose "false"
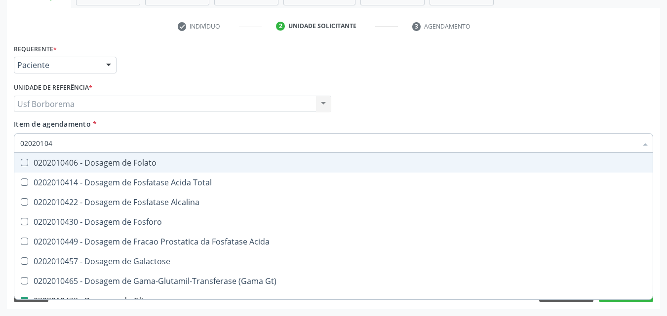
type input "0202010"
checkbox Glicose "false"
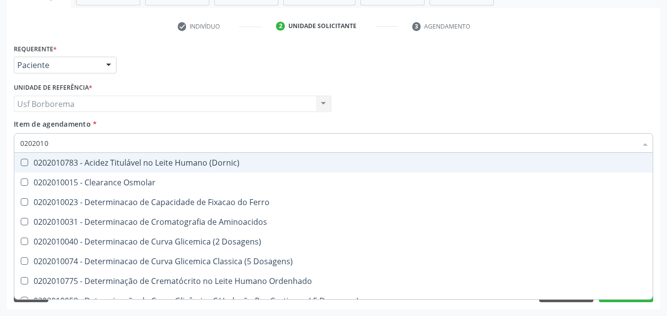
type input "020201"
checkbox Glicose "false"
checkbox Glicosilada "false"
checkbox Nt-Probnp\) "true"
checkbox Potassio "true"
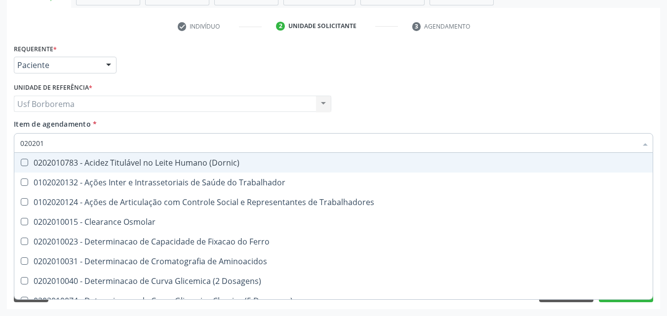
type input "02020"
checkbox Glicose "false"
checkbox Glicosilada "false"
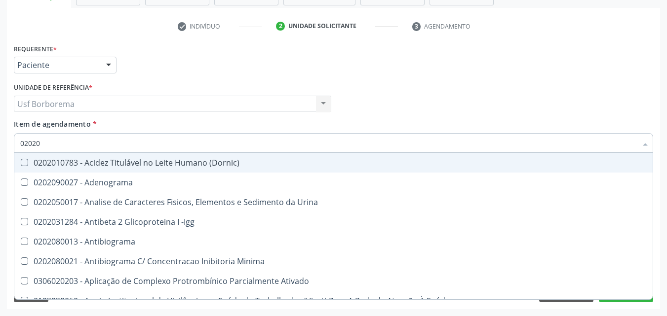
type input "020202"
checkbox Molecular "true"
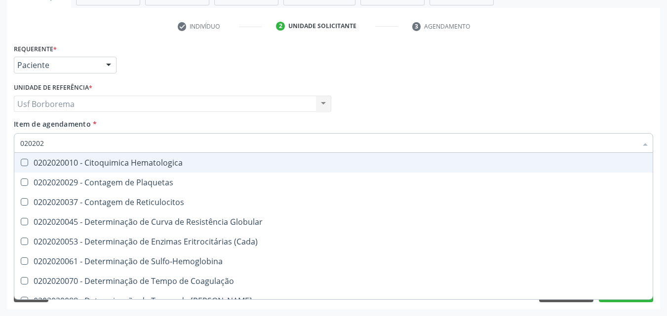
type input "0202020"
checkbox Hematocrito "true"
checkbox Completo "false"
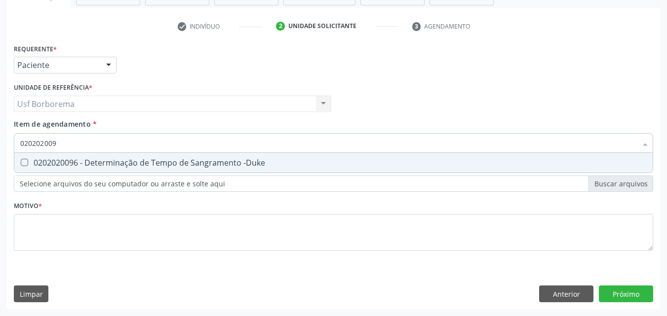
type input "0202020096"
click at [119, 162] on div "0202020096 - Determinação de Tempo de Sangramento -Duke" at bounding box center [333, 163] width 626 height 8
checkbox -Duke "true"
click at [103, 143] on input "0202020096" at bounding box center [328, 143] width 616 height 20
type input "02020200"
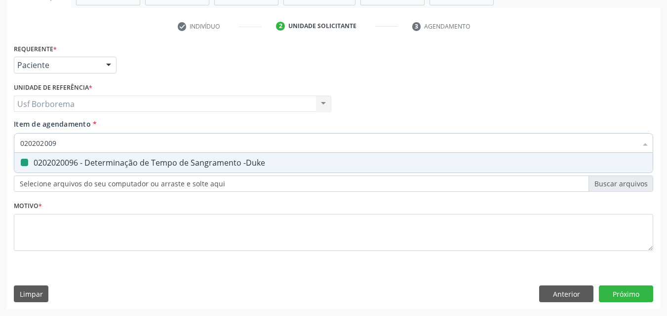
checkbox -Duke "false"
type input "0202020070"
click at [107, 159] on div "0202020070 - Determinação de Tempo de Coagulação" at bounding box center [333, 163] width 626 height 8
checkbox Coagulação "true"
click at [100, 142] on input "0202020070" at bounding box center [328, 143] width 616 height 20
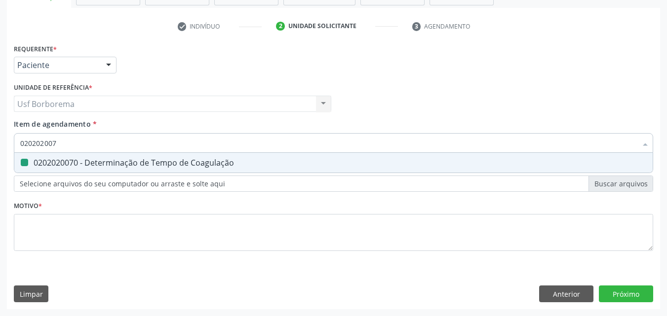
type input "02020200"
checkbox Coagulação "false"
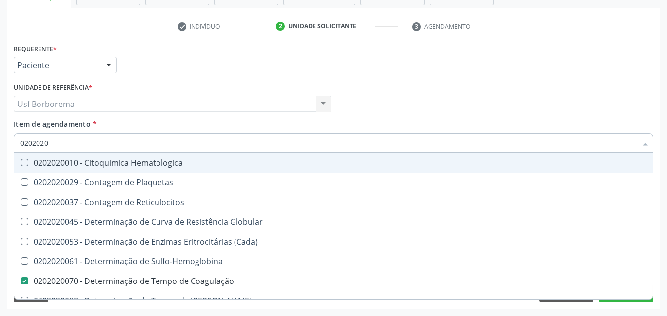
type input "02020201"
checkbox Coagulação "false"
checkbox -Duke "false"
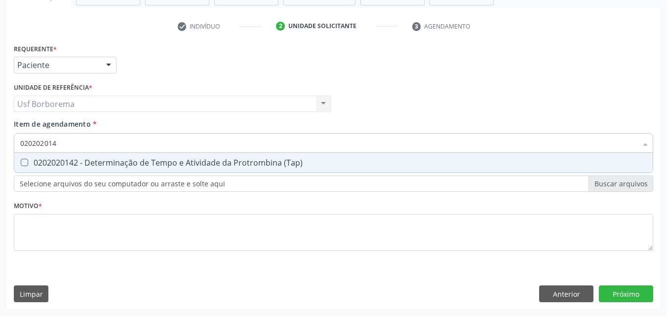
type input "0202020142"
click at [128, 159] on div "0202020142 - Determinação de Tempo e Atividade da Protrombina (Tap)" at bounding box center [333, 163] width 626 height 8
checkbox \(Tap\) "true"
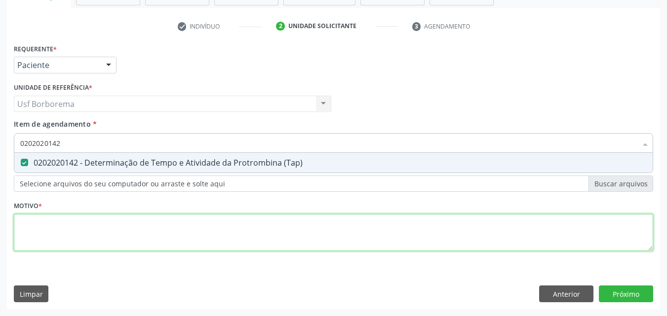
click at [123, 235] on div "Requerente * Paciente Médico(a) Enfermeiro(a) Paciente Nenhum resultado encontr…" at bounding box center [333, 153] width 639 height 224
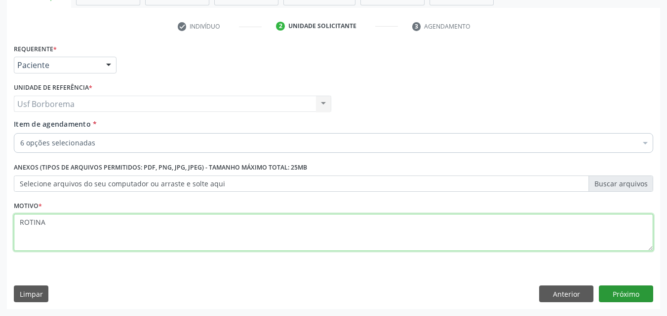
type textarea "ROTINA"
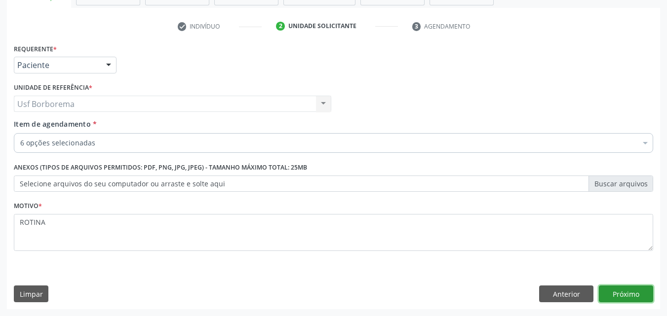
click at [634, 290] on button "Próximo" at bounding box center [626, 294] width 54 height 17
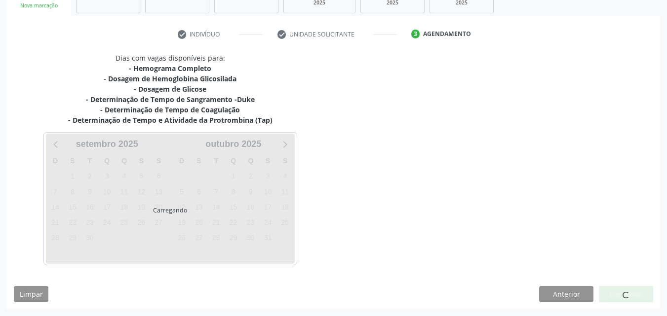
scroll to position [165, 0]
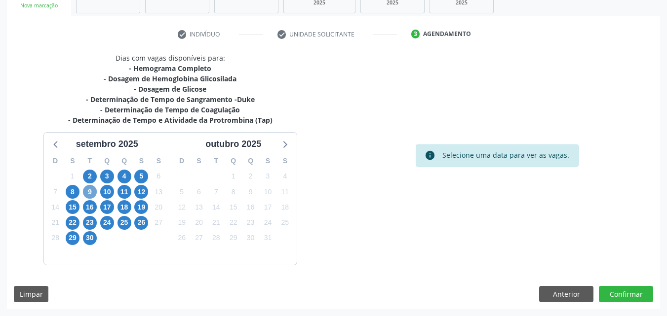
click at [90, 192] on span "9" at bounding box center [90, 192] width 14 height 14
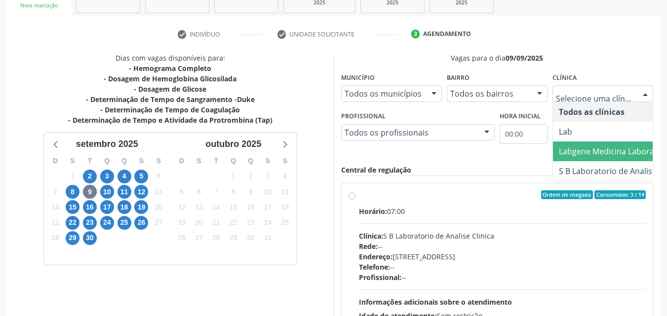
click at [589, 149] on span "Labgene Medicina Laboratorial" at bounding box center [616, 151] width 115 height 11
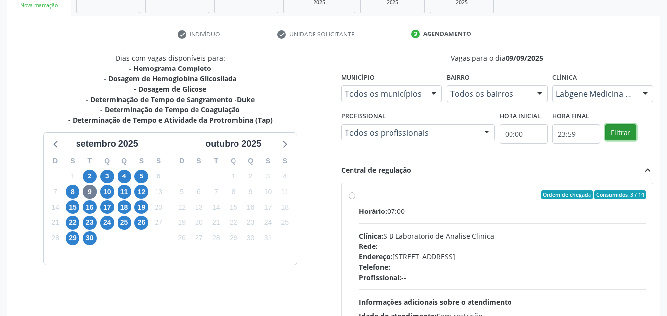
click at [625, 131] on button "Filtrar" at bounding box center [620, 132] width 31 height 17
drag, startPoint x: 625, startPoint y: 131, endPoint x: 552, endPoint y: 152, distance: 75.4
click at [623, 131] on button "Filtrar" at bounding box center [620, 132] width 31 height 17
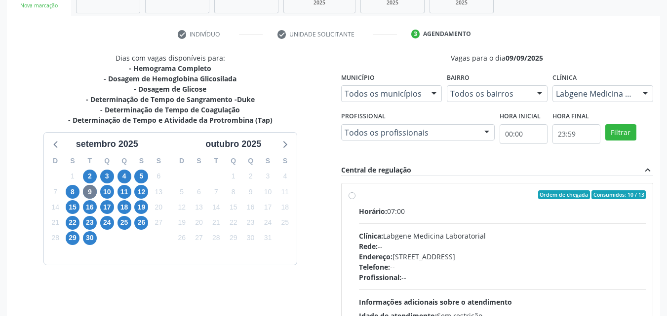
click at [359, 193] on label "Ordem de chegada Consumidos: 10 / 13 Horário: 07:00 Clínica: Labgene Medicina L…" at bounding box center [502, 266] width 287 height 152
click at [350, 193] on input "Ordem de chegada Consumidos: 10 / 13 Horário: 07:00 Clínica: Labgene Medicina L…" at bounding box center [351, 194] width 7 height 9
radio input "true"
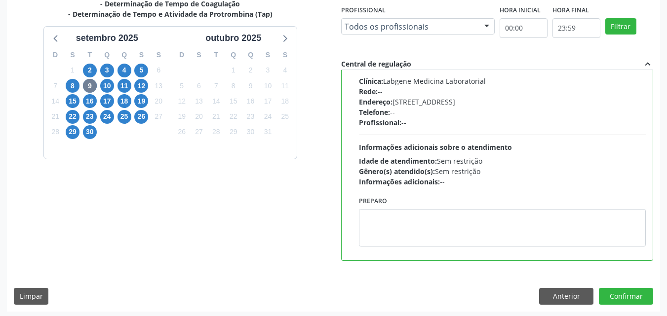
scroll to position [273, 0]
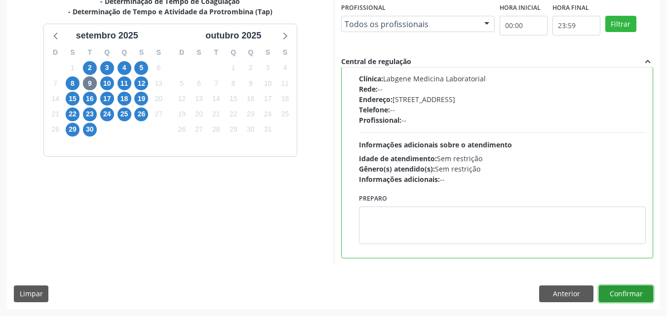
click at [637, 299] on button "Confirmar" at bounding box center [626, 294] width 54 height 17
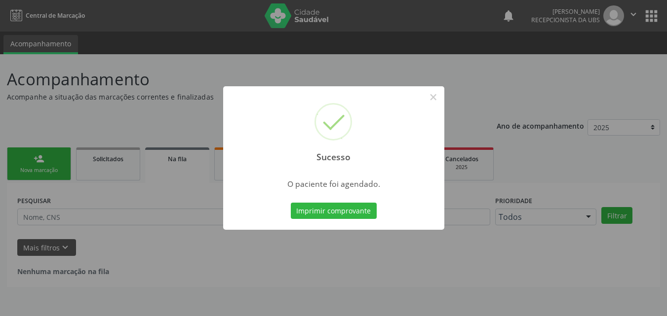
scroll to position [0, 0]
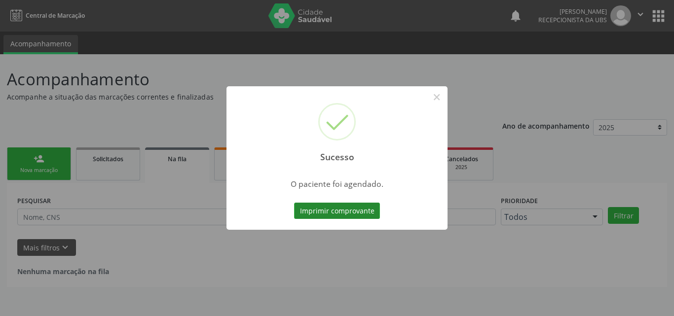
click at [313, 205] on button "Imprimir comprovante" at bounding box center [337, 211] width 86 height 17
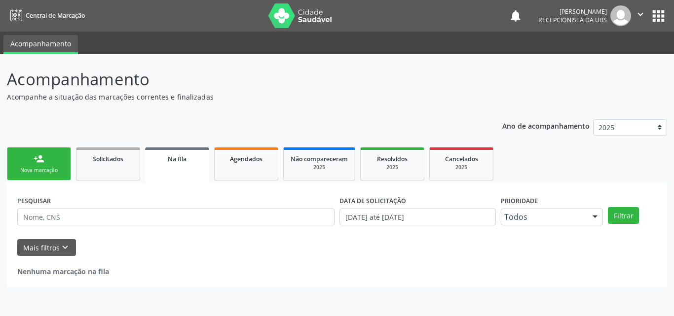
click at [29, 158] on link "person_add Nova marcação" at bounding box center [39, 164] width 64 height 33
click at [30, 158] on link "person_add Nova marcação" at bounding box center [39, 164] width 64 height 33
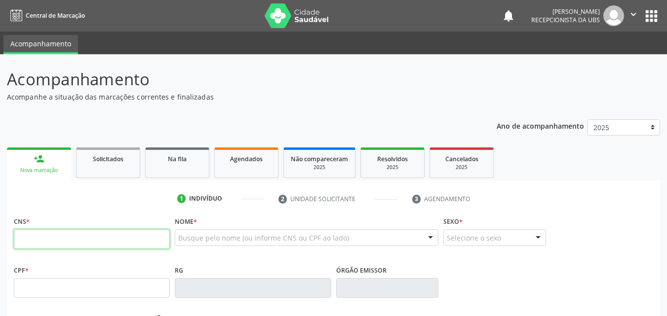
click at [38, 245] on input "text" at bounding box center [92, 239] width 156 height 20
type input "898 0039 1837 3578"
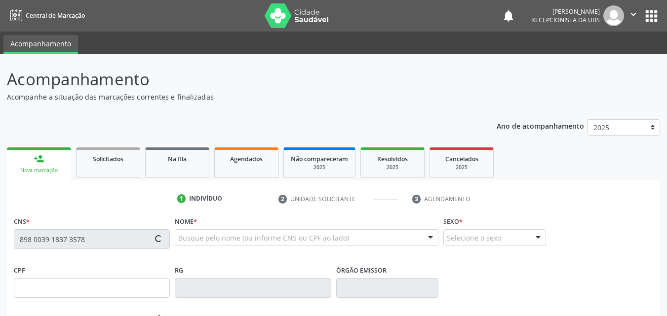
type input "16/09/1968"
type input "S/N"
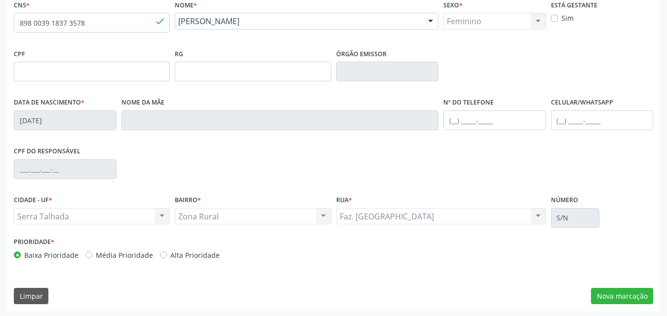
scroll to position [219, 0]
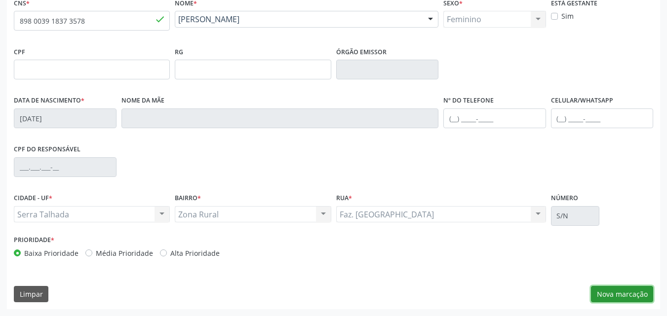
click at [617, 295] on button "Nova marcação" at bounding box center [622, 294] width 62 height 17
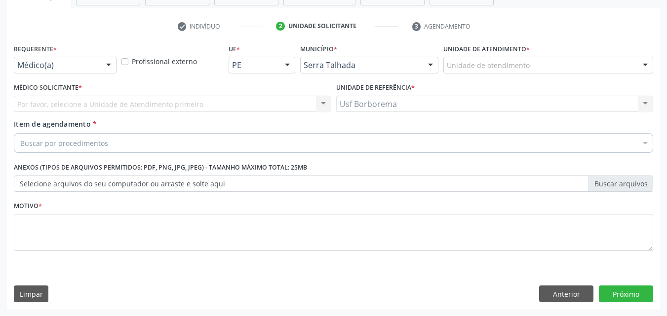
scroll to position [173, 0]
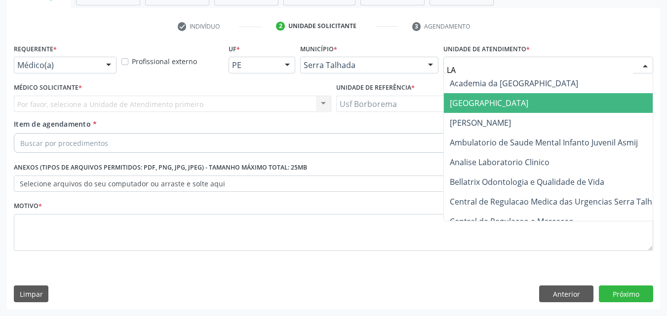
type input "labg"
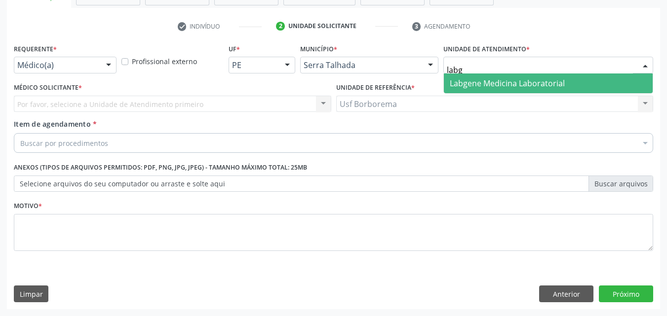
click at [470, 81] on span "Labgene Medicina Laboratorial" at bounding box center [507, 83] width 115 height 11
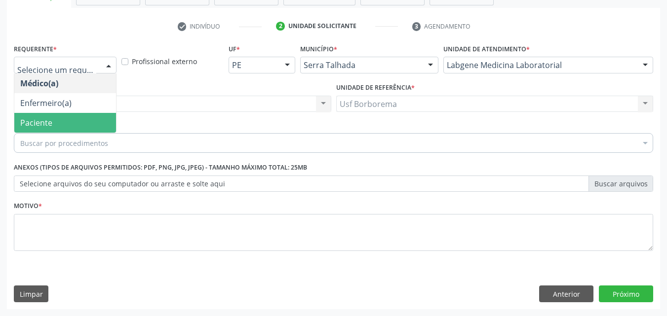
click at [76, 126] on span "Paciente" at bounding box center [65, 123] width 102 height 20
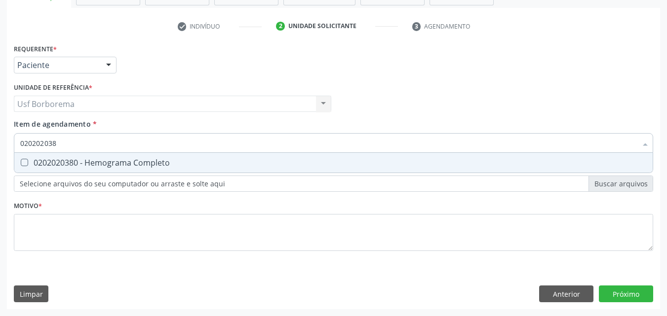
type input "0202020380"
click at [91, 164] on div "0202020380 - Hemograma Completo" at bounding box center [333, 163] width 626 height 8
checkbox Completo "true"
click at [79, 146] on input "0202020380" at bounding box center [328, 143] width 616 height 20
type input "02020203"
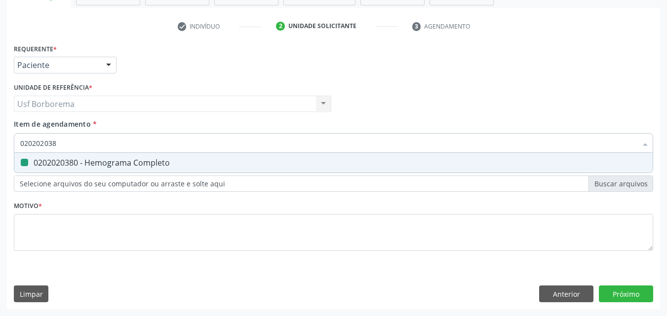
checkbox Completo "false"
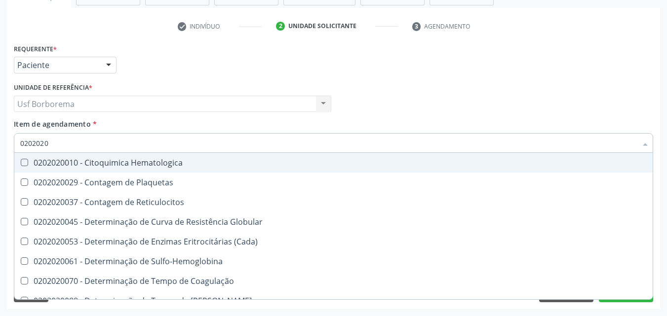
type input "020202"
checkbox Completo "false"
checkbox Leucograma "true"
type input "02020"
checkbox Completo "false"
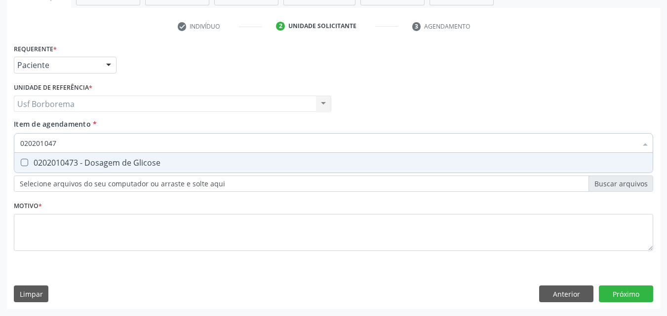
type input "0202010473"
click at [91, 165] on div "0202010473 - Dosagem de Glicose" at bounding box center [333, 163] width 626 height 8
checkbox Glicose "true"
click at [87, 140] on input "0202010473" at bounding box center [328, 143] width 616 height 20
type input "02020104"
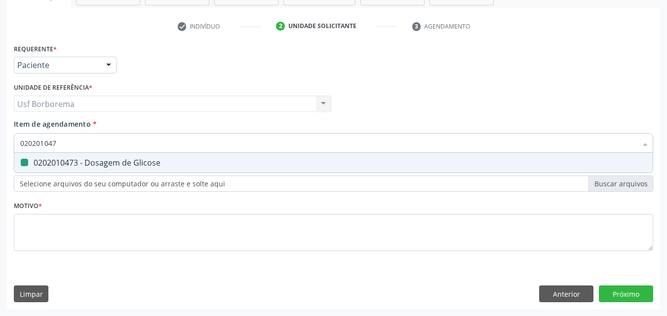
checkbox Glicose "false"
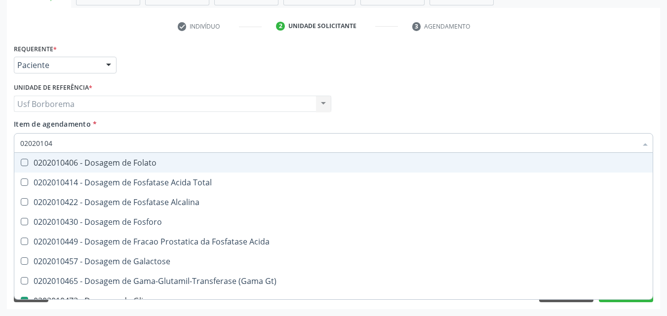
type input "0202010"
checkbox Glicose "false"
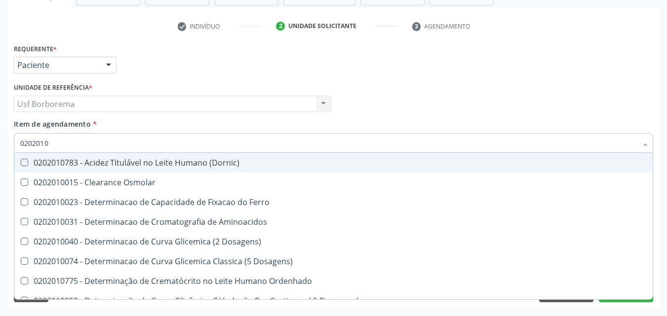
click at [121, 145] on input "0202010" at bounding box center [328, 143] width 616 height 20
click at [126, 145] on input "0202010" at bounding box center [328, 143] width 616 height 20
click at [147, 148] on input "0202010" at bounding box center [328, 143] width 616 height 20
click at [110, 139] on input "0202010" at bounding box center [328, 143] width 616 height 20
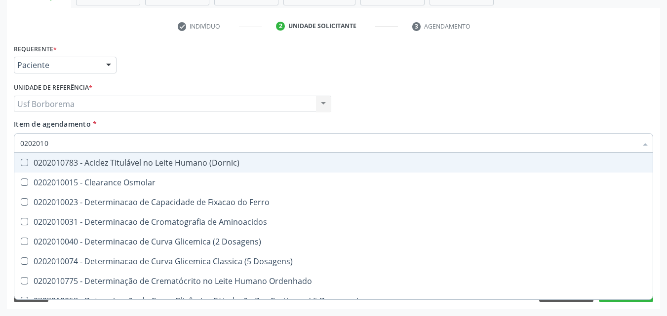
type input "020201"
checkbox Glicose "false"
checkbox Nt-Probnp\) "true"
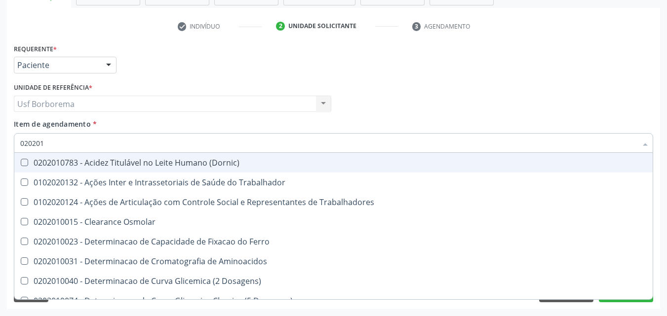
type input "02020"
checkbox Glicose "false"
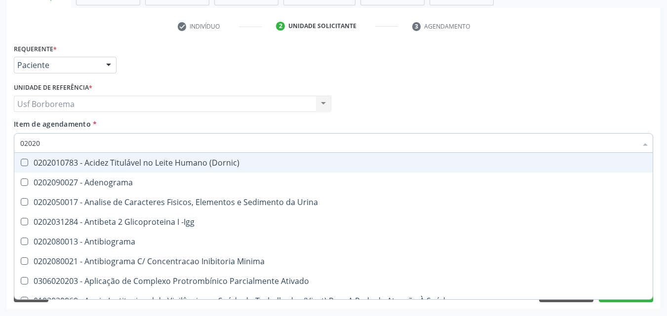
type input "020202"
checkbox Molecular "true"
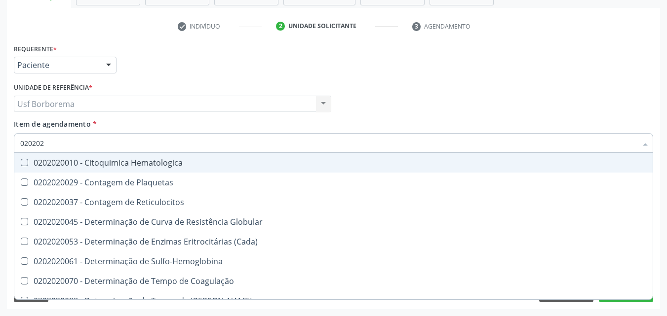
type input "02020"
checkbox Completo "false"
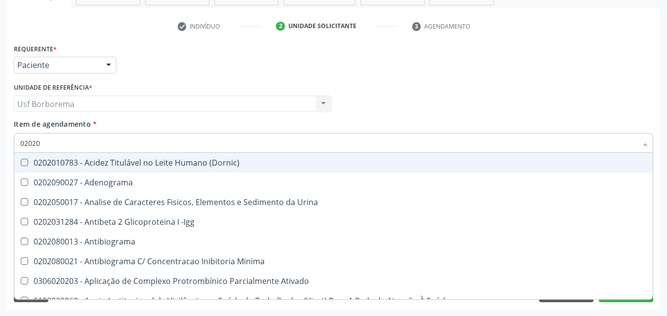
type input "020202"
checkbox Molecular "true"
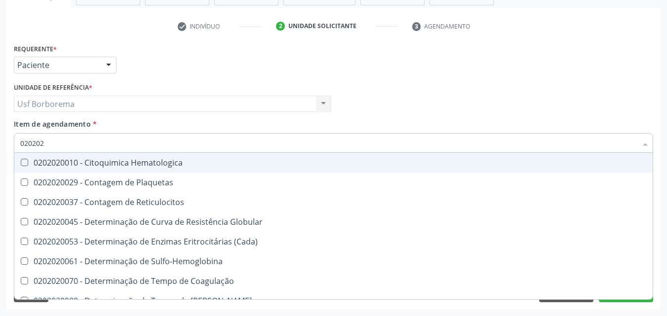
type input "0202020"
checkbox Hematocrito "true"
checkbox Completo "false"
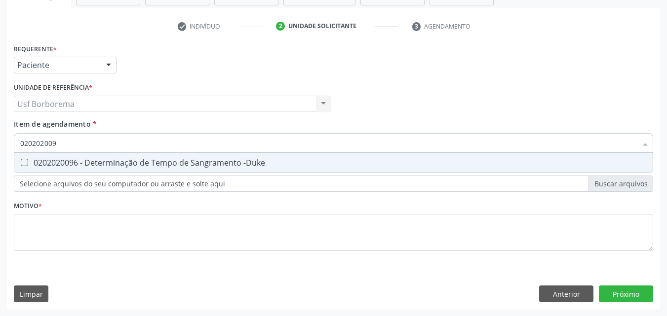
type input "0202020096"
click at [132, 165] on div "0202020096 - Determinação de Tempo de Sangramento -Duke" at bounding box center [333, 163] width 626 height 8
checkbox -Duke "true"
click at [117, 141] on input "0202020096" at bounding box center [328, 143] width 616 height 20
type input "02020200"
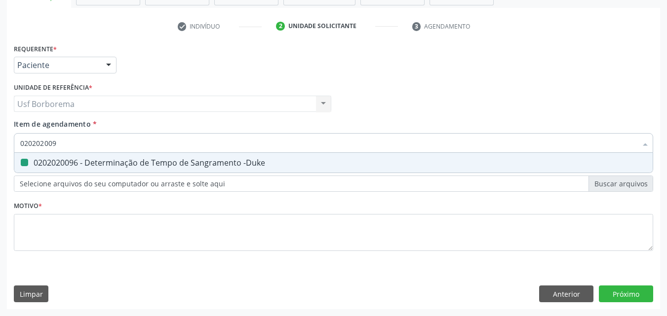
checkbox -Duke "false"
type input "0202020070"
click at [130, 160] on div "0202020070 - Determinação de Tempo de Coagulação" at bounding box center [333, 163] width 626 height 8
checkbox Coagulação "true"
click at [110, 141] on input "0202020070" at bounding box center [328, 143] width 616 height 20
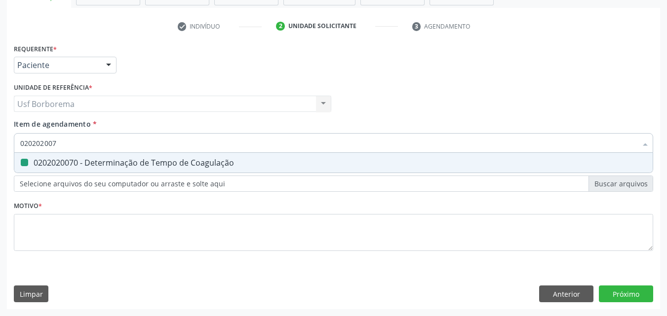
type input "02020200"
checkbox Coagulação "false"
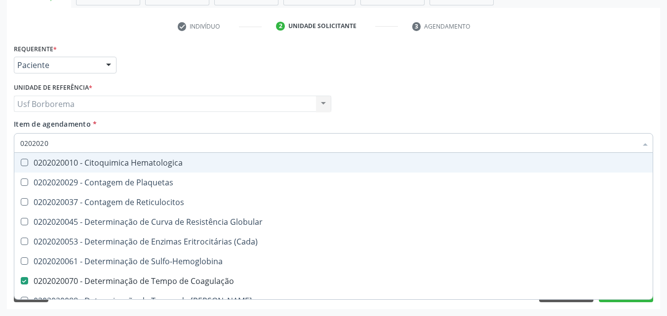
type input "020202"
checkbox Completo "false"
checkbox Leucograma "true"
type input "02020"
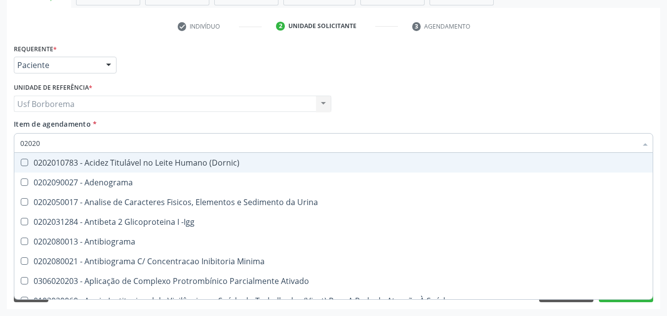
checkbox Ativado "false"
checkbox Clínico "false"
checkbox Molecular "false"
type input "020201"
checkbox T3 "true"
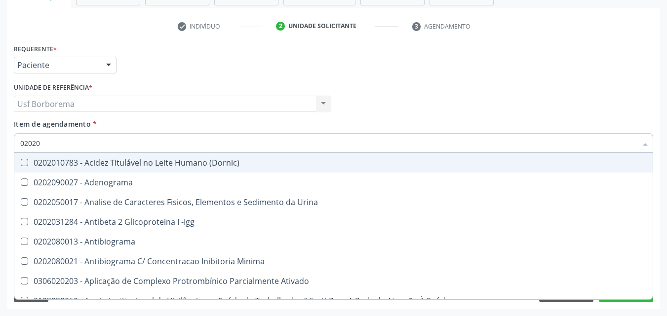
checkbox Coagulação "false"
checkbox -Duke "false"
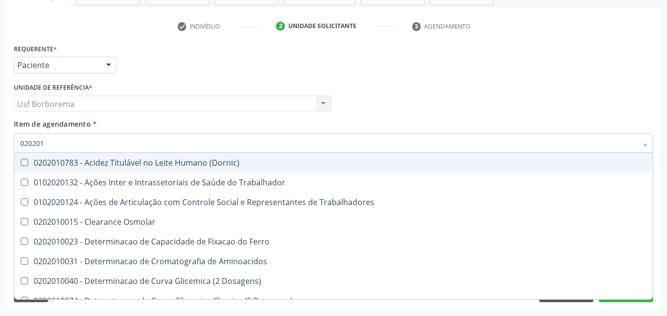
type input "0202010"
checkbox II "true"
checkbox Glicose "false"
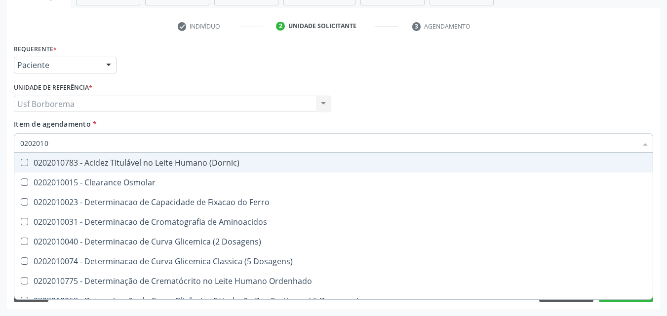
type input "020201"
checkbox Glicose "false"
checkbox Nt-Probnp\) "true"
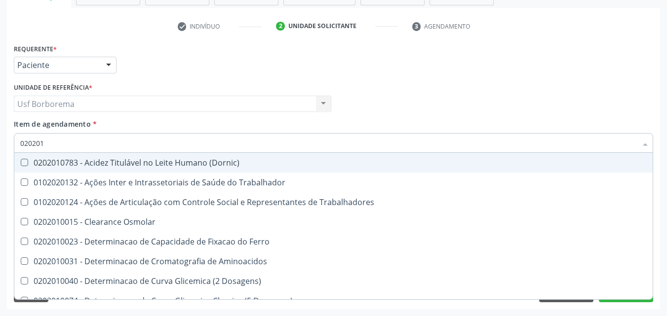
type input "02020"
checkbox Glicose "false"
checkbox Glicosilada "true"
checkbox Isomerase-Fosfohexose "true"
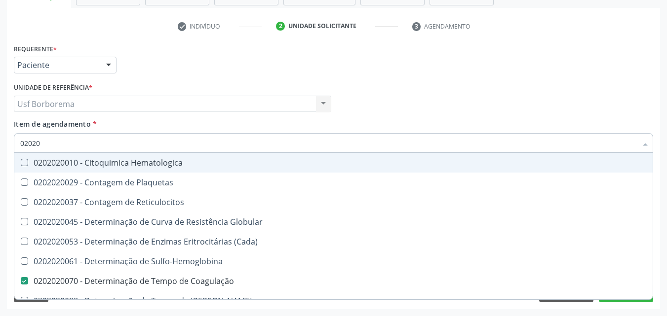
type input "020202"
checkbox Coagulação "true"
checkbox -Duke "true"
checkbox Completo "true"
type input "0202020"
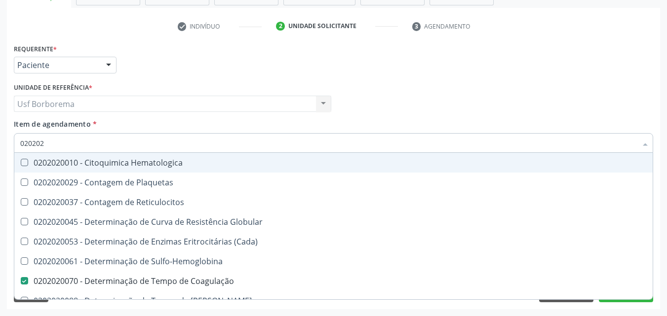
checkbox Hematocrito "true"
checkbox Completo "false"
type input "02020201"
checkbox Coagulação "false"
checkbox -Duke "false"
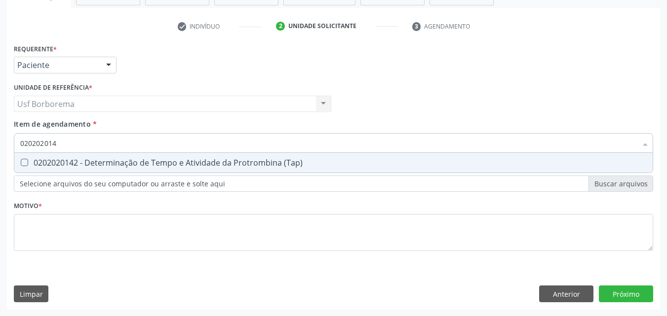
type input "0202020142"
click at [183, 162] on div "0202020142 - Determinação de Tempo e Atividade da Protrombina (Tap)" at bounding box center [333, 163] width 626 height 8
checkbox \(Tap\) "true"
click at [165, 146] on input "0202020142" at bounding box center [328, 143] width 616 height 20
type input "02020201"
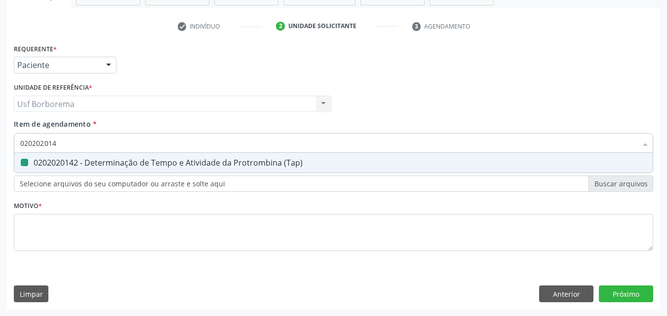
checkbox \(Tap\) "false"
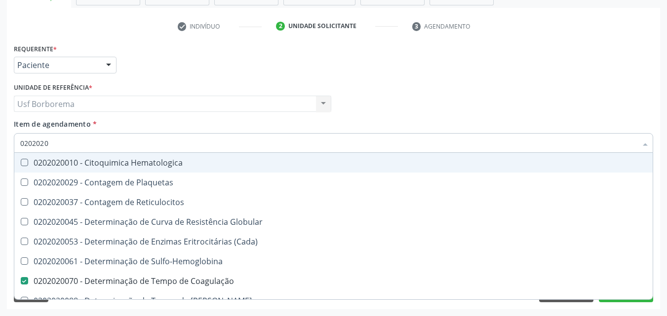
type input "020202"
checkbox Completo "false"
checkbox Leucograma "true"
type input "02020"
checkbox Coagulação "false"
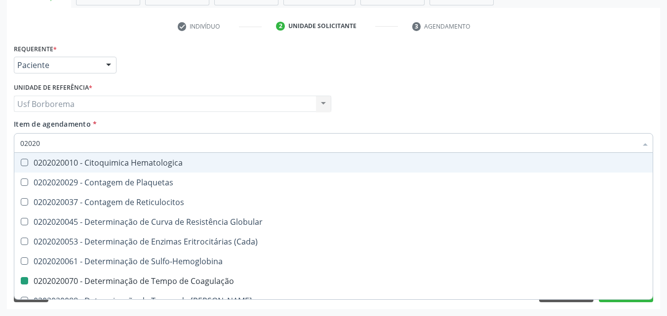
checkbox -Duke "false"
checkbox \(Tap\) "false"
checkbox Completo "false"
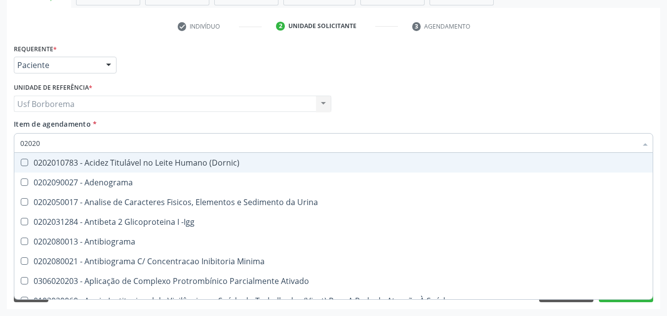
type input "020201"
checkbox \(Diagnóstica\) "true"
checkbox T3 "true"
checkbox Coagulação "false"
checkbox -Duke "false"
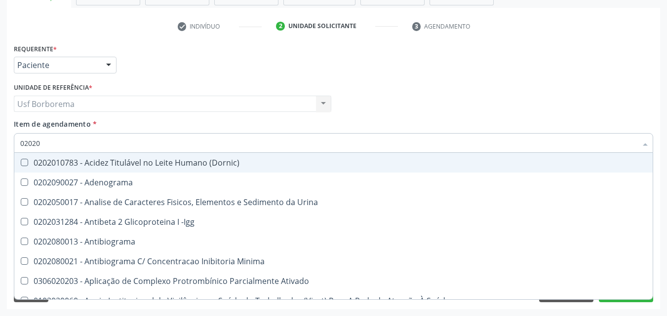
checkbox \(Tap\) "false"
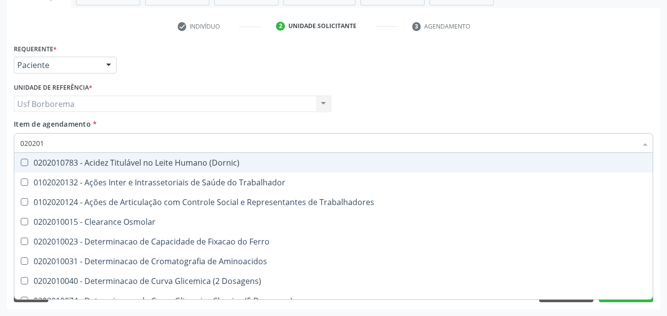
type input "0202010"
checkbox \(Tap\) "false"
checkbox II "true"
checkbox Glicose "false"
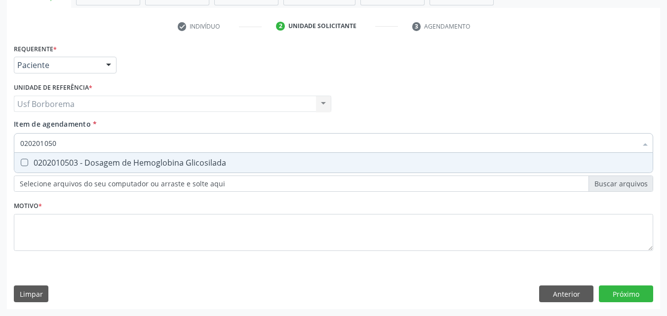
type input "0202010503"
click at [179, 166] on div "0202010503 - Dosagem de Hemoglobina Glicosilada" at bounding box center [333, 163] width 626 height 8
checkbox Glicosilada "true"
drag, startPoint x: 164, startPoint y: 144, endPoint x: 170, endPoint y: 137, distance: 9.5
click at [165, 144] on input "0202010503" at bounding box center [328, 143] width 616 height 20
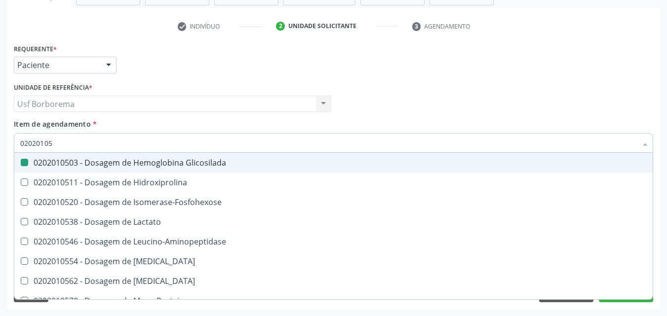
type input "0202010"
checkbox Glicosilada "false"
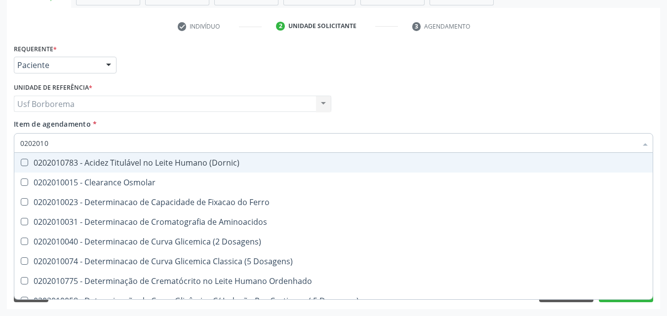
type input "02020104"
checkbox Dosagens\) "true"
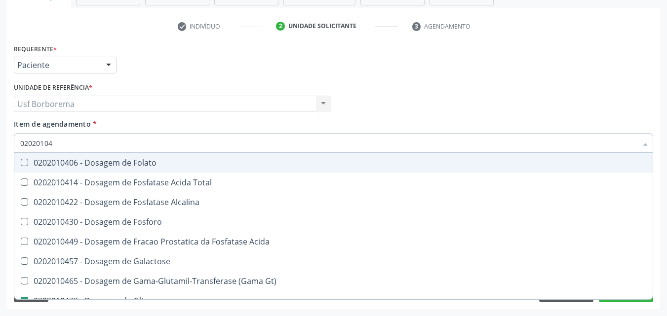
type input "020201047"
checkbox Folato "true"
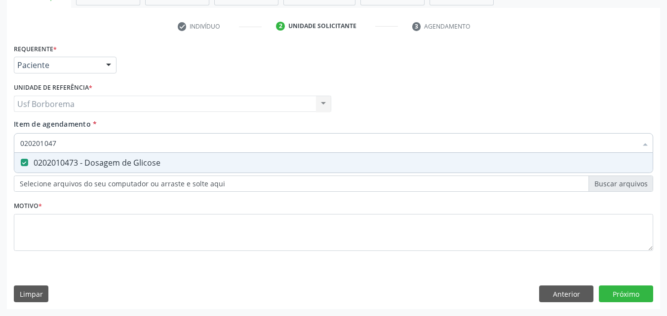
type input "02020104"
checkbox Glicose "false"
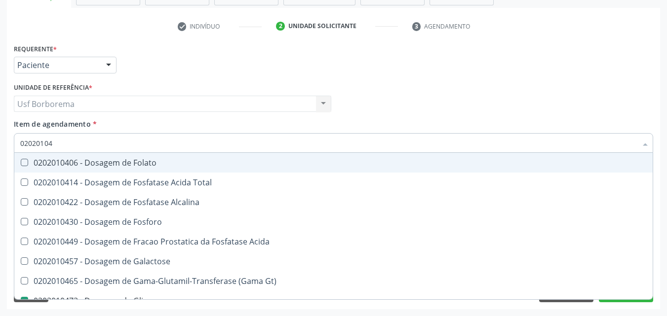
type input "0202010"
checkbox Glicose "false"
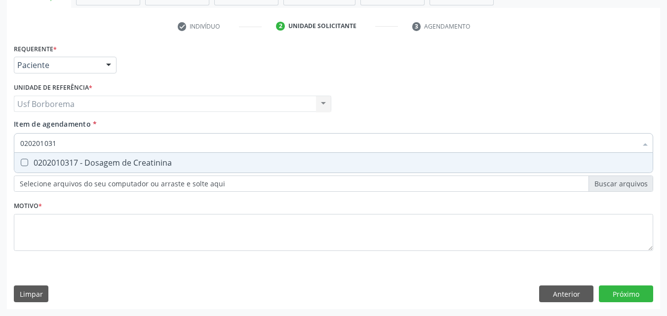
type input "0202010317"
drag, startPoint x: 179, startPoint y: 166, endPoint x: 173, endPoint y: 163, distance: 6.9
click at [177, 166] on div "0202010317 - Dosagem de Creatinina" at bounding box center [333, 163] width 626 height 8
checkbox Creatinina "true"
click at [164, 147] on input "0202010317" at bounding box center [328, 143] width 616 height 20
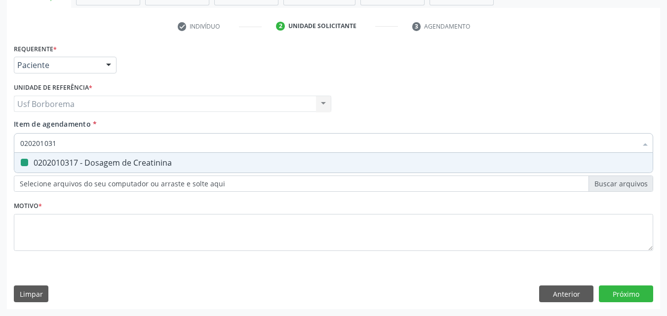
type input "02020103"
checkbox Creatinina "false"
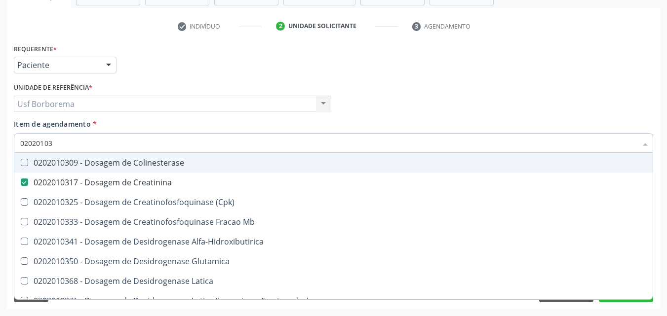
type input "0202010"
checkbox Creatinina "false"
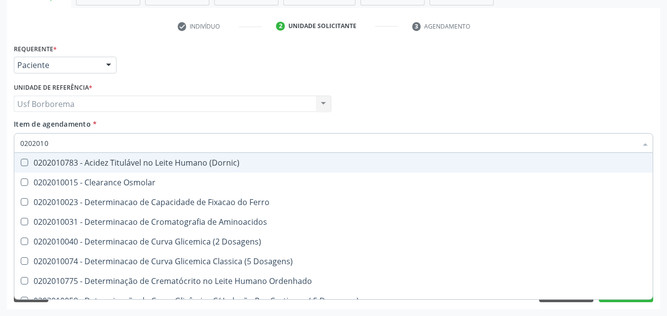
type input "020201"
checkbox Vanilmandelico "true"
checkbox Creatinina "false"
checkbox Folato "true"
checkbox Glicose "false"
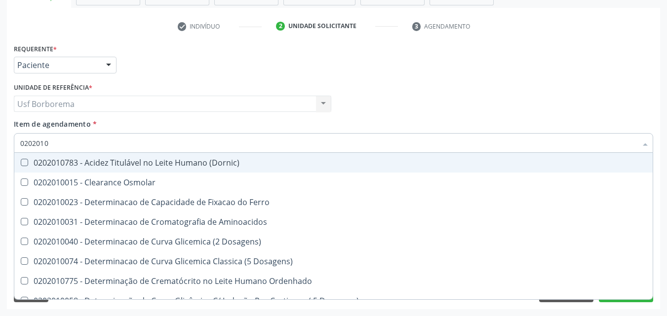
checkbox Glicosilada "false"
checkbox Nt-Probnp\) "true"
checkbox Potassio "true"
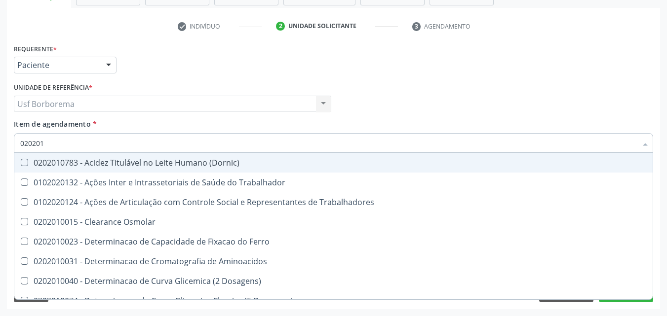
type input "02020"
checkbox \(Tap\) "false"
checkbox Creatinina "false"
checkbox Glicose "false"
checkbox Isomerase-Fosfohexose "true"
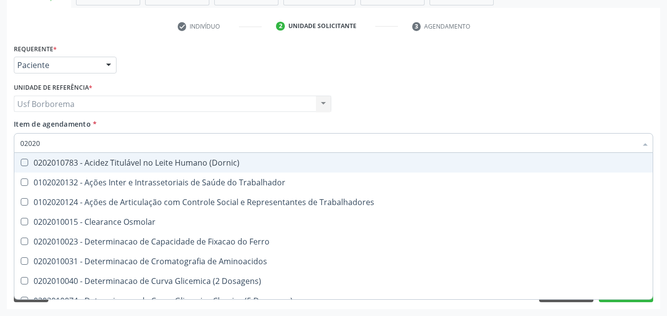
checkbox Muco-Proteinas "true"
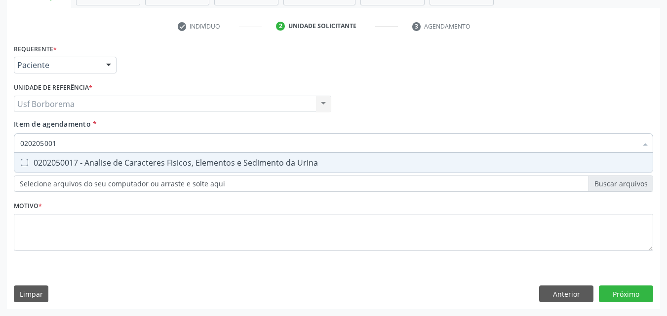
type input "0202050017"
drag, startPoint x: 177, startPoint y: 165, endPoint x: 170, endPoint y: 151, distance: 15.9
click at [177, 165] on div "0202050017 - Analise de Caracteres Fisicos, Elementos e Sedimento da Urina" at bounding box center [333, 163] width 626 height 8
checkbox Urina "true"
click at [169, 148] on input "0202050017" at bounding box center [328, 143] width 616 height 20
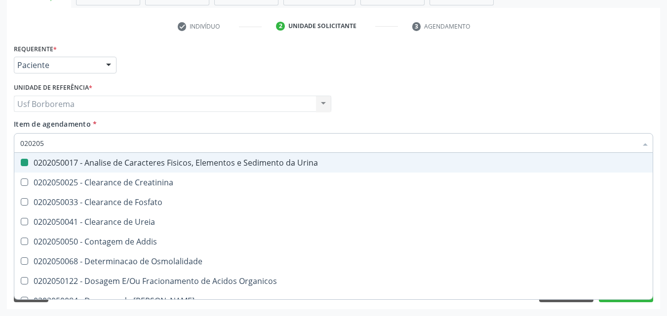
type input "02020"
checkbox Urina "false"
checkbox Fosfato "true"
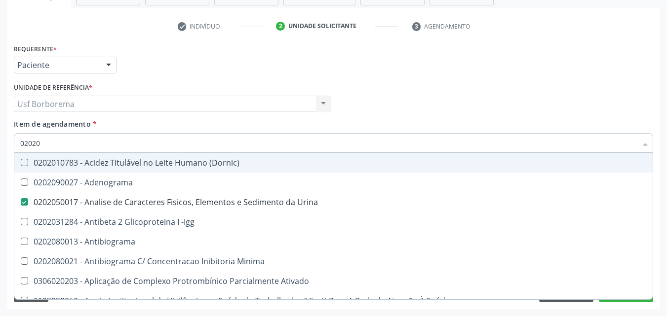
type input "0202"
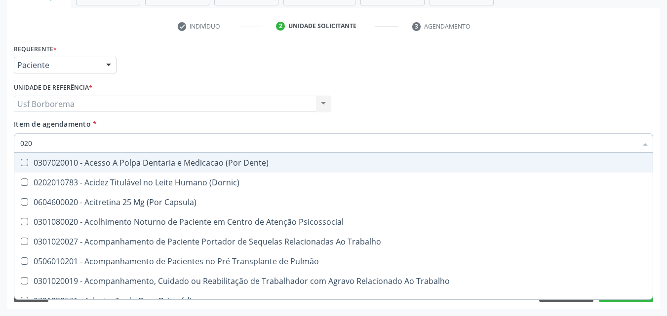
click at [346, 107] on div "Médico Solicitante Por favor, selecione a Unidade de Atendimento primeiro Nenhu…" at bounding box center [333, 99] width 644 height 38
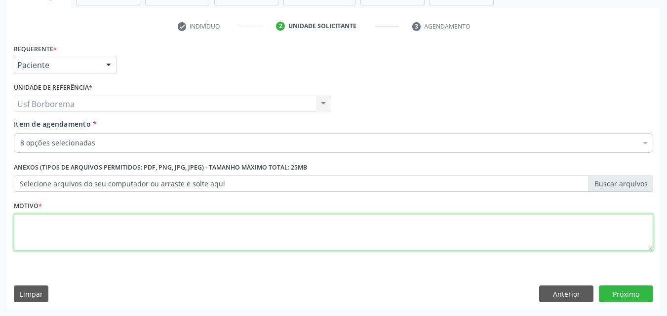
click at [231, 226] on textarea at bounding box center [333, 233] width 639 height 38
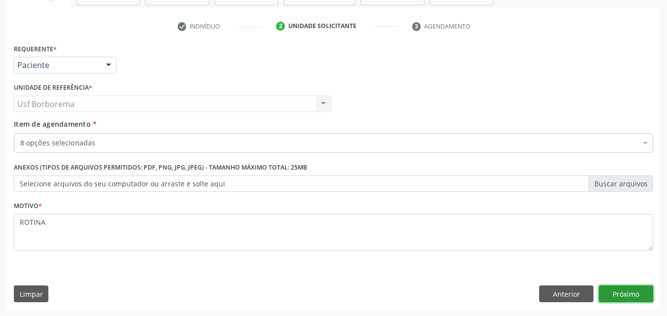
click at [612, 294] on button "Próximo" at bounding box center [626, 294] width 54 height 17
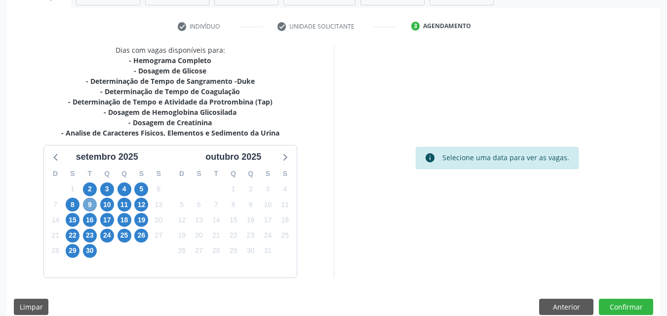
click at [84, 203] on span "9" at bounding box center [90, 205] width 14 height 14
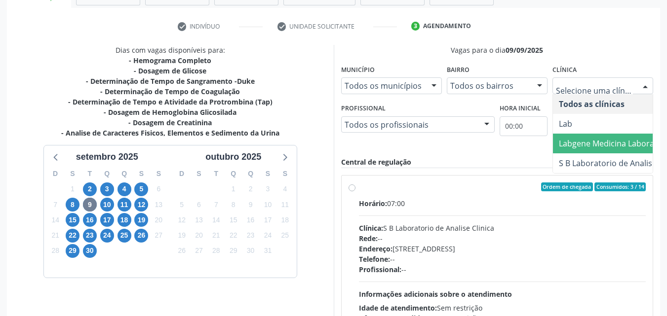
click at [600, 134] on span "Labgene Medicina Laboratorial" at bounding box center [621, 144] width 136 height 20
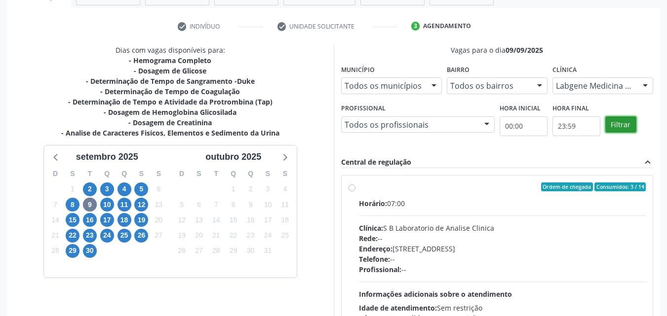
click at [616, 128] on button "Filtrar" at bounding box center [620, 124] width 31 height 17
drag, startPoint x: 616, startPoint y: 128, endPoint x: 582, endPoint y: 131, distance: 34.2
click at [614, 129] on button "Filtrar" at bounding box center [620, 124] width 31 height 17
click at [359, 186] on label "Ordem de chegada Consumidos: 11 / 13 Horário: 07:00 Clínica: Labgene Medicina L…" at bounding box center [502, 259] width 287 height 152
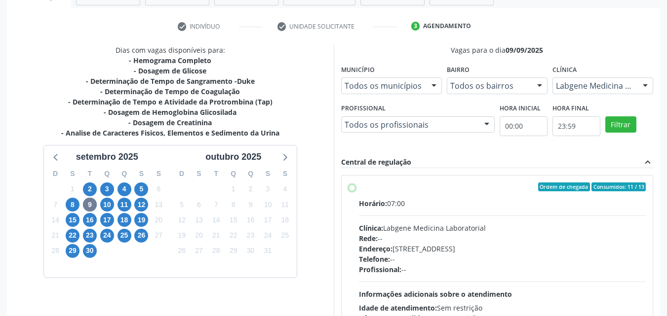
click at [348, 186] on input "Ordem de chegada Consumidos: 11 / 13 Horário: 07:00 Clínica: Labgene Medicina L…" at bounding box center [351, 187] width 7 height 9
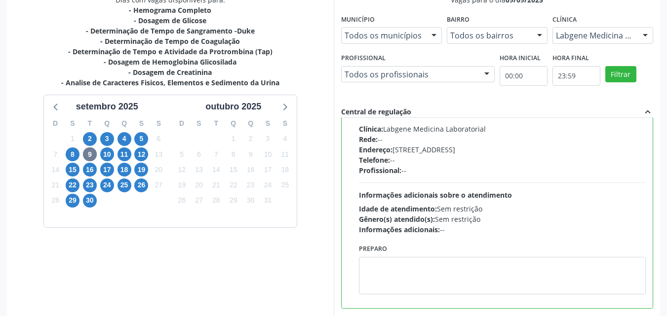
scroll to position [273, 0]
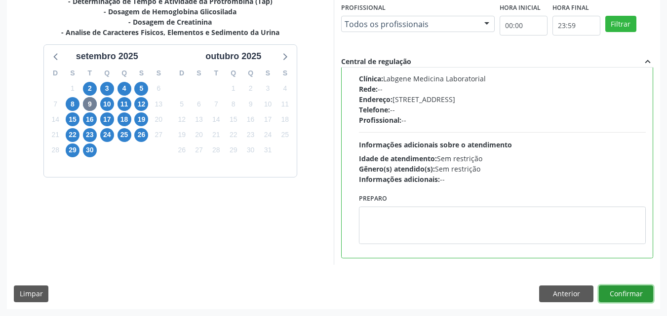
click at [610, 297] on button "Confirmar" at bounding box center [626, 294] width 54 height 17
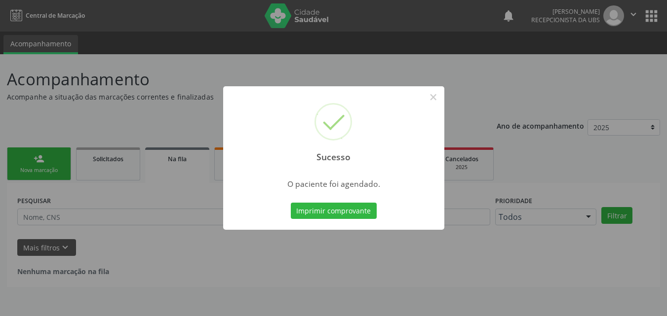
scroll to position [0, 0]
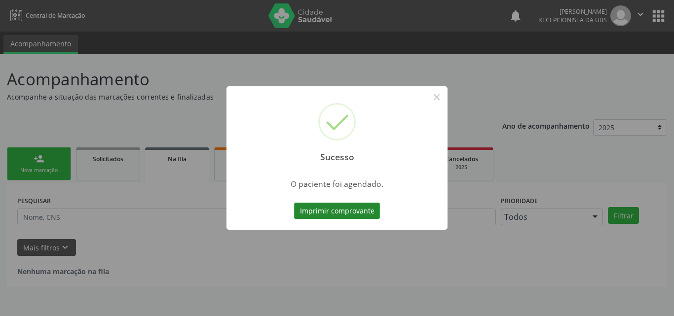
click at [368, 212] on button "Imprimir comprovante" at bounding box center [337, 211] width 86 height 17
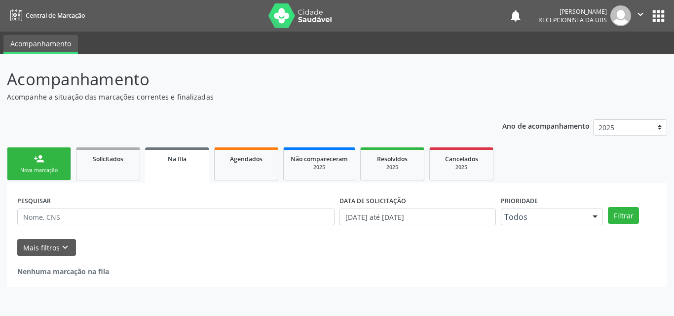
click at [53, 161] on link "person_add Nova marcação" at bounding box center [39, 164] width 64 height 33
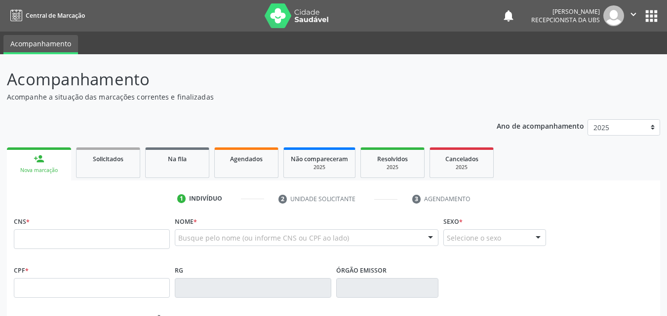
click at [60, 165] on link "person_add Nova marcação" at bounding box center [39, 164] width 64 height 33
click at [59, 165] on link "person_add Nova marcação" at bounding box center [39, 164] width 64 height 33
click at [59, 164] on link "person_add Nova marcação" at bounding box center [39, 164] width 64 height 33
click at [245, 160] on span "Agendados" at bounding box center [246, 159] width 33 height 8
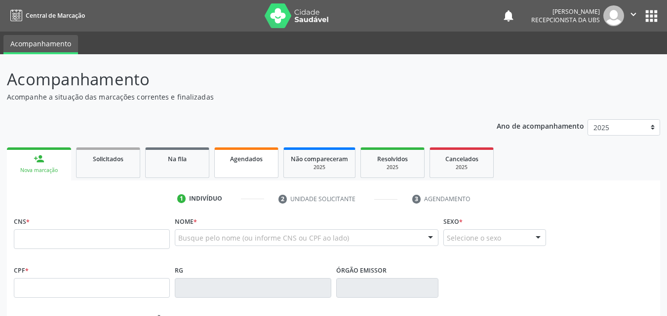
click at [245, 160] on span "Agendados" at bounding box center [246, 159] width 33 height 8
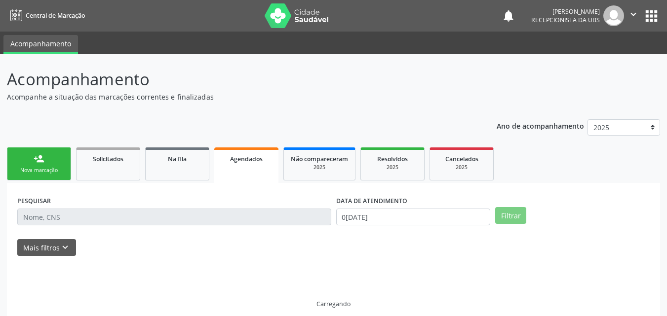
click at [245, 160] on span "Agendados" at bounding box center [246, 159] width 33 height 8
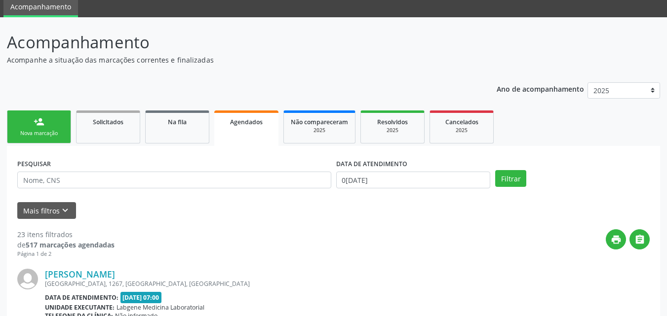
scroll to position [99, 0]
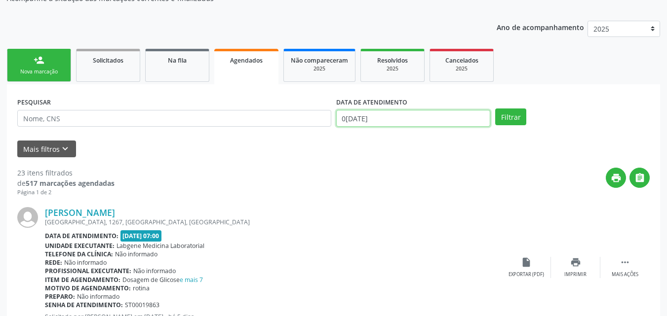
click at [380, 111] on input "[DATE]" at bounding box center [413, 118] width 154 height 17
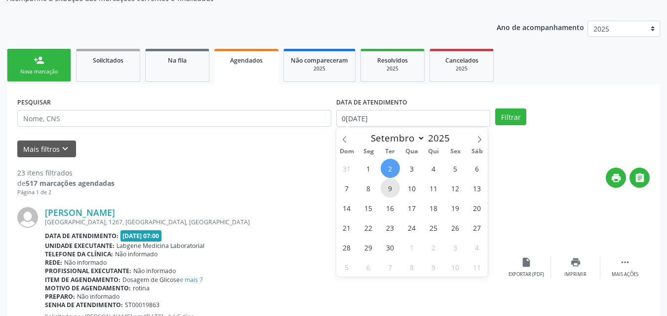
click at [384, 195] on span "9" at bounding box center [389, 188] width 19 height 19
click at [384, 195] on div "print " at bounding box center [381, 182] width 535 height 29
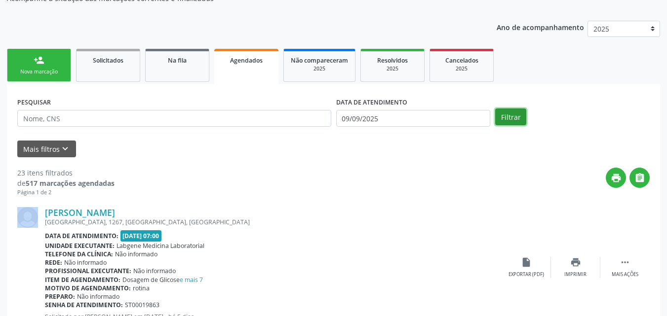
click at [519, 122] on button "Filtrar" at bounding box center [510, 117] width 31 height 17
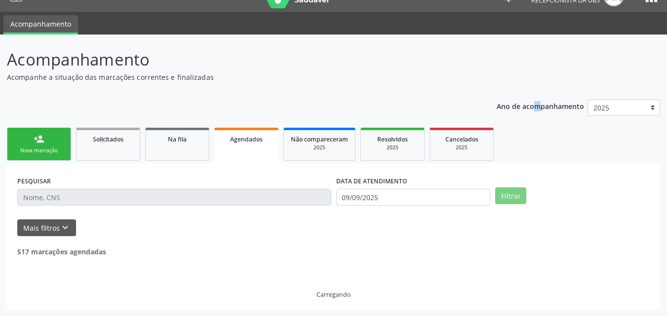
click at [519, 122] on div "Ano de acompanhamento 2025 2024" at bounding box center [577, 109] width 163 height 33
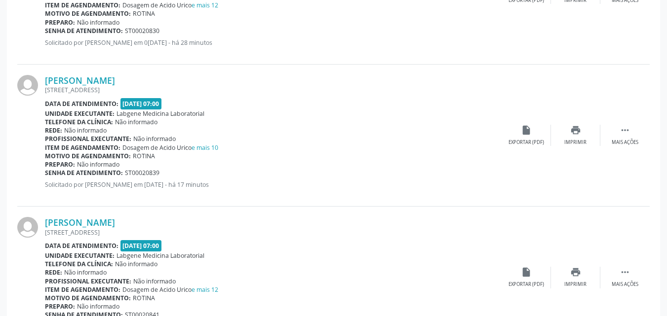
scroll to position [1382, 0]
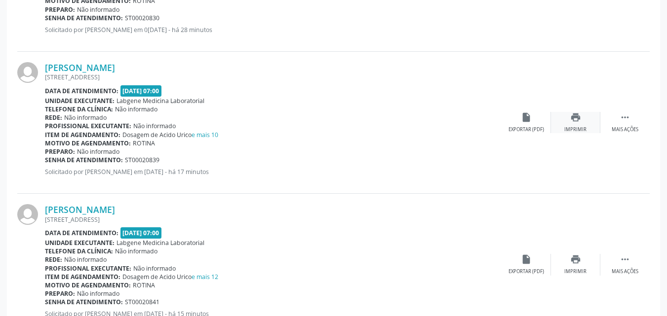
click at [580, 128] on div "Imprimir" at bounding box center [575, 129] width 22 height 7
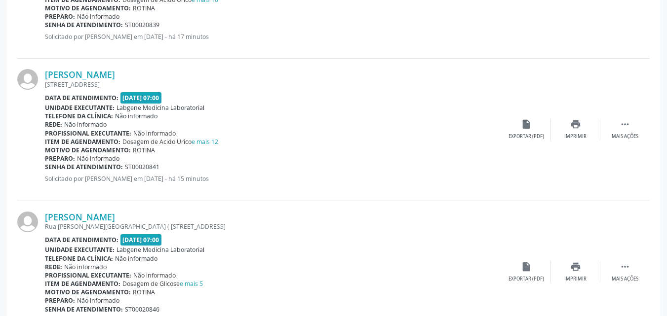
scroll to position [1530, 0]
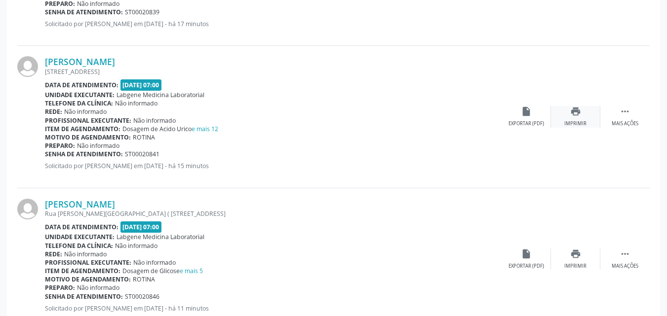
click at [567, 117] on div "print Imprimir" at bounding box center [575, 116] width 49 height 21
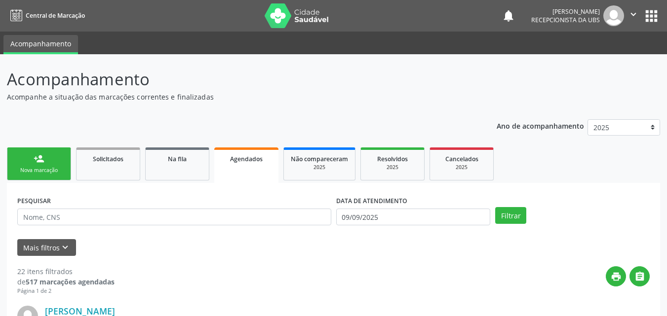
click at [28, 161] on link "person_add Nova marcação" at bounding box center [39, 164] width 64 height 33
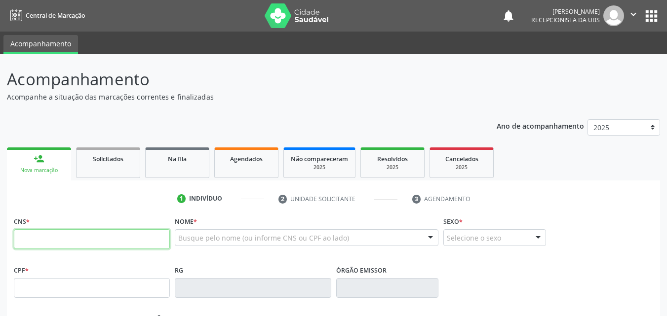
click at [63, 241] on input "text" at bounding box center [92, 239] width 156 height 20
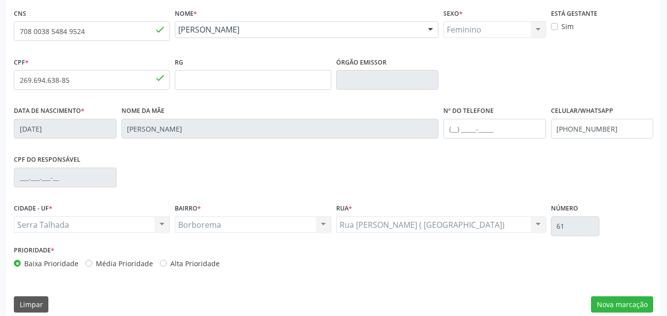
scroll to position [219, 0]
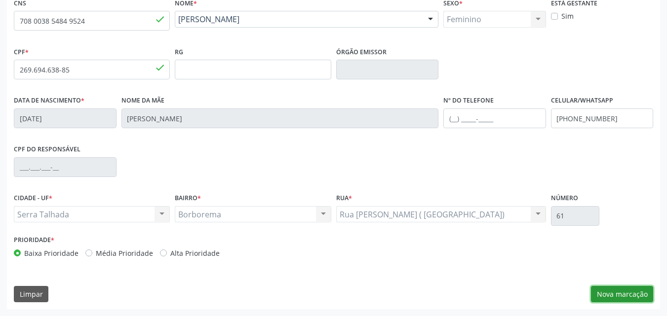
click at [602, 294] on button "Nova marcação" at bounding box center [622, 294] width 62 height 17
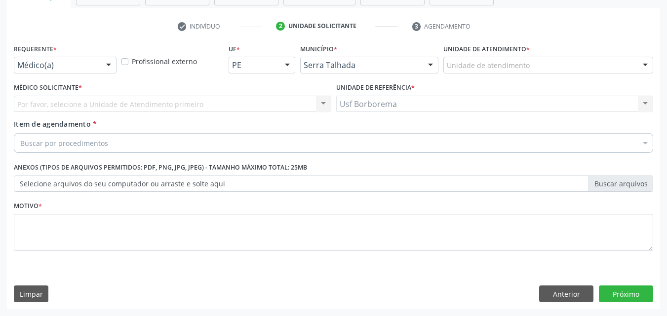
scroll to position [173, 0]
click at [535, 64] on div "Unidade de atendimento" at bounding box center [548, 65] width 210 height 17
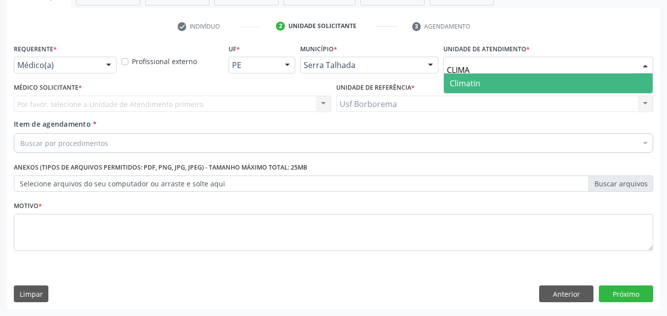
click at [504, 76] on span "Climatin" at bounding box center [548, 84] width 209 height 20
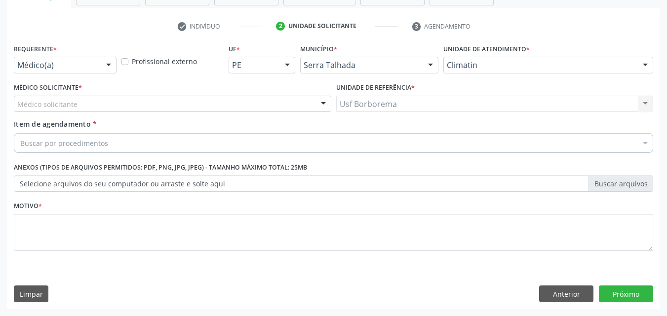
click at [86, 101] on div "Médico solicitante" at bounding box center [172, 104] width 317 height 17
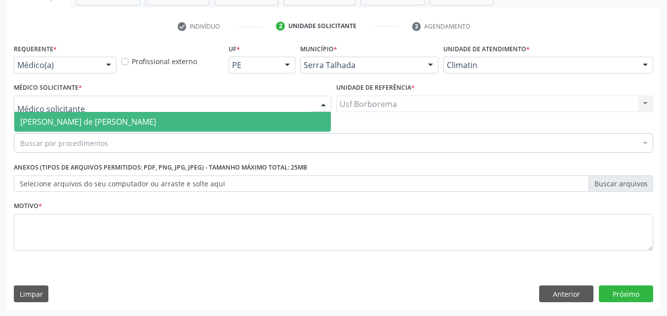
click at [154, 120] on span "Ana Carolina Barboza de Andrada Melo Lyra" at bounding box center [88, 121] width 136 height 11
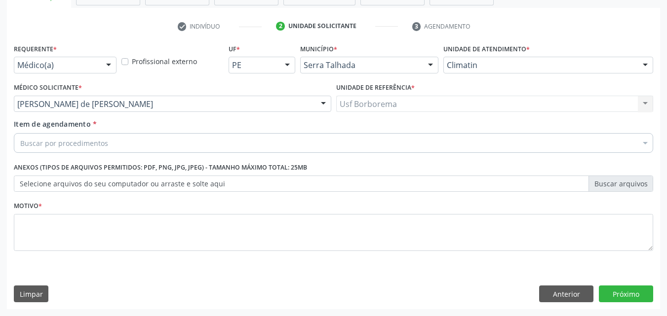
click at [150, 147] on div "Buscar por procedimentos" at bounding box center [333, 143] width 639 height 20
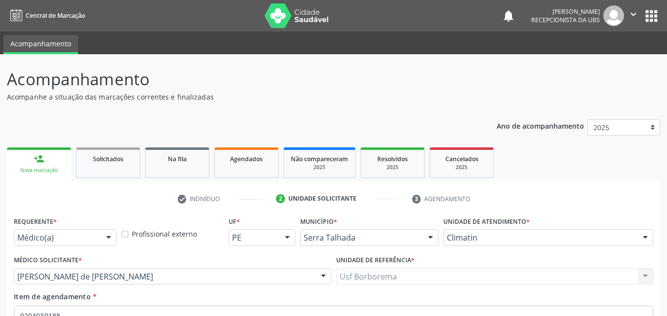
scroll to position [173, 0]
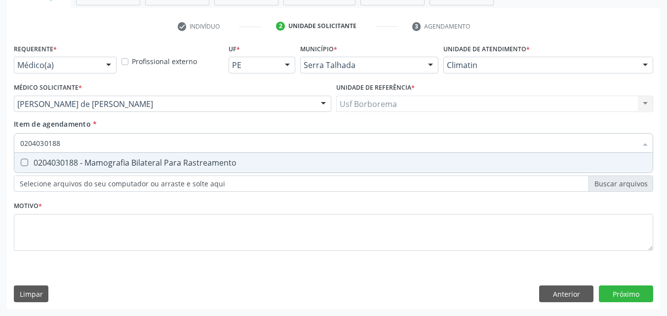
click at [154, 159] on div "0204030188 - Mamografia Bilateral Para Rastreamento" at bounding box center [333, 163] width 626 height 8
checkbox Rastreamento "true"
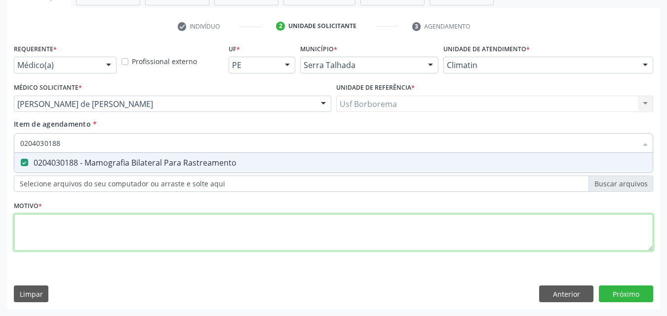
click at [152, 235] on div "Requerente * Médico(a) Médico(a) Enfermeiro(a) Paciente Nenhum resultado encont…" at bounding box center [333, 153] width 639 height 224
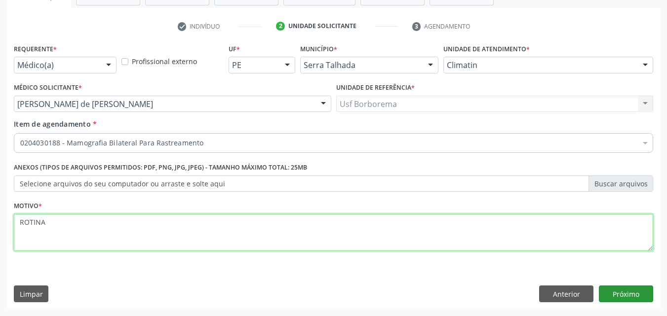
type textarea "ROTINA"
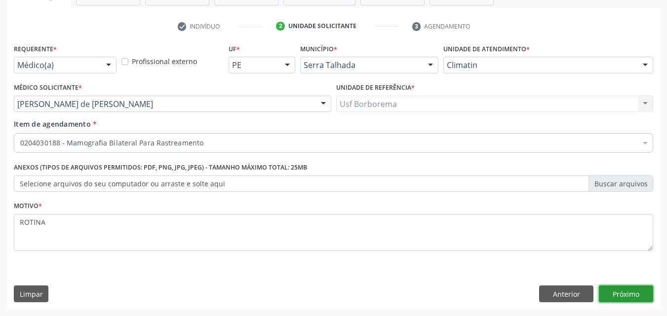
click at [619, 291] on button "Próximo" at bounding box center [626, 294] width 54 height 17
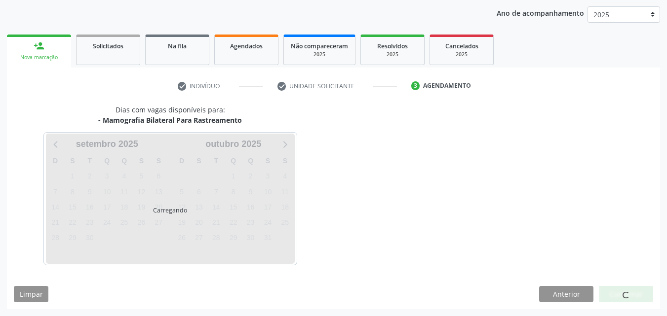
scroll to position [113, 0]
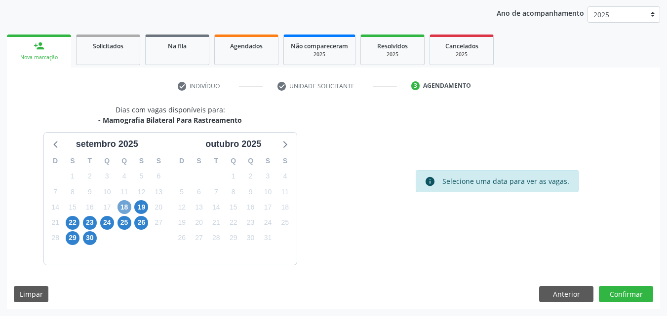
click at [127, 207] on span "18" at bounding box center [124, 207] width 14 height 14
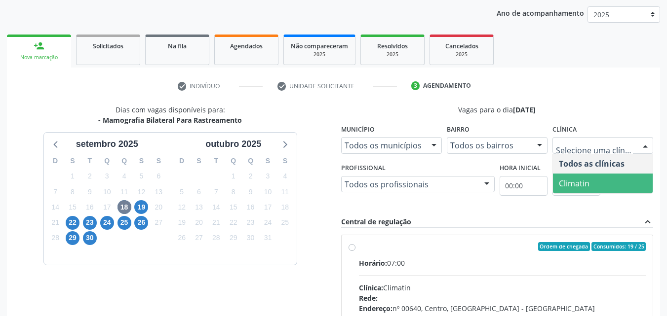
click at [589, 182] on span "Climatin" at bounding box center [603, 184] width 100 height 20
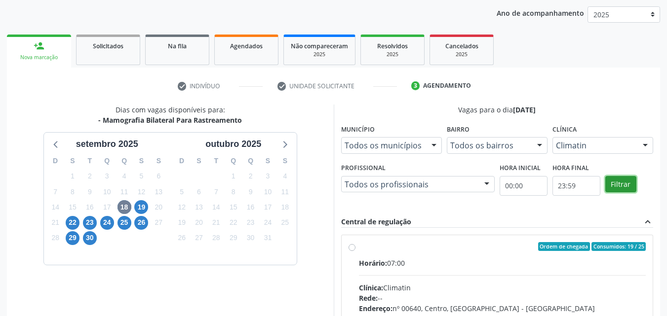
click at [622, 181] on button "Filtrar" at bounding box center [620, 184] width 31 height 17
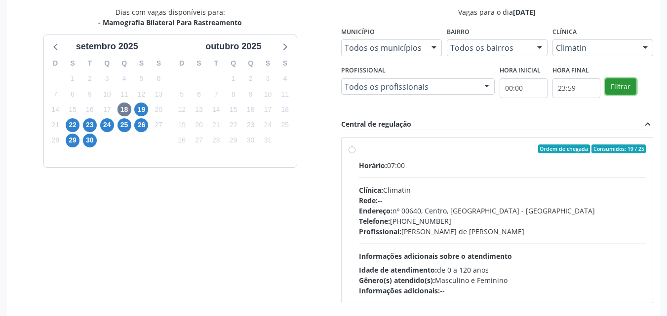
scroll to position [212, 0]
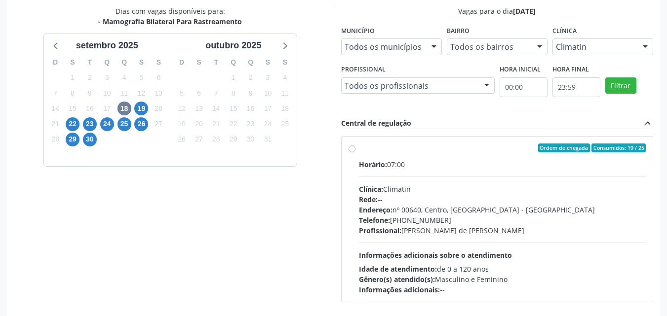
click at [359, 146] on label "Ordem de chegada Consumidos: 19 / 25 Horário: 07:00 Clínica: Climatin Rede: -- …" at bounding box center [502, 220] width 287 height 152
click at [349, 146] on input "Ordem de chegada Consumidos: 19 / 25 Horário: 07:00 Clínica: Climatin Rede: -- …" at bounding box center [351, 148] width 7 height 9
radio input "true"
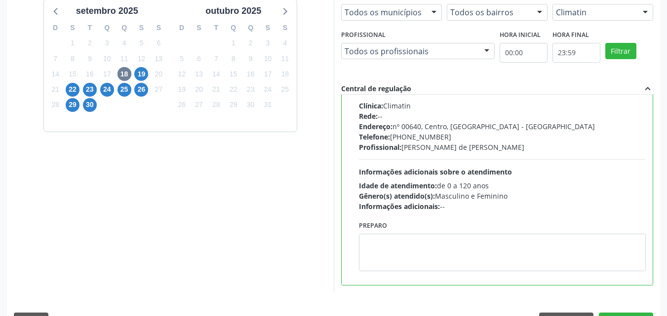
scroll to position [273, 0]
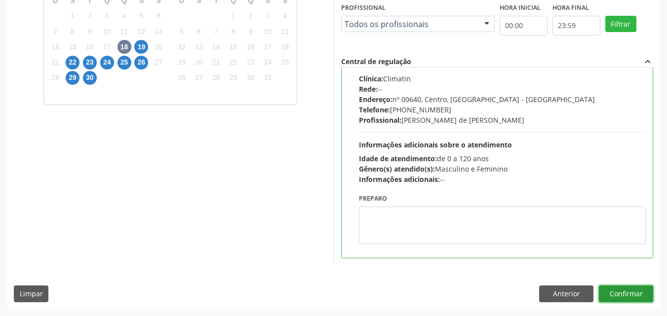
click at [613, 296] on button "Confirmar" at bounding box center [626, 294] width 54 height 17
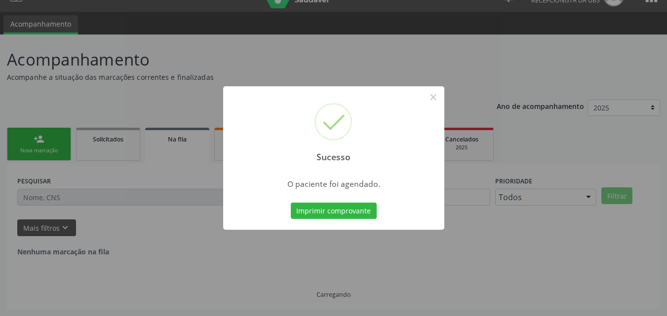
scroll to position [0, 0]
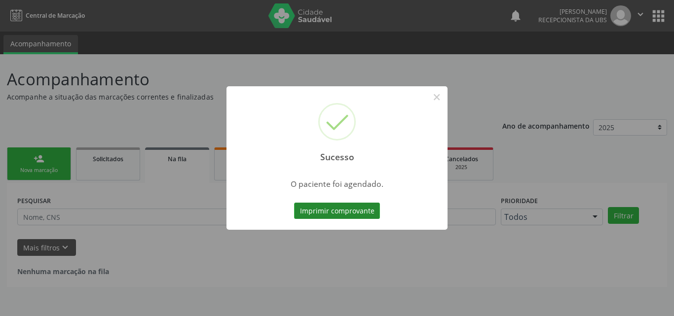
click at [364, 211] on button "Imprimir comprovante" at bounding box center [337, 211] width 86 height 17
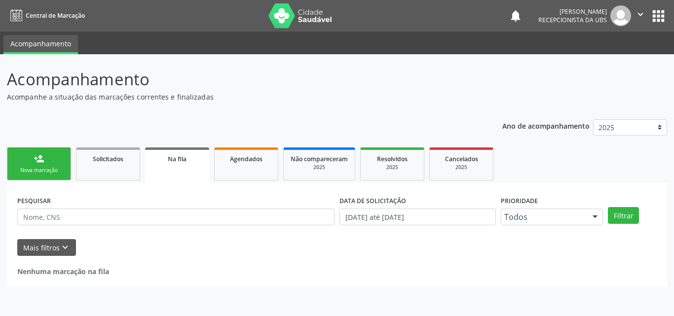
click at [38, 163] on div "person_add" at bounding box center [39, 158] width 11 height 11
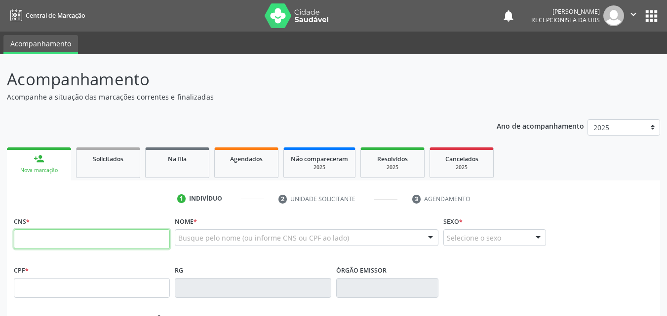
click at [28, 235] on input "text" at bounding box center [92, 239] width 156 height 20
type input "704 1031 6860 1779"
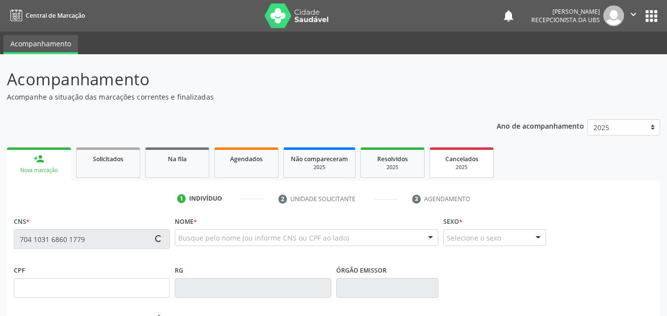
type input "007.814.904-56"
type input "[DATE]"
type input "[PERSON_NAME]"
type input "[PHONE_NUMBER]"
type input "657.177.834-34"
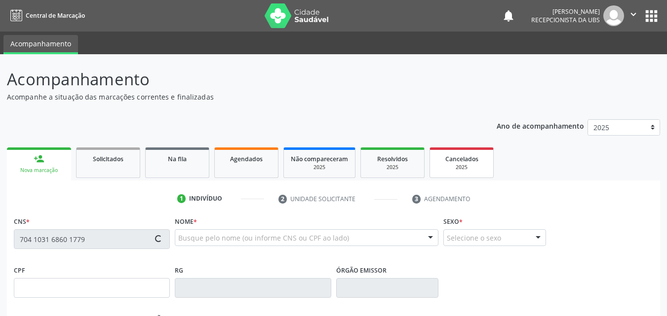
type input "501"
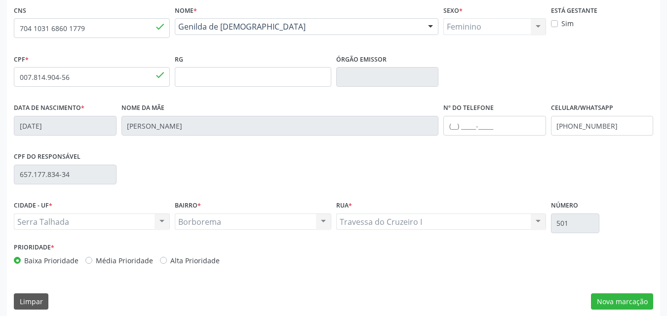
scroll to position [219, 0]
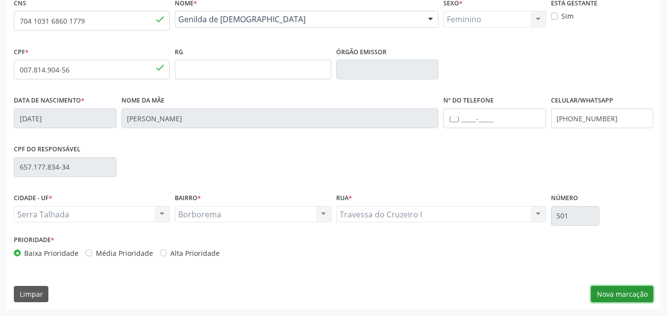
click at [617, 292] on button "Nova marcação" at bounding box center [622, 294] width 62 height 17
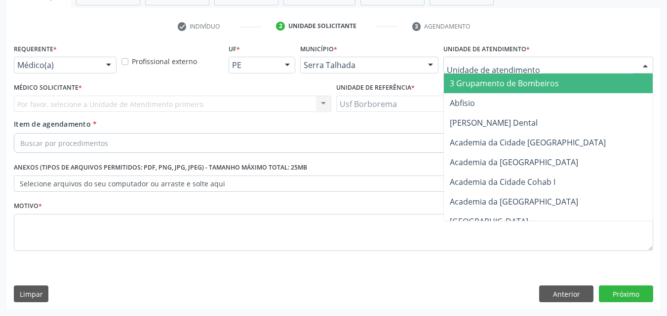
click at [499, 64] on input "text" at bounding box center [540, 70] width 186 height 20
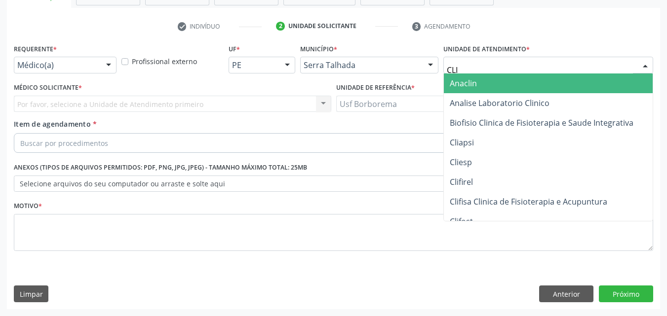
type input "CLIM"
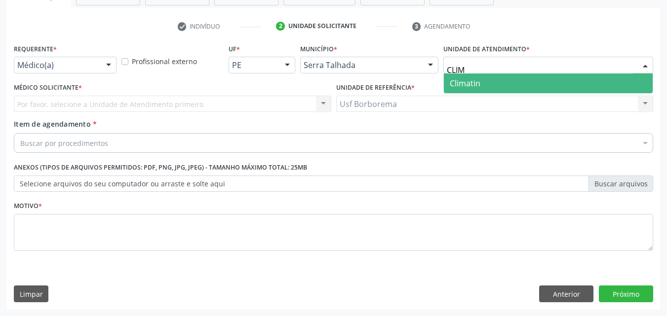
click at [495, 78] on span "Climatin" at bounding box center [548, 84] width 209 height 20
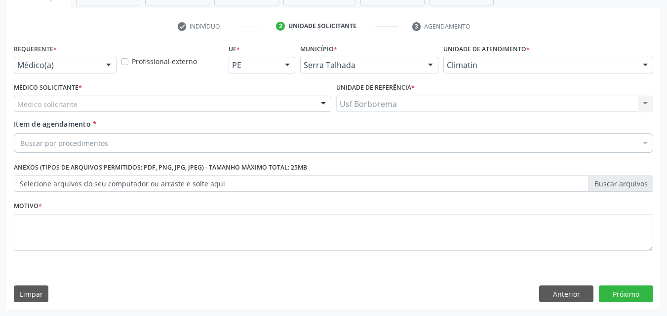
click at [76, 60] on div "Médico(a)" at bounding box center [65, 65] width 103 height 17
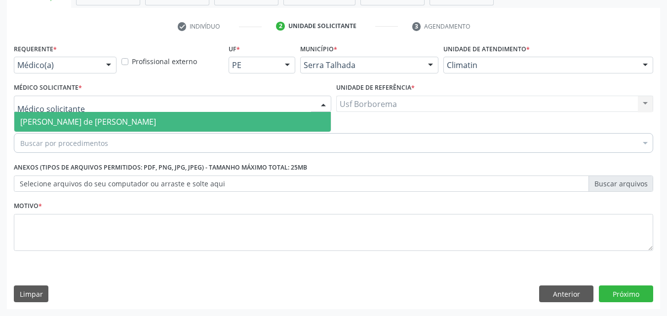
click at [133, 104] on div at bounding box center [172, 104] width 317 height 17
click at [134, 121] on span "[PERSON_NAME] de [PERSON_NAME]" at bounding box center [88, 121] width 136 height 11
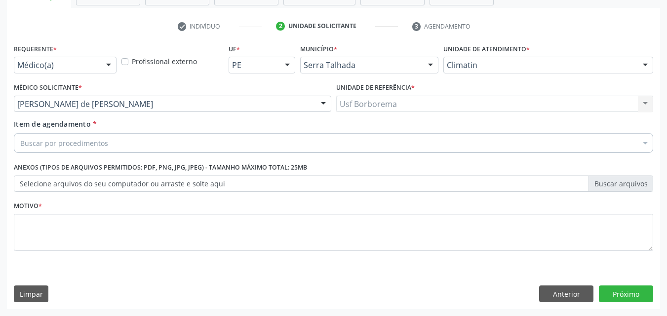
click at [134, 139] on div "Buscar por procedimentos" at bounding box center [333, 143] width 639 height 20
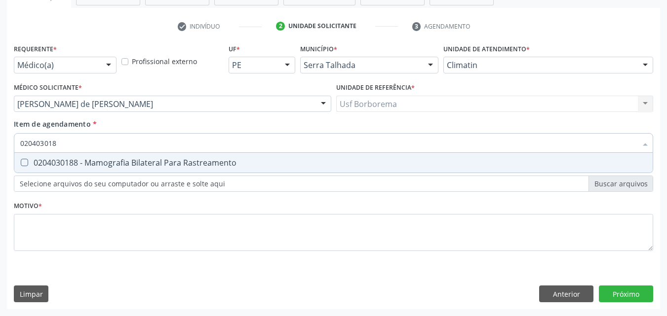
type input "0204030188"
drag, startPoint x: 140, startPoint y: 160, endPoint x: 127, endPoint y: 197, distance: 38.7
click at [140, 161] on div "0204030188 - Mamografia Bilateral Para Rastreamento" at bounding box center [333, 163] width 626 height 8
checkbox Rastreamento "true"
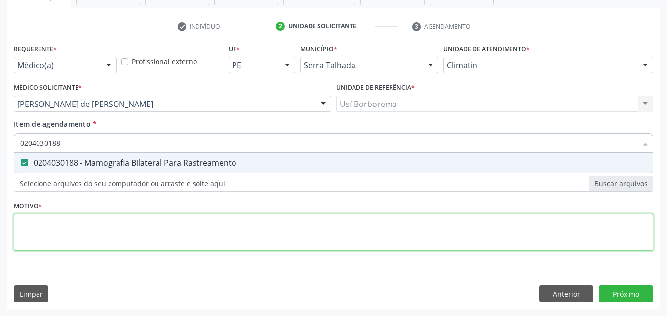
click at [119, 224] on div "Requerente * Médico(a) Médico(a) Enfermeiro(a) Paciente Nenhum resultado encont…" at bounding box center [333, 153] width 639 height 224
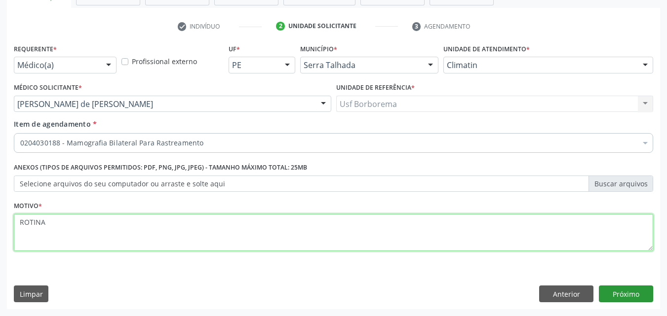
type textarea "ROTINA"
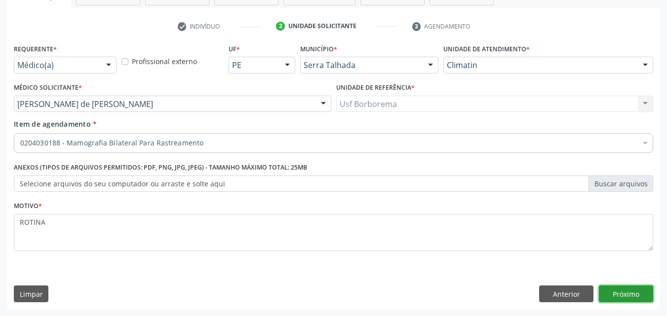
click at [622, 301] on button "Próximo" at bounding box center [626, 294] width 54 height 17
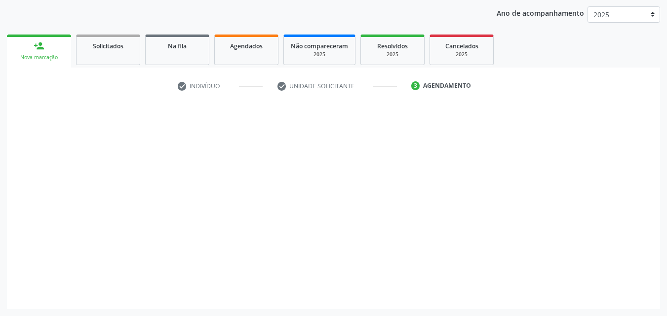
scroll to position [113, 0]
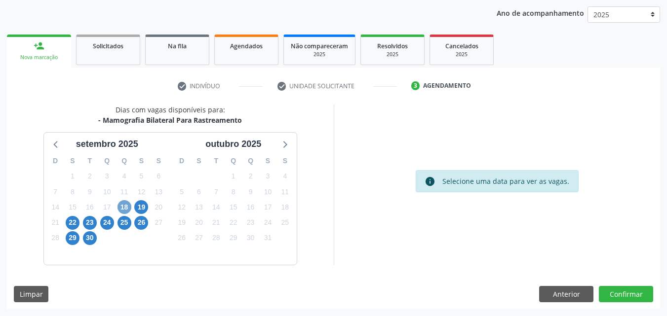
click at [129, 205] on span "18" at bounding box center [124, 207] width 14 height 14
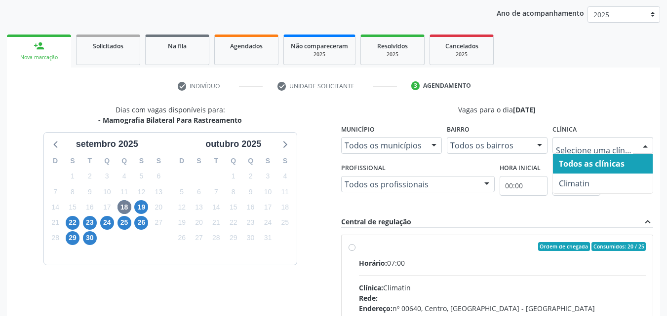
click at [558, 140] on div at bounding box center [602, 145] width 101 height 17
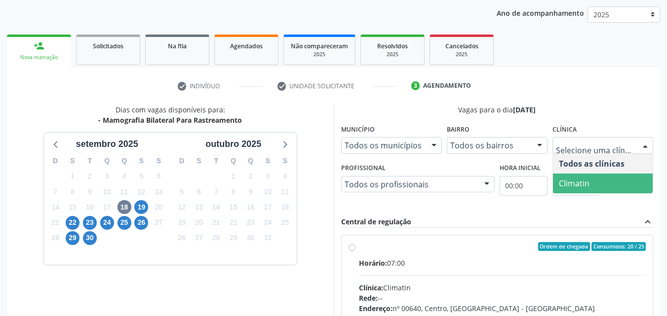
click at [569, 178] on span "Climatin" at bounding box center [574, 183] width 31 height 11
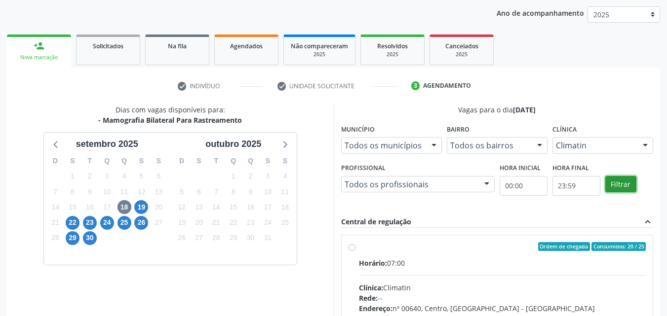
click at [628, 184] on button "Filtrar" at bounding box center [620, 184] width 31 height 17
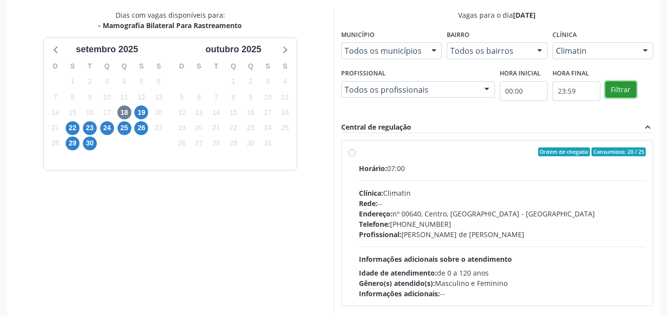
scroll to position [212, 0]
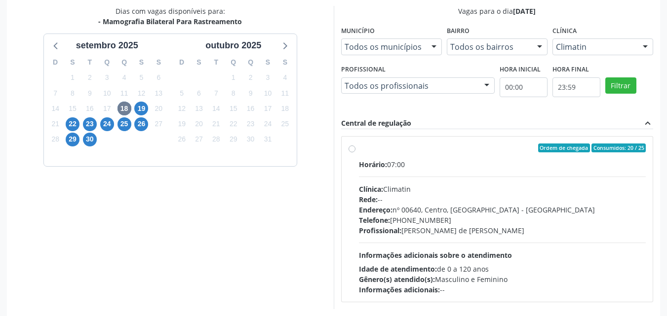
click at [359, 149] on label "Ordem de chegada Consumidos: 20 / 25 Horário: 07:00 Clínica: Climatin Rede: -- …" at bounding box center [502, 220] width 287 height 152
click at [354, 149] on input "Ordem de chegada Consumidos: 20 / 25 Horário: 07:00 Clínica: Climatin Rede: -- …" at bounding box center [351, 148] width 7 height 9
radio input "true"
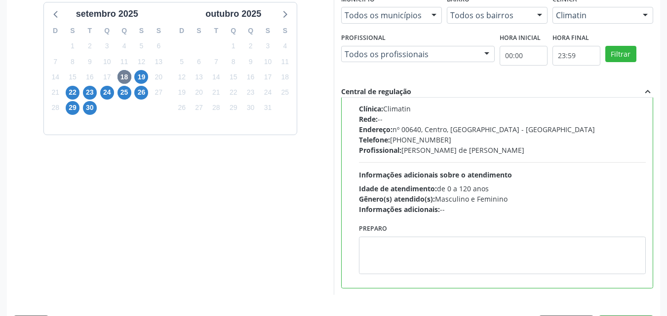
scroll to position [273, 0]
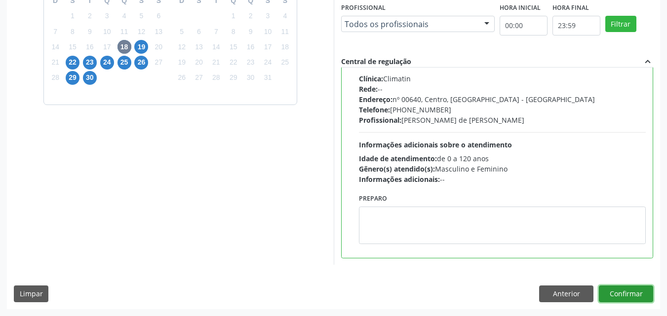
click at [635, 290] on button "Confirmar" at bounding box center [626, 294] width 54 height 17
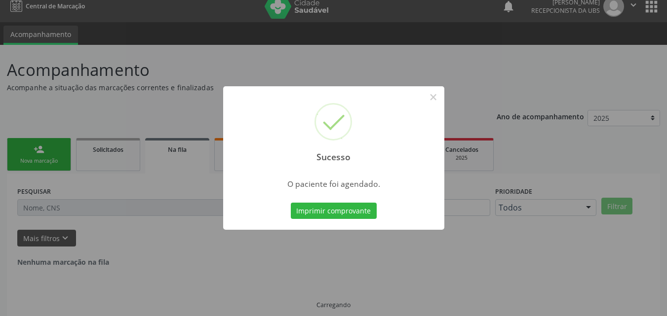
scroll to position [0, 0]
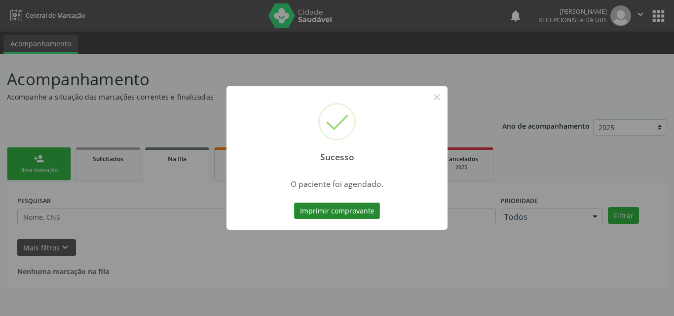
click at [309, 211] on button "Imprimir comprovante" at bounding box center [337, 211] width 86 height 17
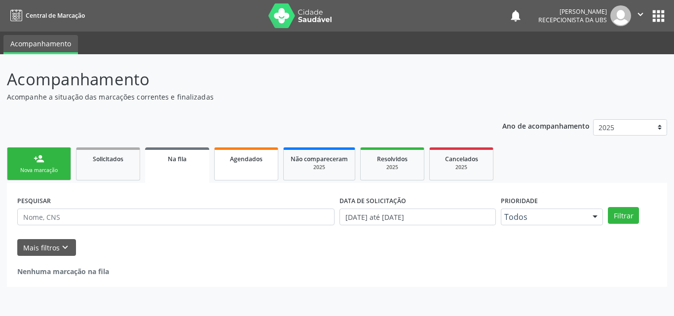
click at [265, 159] on div "Agendados" at bounding box center [246, 158] width 49 height 10
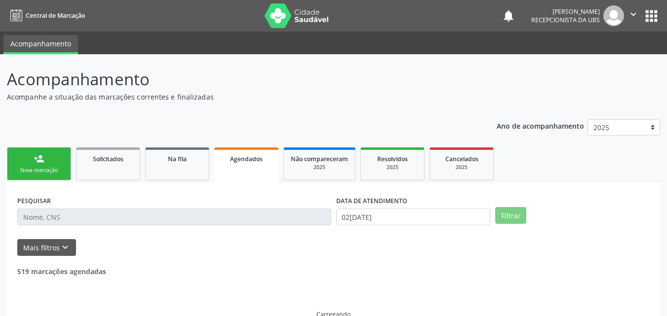
click at [265, 159] on div "Agendados" at bounding box center [246, 158] width 50 height 10
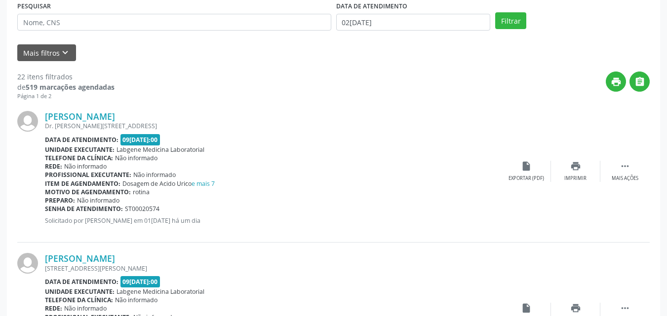
scroll to position [197, 0]
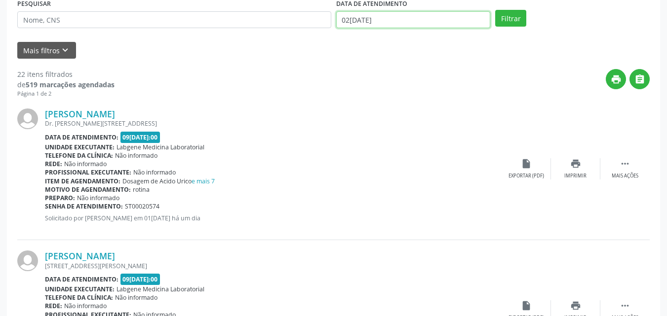
click at [392, 18] on input "02[DATE]" at bounding box center [413, 19] width 154 height 17
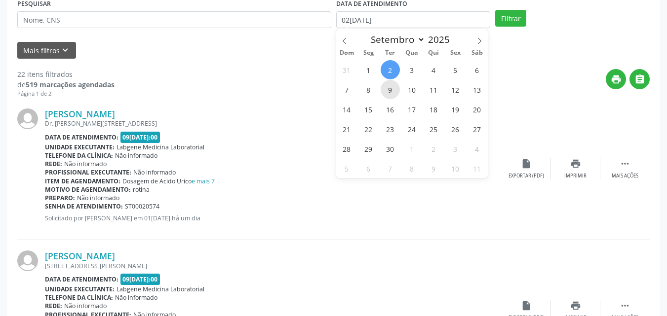
click at [389, 94] on span "9" at bounding box center [389, 89] width 19 height 19
type input "09/09/2025"
click at [389, 94] on span "9" at bounding box center [389, 89] width 19 height 19
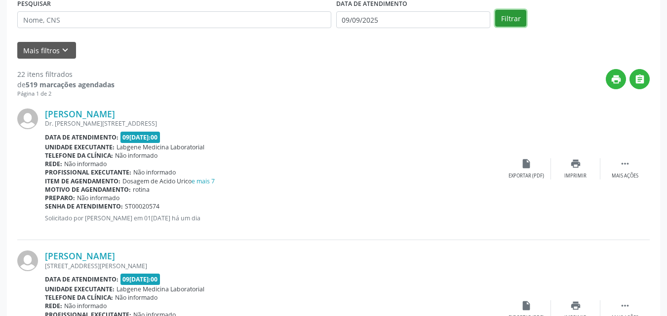
click at [510, 14] on button "Filtrar" at bounding box center [510, 18] width 31 height 17
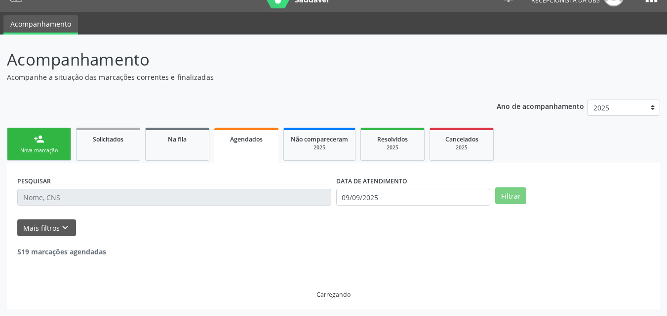
click at [510, 14] on ul "Acompanhamento" at bounding box center [333, 23] width 667 height 23
drag, startPoint x: 510, startPoint y: 14, endPoint x: 488, endPoint y: 93, distance: 82.2
click at [510, 15] on ul "Acompanhamento" at bounding box center [333, 23] width 667 height 23
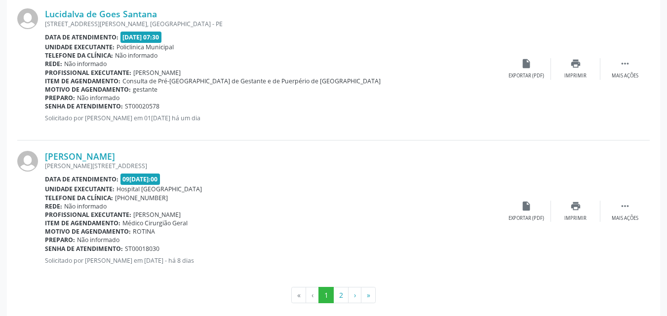
scroll to position [2158, 0]
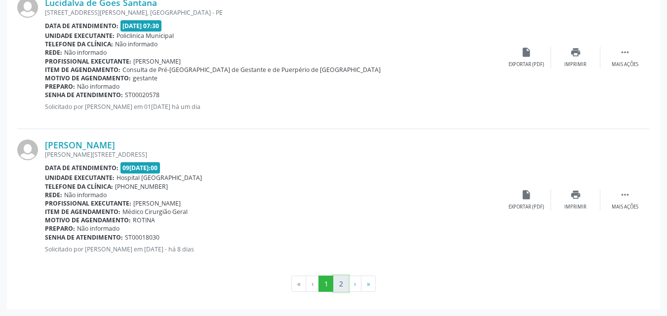
click at [342, 280] on button "2" at bounding box center [340, 284] width 15 height 17
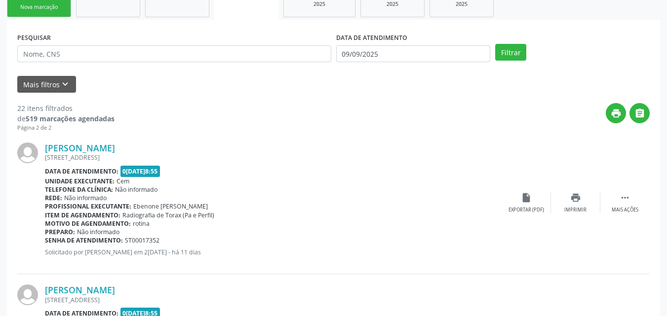
scroll to position [181, 0]
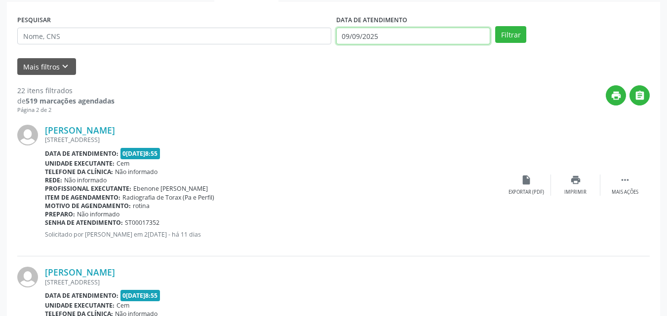
click at [392, 33] on input "09/09/2025" at bounding box center [413, 36] width 154 height 17
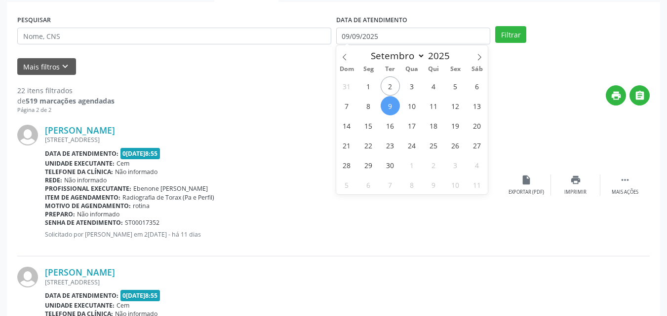
click at [386, 107] on span "9" at bounding box center [389, 105] width 19 height 19
type input "09/09/2025"
click at [386, 107] on span "9" at bounding box center [389, 105] width 19 height 19
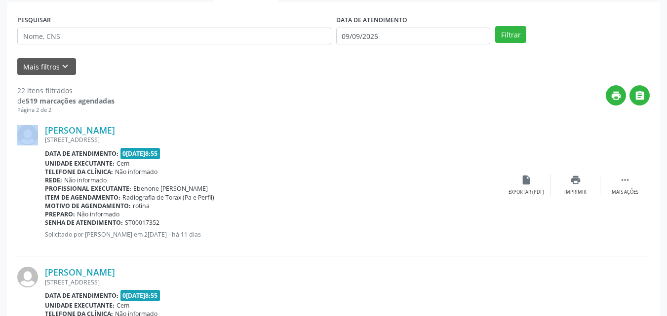
click at [386, 107] on div "print " at bounding box center [381, 99] width 535 height 29
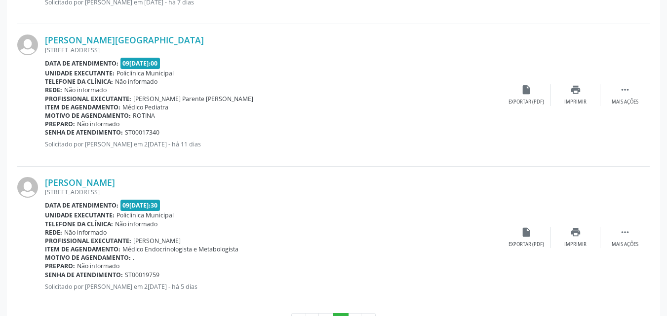
scroll to position [1020, 0]
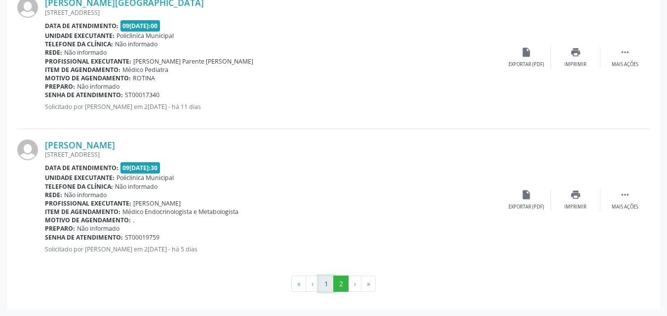
click at [323, 283] on button "1" at bounding box center [325, 284] width 15 height 17
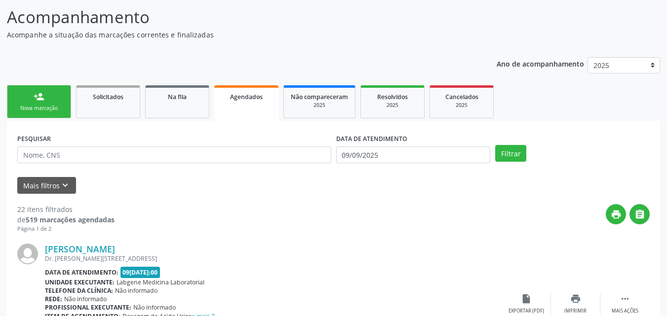
scroll to position [0, 0]
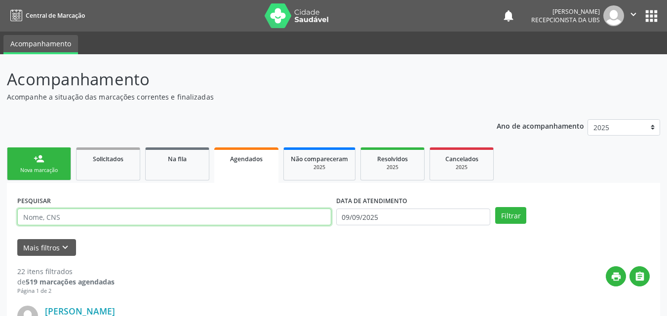
click at [276, 212] on input "text" at bounding box center [174, 217] width 314 height 17
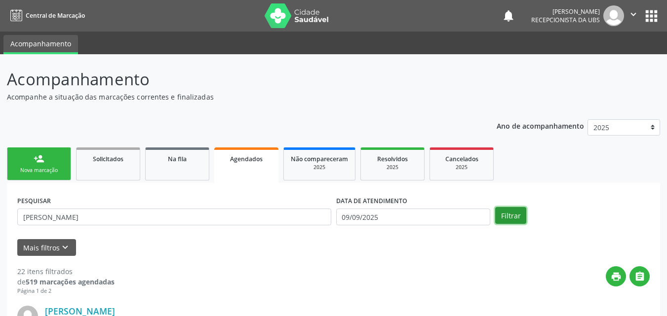
click at [510, 216] on button "Filtrar" at bounding box center [510, 215] width 31 height 17
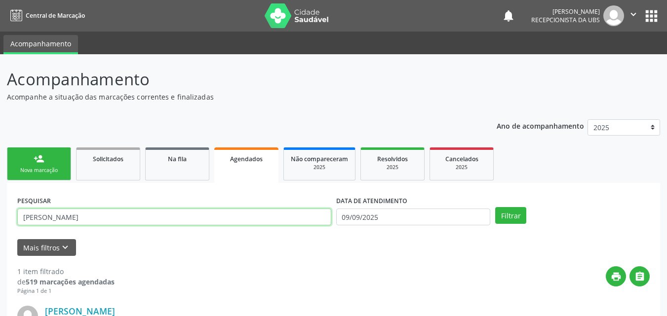
click at [307, 225] on input "[PERSON_NAME]" at bounding box center [174, 217] width 314 height 17
type input "J"
type input "ALMIRA"
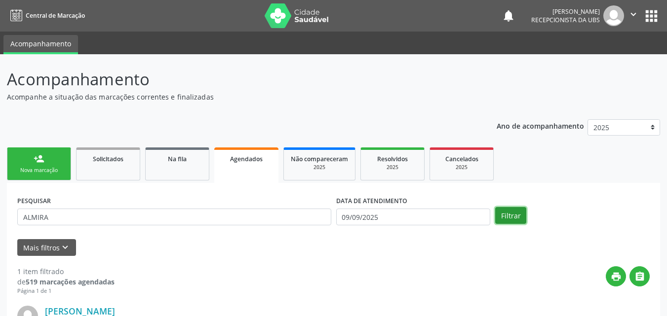
click at [521, 215] on button "Filtrar" at bounding box center [510, 215] width 31 height 17
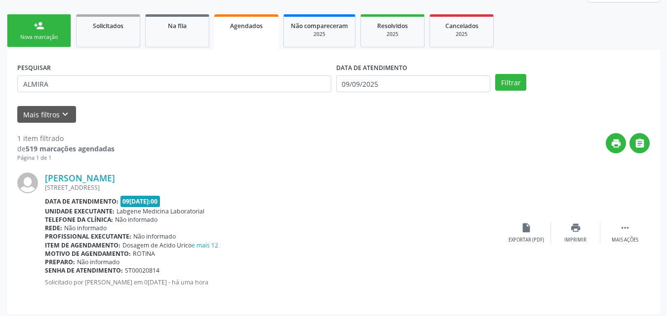
scroll to position [138, 0]
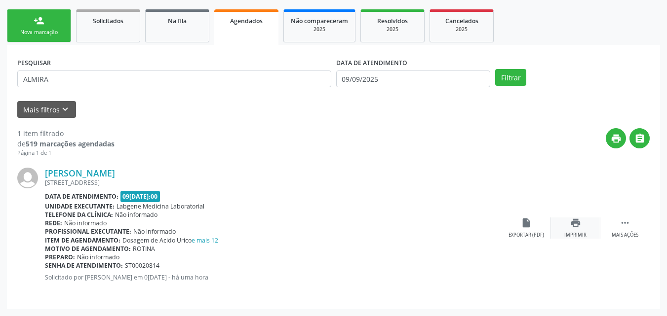
click at [572, 226] on icon "print" at bounding box center [575, 223] width 11 height 11
click at [66, 28] on link "person_add Nova marcação" at bounding box center [39, 25] width 64 height 33
click at [67, 28] on link "person_add Nova marcação" at bounding box center [39, 25] width 64 height 33
click at [68, 28] on link "person_add Nova marcação" at bounding box center [39, 25] width 64 height 33
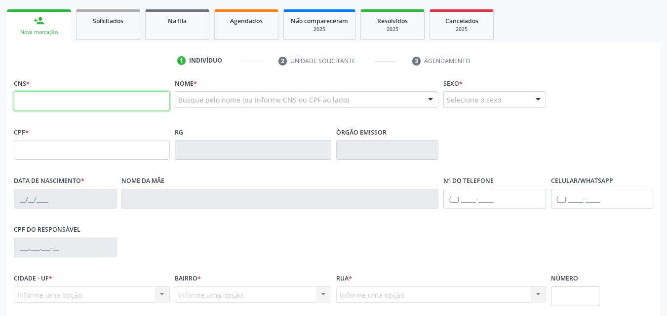
click at [64, 104] on input "text" at bounding box center [92, 101] width 156 height 20
click at [97, 92] on input "text" at bounding box center [92, 101] width 156 height 20
click at [80, 104] on input "700 9009 557" at bounding box center [92, 101] width 156 height 20
type input "700 9009 5577 7697"
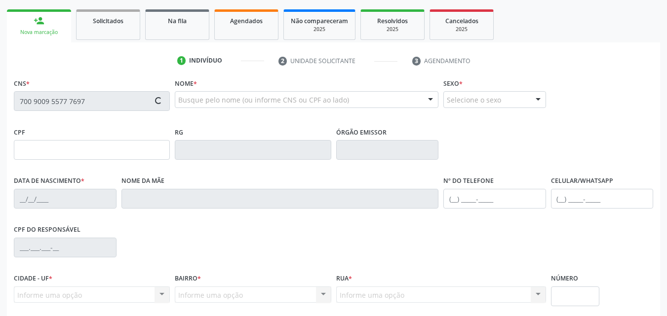
type input "226.168.881-49"
type input "1[DATE]"
type input "[PERSON_NAME]"
type input "[PHONE_NUMBER]"
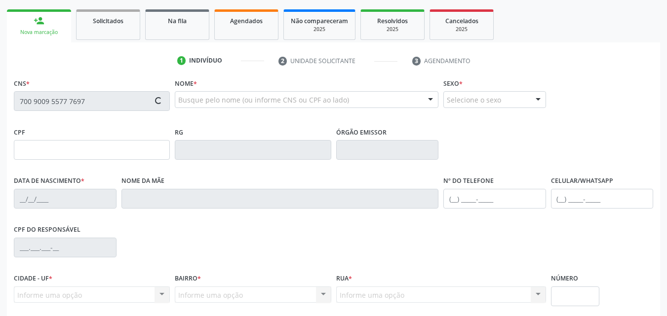
type input "52"
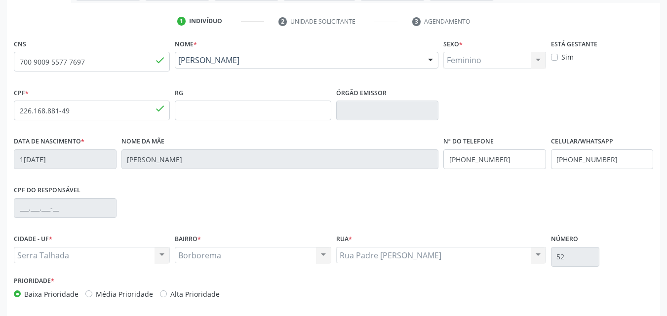
scroll to position [219, 0]
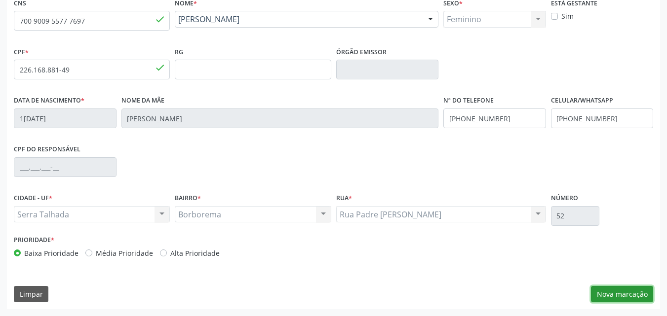
click at [614, 290] on button "Nova marcação" at bounding box center [622, 294] width 62 height 17
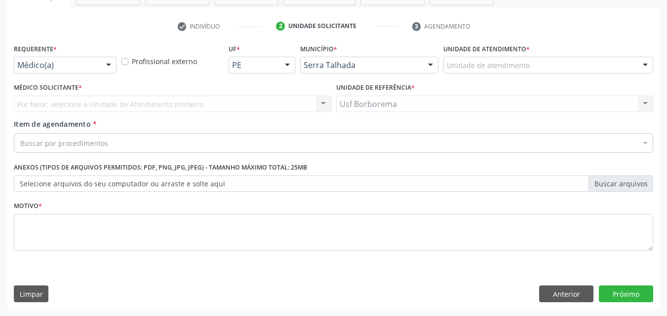
click at [474, 58] on div "Unidade de atendimento" at bounding box center [548, 65] width 210 height 17
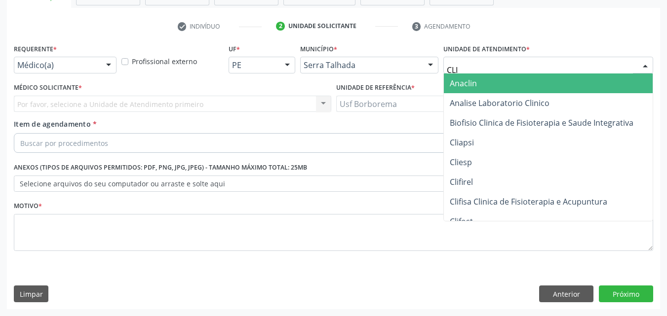
type input "CLIM"
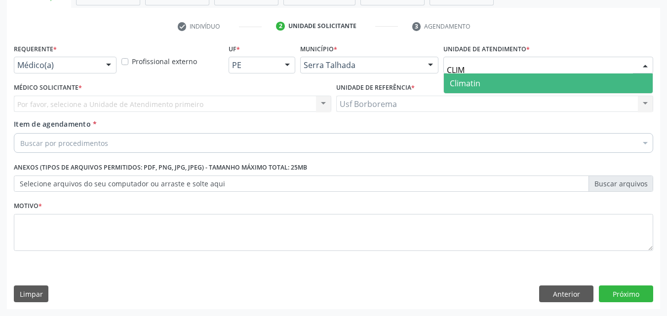
click at [486, 82] on span "Climatin" at bounding box center [548, 84] width 209 height 20
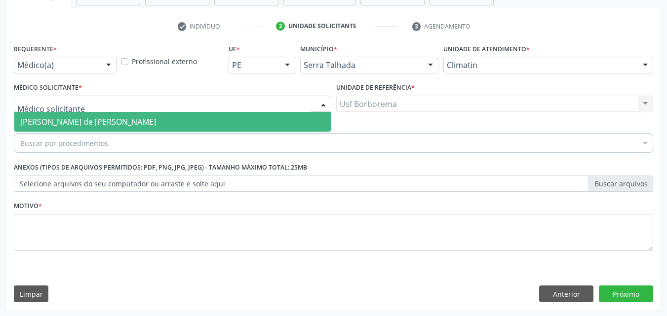
click at [130, 108] on div at bounding box center [172, 104] width 317 height 17
click at [130, 123] on span "[PERSON_NAME] de [PERSON_NAME]" at bounding box center [88, 121] width 136 height 11
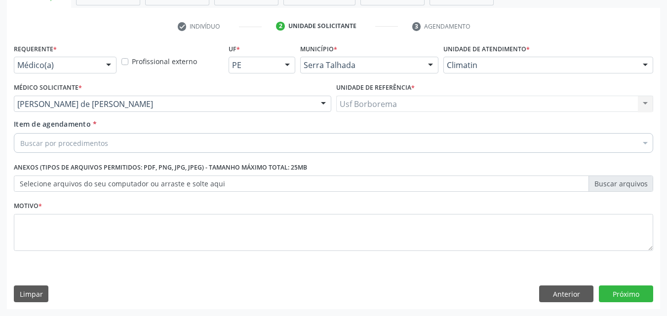
click at [126, 142] on div "Buscar por procedimentos" at bounding box center [333, 143] width 639 height 20
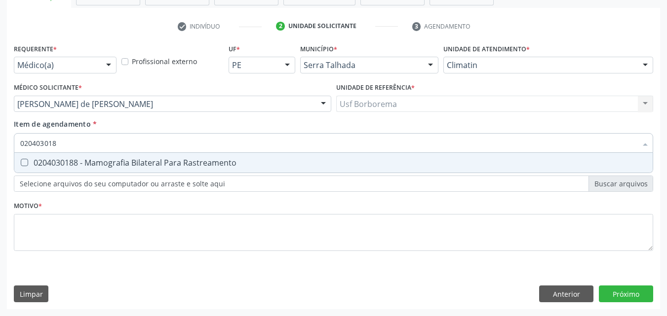
type input "0204030188"
click at [128, 164] on div "0204030188 - Mamografia Bilateral Para Rastreamento" at bounding box center [333, 163] width 626 height 8
checkbox Rastreamento "true"
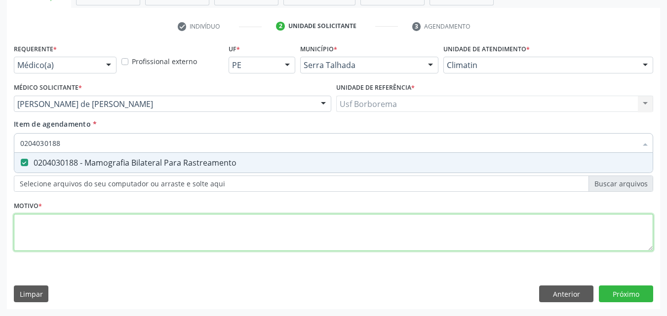
click at [96, 228] on div "Requerente * Médico(a) Médico(a) Enfermeiro(a) Paciente Nenhum resultado encont…" at bounding box center [333, 153] width 639 height 224
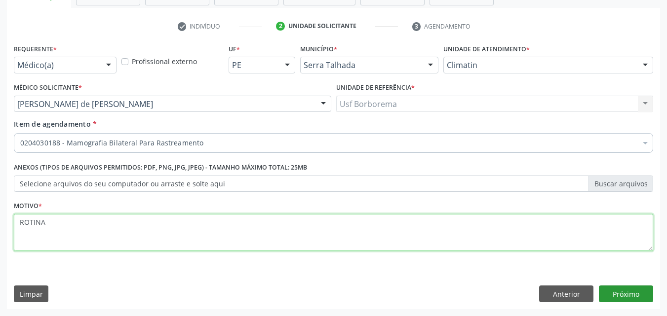
type textarea "ROTINA"
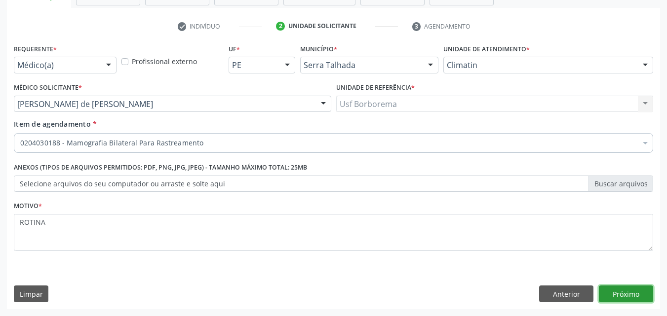
click at [625, 295] on button "Próximo" at bounding box center [626, 294] width 54 height 17
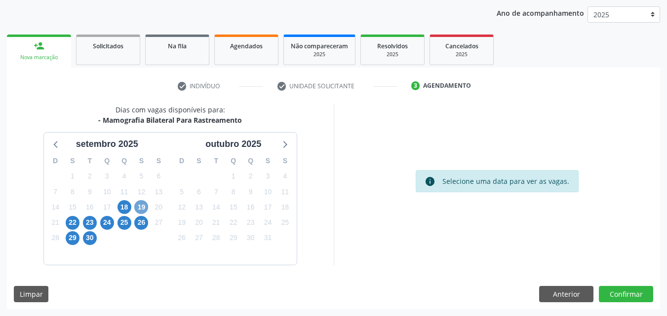
click at [136, 207] on span "19" at bounding box center [141, 207] width 14 height 14
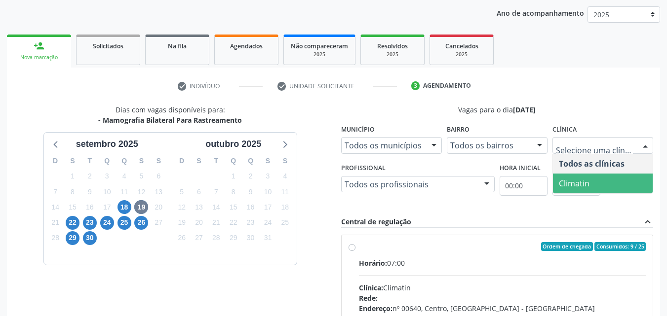
click at [611, 183] on span "Climatin" at bounding box center [603, 184] width 100 height 20
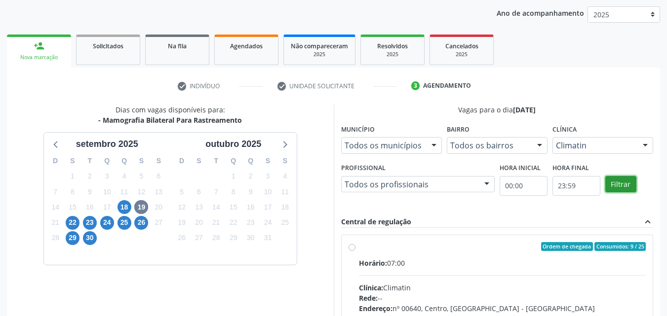
click at [627, 184] on button "Filtrar" at bounding box center [620, 184] width 31 height 17
drag, startPoint x: 627, startPoint y: 184, endPoint x: 402, endPoint y: 236, distance: 230.9
click at [623, 187] on button "Filtrar" at bounding box center [620, 184] width 31 height 17
drag, startPoint x: 351, startPoint y: 242, endPoint x: 374, endPoint y: 258, distance: 27.9
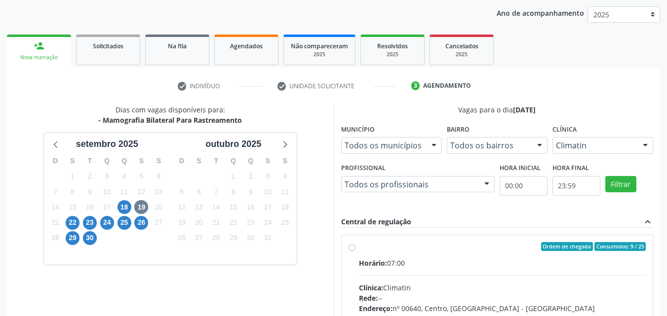
click at [351, 243] on div "Ordem de chegada Consumidos: 9 / 25 Horário: 07:00 Clínica: Climatin Rede: -- E…" at bounding box center [497, 317] width 311 height 165
radio input "true"
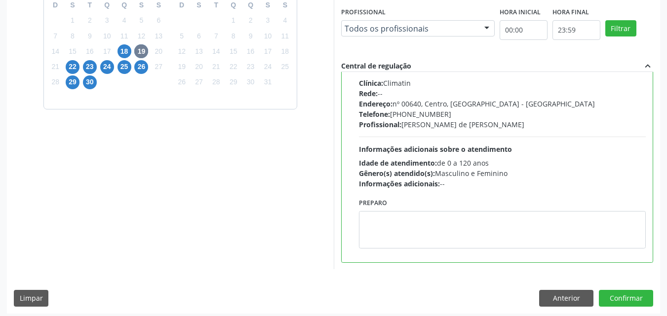
scroll to position [273, 0]
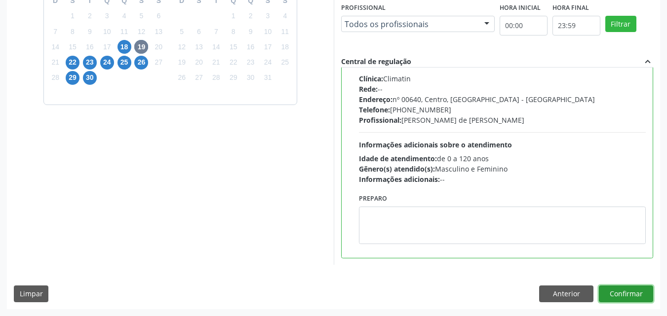
click at [621, 294] on button "Confirmar" at bounding box center [626, 294] width 54 height 17
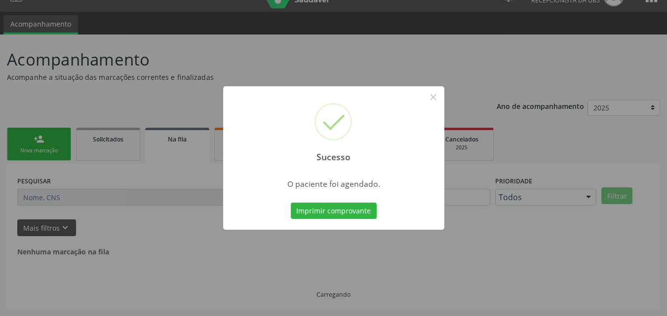
scroll to position [0, 0]
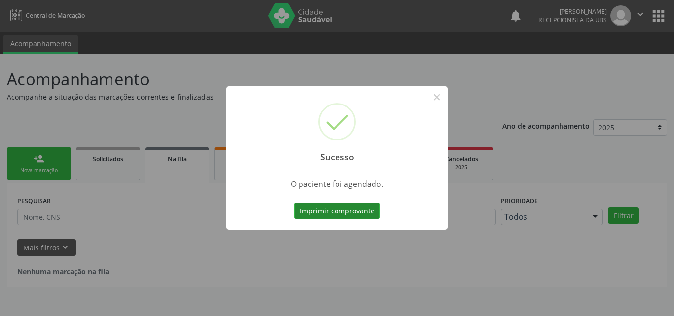
click at [356, 206] on button "Imprimir comprovante" at bounding box center [337, 211] width 86 height 17
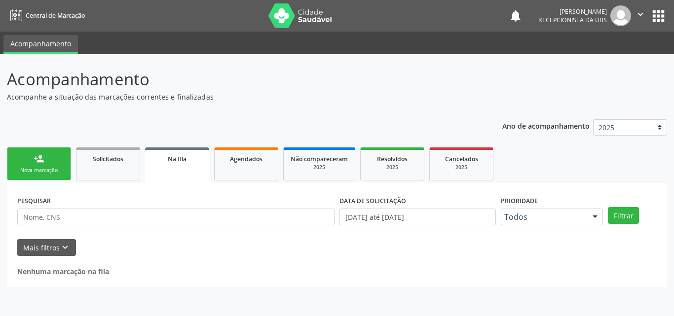
click at [32, 172] on div "Nova marcação" at bounding box center [38, 170] width 49 height 7
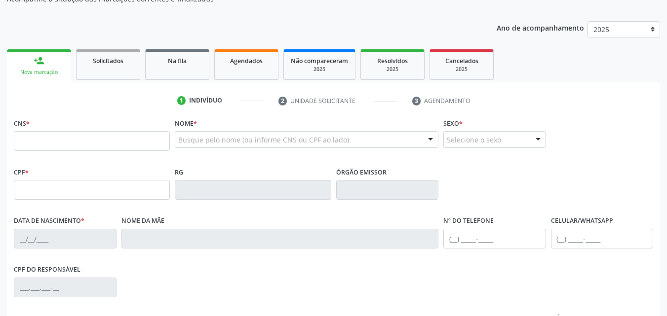
scroll to position [99, 0]
click at [45, 141] on input "text" at bounding box center [92, 141] width 156 height 20
click at [74, 143] on input "709 2062" at bounding box center [92, 141] width 156 height 20
type input "709 2062 4577 6631"
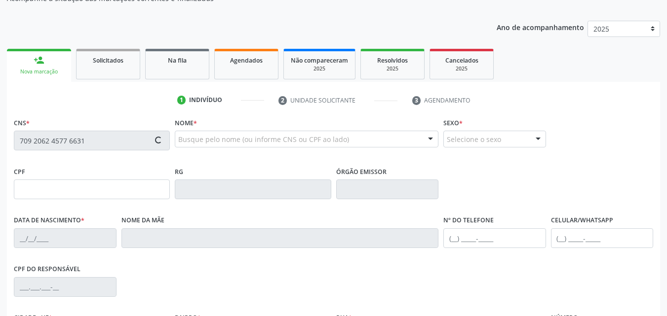
type input "[DATE]"
type input "[PERSON_NAME]"
type input "[PHONE_NUMBER]"
type input "069.624.424-16"
type input "1990"
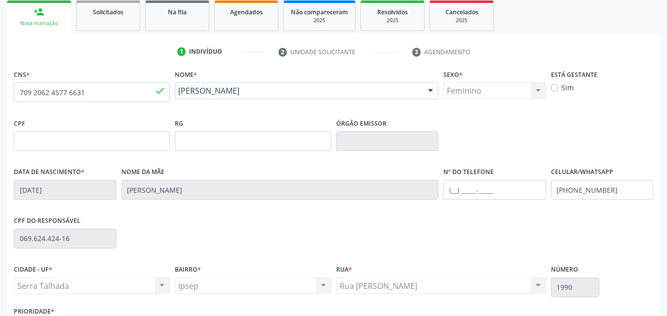
scroll to position [219, 0]
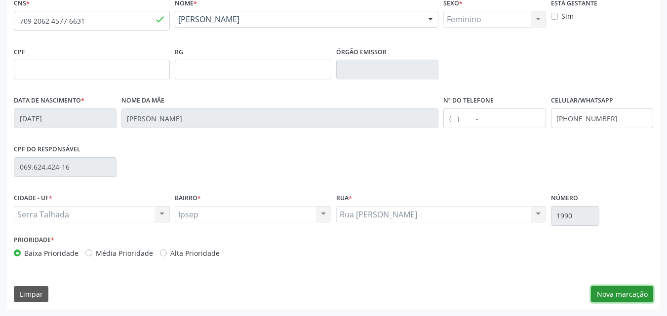
click at [613, 292] on button "Nova marcação" at bounding box center [622, 294] width 62 height 17
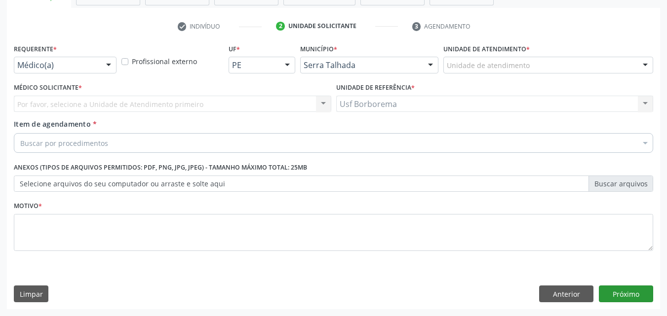
scroll to position [173, 0]
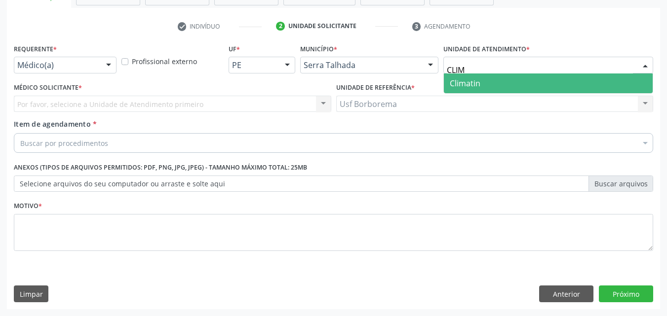
type input "CLIMA"
click at [515, 84] on span "Climatin" at bounding box center [548, 84] width 209 height 20
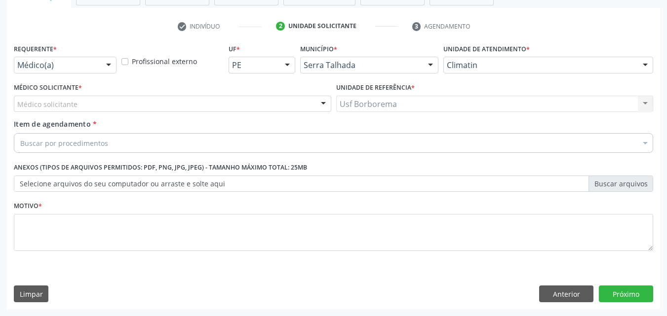
click at [221, 99] on div "Médico solicitante" at bounding box center [172, 104] width 317 height 17
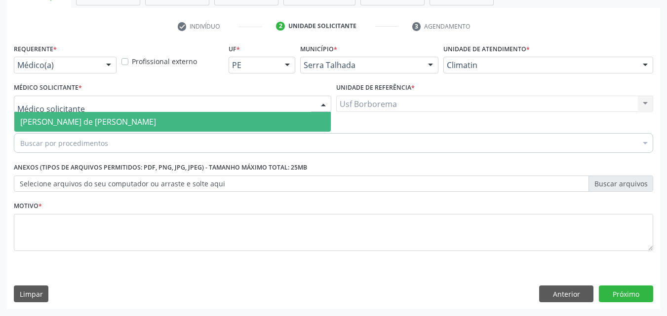
click at [219, 114] on span "[PERSON_NAME] de [PERSON_NAME]" at bounding box center [172, 122] width 316 height 20
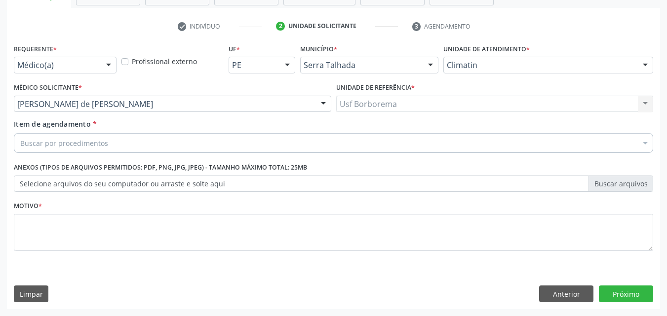
click at [211, 138] on div "Buscar por procedimentos" at bounding box center [333, 143] width 639 height 20
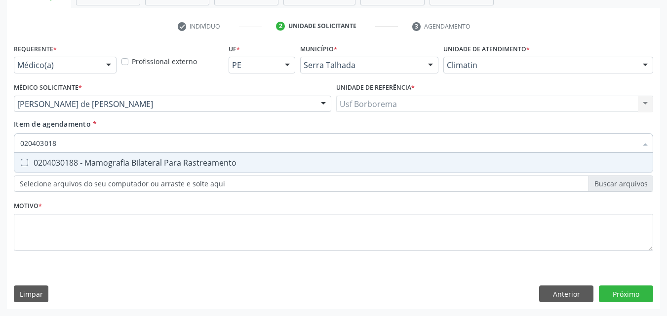
type input "0204030188"
click at [206, 164] on div "0204030188 - Mamografia Bilateral Para Rastreamento" at bounding box center [333, 163] width 626 height 8
checkbox Rastreamento "true"
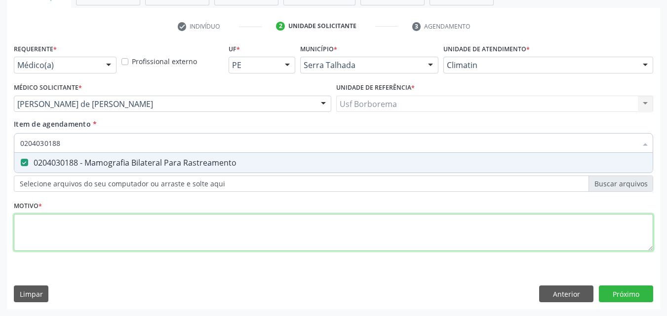
click at [181, 218] on div "Requerente * Médico(a) Médico(a) Enfermeiro(a) Paciente Nenhum resultado encont…" at bounding box center [333, 153] width 639 height 224
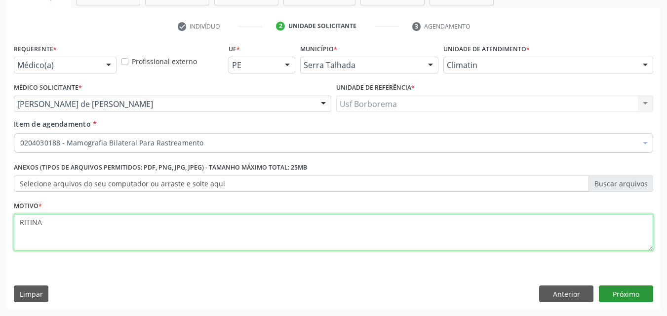
type textarea "RITINA"
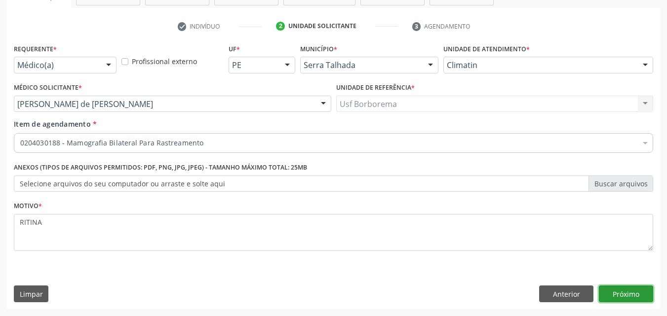
click at [625, 296] on button "Próximo" at bounding box center [626, 294] width 54 height 17
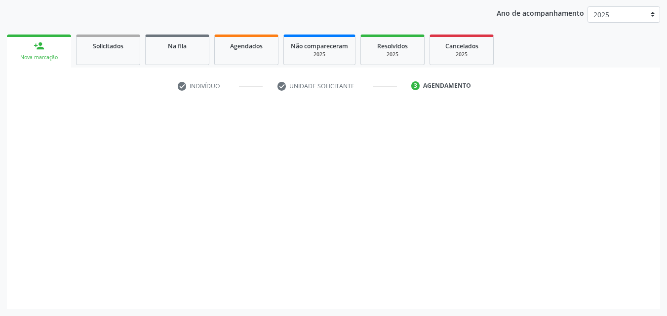
scroll to position [113, 0]
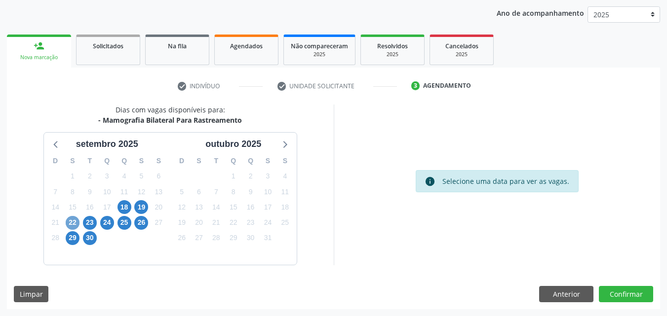
click at [74, 223] on span "22" at bounding box center [73, 223] width 14 height 14
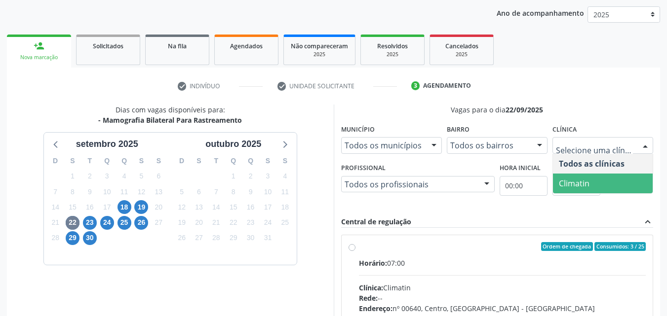
click at [612, 182] on span "Climatin" at bounding box center [603, 184] width 100 height 20
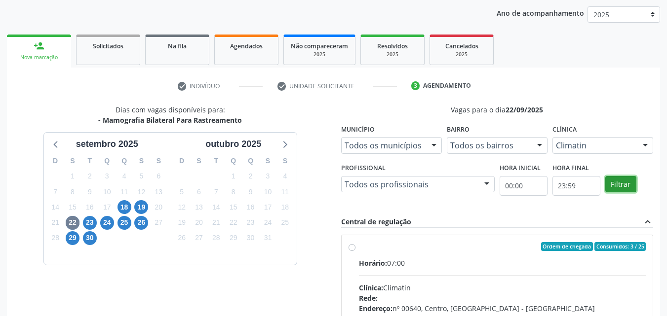
click at [628, 186] on button "Filtrar" at bounding box center [620, 184] width 31 height 17
drag, startPoint x: 628, startPoint y: 186, endPoint x: 354, endPoint y: 238, distance: 279.3
click at [596, 192] on div "Profissional Todos os profissionais Todos os profissionais [PERSON_NAME] de [PE…" at bounding box center [497, 183] width 317 height 45
drag, startPoint x: 348, startPoint y: 245, endPoint x: 350, endPoint y: 253, distance: 8.1
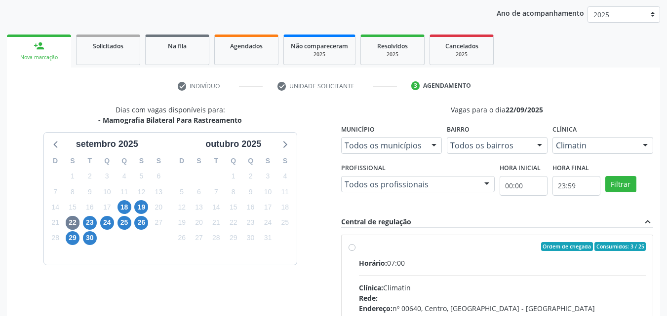
click at [359, 246] on label "Ordem de chegada Consumidos: 3 / 25 Horário: 07:00 Clínica: Climatin Rede: -- E…" at bounding box center [502, 318] width 287 height 152
click at [348, 246] on input "Ordem de chegada Consumidos: 3 / 25 Horário: 07:00 Clínica: Climatin Rede: -- E…" at bounding box center [351, 246] width 7 height 9
radio input "true"
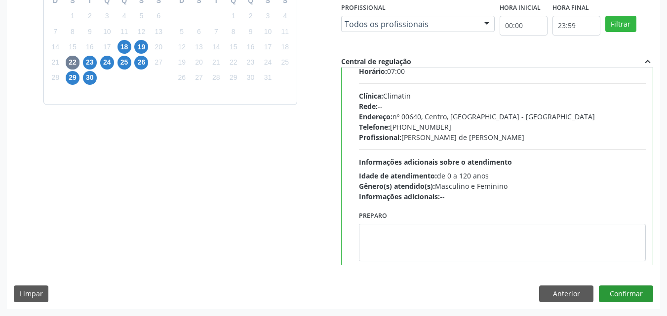
scroll to position [49, 0]
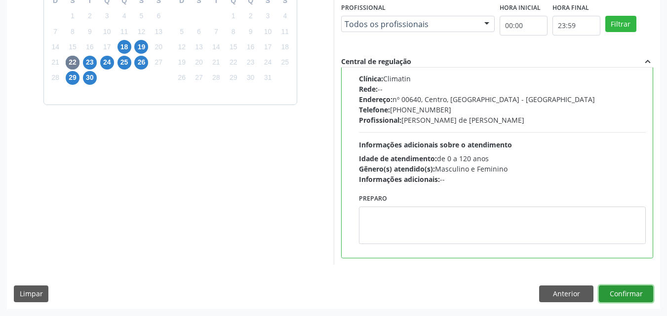
click at [615, 292] on button "Confirmar" at bounding box center [626, 294] width 54 height 17
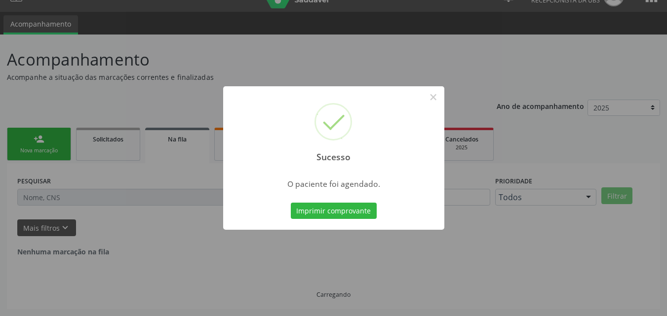
scroll to position [0, 0]
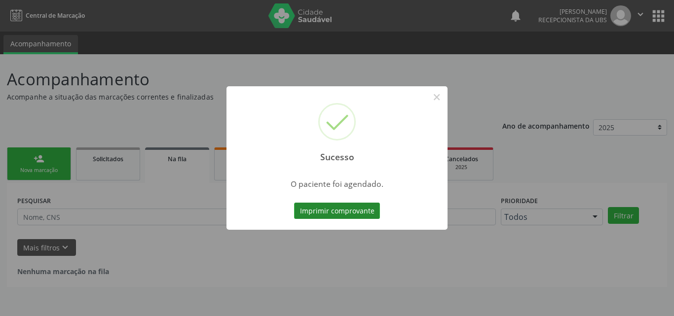
click at [330, 205] on button "Imprimir comprovante" at bounding box center [337, 211] width 86 height 17
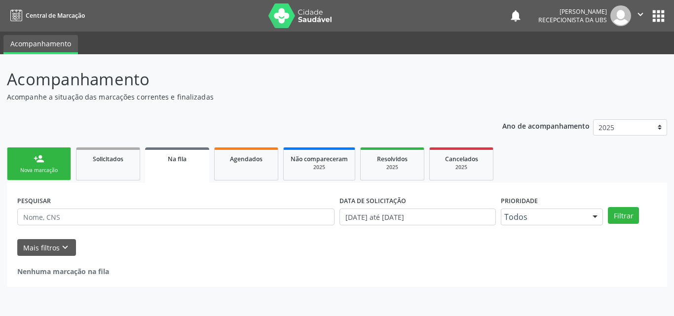
click at [24, 160] on link "person_add Nova marcação" at bounding box center [39, 164] width 64 height 33
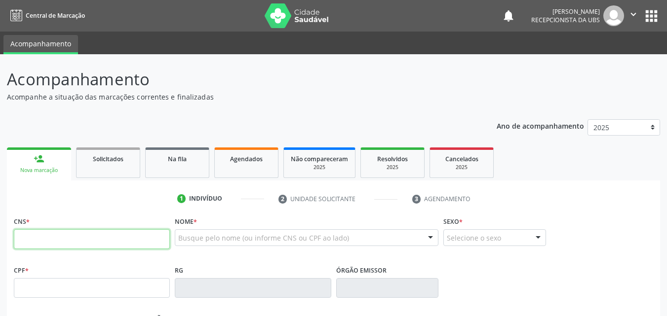
click at [45, 243] on input "text" at bounding box center [92, 239] width 156 height 20
type input "700 0048 2023 9907"
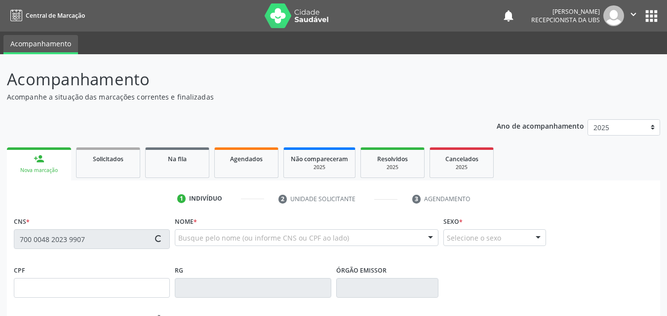
type input "080.038.714-76"
type input "26[DATE]"
type input "Rosa Geni de Lima"
type input "(87) 99948-6349"
type input "423"
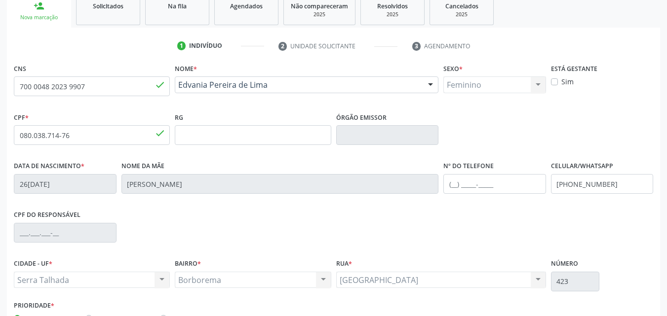
scroll to position [219, 0]
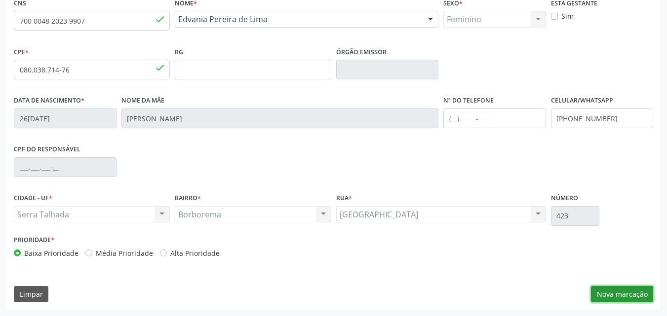
click at [609, 292] on button "Nova marcação" at bounding box center [622, 294] width 62 height 17
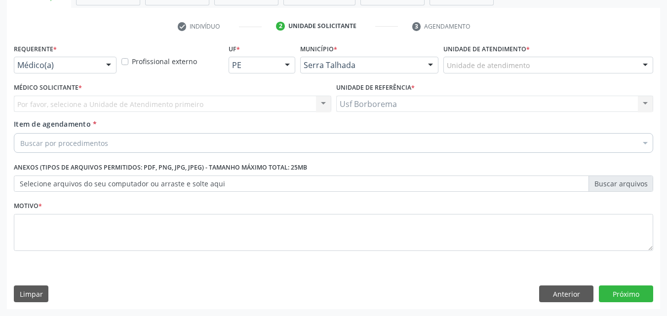
scroll to position [173, 0]
click at [467, 71] on div "Unidade de atendimento" at bounding box center [548, 65] width 210 height 17
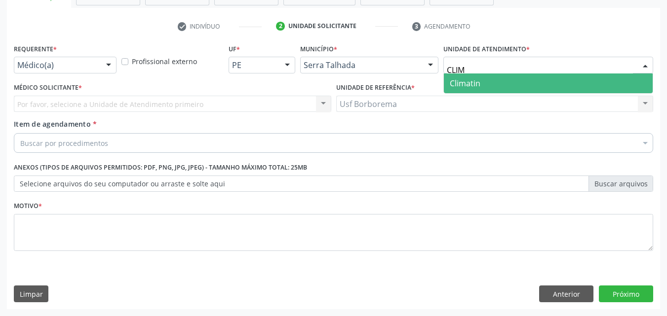
type input "CLIMA"
click at [455, 80] on span "Climatin" at bounding box center [465, 83] width 31 height 11
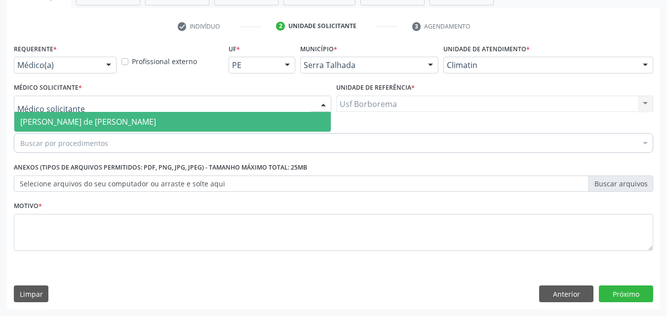
click at [81, 102] on div at bounding box center [172, 104] width 317 height 17
click at [85, 120] on span "[PERSON_NAME] de [PERSON_NAME]" at bounding box center [88, 121] width 136 height 11
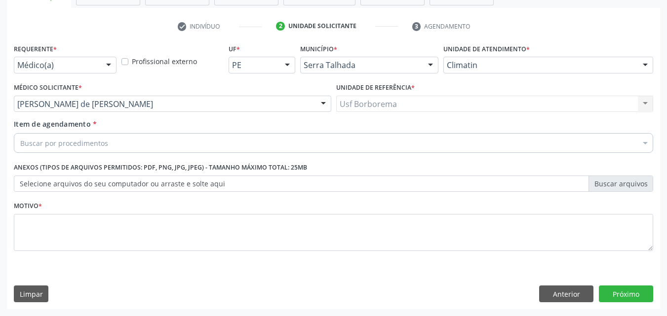
click at [88, 135] on div "Buscar por procedimentos" at bounding box center [333, 143] width 639 height 20
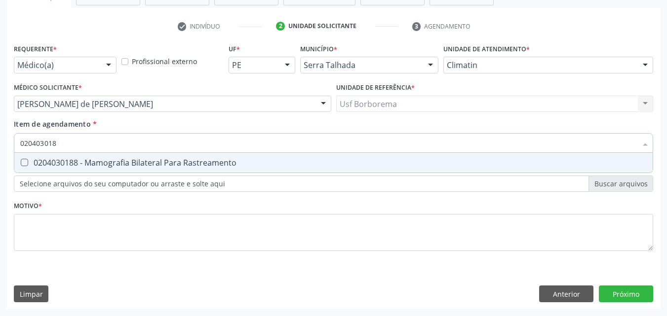
type input "0204030188"
click at [115, 159] on div "0204030188 - Mamografia Bilateral Para Rastreamento" at bounding box center [333, 163] width 626 height 8
checkbox Rastreamento "true"
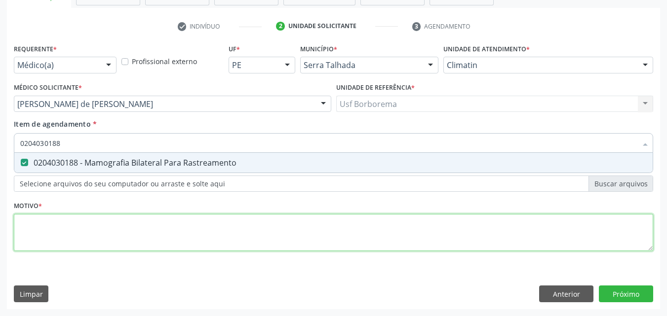
click at [119, 236] on div "Requerente * Médico(a) Médico(a) Enfermeiro(a) Paciente Nenhum resultado encont…" at bounding box center [333, 153] width 639 height 224
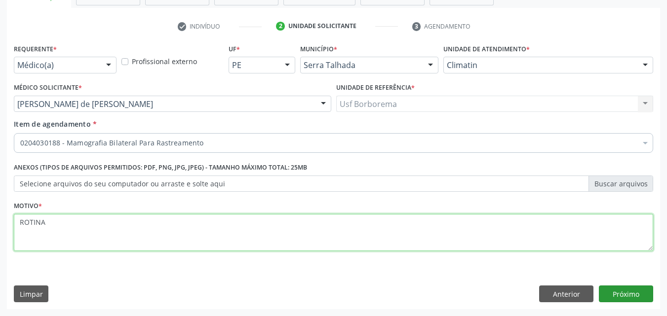
type textarea "ROTINA"
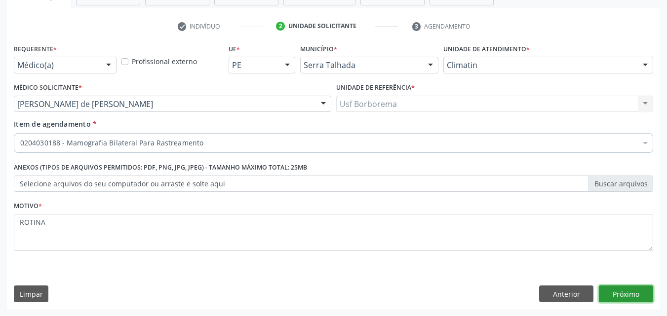
click at [614, 293] on button "Próximo" at bounding box center [626, 294] width 54 height 17
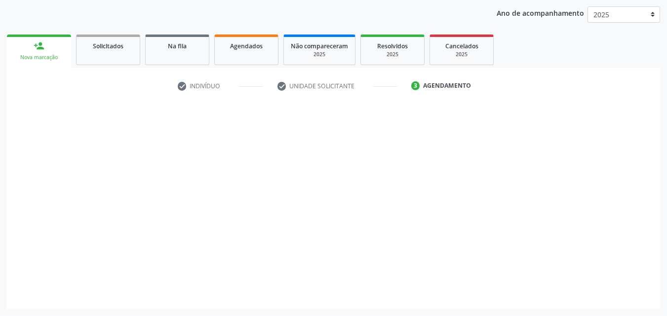
scroll to position [113, 0]
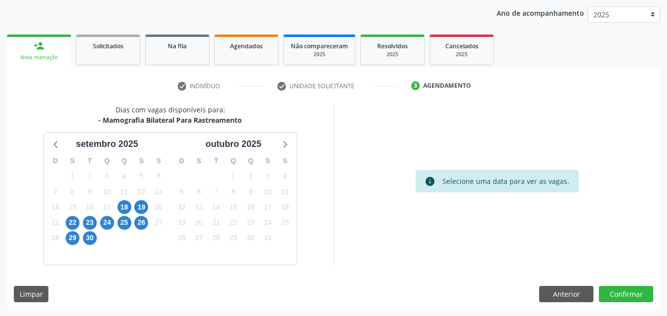
click at [70, 215] on div "22" at bounding box center [73, 222] width 14 height 15
click at [69, 221] on span "22" at bounding box center [73, 223] width 14 height 14
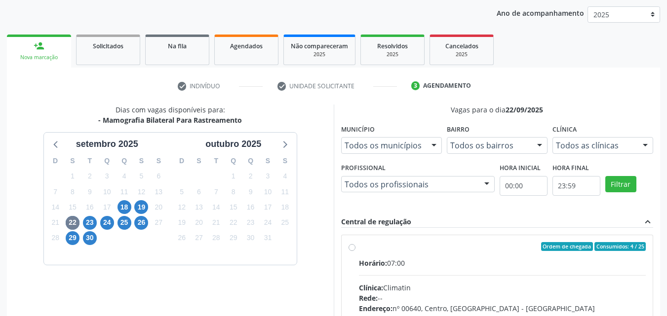
drag, startPoint x: 576, startPoint y: 151, endPoint x: 575, endPoint y: 163, distance: 12.9
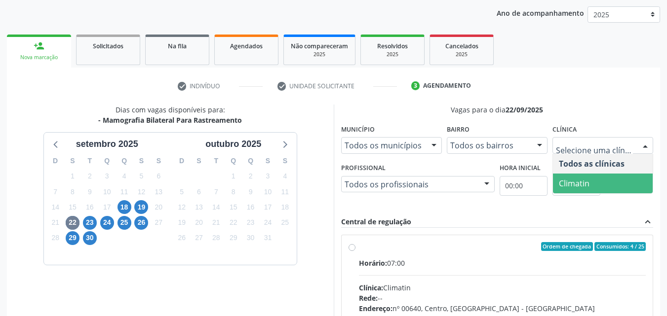
click at [575, 186] on span "Climatin" at bounding box center [574, 183] width 31 height 11
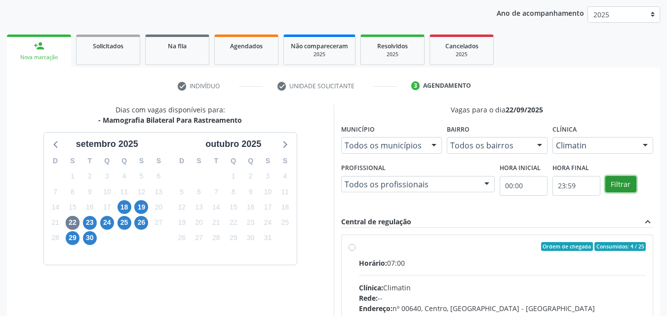
click at [616, 183] on button "Filtrar" at bounding box center [620, 184] width 31 height 17
drag, startPoint x: 616, startPoint y: 183, endPoint x: 486, endPoint y: 222, distance: 136.0
click at [603, 187] on div "Filtrar" at bounding box center [629, 183] width 53 height 45
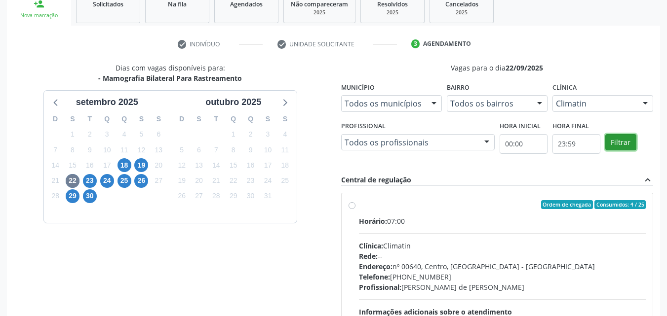
scroll to position [212, 0]
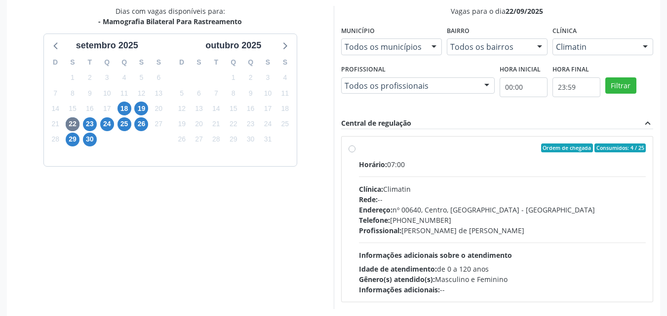
click at [359, 148] on label "Ordem de chegada Consumidos: 4 / 25 Horário: 07:00 Clínica: Climatin Rede: -- E…" at bounding box center [502, 220] width 287 height 152
click at [354, 148] on input "Ordem de chegada Consumidos: 4 / 25 Horário: 07:00 Clínica: Climatin Rede: -- E…" at bounding box center [351, 148] width 7 height 9
radio input "true"
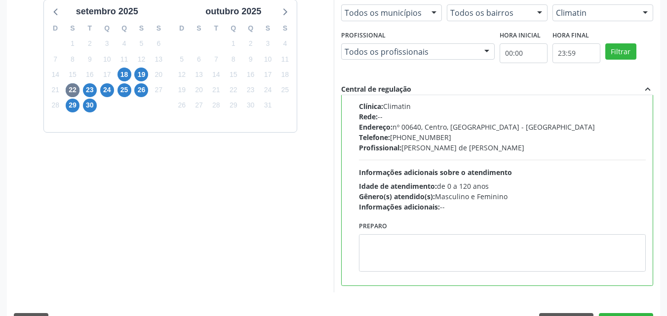
scroll to position [273, 0]
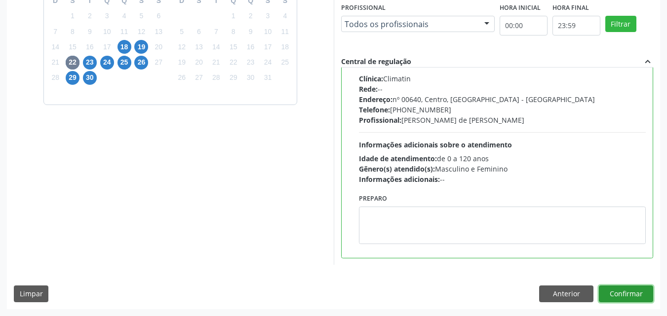
click at [614, 297] on button "Confirmar" at bounding box center [626, 294] width 54 height 17
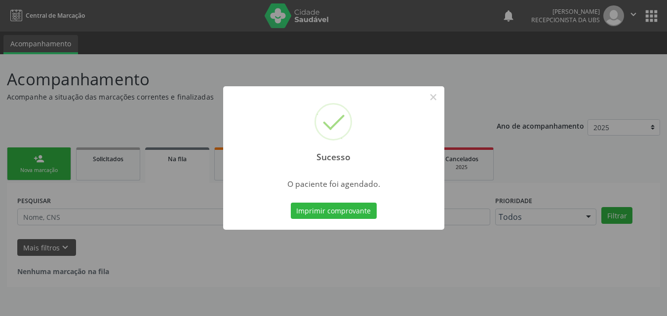
scroll to position [0, 0]
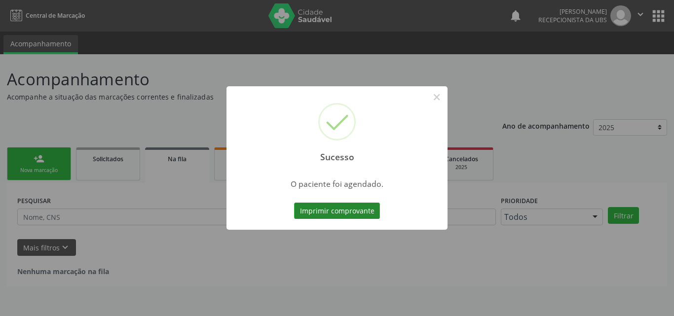
click at [341, 212] on button "Imprimir comprovante" at bounding box center [337, 211] width 86 height 17
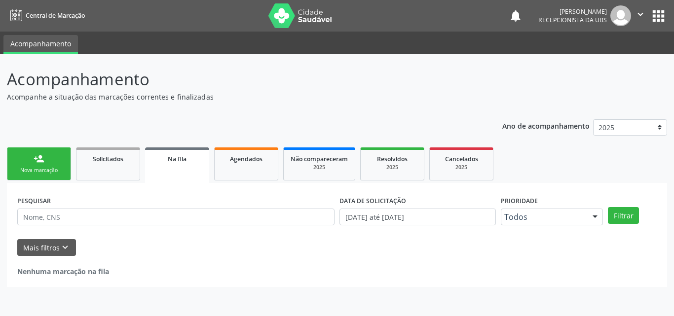
click at [36, 171] on div "Nova marcação" at bounding box center [38, 170] width 49 height 7
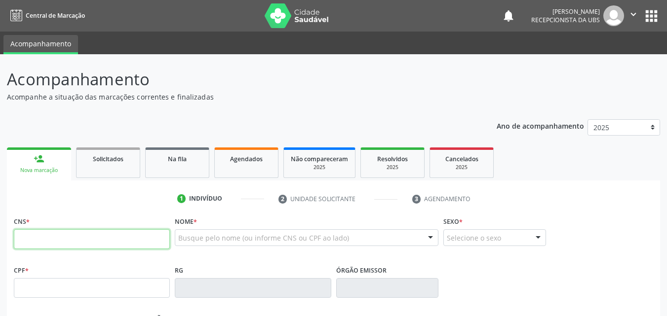
click at [37, 232] on input "text" at bounding box center [92, 239] width 156 height 20
type input "898 0023 1621 6937"
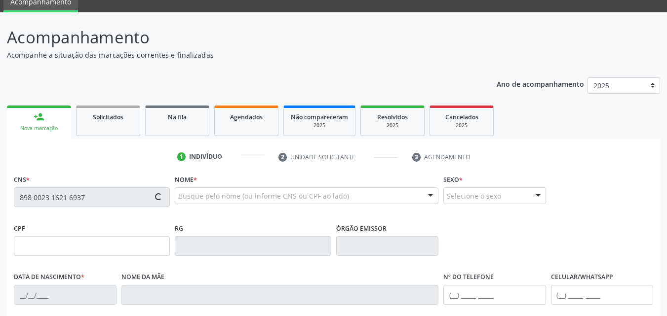
type input "049.194.424-16"
type input "0[DATE]"
type input "[PERSON_NAME]"
type input "[PHONE_NUMBER]"
type input "348"
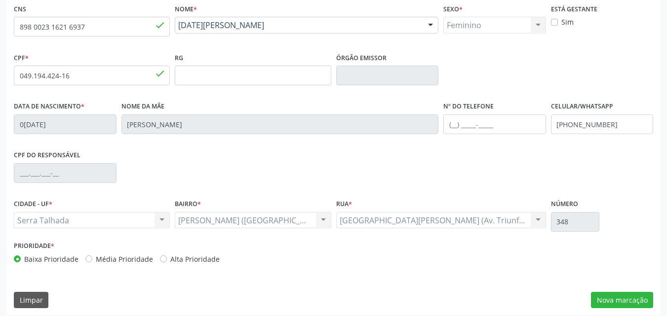
scroll to position [219, 0]
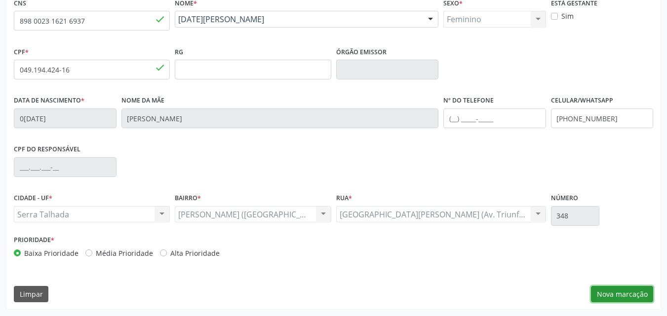
click at [622, 297] on button "Nova marcação" at bounding box center [622, 294] width 62 height 17
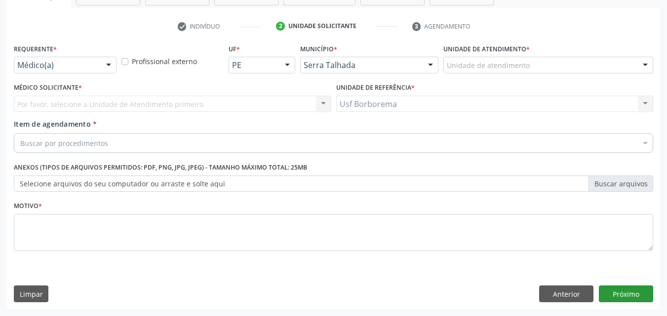
scroll to position [173, 0]
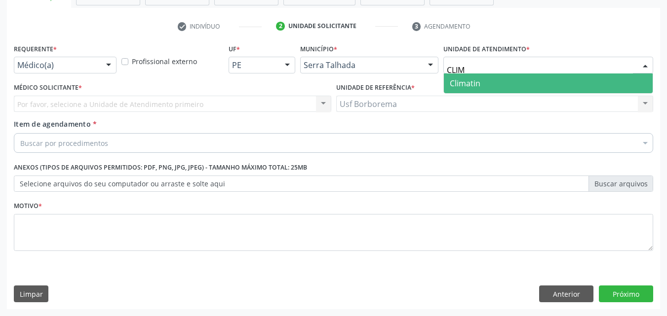
type input "CLIMA"
click at [510, 87] on span "Climatin" at bounding box center [548, 84] width 209 height 20
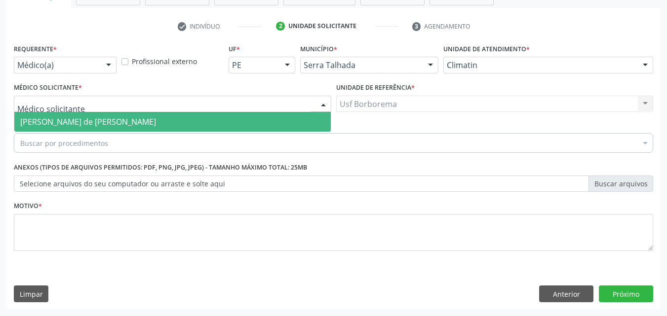
click at [92, 100] on div at bounding box center [172, 104] width 317 height 17
drag, startPoint x: 98, startPoint y: 119, endPoint x: 95, endPoint y: 126, distance: 8.0
click at [98, 120] on span "[PERSON_NAME] de [PERSON_NAME]" at bounding box center [88, 121] width 136 height 11
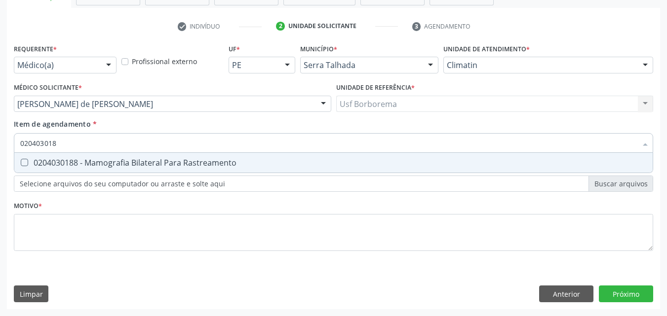
type input "0204030188"
drag, startPoint x: 109, startPoint y: 161, endPoint x: 101, endPoint y: 197, distance: 37.0
click at [109, 162] on div "0204030188 - Mamografia Bilateral Para Rastreamento" at bounding box center [333, 163] width 626 height 8
checkbox Rastreamento "true"
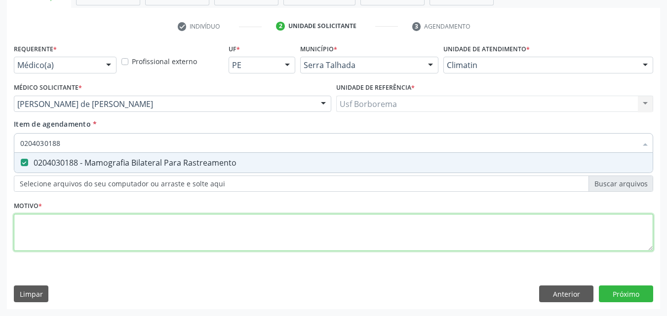
click at [92, 227] on div "Requerente * Médico(a) Médico(a) Enfermeiro(a) Paciente Nenhum resultado encont…" at bounding box center [333, 153] width 639 height 224
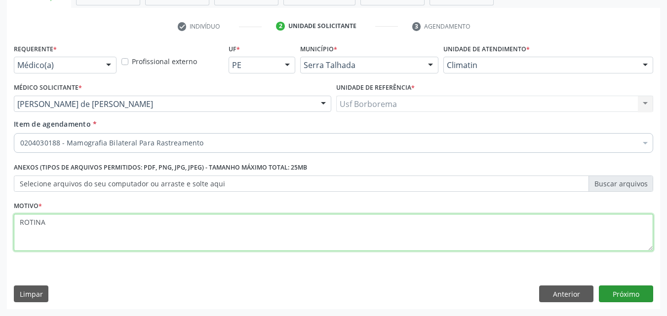
type textarea "ROTINA"
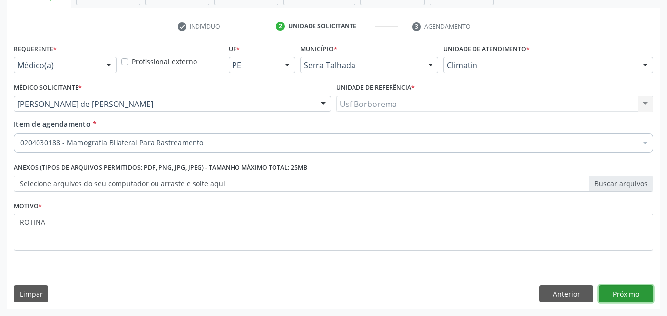
click at [625, 296] on button "Próximo" at bounding box center [626, 294] width 54 height 17
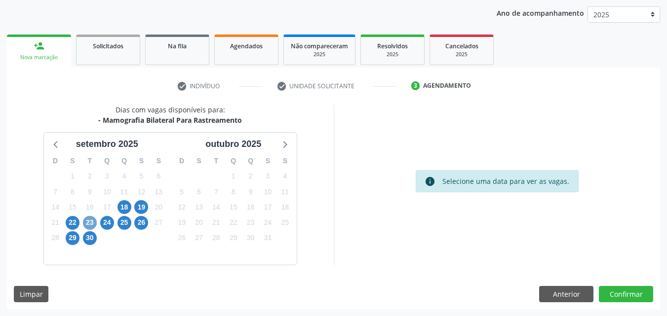
click at [95, 224] on span "23" at bounding box center [90, 223] width 14 height 14
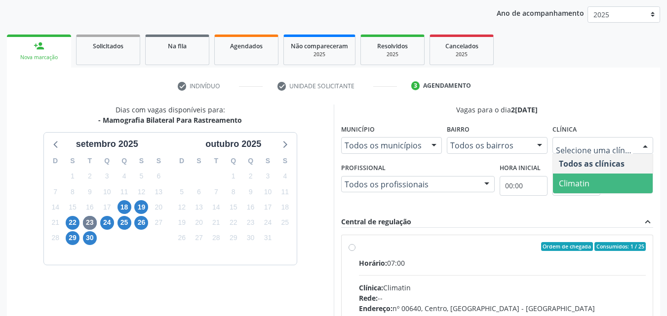
click at [581, 178] on span "Climatin" at bounding box center [574, 183] width 31 height 11
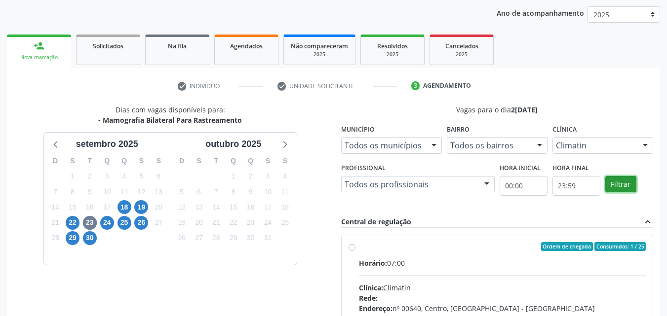
click at [622, 181] on button "Filtrar" at bounding box center [620, 184] width 31 height 17
click at [359, 250] on label "Ordem de chegada Consumidos: 1 / 25 Horário: 07:00 Clínica: Climatin Rede: -- E…" at bounding box center [502, 318] width 287 height 152
click at [354, 250] on input "Ordem de chegada Consumidos: 1 / 25 Horário: 07:00 Clínica: Climatin Rede: -- E…" at bounding box center [351, 246] width 7 height 9
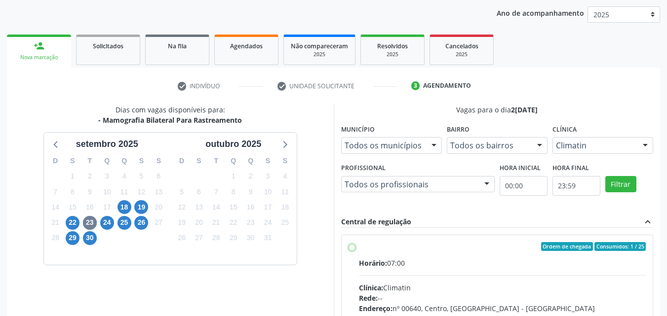
radio input "true"
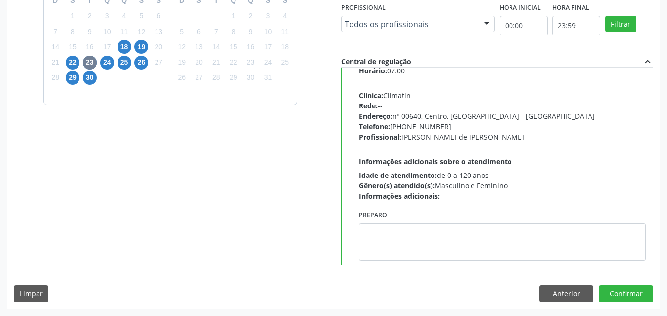
scroll to position [49, 0]
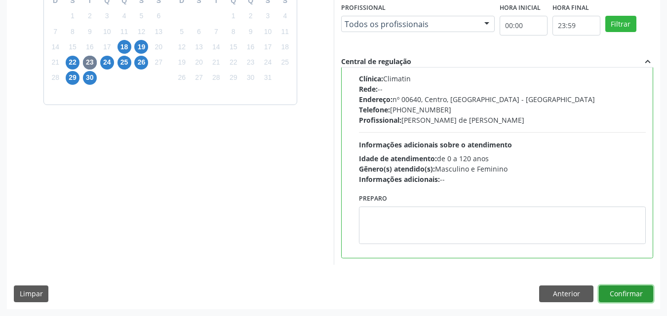
click at [632, 293] on button "Confirmar" at bounding box center [626, 294] width 54 height 17
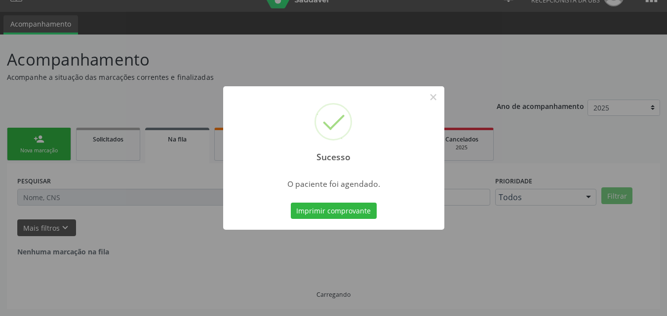
scroll to position [0, 0]
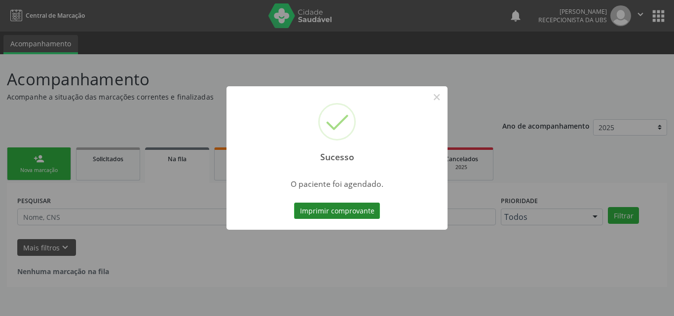
click at [364, 211] on button "Imprimir comprovante" at bounding box center [337, 211] width 86 height 17
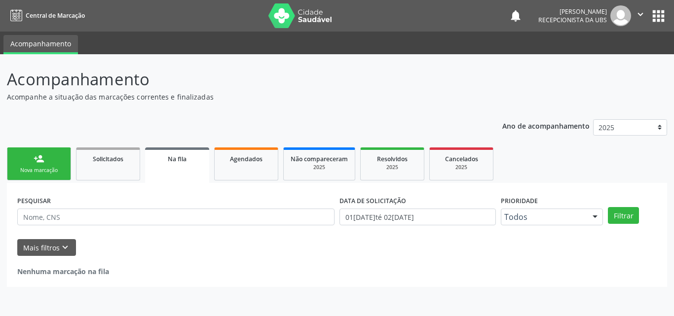
click at [43, 164] on link "person_add Nova marcação" at bounding box center [39, 164] width 64 height 33
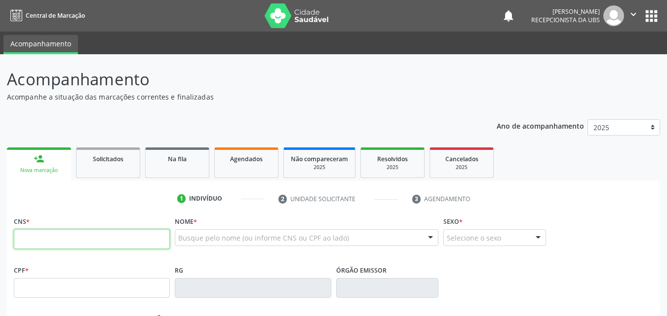
click at [41, 237] on input "text" at bounding box center [92, 239] width 156 height 20
type input "707 8076 8827 7919"
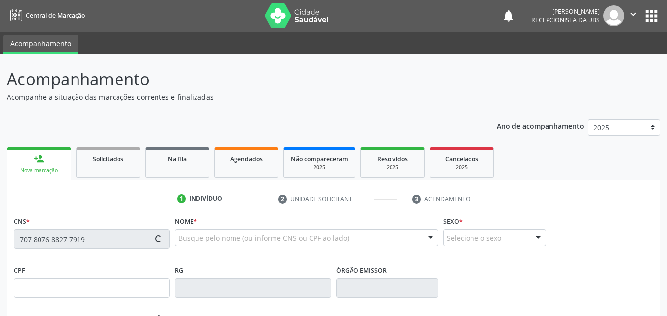
type input "628.702.204-30"
type input "1[DATE]"
type input "[PERSON_NAME]"
type input "[PHONE_NUMBER]"
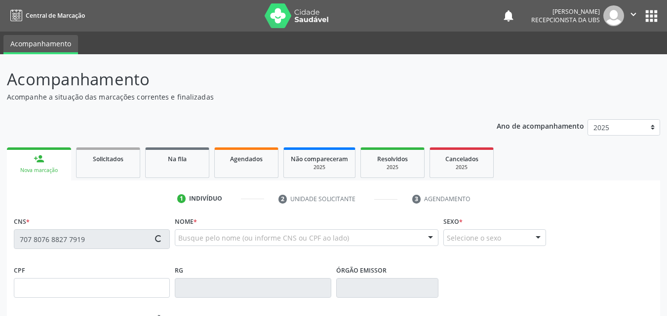
type input "1281"
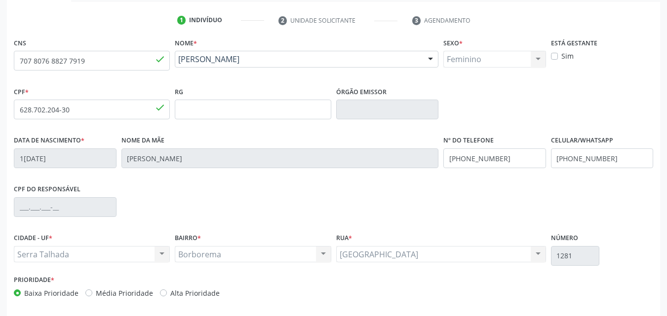
scroll to position [219, 0]
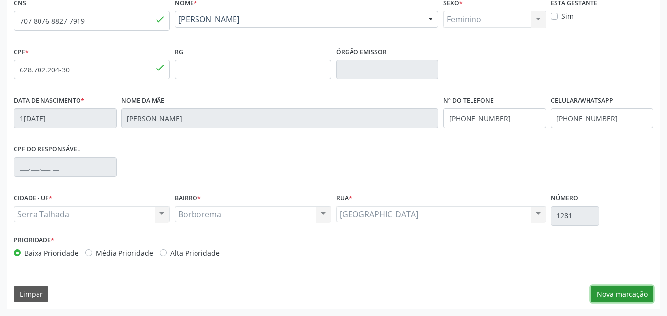
click at [606, 296] on button "Nova marcação" at bounding box center [622, 294] width 62 height 17
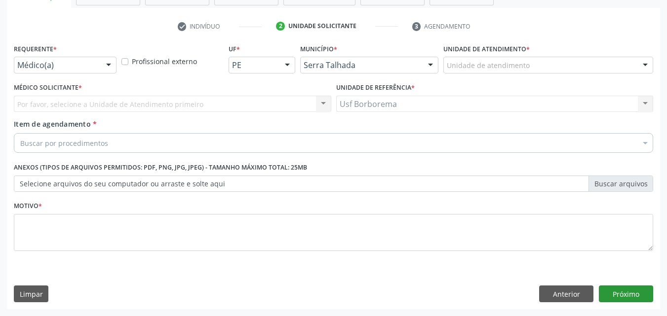
scroll to position [173, 0]
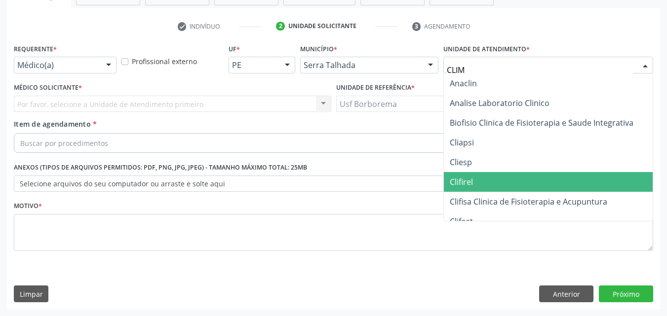
type input "CLIMA"
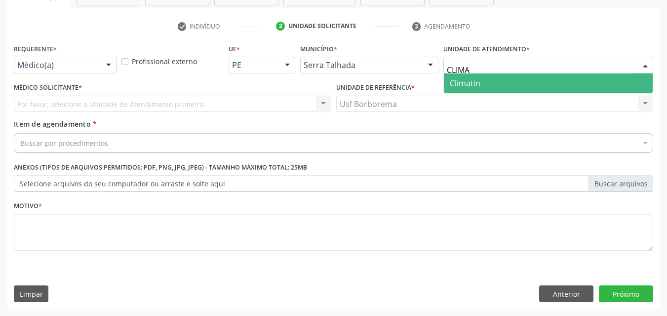
click at [459, 72] on input "CLIMA" at bounding box center [540, 70] width 186 height 20
click at [463, 84] on span "Climatin" at bounding box center [465, 83] width 31 height 11
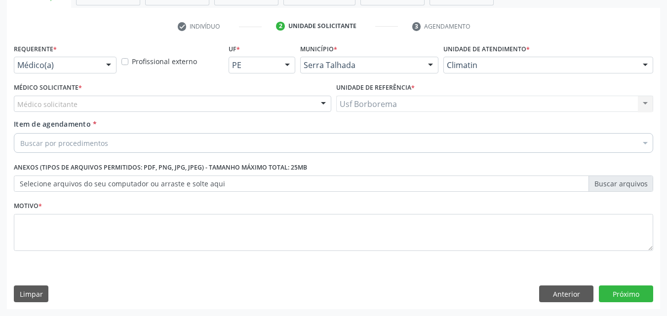
click at [101, 104] on div "Médico solicitante" at bounding box center [172, 104] width 317 height 17
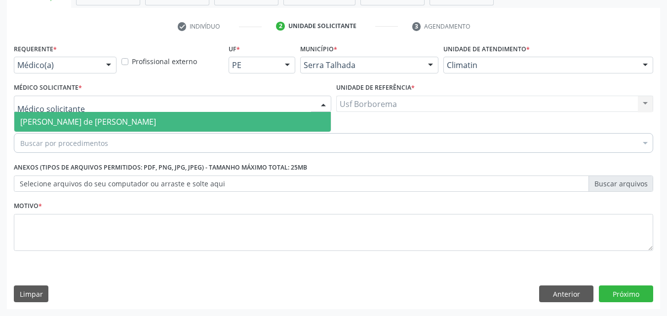
click at [122, 121] on span "[PERSON_NAME] de [PERSON_NAME]" at bounding box center [88, 121] width 136 height 11
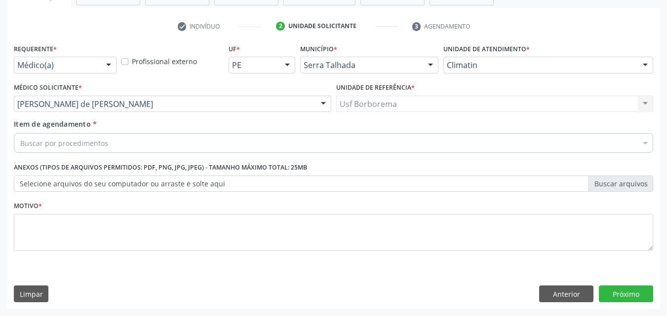
click at [125, 142] on div "Buscar por procedimentos" at bounding box center [333, 143] width 639 height 20
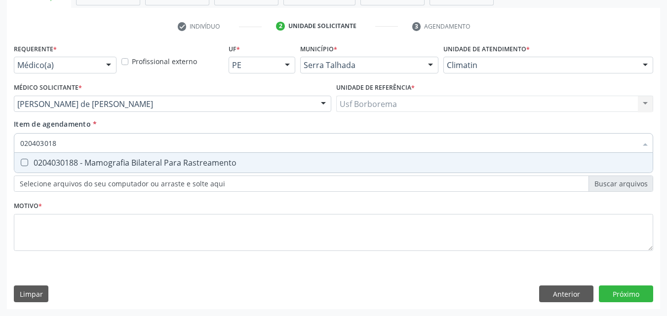
type input "0204030188"
click at [138, 159] on div "0204030188 - Mamografia Bilateral Para Rastreamento" at bounding box center [333, 163] width 626 height 8
checkbox Rastreamento "true"
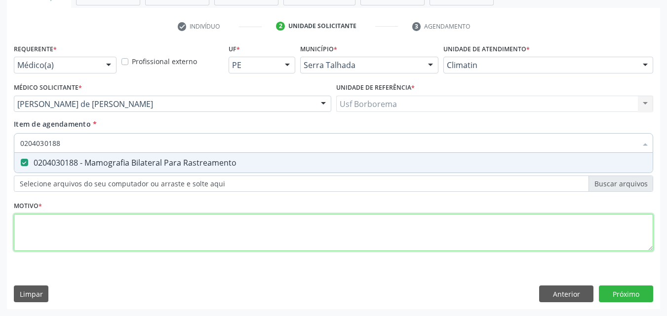
click at [137, 224] on div "Requerente * Médico(a) Médico(a) Enfermeiro(a) Paciente Nenhum resultado encont…" at bounding box center [333, 153] width 639 height 224
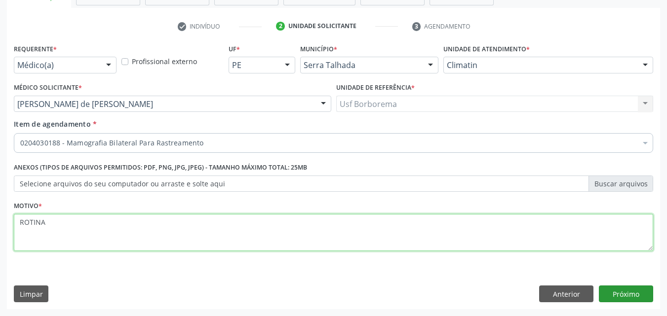
type textarea "ROTINA"
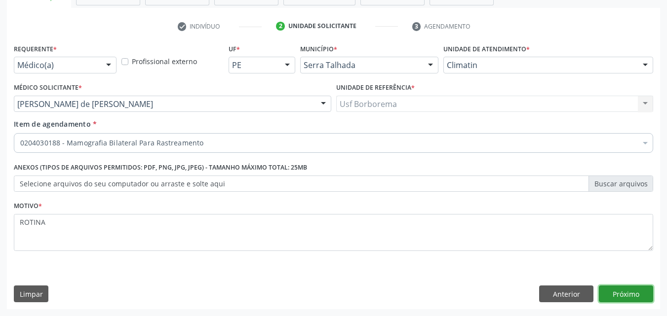
click at [636, 292] on button "Próximo" at bounding box center [626, 294] width 54 height 17
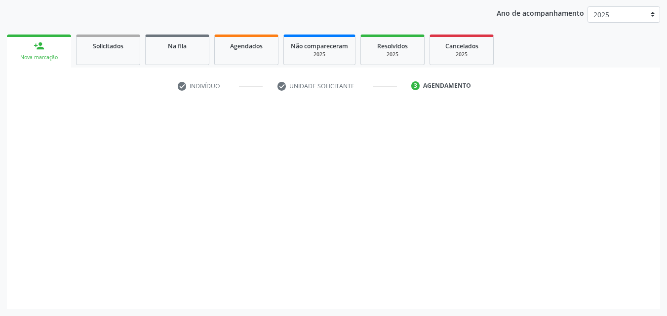
scroll to position [113, 0]
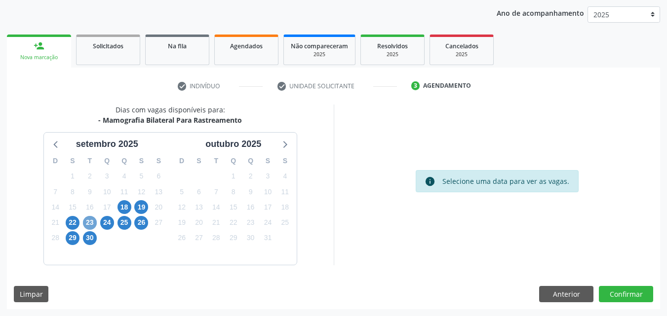
click at [88, 225] on span "23" at bounding box center [90, 223] width 14 height 14
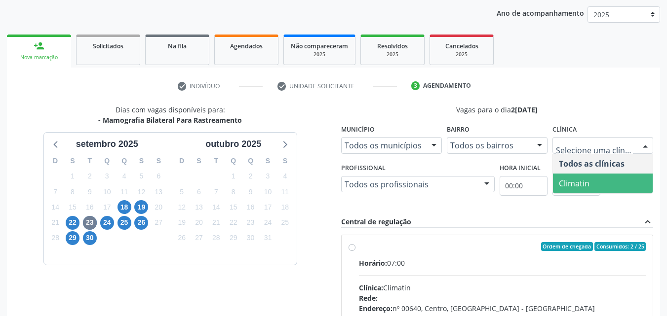
click at [594, 180] on span "Climatin" at bounding box center [603, 184] width 100 height 20
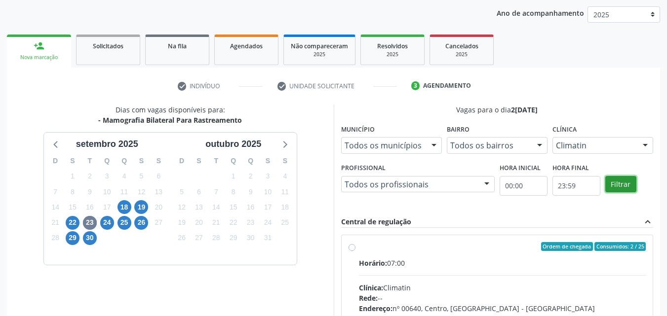
click at [619, 180] on button "Filtrar" at bounding box center [620, 184] width 31 height 17
drag, startPoint x: 619, startPoint y: 180, endPoint x: 465, endPoint y: 226, distance: 161.3
click at [617, 183] on button "Filtrar" at bounding box center [620, 184] width 31 height 17
drag, startPoint x: 350, startPoint y: 247, endPoint x: 376, endPoint y: 253, distance: 26.5
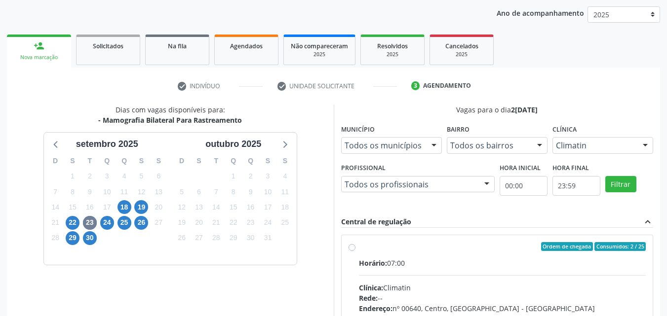
click at [359, 247] on label "Ordem de chegada Consumidos: 2 / 25 Horário: 07:00 Clínica: Climatin Rede: -- E…" at bounding box center [502, 318] width 287 height 152
click at [350, 247] on input "Ordem de chegada Consumidos: 2 / 25 Horário: 07:00 Clínica: Climatin Rede: -- E…" at bounding box center [351, 246] width 7 height 9
radio input "true"
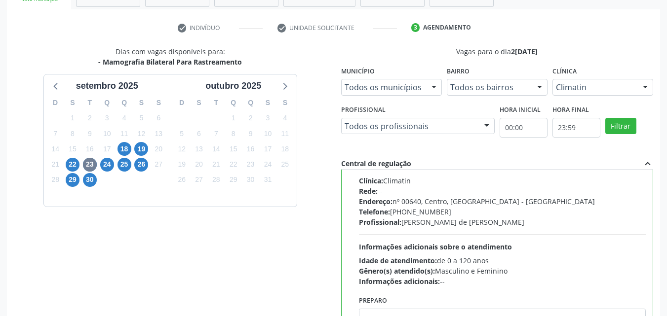
scroll to position [273, 0]
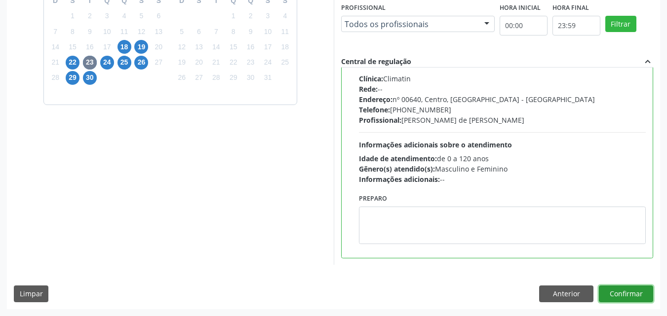
click at [631, 297] on button "Confirmar" at bounding box center [626, 294] width 54 height 17
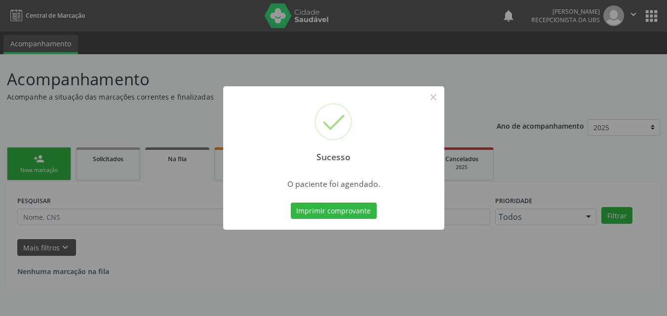
scroll to position [0, 0]
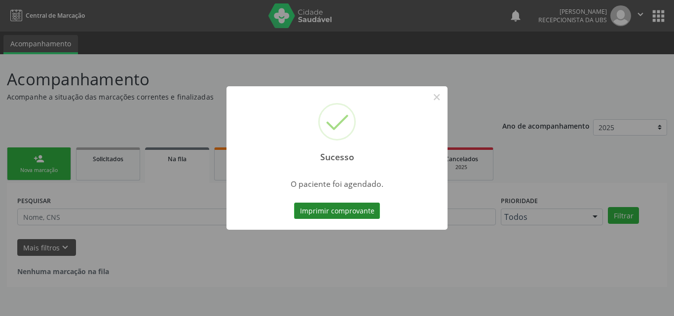
click at [304, 206] on button "Imprimir comprovante" at bounding box center [337, 211] width 86 height 17
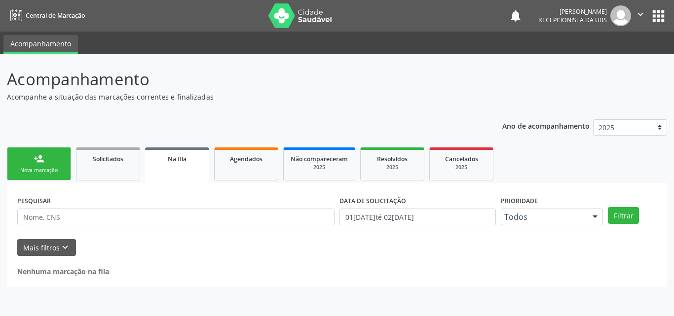
click at [34, 162] on div "person_add" at bounding box center [39, 158] width 11 height 11
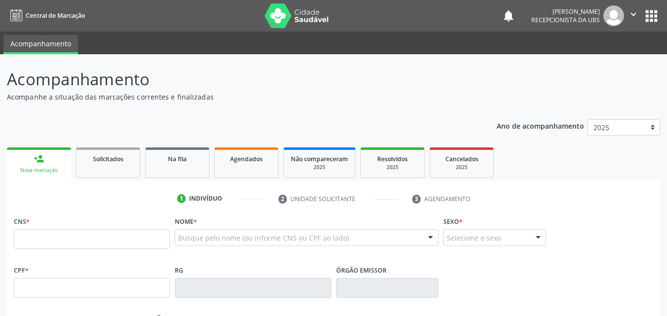
click at [34, 162] on div "person_add" at bounding box center [39, 158] width 11 height 11
click at [50, 231] on input "text" at bounding box center [92, 239] width 156 height 20
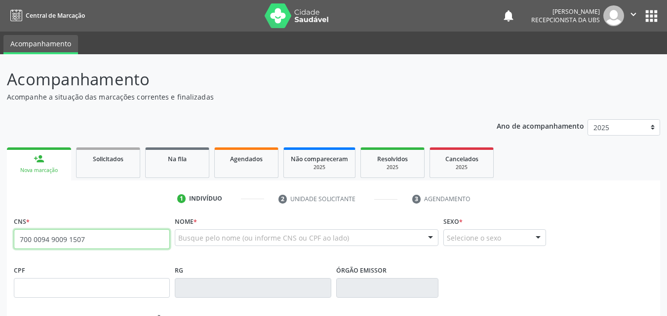
type input "700 0094 9009 1507"
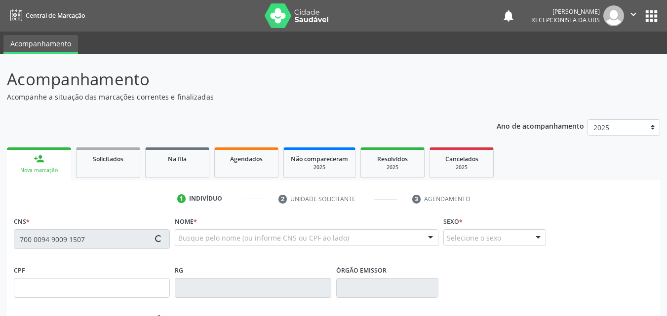
type input "048.448.194-02"
type input "22/02/1970"
type input "Maria Firmina de Lima"
type input "[PHONE_NUMBER]"
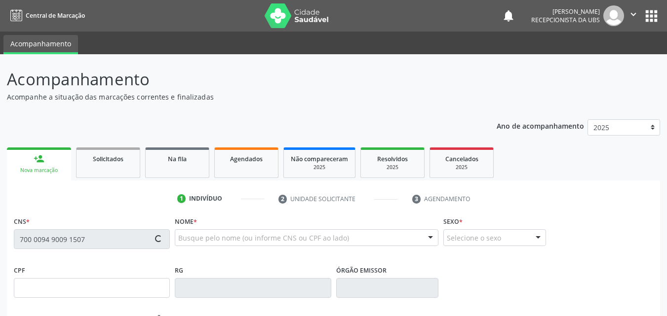
type input "036.629.494-66"
type input "648"
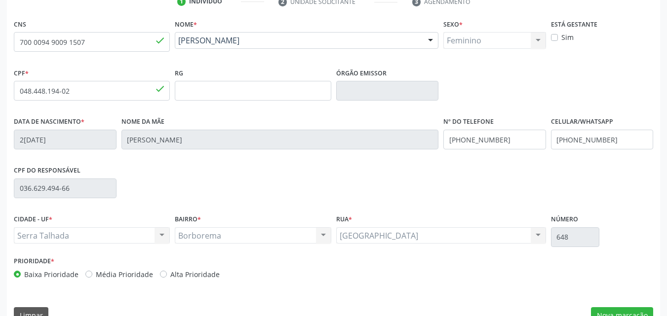
scroll to position [219, 0]
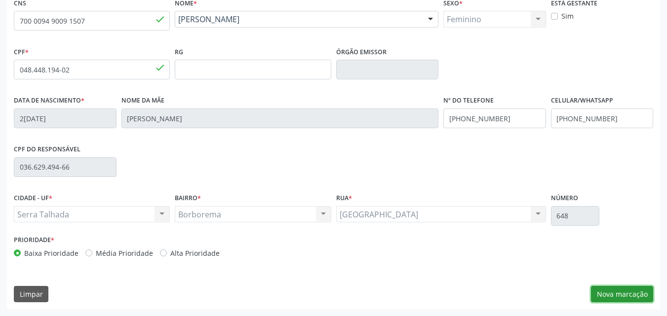
click at [622, 288] on button "Nova marcação" at bounding box center [622, 294] width 62 height 17
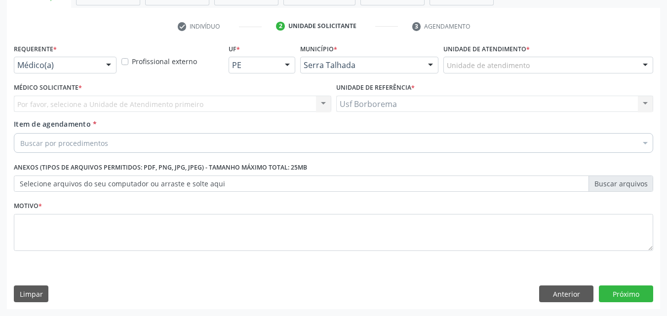
scroll to position [173, 0]
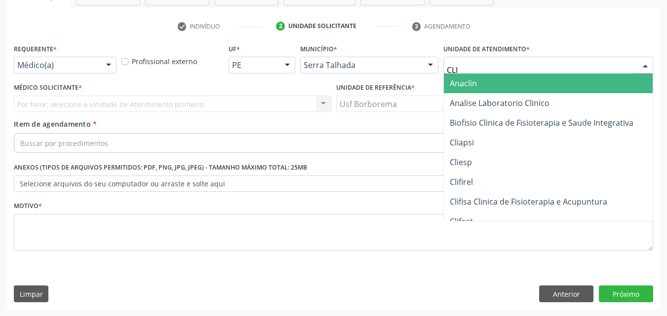
type input "CLIM"
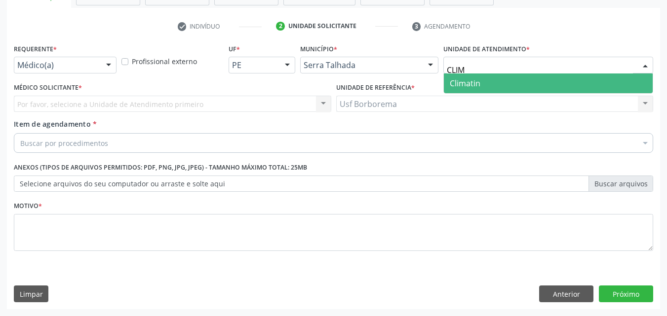
click at [473, 80] on span "Climatin" at bounding box center [465, 83] width 31 height 11
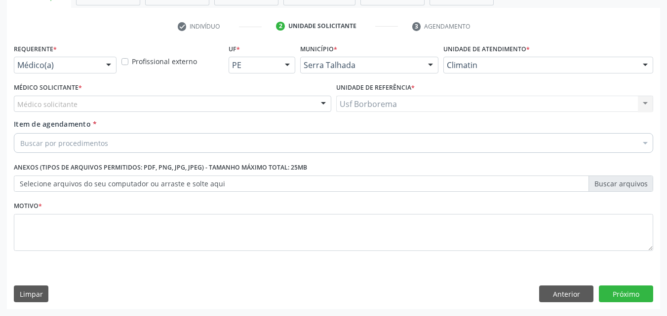
click at [175, 101] on div "Médico solicitante" at bounding box center [172, 104] width 317 height 17
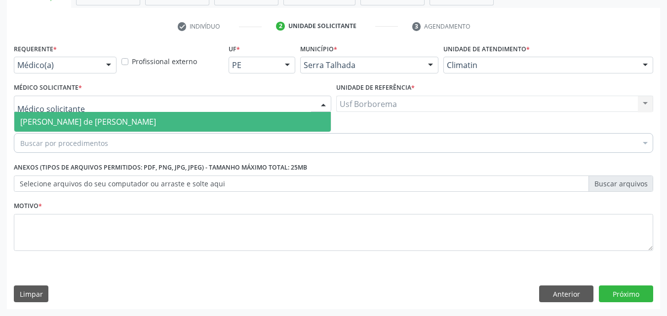
click at [156, 120] on span "[PERSON_NAME] de [PERSON_NAME]" at bounding box center [88, 121] width 136 height 11
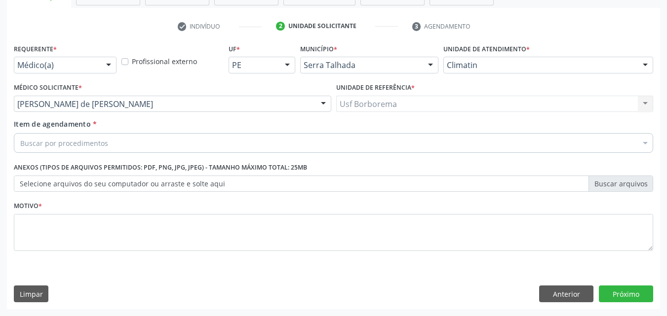
click at [172, 136] on div "Buscar por procedimentos" at bounding box center [333, 143] width 639 height 20
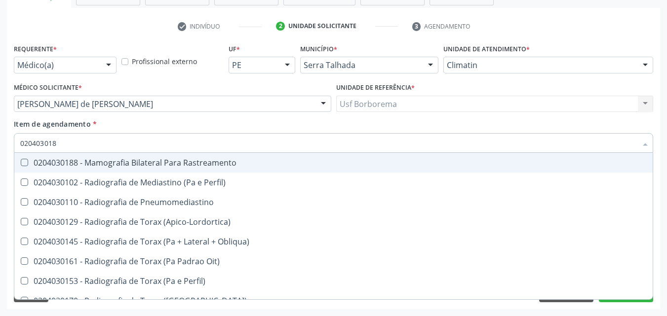
type input "0204030188"
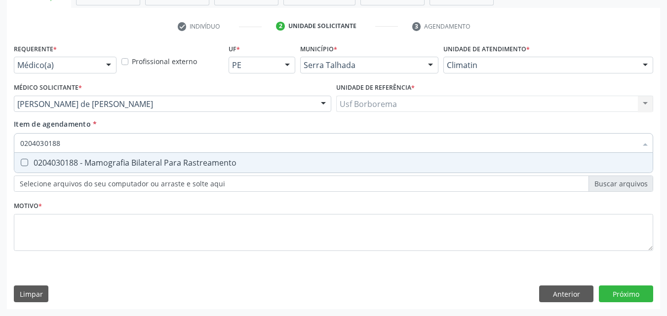
click at [151, 157] on span "0204030188 - Mamografia Bilateral Para Rastreamento" at bounding box center [333, 163] width 638 height 20
checkbox Rastreamento "true"
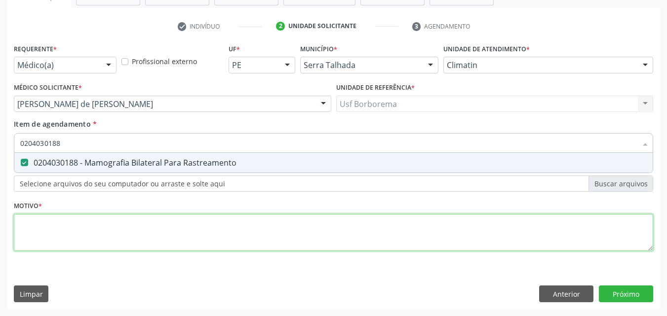
click at [140, 224] on div "Requerente * Médico(a) Médico(a) Enfermeiro(a) Paciente Nenhum resultado encont…" at bounding box center [333, 153] width 639 height 224
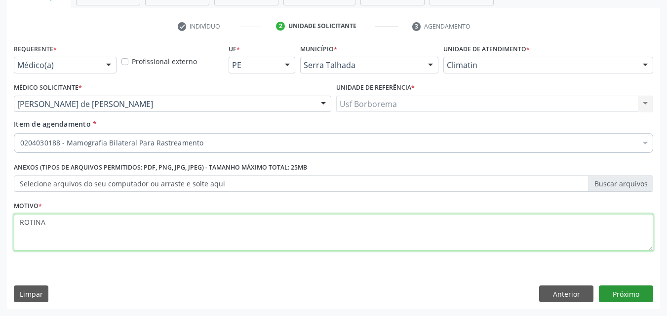
type textarea "ROTINA"
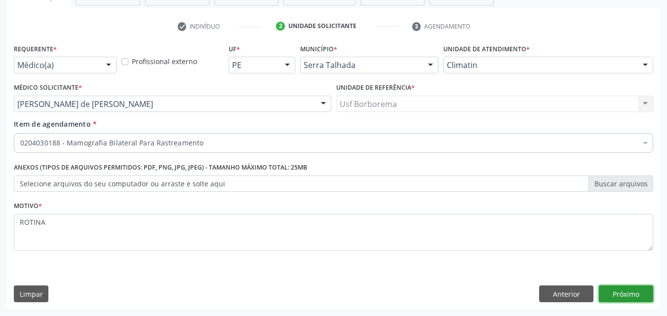
click at [610, 288] on button "Próximo" at bounding box center [626, 294] width 54 height 17
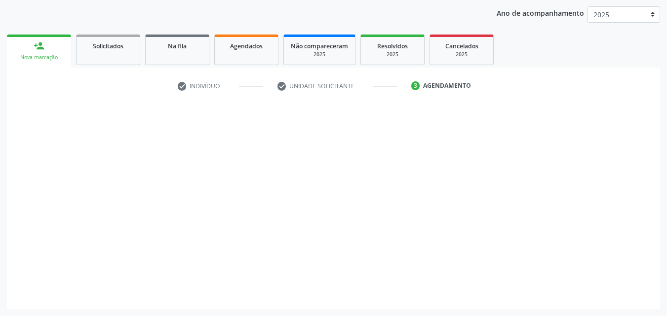
scroll to position [113, 0]
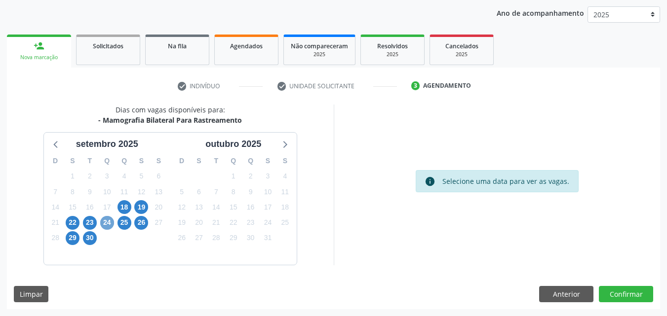
click at [101, 223] on span "24" at bounding box center [107, 223] width 14 height 14
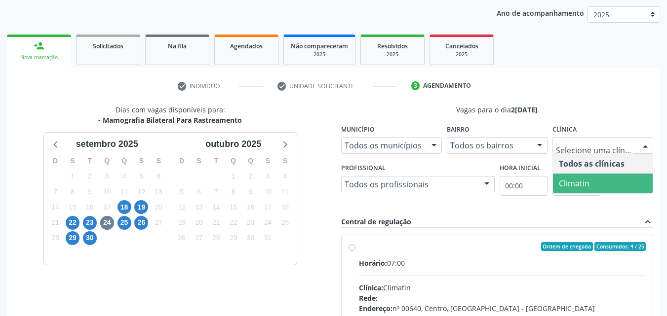
drag, startPoint x: 585, startPoint y: 187, endPoint x: 623, endPoint y: 188, distance: 38.0
click at [586, 187] on span "Climatin" at bounding box center [574, 183] width 31 height 11
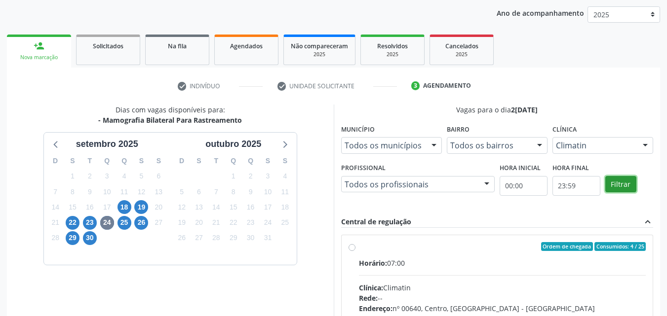
click at [623, 187] on button "Filtrar" at bounding box center [620, 184] width 31 height 17
drag, startPoint x: 623, startPoint y: 187, endPoint x: 415, endPoint y: 224, distance: 211.4
click at [618, 188] on button "Filtrar" at bounding box center [620, 184] width 31 height 17
click at [359, 246] on label "Ordem de chegada Consumidos: 4 / 25 Horário: 07:00 Clínica: Climatin Rede: -- E…" at bounding box center [502, 318] width 287 height 152
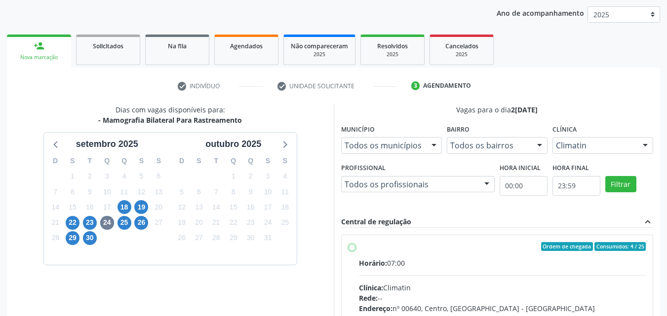
click at [354, 246] on input "Ordem de chegada Consumidos: 4 / 25 Horário: 07:00 Clínica: Climatin Rede: -- E…" at bounding box center [351, 246] width 7 height 9
radio input "true"
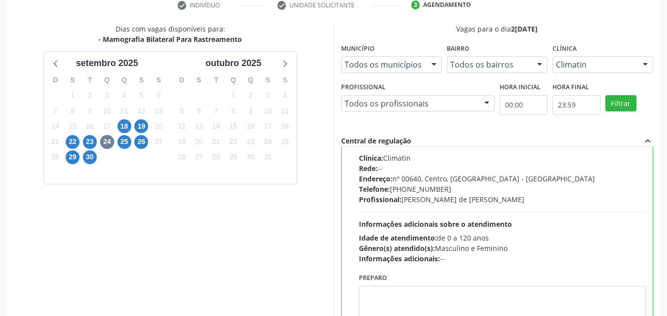
scroll to position [273, 0]
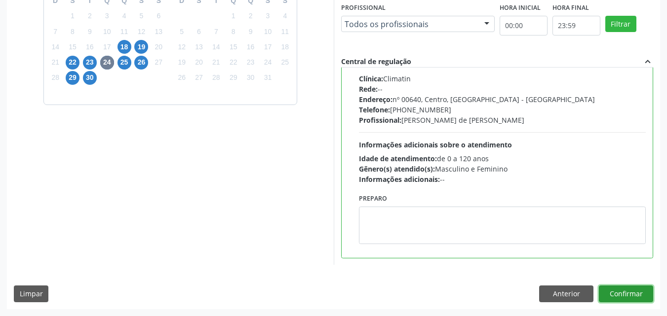
click at [626, 296] on button "Confirmar" at bounding box center [626, 294] width 54 height 17
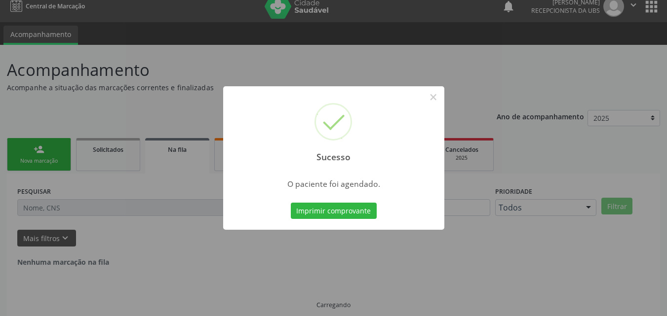
scroll to position [0, 0]
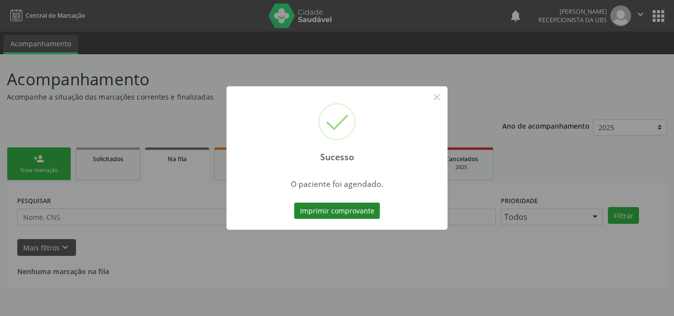
click at [364, 207] on button "Imprimir comprovante" at bounding box center [337, 211] width 86 height 17
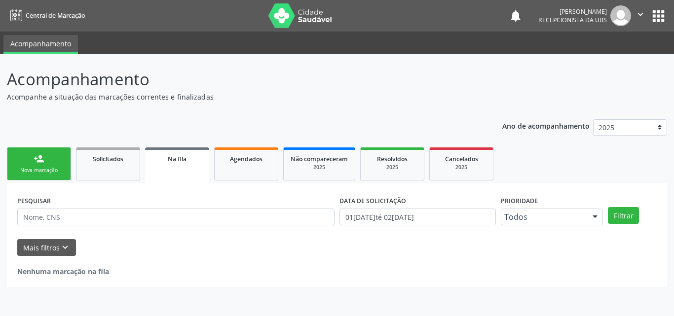
click at [33, 166] on link "person_add Nova marcação" at bounding box center [39, 164] width 64 height 33
drag, startPoint x: 33, startPoint y: 166, endPoint x: 38, endPoint y: 164, distance: 5.2
click at [34, 166] on link "person_add Nova marcação" at bounding box center [39, 164] width 64 height 33
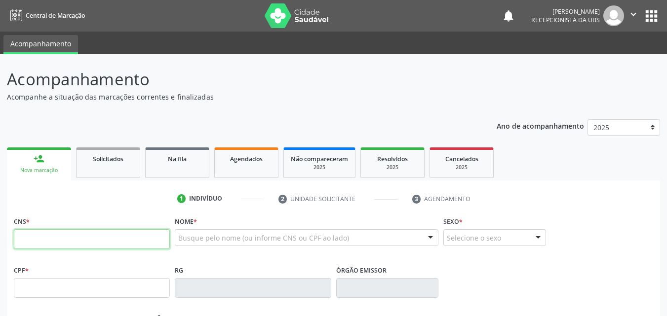
click at [73, 236] on input "text" at bounding box center [92, 239] width 156 height 20
type input "700 0052 6834 4204"
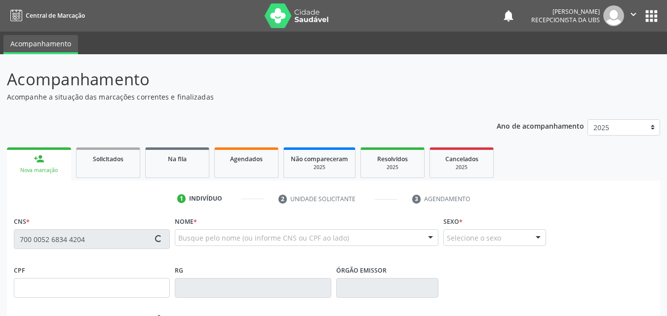
type input "385.856.418-43"
type input "03/04/1985"
type input "Francisca Nunes Magalhaes"
type input "(87) 99677-2322"
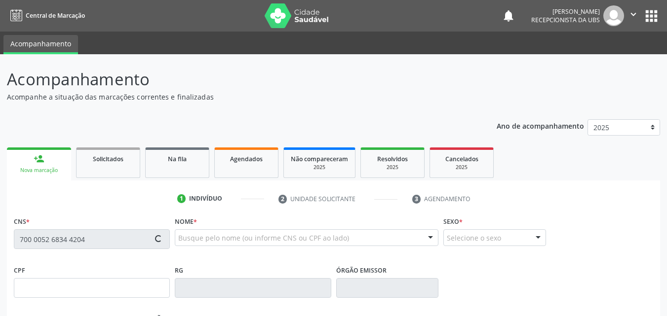
type input "144"
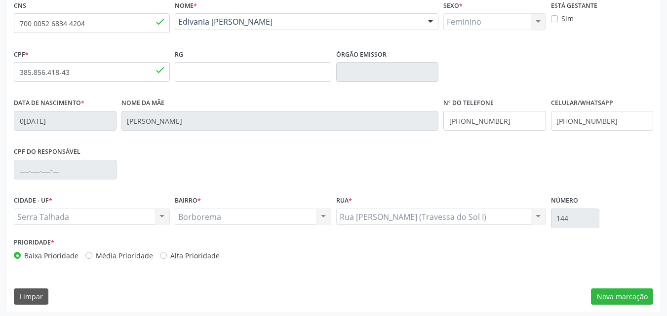
scroll to position [219, 0]
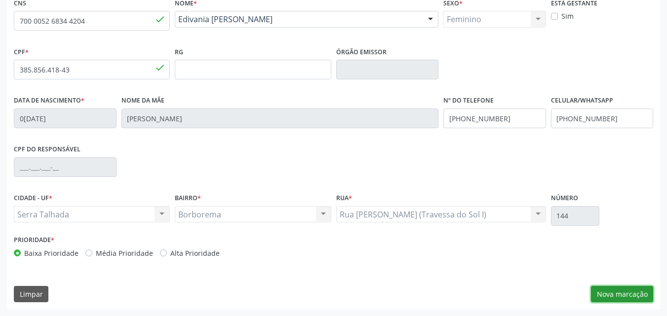
click at [598, 295] on button "Nova marcação" at bounding box center [622, 294] width 62 height 17
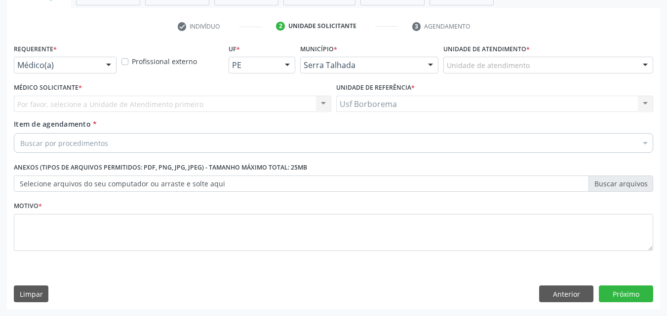
scroll to position [173, 0]
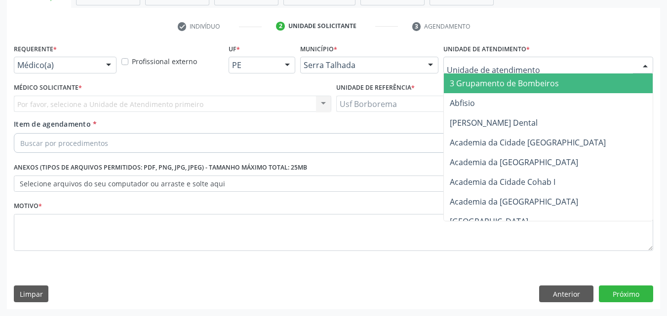
click at [532, 65] on div at bounding box center [548, 65] width 210 height 17
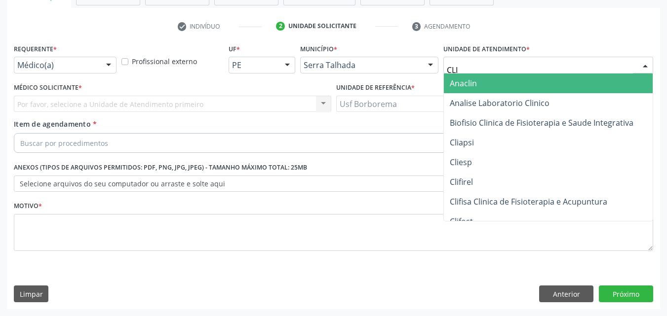
type input "CLIM"
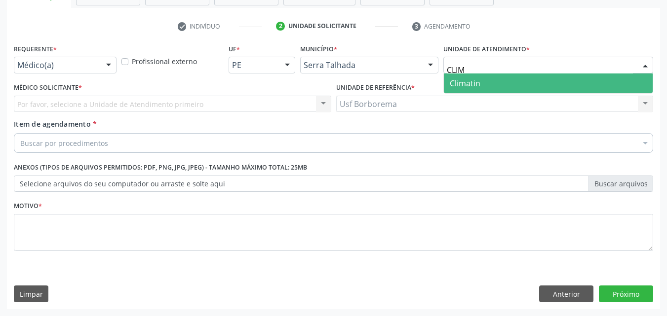
click at [526, 85] on span "Climatin" at bounding box center [548, 84] width 209 height 20
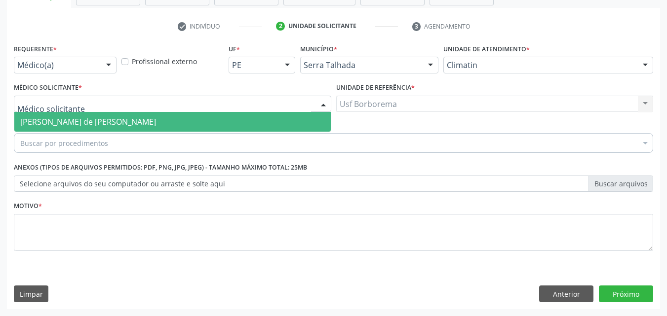
click at [127, 100] on div at bounding box center [172, 104] width 317 height 17
click at [131, 122] on span "Ana Carolina Barboza de Andrada Melo Lyra" at bounding box center [88, 121] width 136 height 11
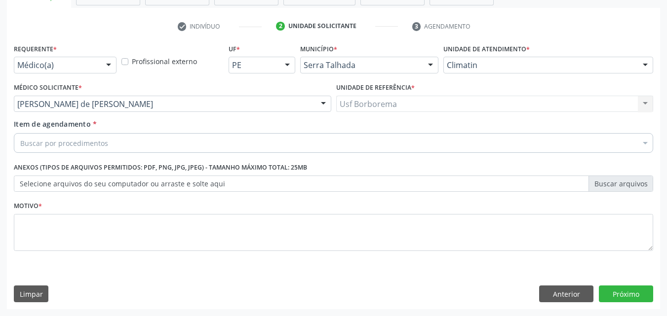
click at [130, 137] on div "Buscar por procedimentos" at bounding box center [333, 143] width 639 height 20
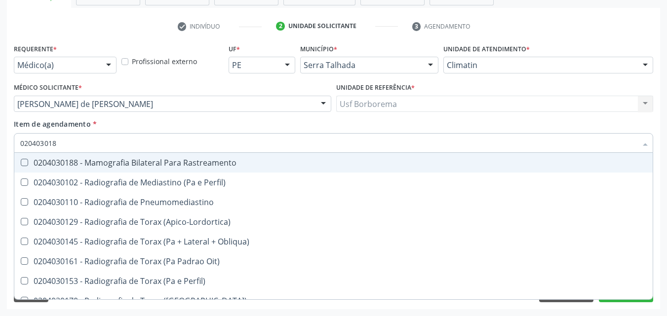
type input "0204030188"
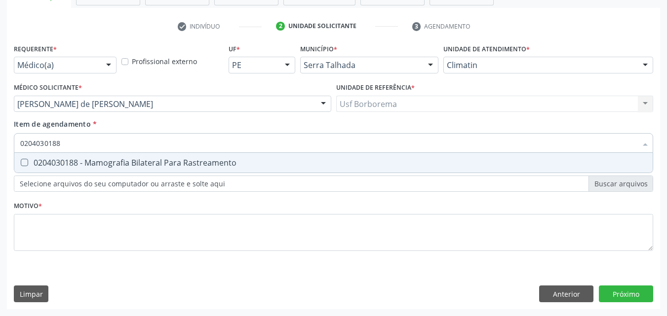
click at [139, 159] on div "0204030188 - Mamografia Bilateral Para Rastreamento" at bounding box center [333, 163] width 626 height 8
checkbox Rastreamento "true"
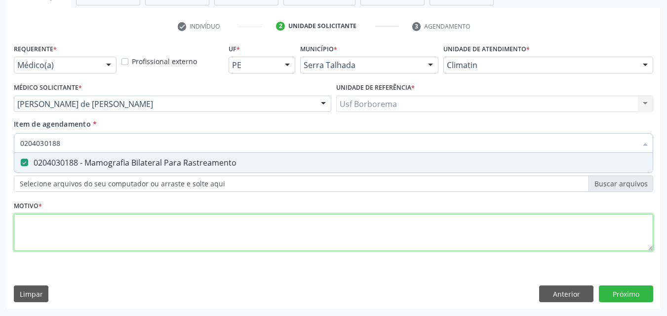
click at [130, 234] on div "Requerente * Médico(a) Médico(a) Enfermeiro(a) Paciente Nenhum resultado encont…" at bounding box center [333, 153] width 639 height 224
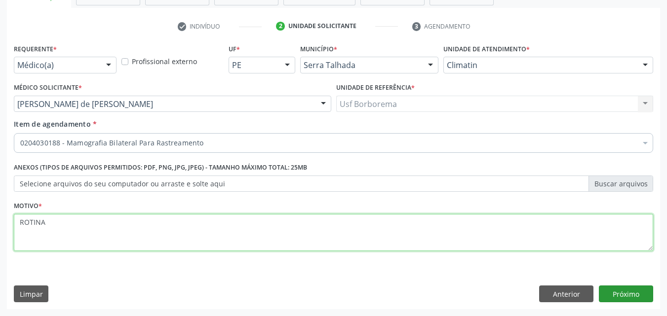
type textarea "ROTINA"
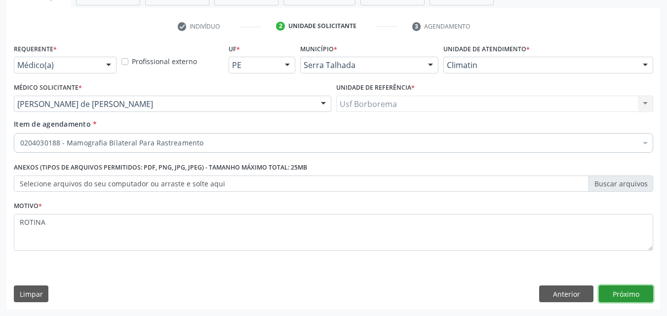
click at [632, 296] on button "Próximo" at bounding box center [626, 294] width 54 height 17
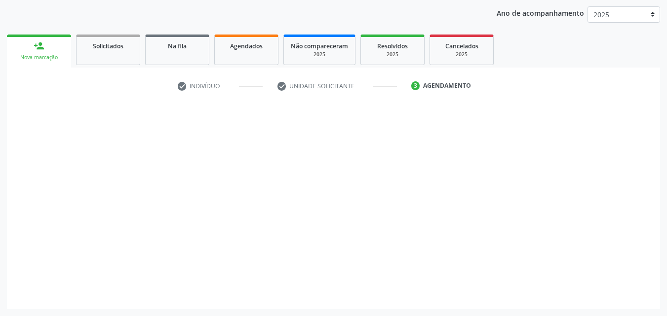
scroll to position [113, 0]
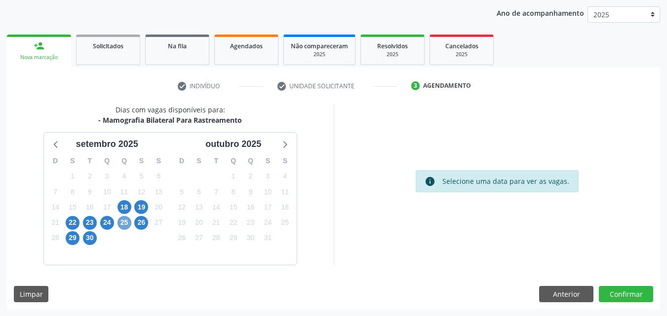
click at [127, 221] on span "25" at bounding box center [124, 223] width 14 height 14
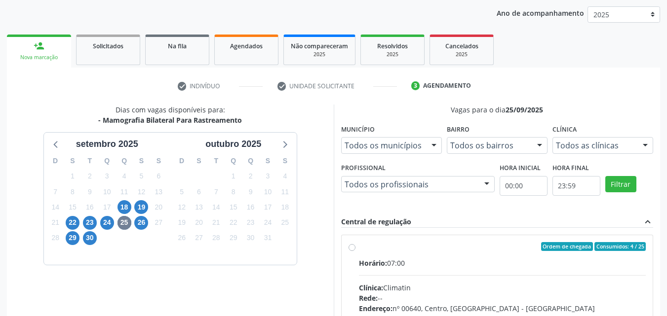
drag, startPoint x: 573, startPoint y: 143, endPoint x: 577, endPoint y: 159, distance: 16.2
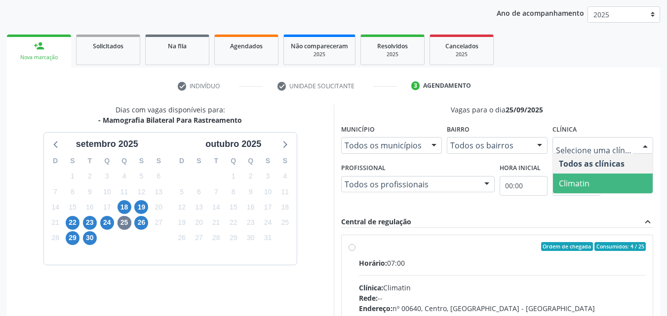
click at [586, 178] on span "Climatin" at bounding box center [574, 183] width 31 height 11
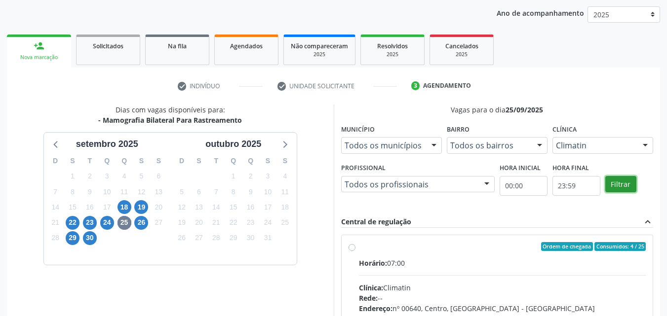
click at [612, 181] on button "Filtrar" at bounding box center [620, 184] width 31 height 17
drag, startPoint x: 612, startPoint y: 181, endPoint x: 388, endPoint y: 199, distance: 224.3
click at [603, 185] on div "Filtrar" at bounding box center [629, 183] width 53 height 45
click at [355, 248] on div "Ordem de chegada Consumidos: 4 / 25 Horário: 07:00 Clínica: Climatin Rede: -- E…" at bounding box center [497, 318] width 298 height 152
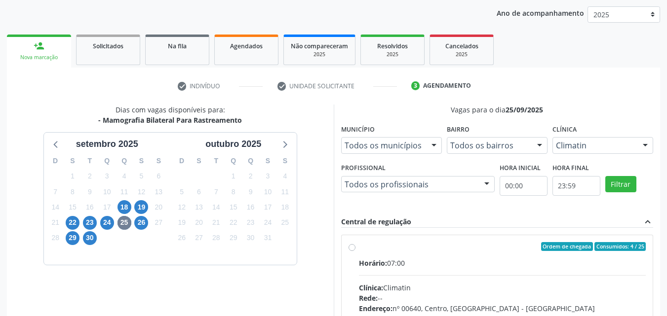
radio input "true"
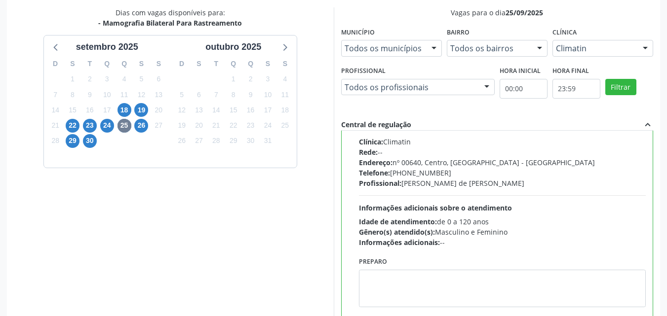
scroll to position [273, 0]
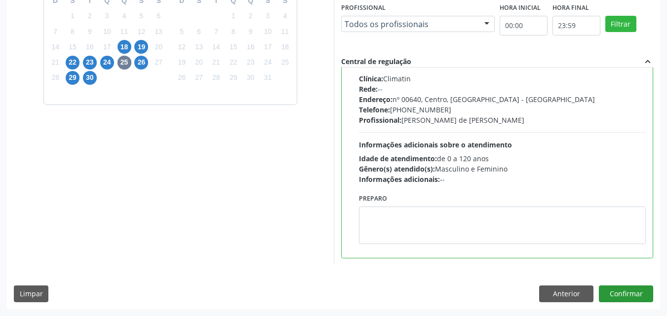
drag, startPoint x: 620, startPoint y: 283, endPoint x: 620, endPoint y: 290, distance: 6.4
click at [620, 290] on div "Dias com vagas disponíveis para: - Mamografia Bilateral Para Rastreamento setem…" at bounding box center [333, 126] width 653 height 365
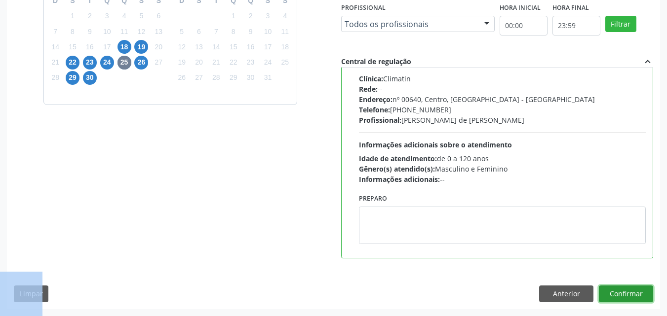
click at [621, 292] on button "Confirmar" at bounding box center [626, 294] width 54 height 17
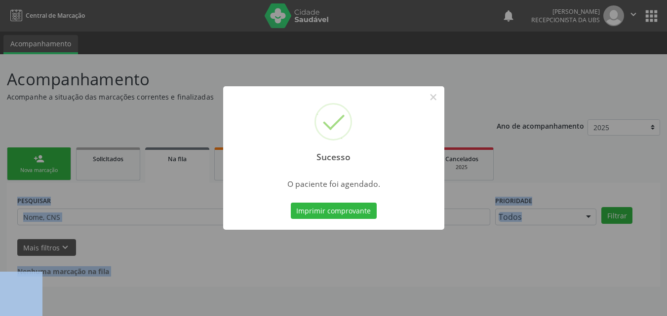
scroll to position [0, 0]
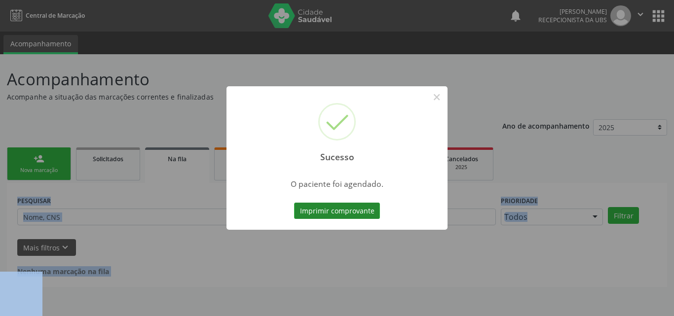
click at [325, 214] on button "Imprimir comprovante" at bounding box center [337, 211] width 86 height 17
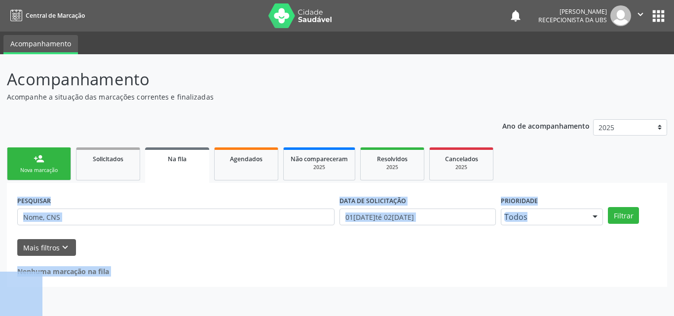
click at [38, 171] on div "Nova marcação" at bounding box center [38, 170] width 49 height 7
click at [41, 164] on div "person_add" at bounding box center [39, 158] width 11 height 11
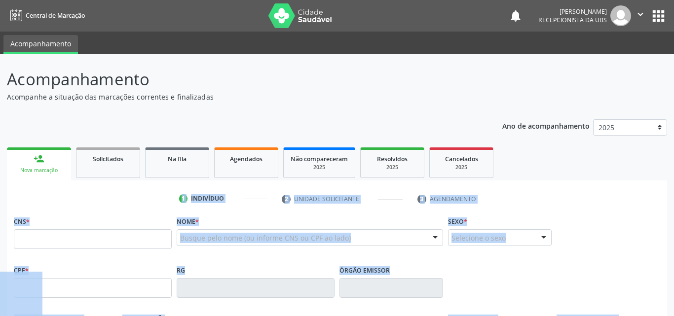
click at [41, 164] on div "person_add" at bounding box center [39, 158] width 11 height 11
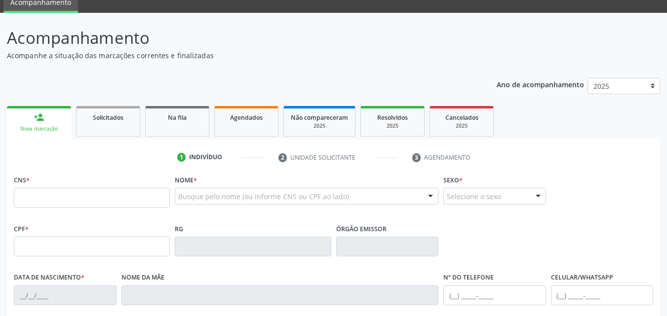
scroll to position [99, 0]
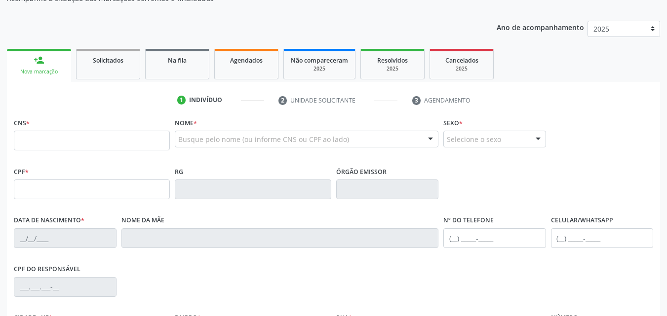
click at [88, 138] on input "text" at bounding box center [92, 141] width 156 height 20
type input "700 0056 2216 9601"
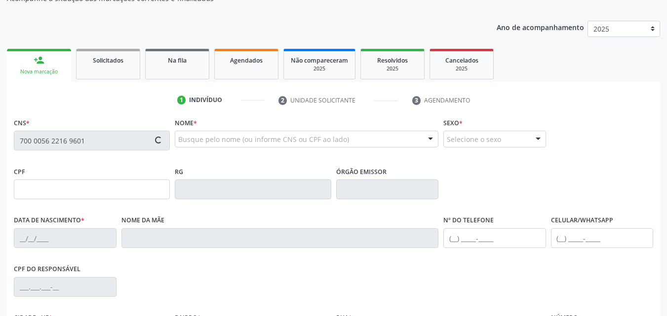
type input "104.125.834-88"
type input "06[DATE]"
type input "[PERSON_NAME]"
type input "[PHONE_NUMBER]"
type input "628.362.264-04"
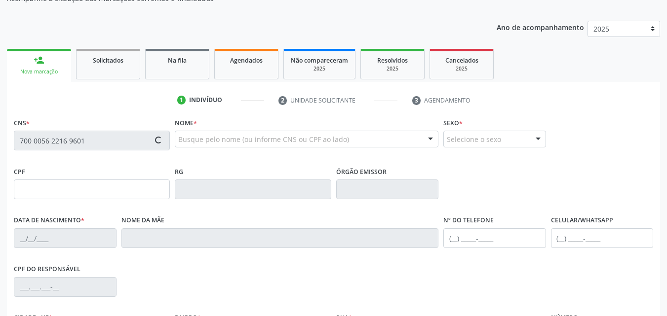
type input "200"
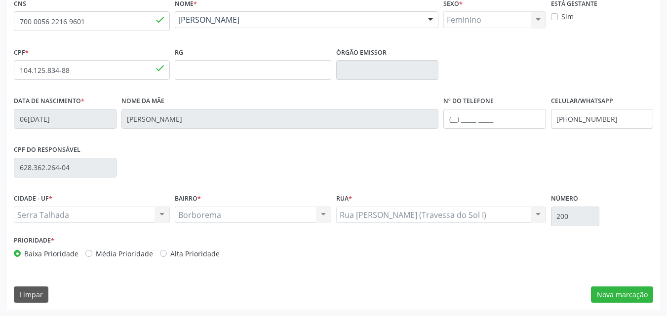
scroll to position [219, 0]
click at [616, 289] on button "Nova marcação" at bounding box center [622, 294] width 62 height 17
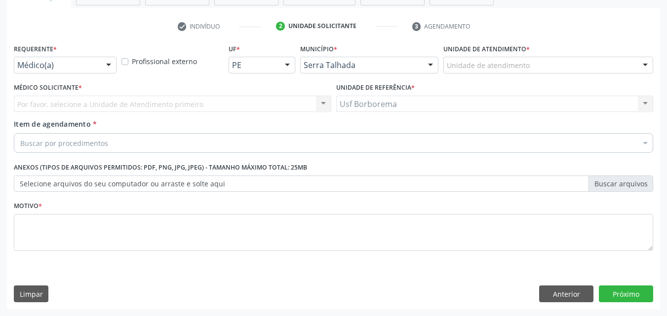
click at [528, 66] on div "Unidade de atendimento" at bounding box center [548, 65] width 210 height 17
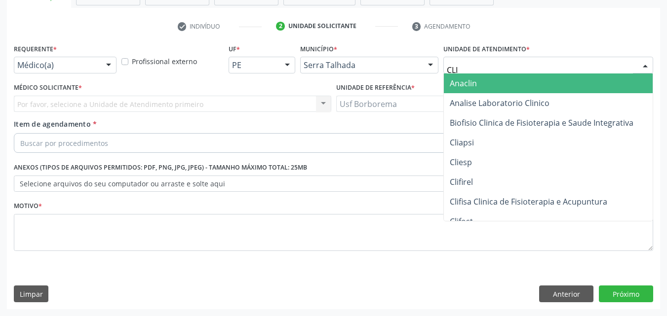
type input "CLIM"
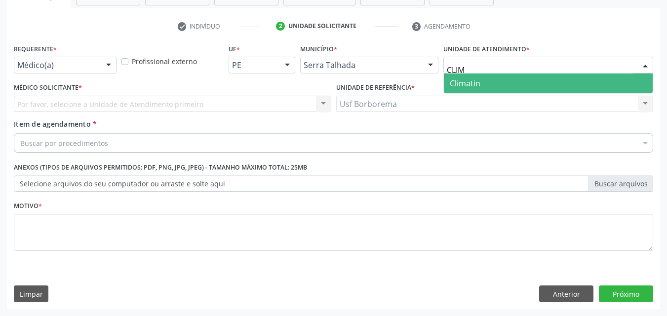
click at [514, 83] on span "Climatin" at bounding box center [548, 84] width 209 height 20
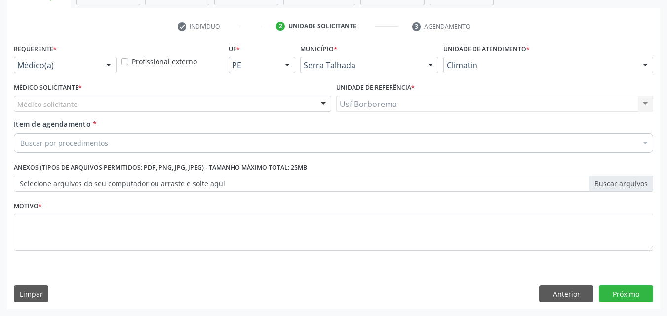
click at [149, 111] on div "Médico solicitante" at bounding box center [172, 104] width 317 height 17
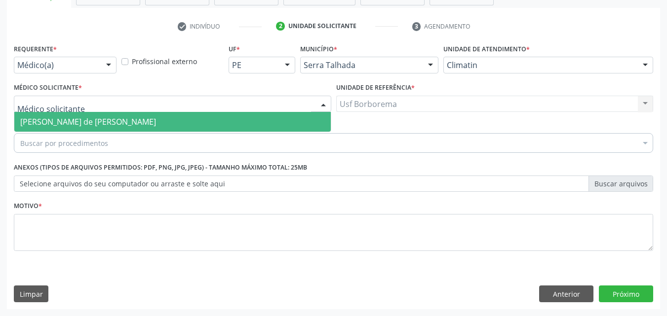
click at [156, 124] on span "[PERSON_NAME] de [PERSON_NAME]" at bounding box center [88, 121] width 136 height 11
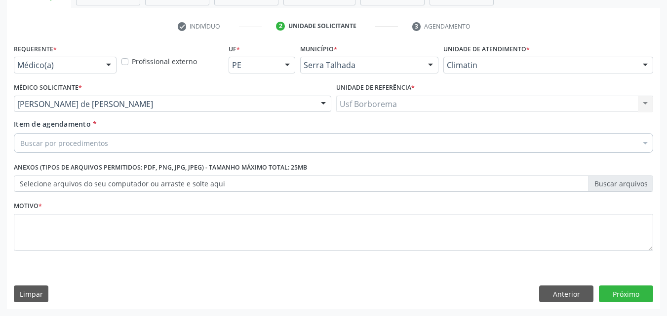
click at [159, 140] on div "Buscar por procedimentos" at bounding box center [333, 143] width 639 height 20
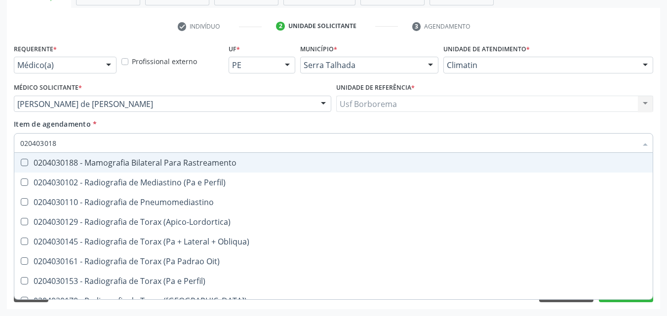
type input "0204030188"
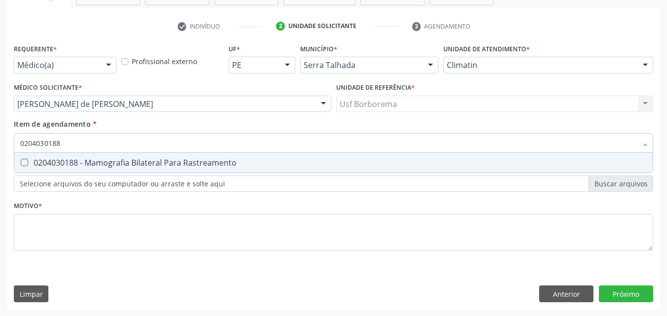
drag, startPoint x: 182, startPoint y: 159, endPoint x: 176, endPoint y: 172, distance: 13.9
click at [182, 161] on div "0204030188 - Mamografia Bilateral Para Rastreamento" at bounding box center [333, 163] width 626 height 8
checkbox Rastreamento "true"
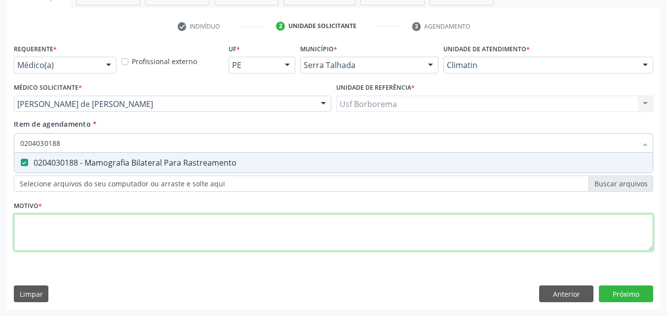
click at [162, 226] on div "Requerente * Médico(a) Médico(a) Enfermeiro(a) Paciente Nenhum resultado encont…" at bounding box center [333, 153] width 639 height 224
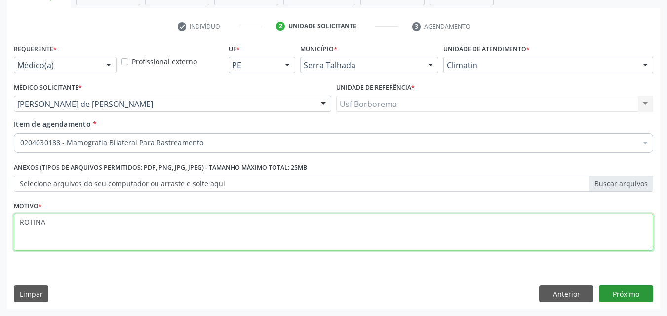
type textarea "ROTINA"
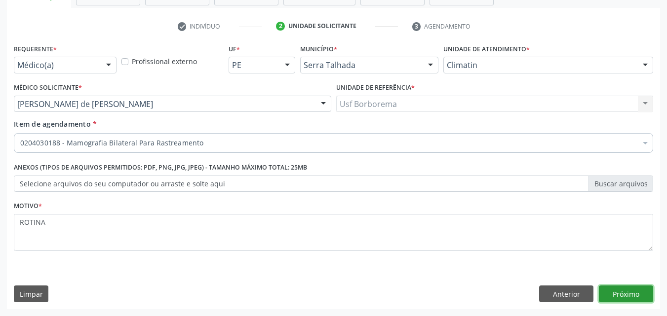
click at [609, 290] on button "Próximo" at bounding box center [626, 294] width 54 height 17
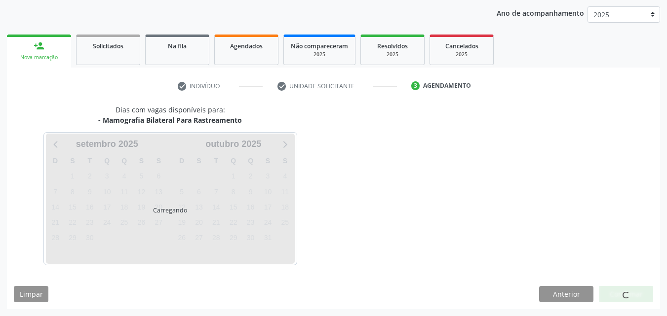
scroll to position [113, 0]
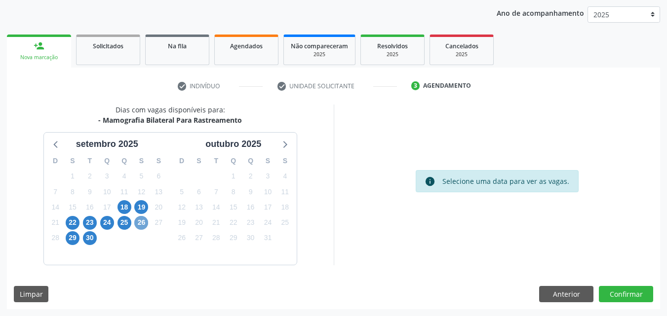
click at [137, 222] on span "26" at bounding box center [141, 223] width 14 height 14
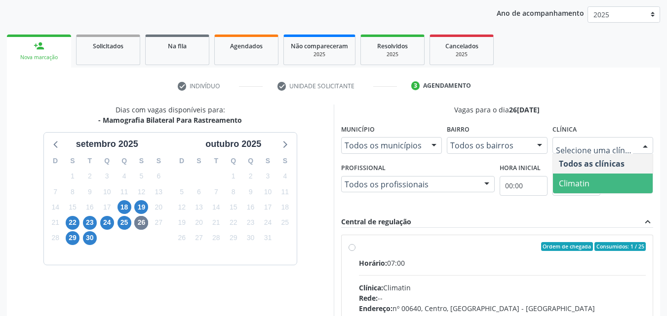
click at [565, 186] on span "Climatin" at bounding box center [574, 183] width 31 height 11
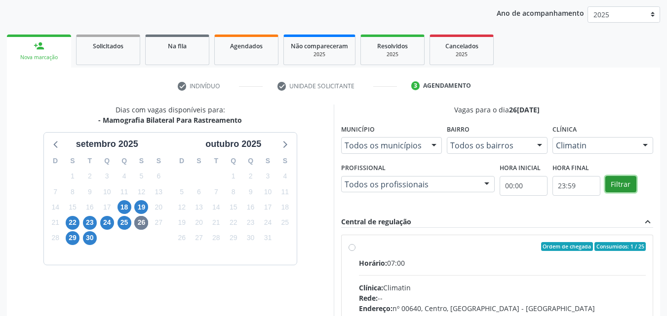
click at [619, 181] on button "Filtrar" at bounding box center [620, 184] width 31 height 17
drag, startPoint x: 619, startPoint y: 181, endPoint x: 548, endPoint y: 199, distance: 73.9
click at [618, 182] on button "Filtrar" at bounding box center [620, 184] width 31 height 17
click at [359, 247] on label "Ordem de chegada Consumidos: 1 / 25 Horário: 07:00 Clínica: Climatin Rede: -- E…" at bounding box center [502, 318] width 287 height 152
click at [351, 247] on input "Ordem de chegada Consumidos: 1 / 25 Horário: 07:00 Clínica: Climatin Rede: -- E…" at bounding box center [351, 246] width 7 height 9
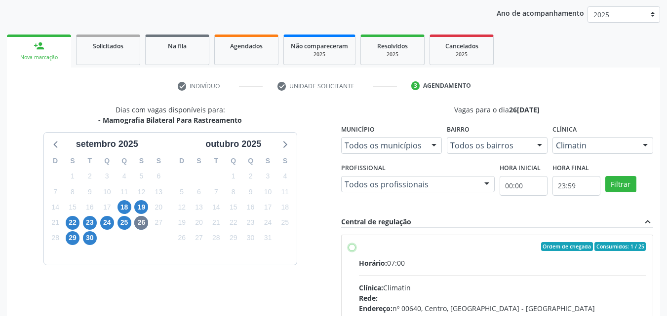
radio input "true"
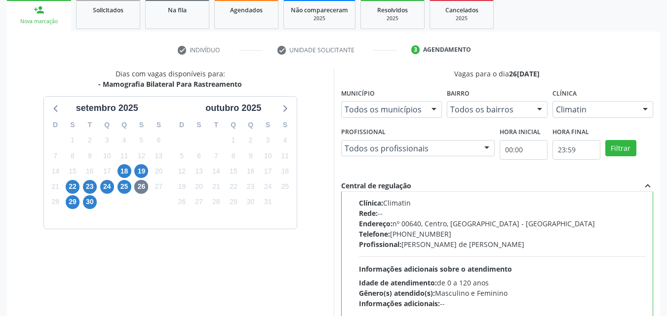
scroll to position [273, 0]
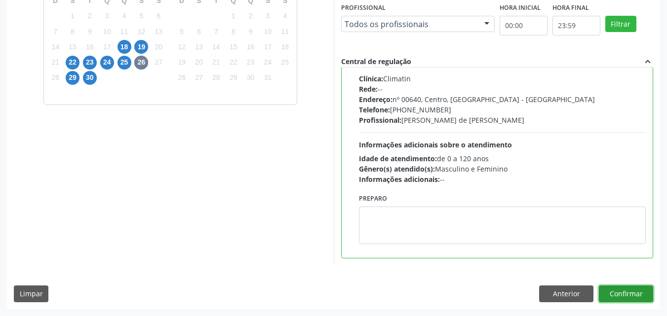
click at [632, 298] on button "Confirmar" at bounding box center [626, 294] width 54 height 17
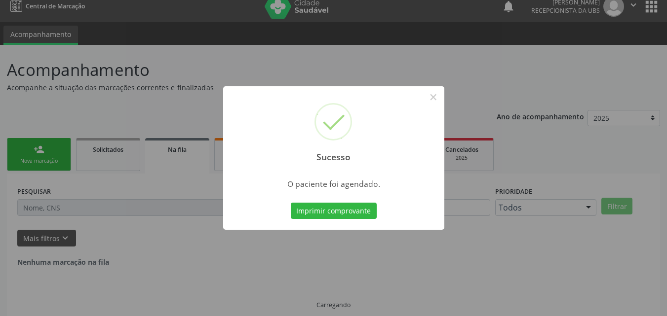
scroll to position [0, 0]
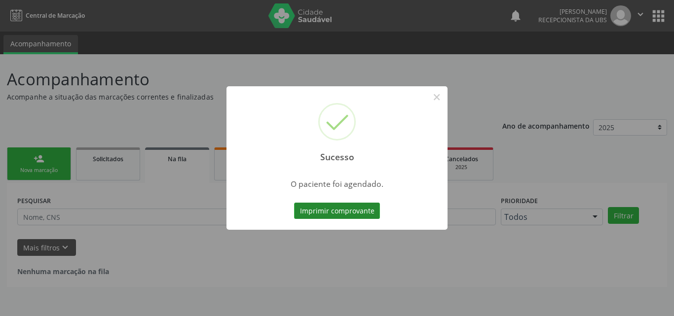
click at [353, 203] on button "Imprimir comprovante" at bounding box center [337, 211] width 86 height 17
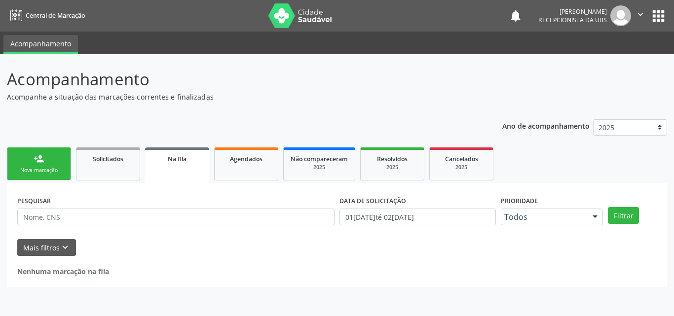
click at [30, 156] on link "person_add Nova marcação" at bounding box center [39, 164] width 64 height 33
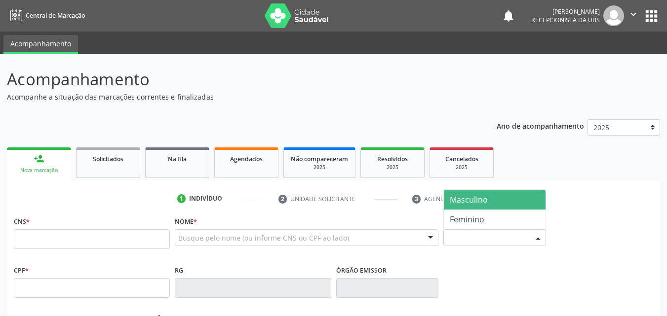
click at [469, 237] on div "Selecione o sexo" at bounding box center [494, 237] width 103 height 17
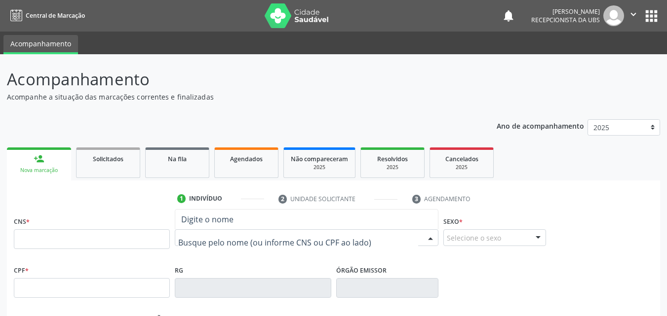
drag, startPoint x: 385, startPoint y: 238, endPoint x: 328, endPoint y: 209, distance: 63.8
click at [381, 237] on div at bounding box center [307, 237] width 264 height 17
click at [244, 173] on link "Agendados" at bounding box center [246, 163] width 64 height 31
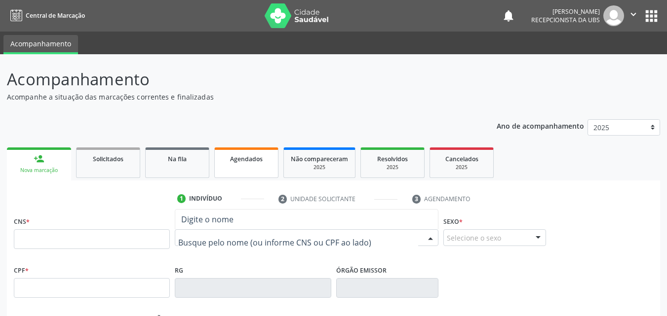
click at [244, 171] on link "Agendados" at bounding box center [246, 163] width 64 height 31
select select "8"
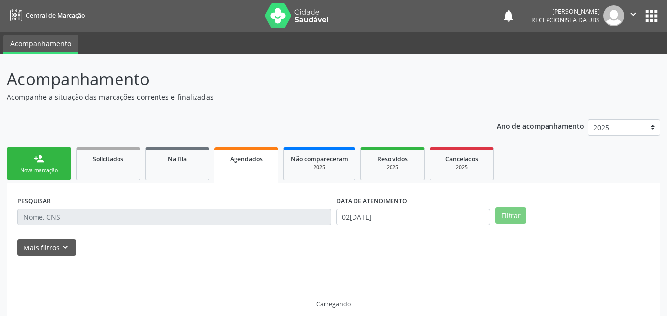
click at [245, 170] on link "Agendados" at bounding box center [246, 166] width 64 height 36
click at [452, 215] on input "[DATE]" at bounding box center [413, 217] width 154 height 17
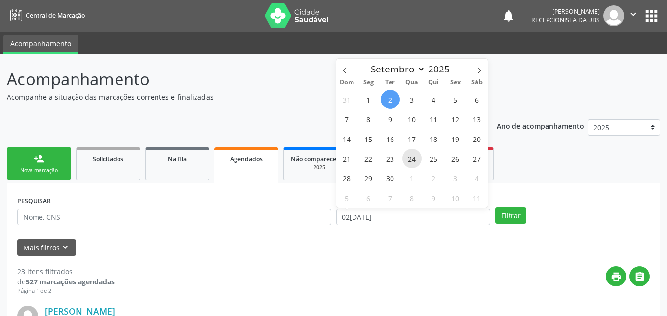
click at [408, 156] on span "24" at bounding box center [411, 158] width 19 height 19
type input "24/09/2025"
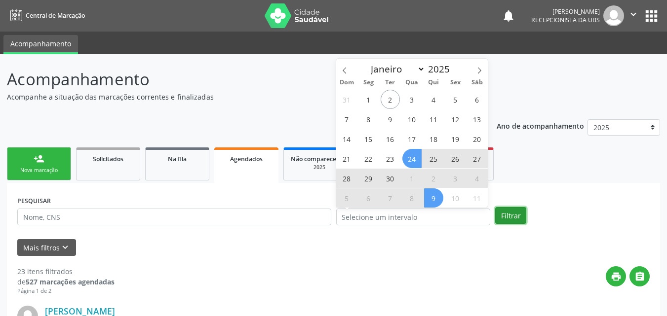
click at [517, 216] on button "Filtrar" at bounding box center [510, 215] width 31 height 17
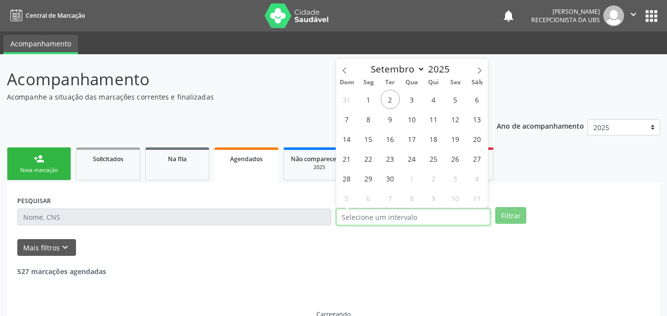
click at [433, 215] on input "text" at bounding box center [413, 217] width 154 height 17
click at [413, 163] on span "24" at bounding box center [411, 158] width 19 height 19
type input "24/09/2025"
click at [413, 163] on span "24" at bounding box center [411, 158] width 19 height 19
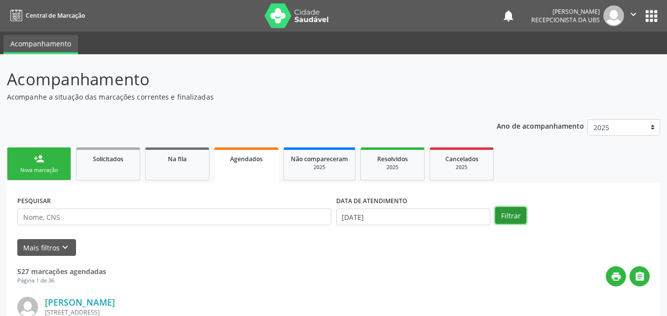
click at [516, 218] on button "Filtrar" at bounding box center [510, 215] width 31 height 17
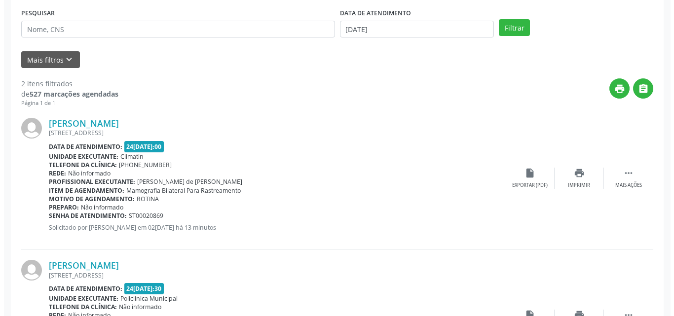
scroll to position [281, 0]
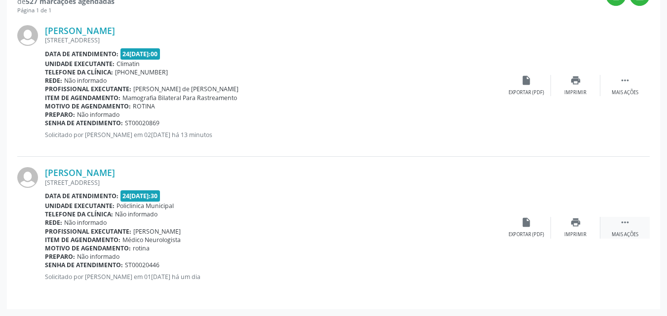
click at [630, 228] on div " Mais ações" at bounding box center [624, 227] width 49 height 21
click at [521, 227] on icon "cancel" at bounding box center [526, 222] width 11 height 11
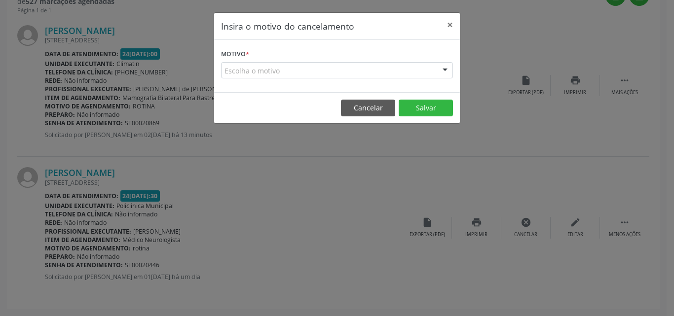
click at [385, 68] on div "Escolha o motivo" at bounding box center [337, 70] width 232 height 17
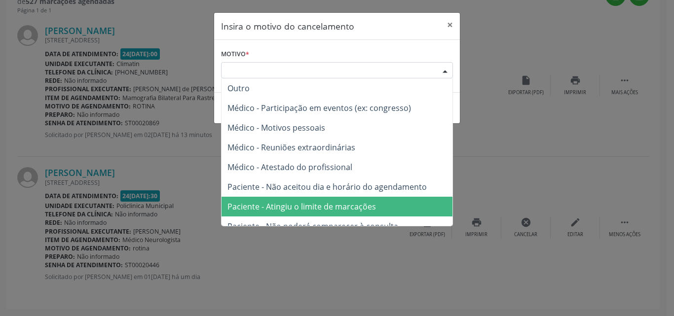
click at [364, 202] on span "Paciente - Atingiu o limite de marcações" at bounding box center [302, 206] width 149 height 11
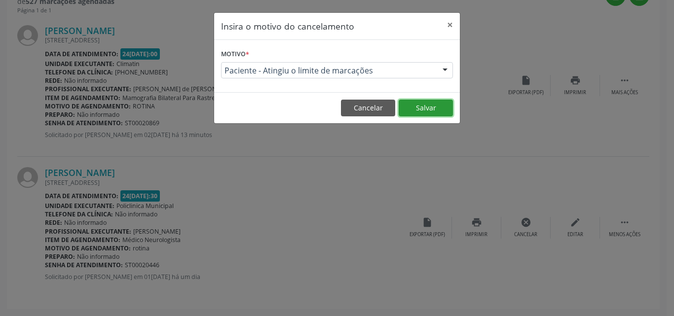
click at [433, 107] on button "Salvar" at bounding box center [426, 108] width 54 height 17
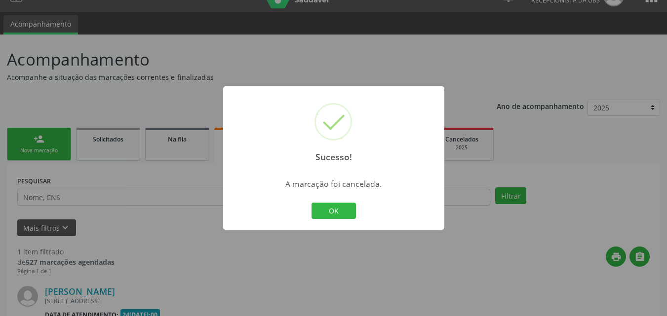
scroll to position [138, 0]
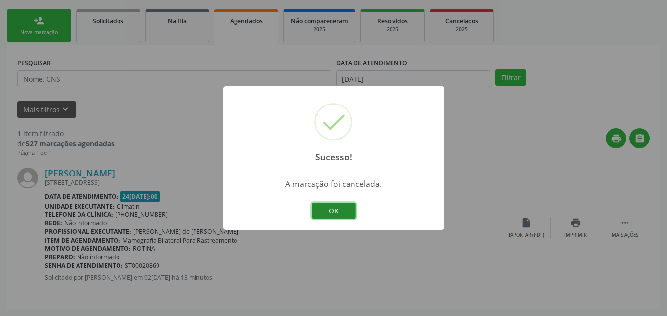
click at [341, 215] on button "OK" at bounding box center [333, 211] width 44 height 17
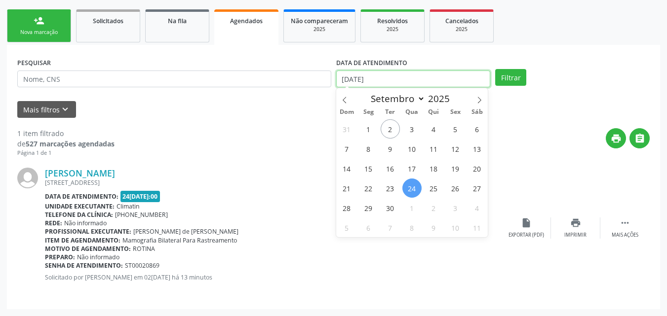
click at [377, 78] on input "24/09/2025" at bounding box center [413, 79] width 154 height 17
click at [412, 192] on span "24" at bounding box center [411, 188] width 19 height 19
type input "24/09/2025"
click at [410, 187] on span "24" at bounding box center [411, 188] width 19 height 19
click at [385, 78] on input "24/09/2025" at bounding box center [413, 79] width 154 height 17
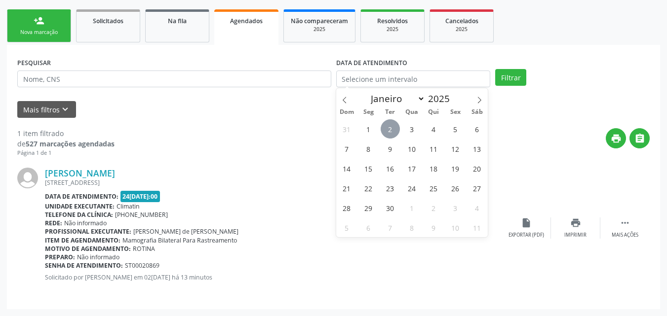
click at [395, 127] on span "2" at bounding box center [389, 128] width 19 height 19
type input "[DATE]"
click at [511, 76] on button "Filtrar" at bounding box center [510, 77] width 31 height 17
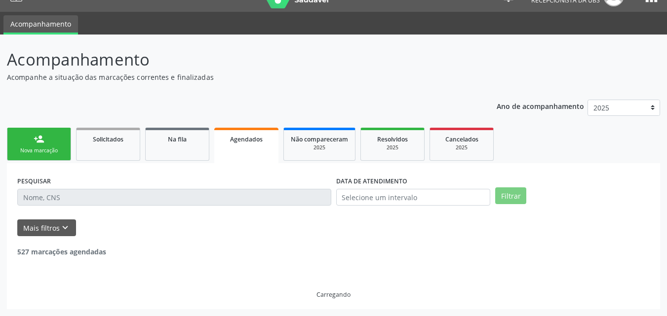
scroll to position [20, 0]
click at [511, 76] on header "Acompanhamento Acompanhe a situação das marcações correntes e finalizadas Relat…" at bounding box center [333, 64] width 653 height 35
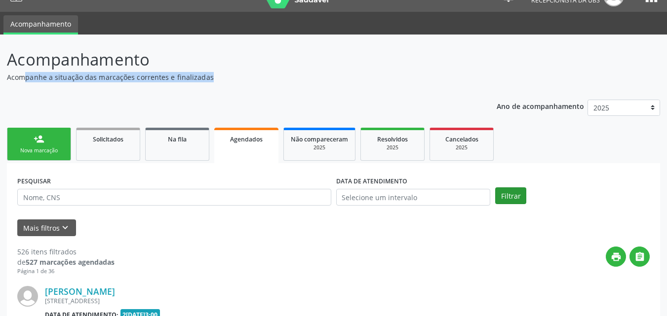
scroll to position [138, 0]
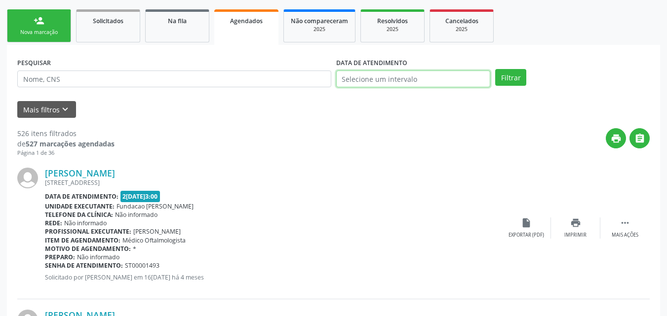
click at [421, 76] on input "text" at bounding box center [413, 79] width 154 height 17
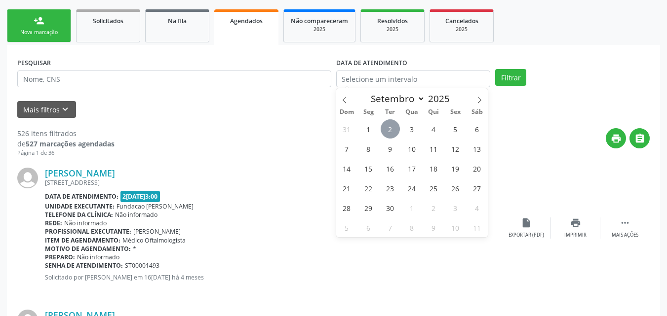
click at [390, 124] on span "2" at bounding box center [389, 128] width 19 height 19
type input "[DATE]"
click at [390, 124] on span "2" at bounding box center [389, 128] width 19 height 19
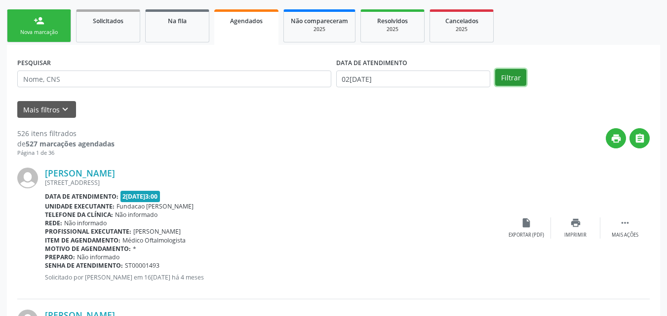
click at [507, 76] on button "Filtrar" at bounding box center [510, 77] width 31 height 17
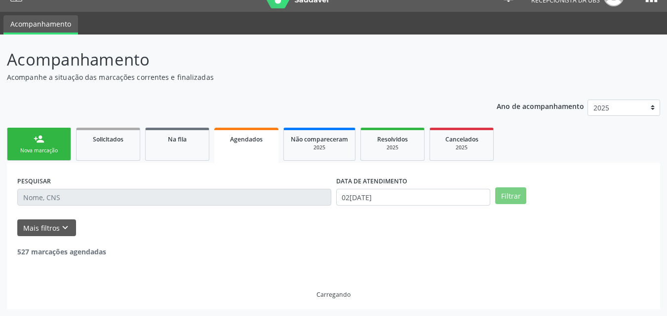
scroll to position [20, 0]
click at [507, 76] on header "Acompanhamento Acompanhe a situação das marcações correntes e finalizadas Relat…" at bounding box center [333, 64] width 653 height 35
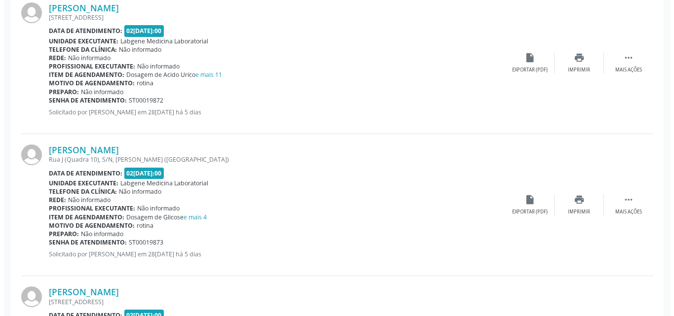
scroll to position [780, 0]
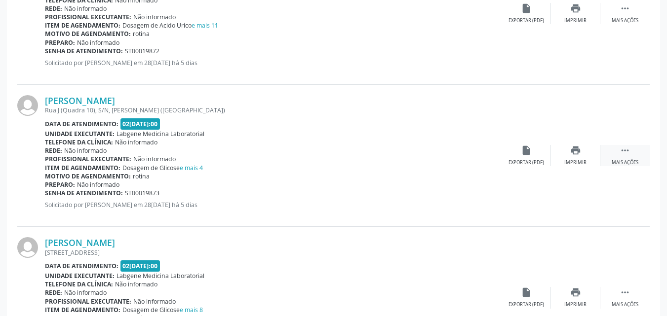
click at [619, 149] on icon "" at bounding box center [624, 150] width 11 height 11
click at [527, 150] on icon "cancel" at bounding box center [526, 150] width 11 height 11
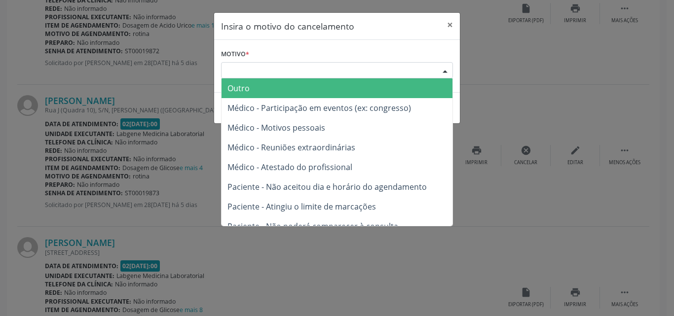
click at [389, 64] on div "Escolha o motivo" at bounding box center [337, 70] width 232 height 17
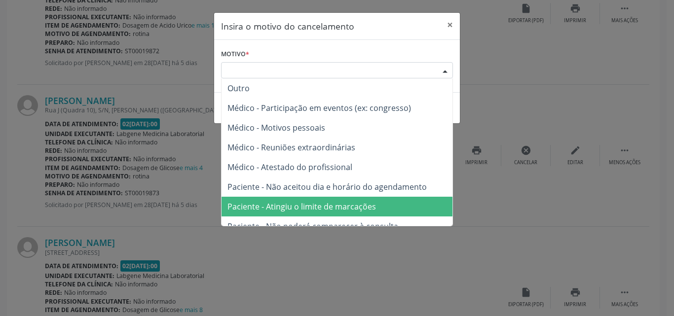
click at [363, 199] on span "Paciente - Atingiu o limite de marcações" at bounding box center [337, 207] width 231 height 20
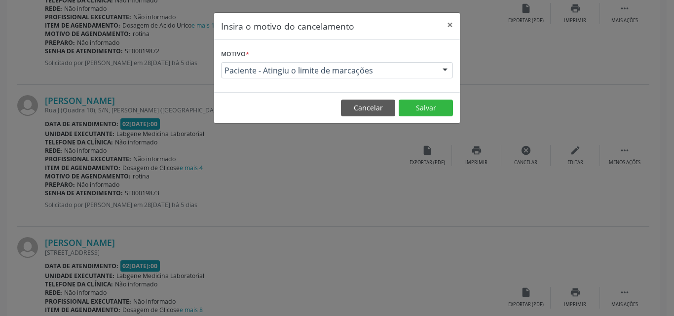
click at [420, 68] on span "Paciente - Atingiu o limite de marcações" at bounding box center [329, 71] width 208 height 10
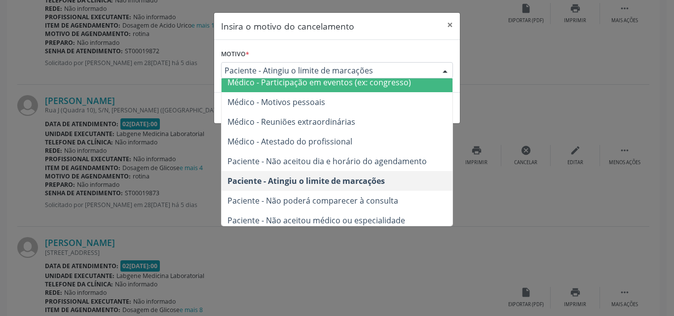
scroll to position [50, 0]
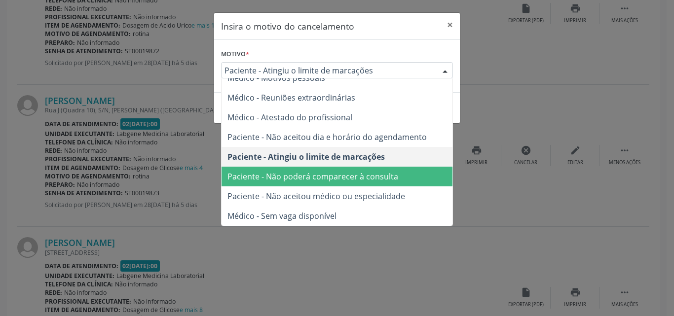
click at [394, 176] on span "Paciente - Não poderá comparecer à consulta" at bounding box center [313, 176] width 171 height 11
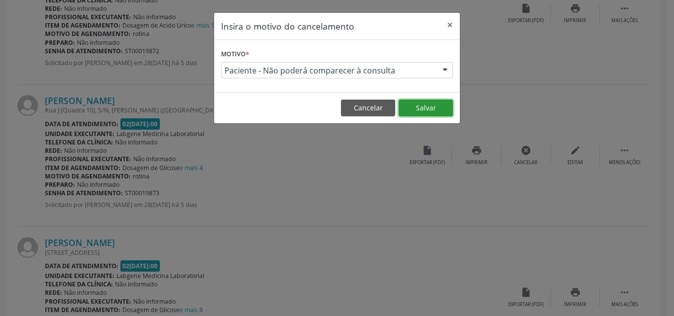
click at [421, 113] on button "Salvar" at bounding box center [426, 108] width 54 height 17
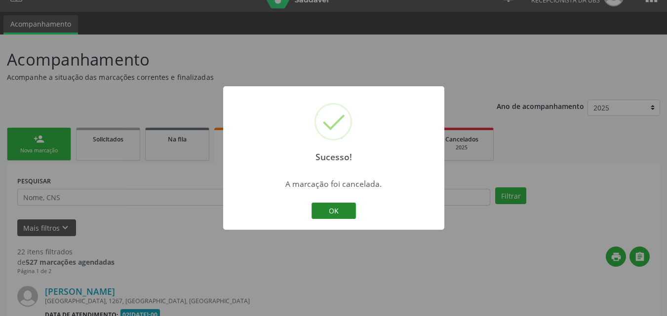
scroll to position [780, 0]
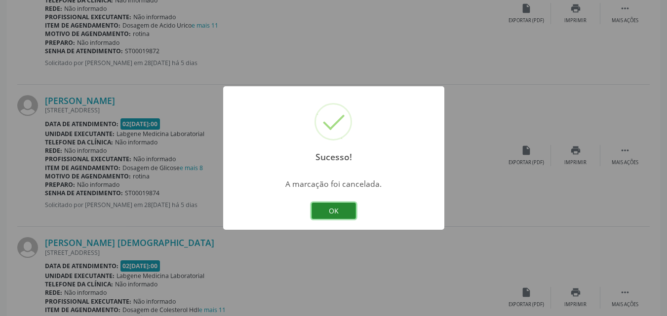
click at [349, 208] on button "OK" at bounding box center [333, 211] width 44 height 17
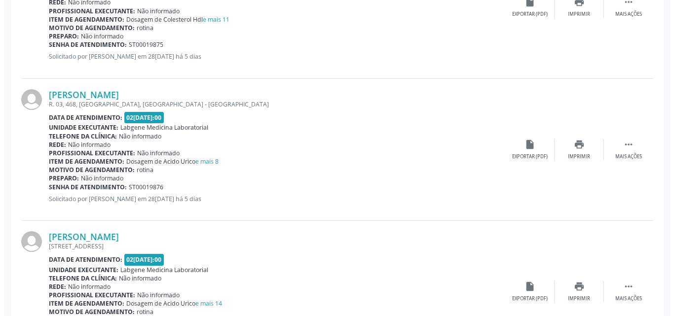
scroll to position [1076, 0]
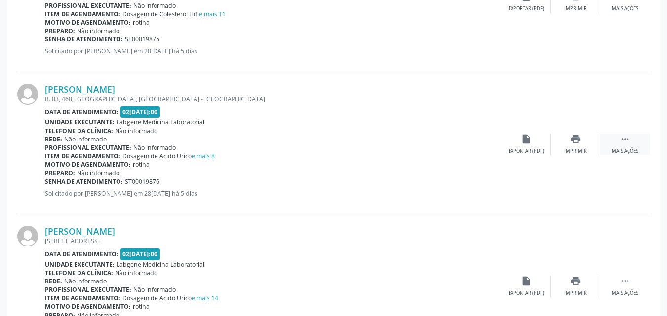
click at [615, 140] on div " Mais ações" at bounding box center [624, 144] width 49 height 21
click at [523, 139] on icon "cancel" at bounding box center [526, 139] width 11 height 11
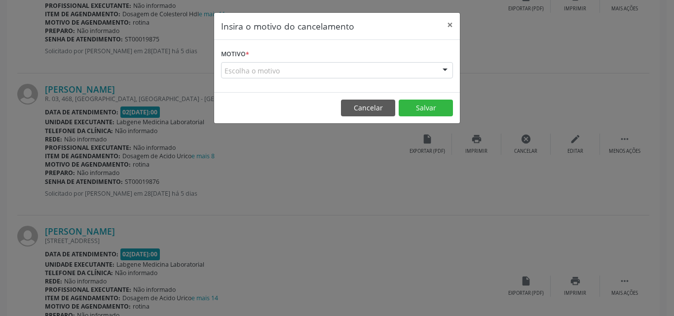
click at [407, 73] on div "Escolha o motivo" at bounding box center [337, 70] width 232 height 17
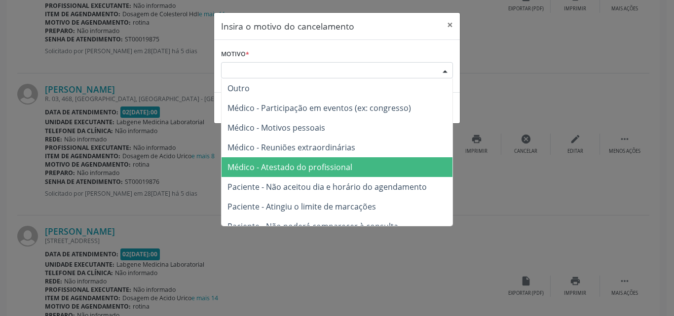
scroll to position [49, 0]
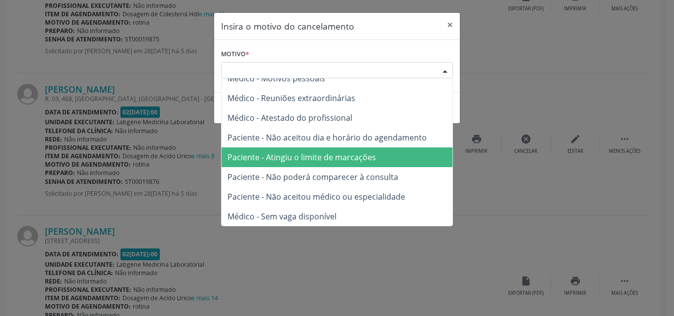
click at [379, 154] on span "Paciente - Atingiu o limite de marcações" at bounding box center [337, 158] width 231 height 20
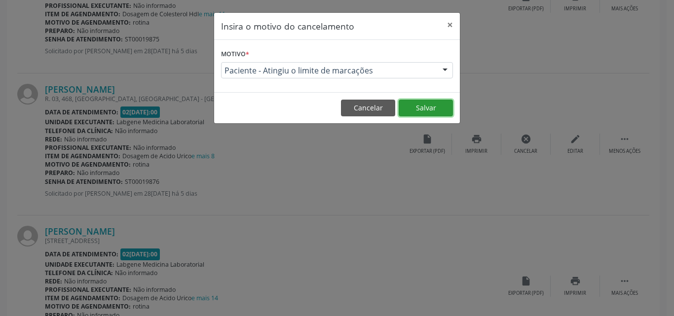
click at [435, 107] on button "Salvar" at bounding box center [426, 108] width 54 height 17
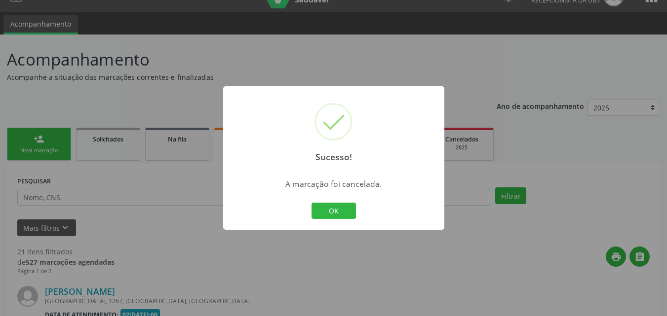
scroll to position [1076, 0]
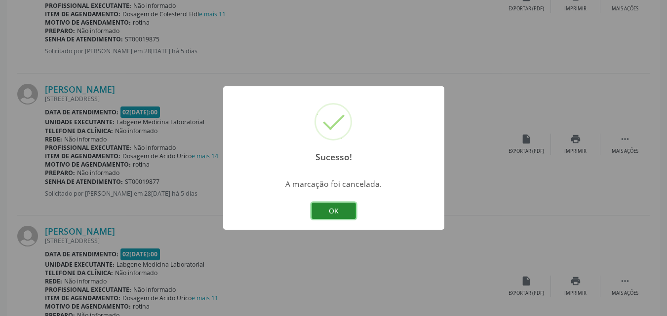
click at [343, 207] on button "OK" at bounding box center [333, 211] width 44 height 17
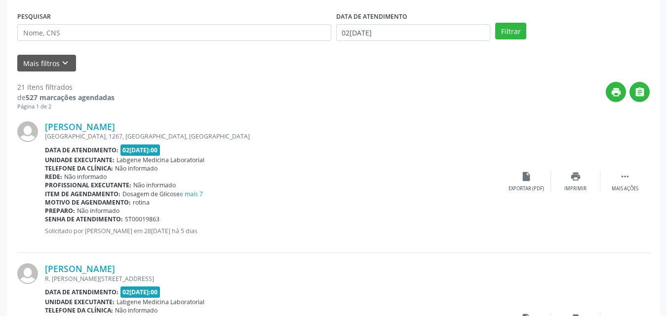
scroll to position [0, 0]
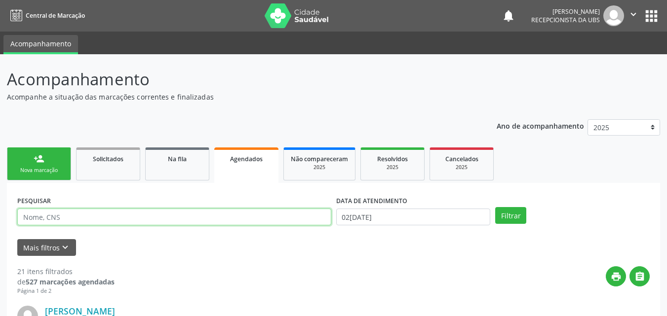
drag, startPoint x: 214, startPoint y: 221, endPoint x: 231, endPoint y: 217, distance: 17.6
click at [214, 221] on input "text" at bounding box center [174, 217] width 314 height 17
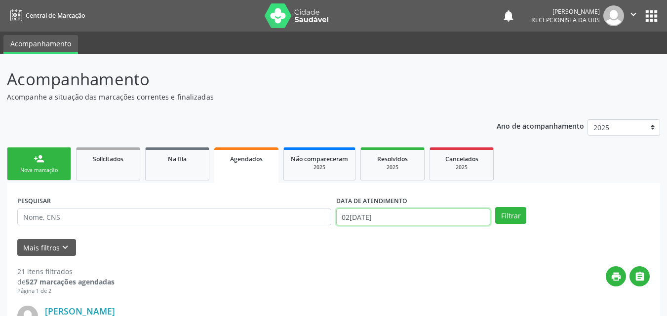
click at [340, 214] on input "[DATE]" at bounding box center [413, 217] width 154 height 17
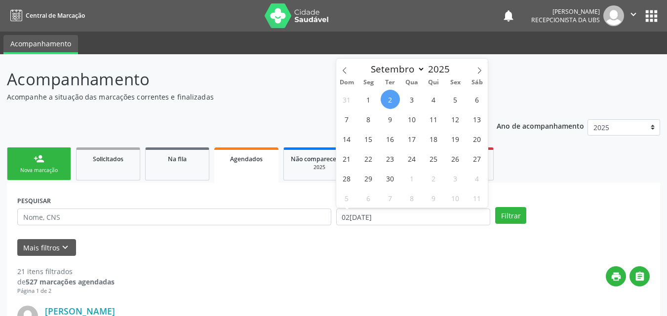
click at [391, 92] on span "2" at bounding box center [389, 99] width 19 height 19
type input "[DATE]"
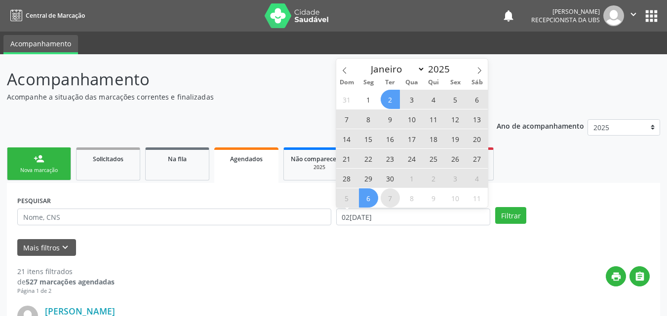
drag, startPoint x: 378, startPoint y: 204, endPoint x: 384, endPoint y: 206, distance: 6.6
click at [378, 204] on div "31 1 2 3 4 5 6 7 8 9 10 11 12 13 14 15 16 17 18 19 20 21 22 23 24 25 26 27 28 2…" at bounding box center [412, 148] width 152 height 118
click at [387, 213] on input "[DATE]" at bounding box center [413, 217] width 154 height 17
click at [387, 214] on input "[DATE]" at bounding box center [413, 217] width 154 height 17
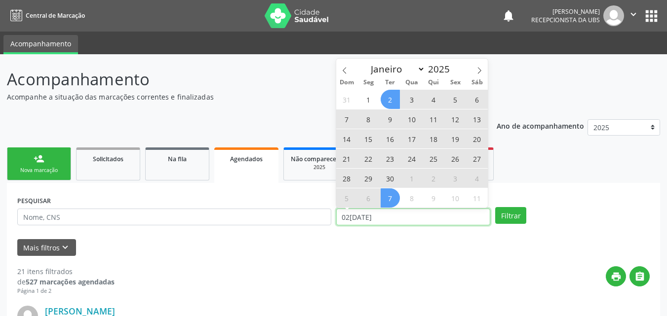
click at [387, 214] on input "[DATE]" at bounding box center [413, 217] width 154 height 17
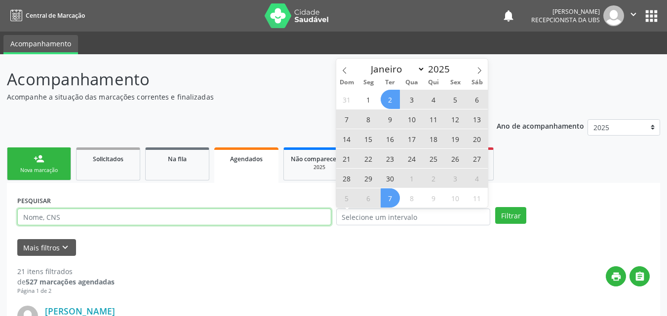
click at [316, 215] on input "text" at bounding box center [174, 217] width 314 height 17
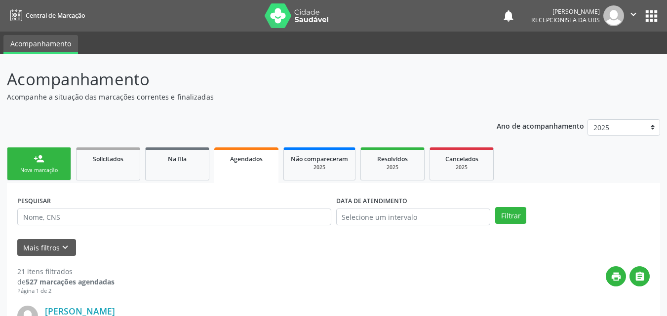
click at [143, 252] on div "Mais filtros keyboard_arrow_down" at bounding box center [333, 247] width 637 height 17
click at [48, 168] on div "Nova marcação" at bounding box center [38, 170] width 49 height 7
click at [49, 169] on div "Nova marcação" at bounding box center [38, 170] width 49 height 7
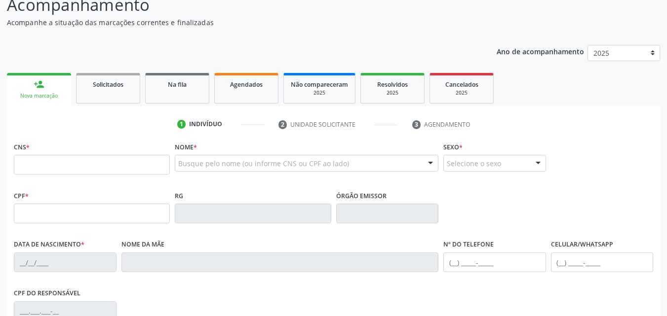
scroll to position [99, 0]
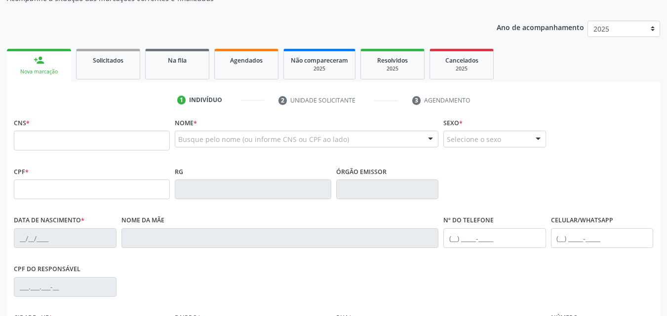
click at [80, 152] on fieldset "CNS *" at bounding box center [92, 136] width 156 height 42
click at [80, 150] on input "text" at bounding box center [92, 141] width 156 height 20
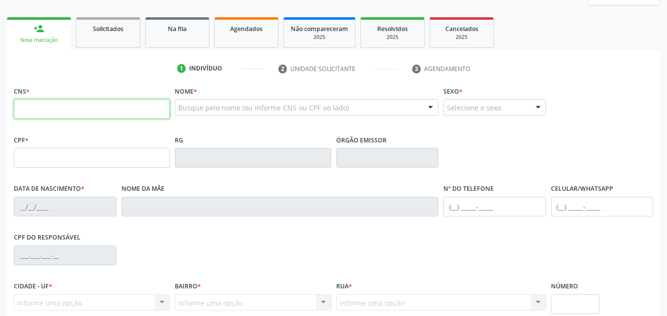
scroll to position [148, 0]
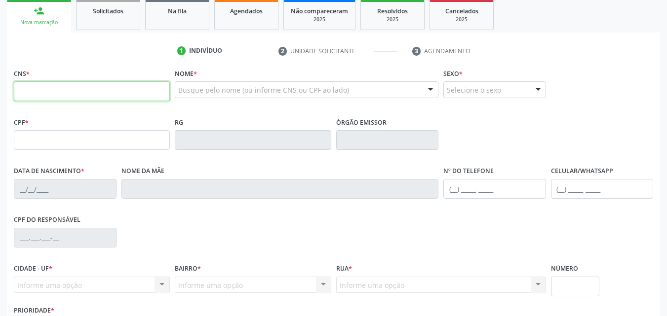
click at [102, 95] on input "text" at bounding box center [92, 91] width 156 height 20
click at [120, 67] on div "CNS *" at bounding box center [92, 83] width 156 height 35
click at [123, 91] on input "text" at bounding box center [92, 91] width 156 height 20
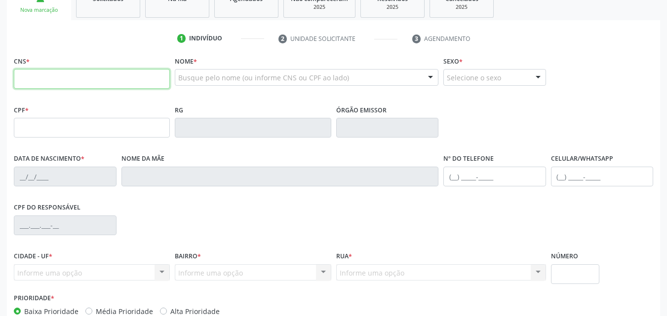
scroll to position [197, 0]
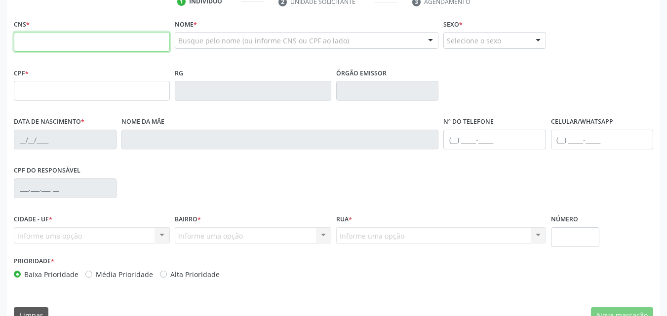
click at [152, 44] on input "text" at bounding box center [92, 42] width 156 height 20
click at [139, 24] on div "CNS *" at bounding box center [92, 34] width 156 height 35
click at [141, 44] on input "text" at bounding box center [92, 42] width 156 height 20
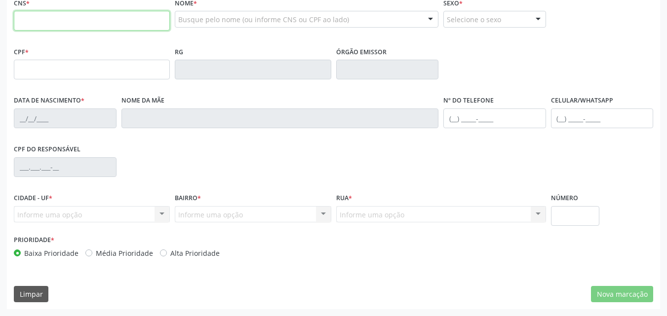
scroll to position [169, 0]
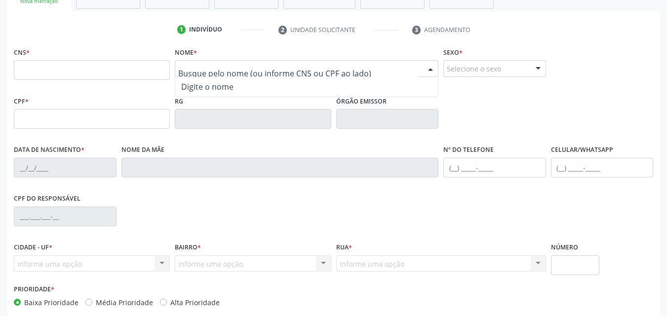
click at [130, 36] on ul "1 Indivíduo 2 Unidade solicitante 3 Agendamento" at bounding box center [333, 30] width 653 height 16
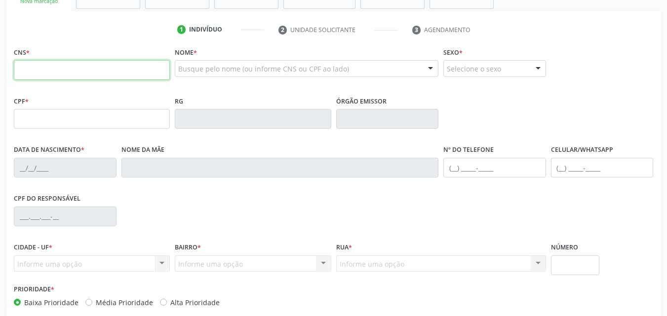
click at [107, 71] on input "text" at bounding box center [92, 70] width 156 height 20
click at [101, 44] on div "1 Indivíduo 2 Unidade solicitante 3 Agendamento CNS * Nome * Busque pelo nome (…" at bounding box center [333, 190] width 653 height 337
click at [99, 74] on input "text" at bounding box center [92, 70] width 156 height 20
click at [126, 52] on div "CNS *" at bounding box center [92, 62] width 156 height 35
click at [124, 71] on input "text" at bounding box center [92, 70] width 156 height 20
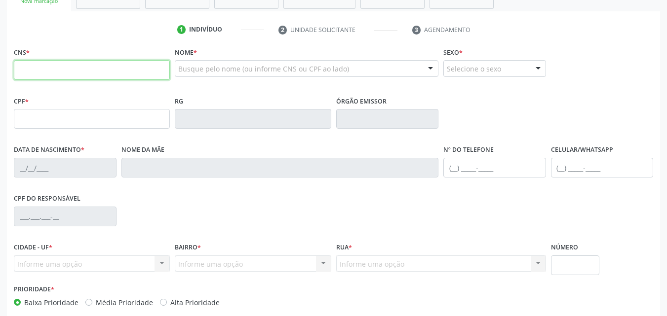
click at [41, 71] on input "text" at bounding box center [92, 70] width 156 height 20
click at [52, 70] on input "text" at bounding box center [92, 70] width 156 height 20
click at [90, 75] on input "text" at bounding box center [92, 70] width 156 height 20
click at [215, 54] on div "Nome * Busque pelo nome (ou informe CNS ou CPF ao lado) Nenhum resultado encont…" at bounding box center [307, 64] width 264 height 38
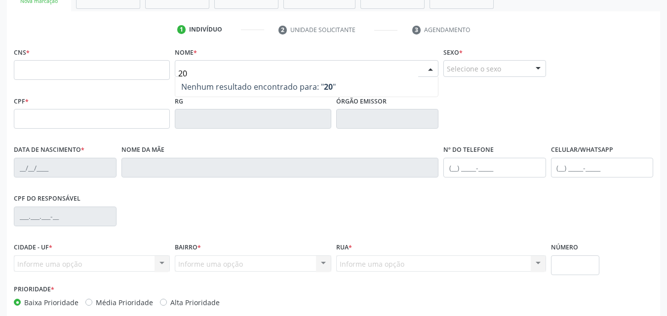
click at [209, 70] on input "20" at bounding box center [298, 74] width 240 height 20
type input "2"
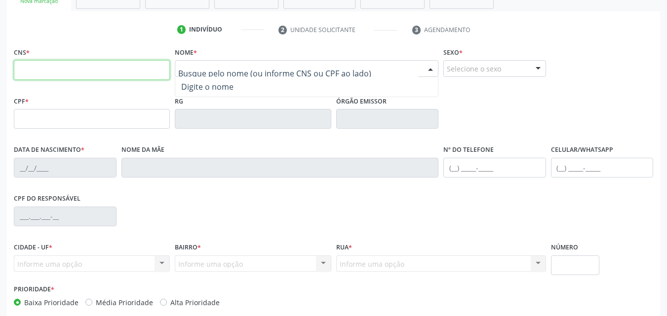
click at [157, 72] on input "text" at bounding box center [92, 70] width 156 height 20
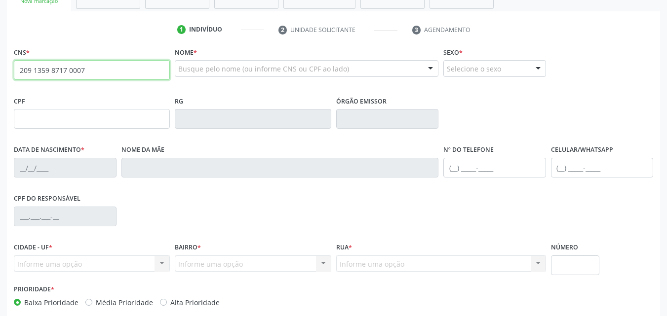
type input "209 1359 8717 0007"
type input "[DATE]"
type input "[PERSON_NAME]"
type input "[PHONE_NUMBER]"
type input "019.377.654-58"
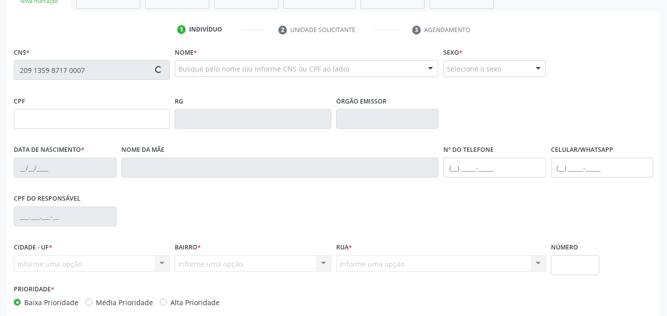
type input "180"
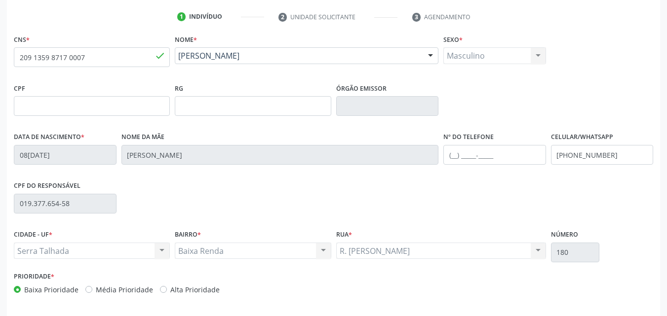
scroll to position [219, 0]
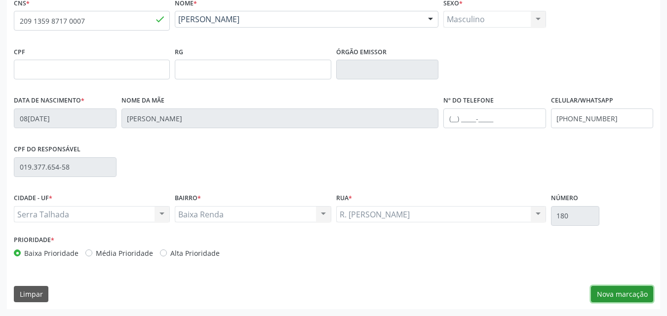
click at [604, 289] on button "Nova marcação" at bounding box center [622, 294] width 62 height 17
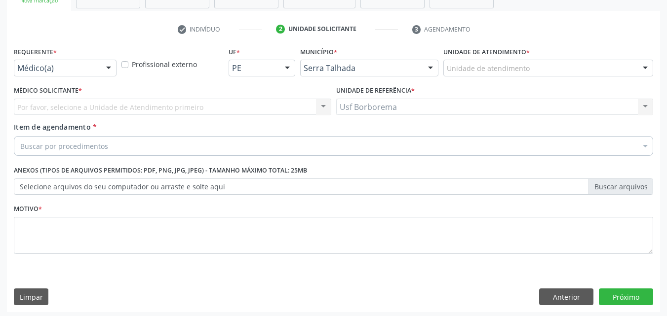
scroll to position [74, 0]
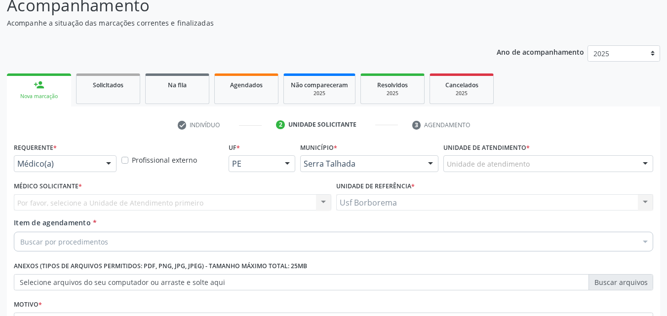
click at [540, 166] on div "Unidade de atendimento" at bounding box center [548, 163] width 210 height 17
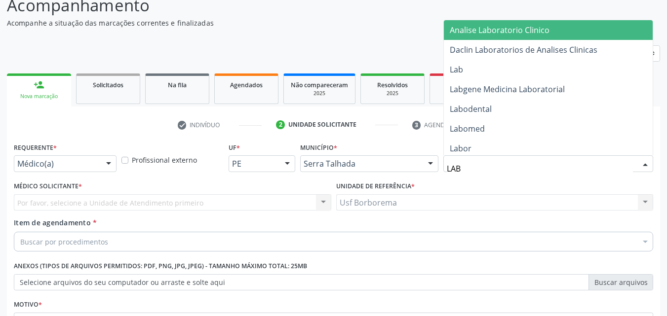
type input "LABG"
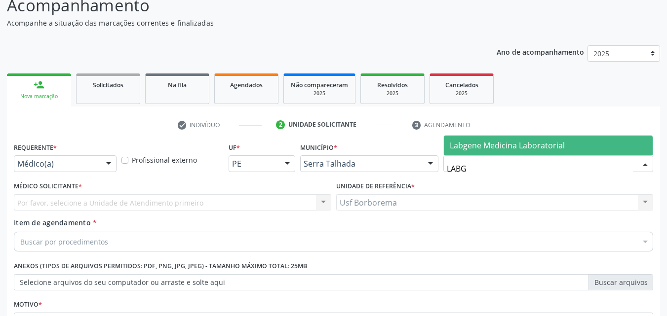
click at [494, 145] on span "Labgene Medicina Laboratorial" at bounding box center [507, 145] width 115 height 11
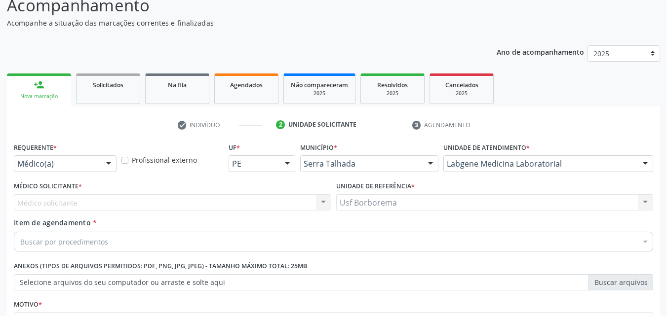
click at [102, 207] on div "Médico solicitante Nenhum resultado encontrado para: " " Não há nenhuma opção p…" at bounding box center [172, 202] width 317 height 17
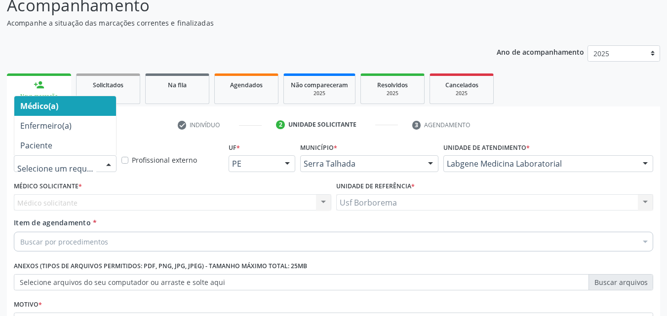
click at [99, 167] on div at bounding box center [65, 163] width 103 height 17
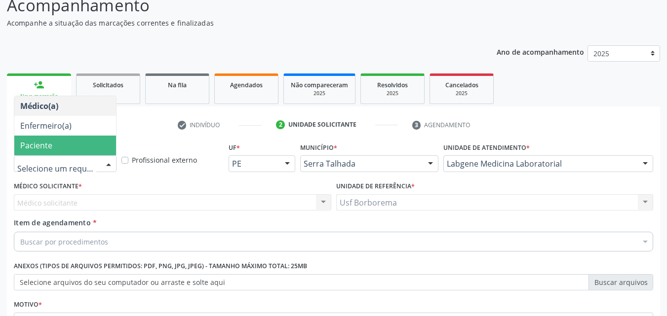
click at [52, 149] on span "Paciente" at bounding box center [65, 146] width 102 height 20
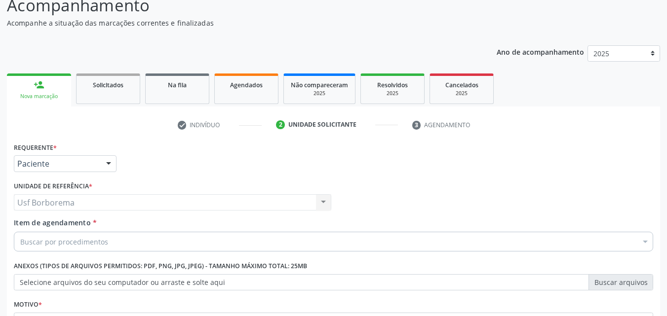
click at [33, 235] on div "Buscar por procedimentos" at bounding box center [333, 242] width 639 height 20
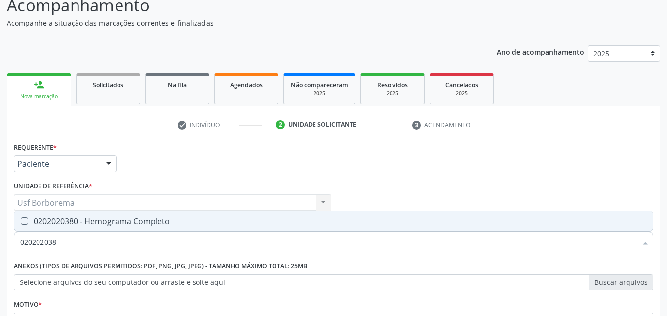
type input "0202020380"
click at [30, 226] on div "0202020380 - Hemograma Completo" at bounding box center [333, 222] width 626 height 8
checkbox Completo "true"
click at [76, 241] on input "0202020380" at bounding box center [328, 242] width 616 height 20
type input "02020203"
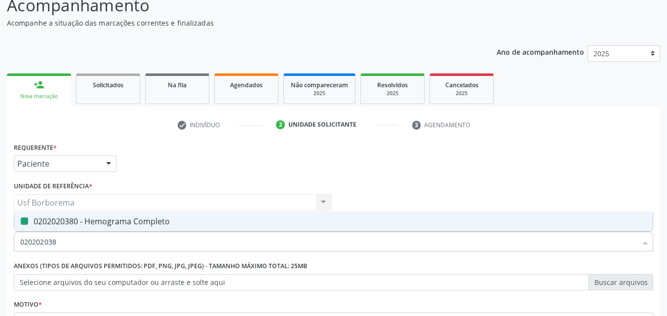
checkbox Completo "false"
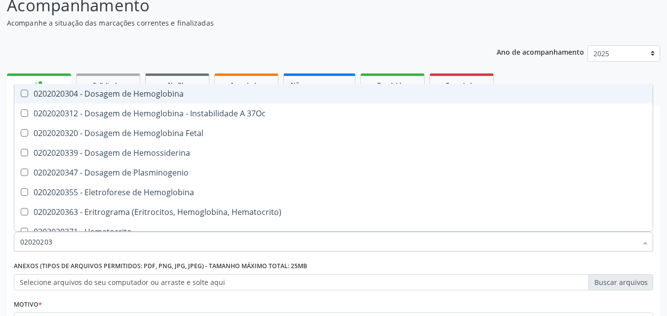
type input "0202020"
checkbox Completo "false"
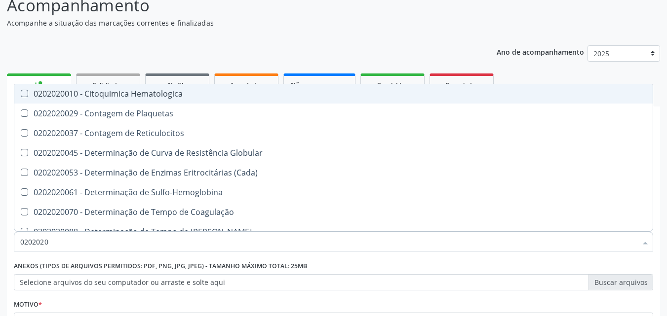
type input "020202"
checkbox Completo "false"
checkbox Leucograma "true"
type input "02020"
checkbox Completo "false"
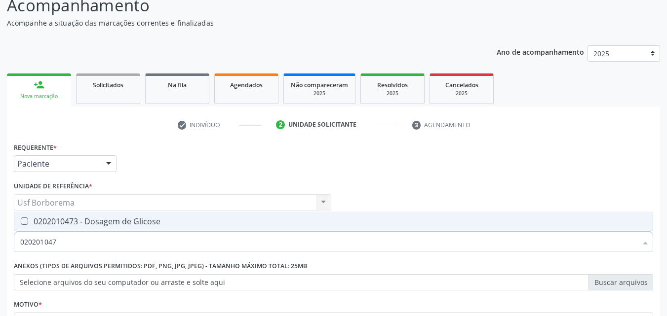
type input "0202010473"
click at [100, 215] on span "0202010473 - Dosagem de Glicose" at bounding box center [333, 222] width 638 height 20
checkbox Glicose "true"
click at [102, 243] on input "0202010473" at bounding box center [328, 242] width 616 height 20
type input "02020104"
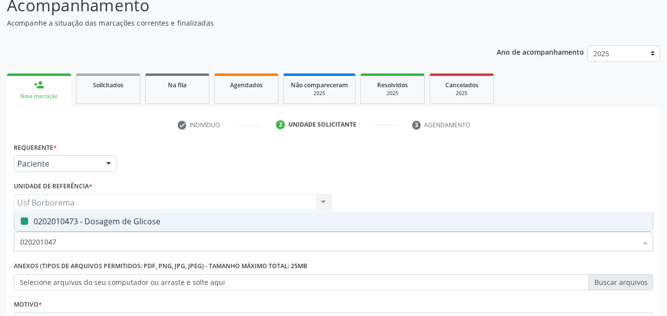
checkbox Glicose "false"
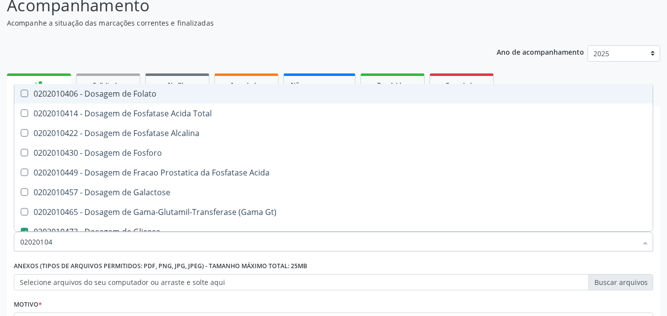
type input "0202010"
checkbox Glicose "false"
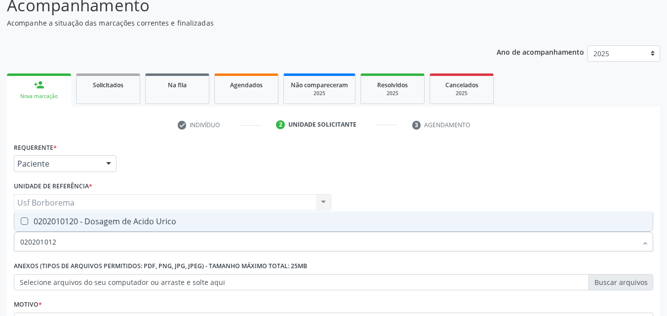
type input "0202010120"
click at [108, 225] on div "0202010120 - Dosagem de Acido Urico" at bounding box center [333, 222] width 626 height 8
checkbox Urico "true"
click at [112, 240] on input "0202010120" at bounding box center [328, 242] width 616 height 20
type input "02020101"
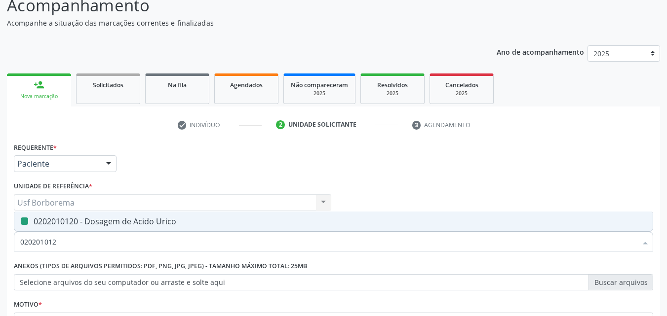
checkbox Urico "false"
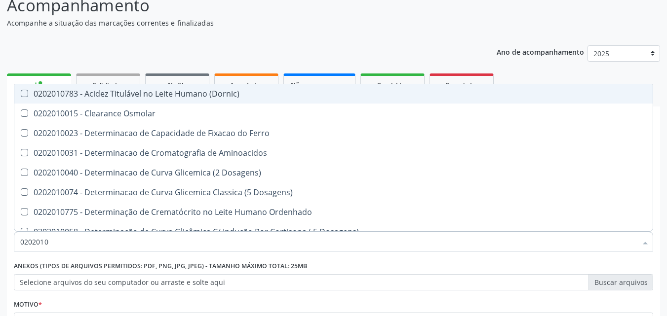
type input "020201"
checkbox Urico "false"
checkbox Amonia "true"
checkbox Glicose "false"
checkbox Nt-Probnp\) "true"
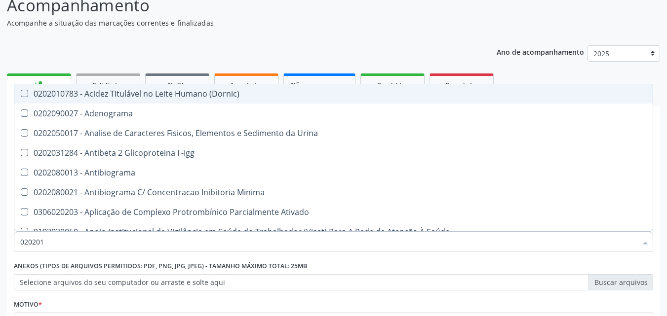
type input "02020"
checkbox Osmolar "false"
checkbox T3 "false"
checkbox Urico "true"
type input "020201"
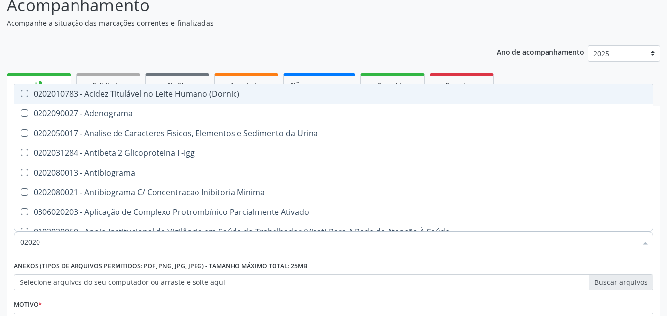
checkbox Osmolar "true"
checkbox T3 "true"
checkbox Urico "false"
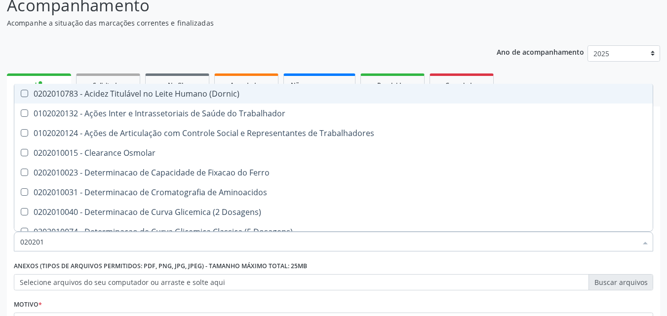
type input "0202010"
checkbox Ativada\) "true"
checkbox Urico "false"
checkbox II "true"
checkbox Glicose "false"
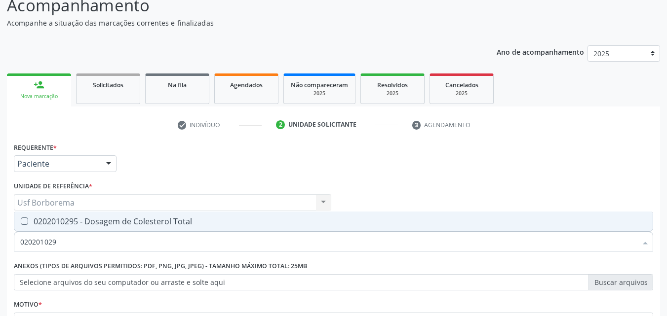
type input "0202010295"
click at [113, 220] on div "0202010295 - Dosagem de Colesterol Total" at bounding box center [333, 222] width 626 height 8
checkbox Total "true"
click at [115, 241] on input "0202010295" at bounding box center [328, 242] width 616 height 20
type input "02020102"
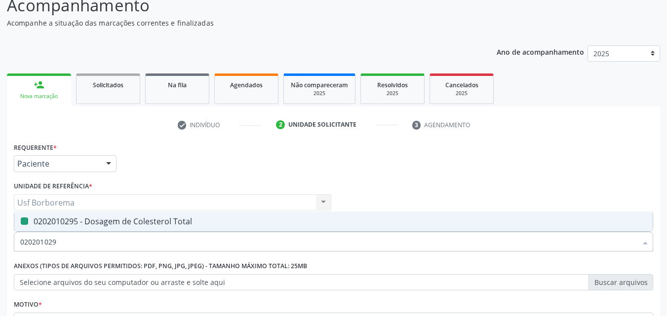
checkbox Total "false"
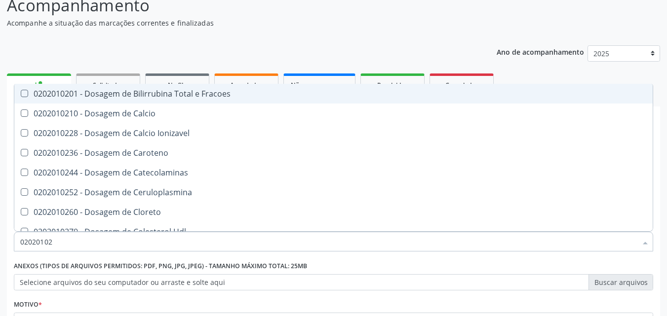
type input "0202010"
checkbox Total "false"
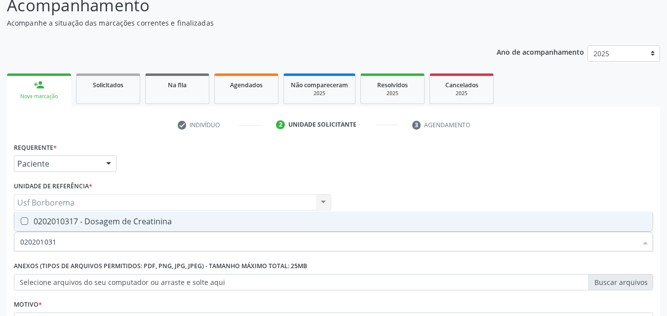
type input "0202010317"
click at [117, 220] on div "0202010317 - Dosagem de Creatinina" at bounding box center [333, 222] width 626 height 8
checkbox Creatinina "true"
drag, startPoint x: 119, startPoint y: 241, endPoint x: 114, endPoint y: 183, distance: 58.5
click at [122, 237] on input "0202010317" at bounding box center [328, 242] width 616 height 20
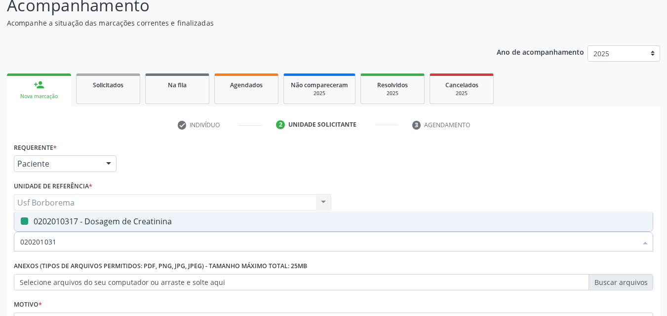
type input "02020103"
checkbox Creatinina "false"
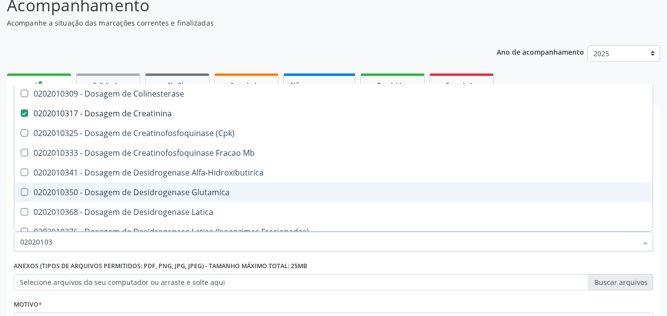
type input "0202010"
checkbox Creatinina "false"
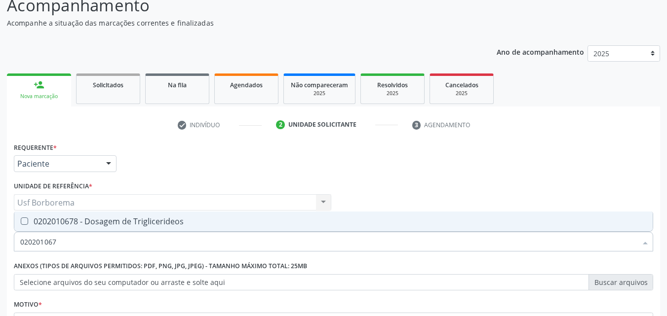
type input "0202010678"
click at [128, 226] on div "0202010678 - Dosagem de Triglicerideos" at bounding box center [333, 222] width 626 height 8
checkbox Triglicerideos "true"
click at [132, 244] on input "0202010678" at bounding box center [328, 242] width 616 height 20
type input "02020106"
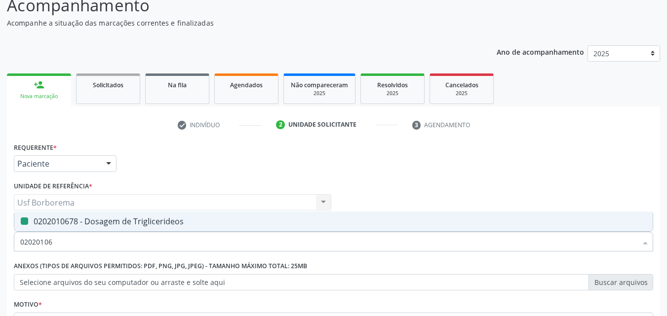
checkbox Triglicerideos "false"
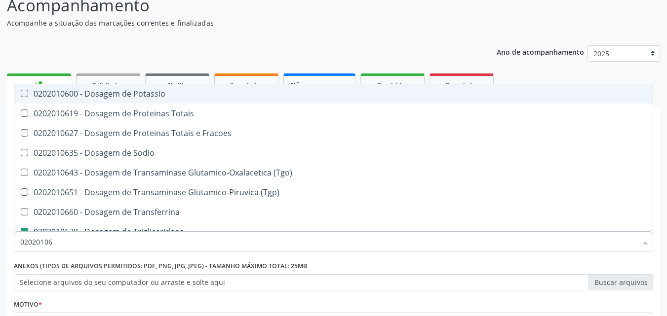
type input "0202010"
checkbox Triglicerideos "false"
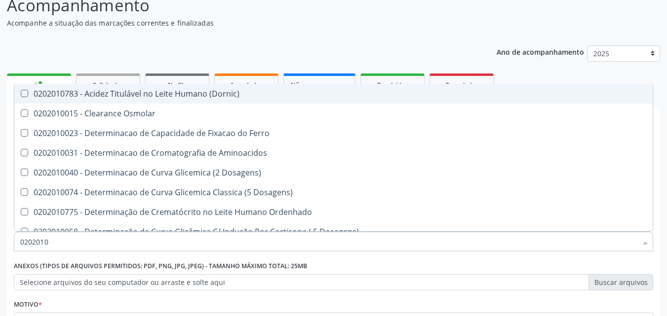
type input "02020102"
checkbox Osmolaridade "true"
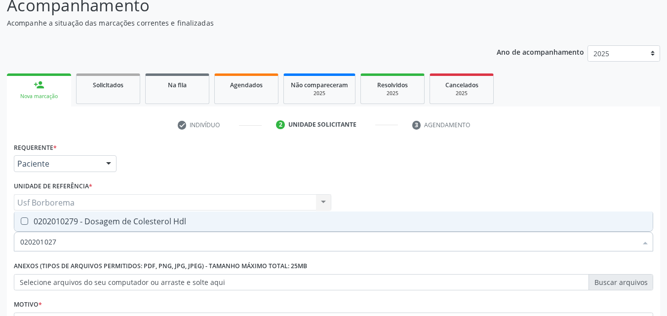
type input "0202010279"
click at [135, 225] on div "0202010279 - Dosagem de Colesterol Hdl" at bounding box center [333, 222] width 626 height 8
checkbox Hdl "true"
drag, startPoint x: 139, startPoint y: 240, endPoint x: 146, endPoint y: 237, distance: 8.0
click at [140, 240] on input "0202010279" at bounding box center [328, 242] width 616 height 20
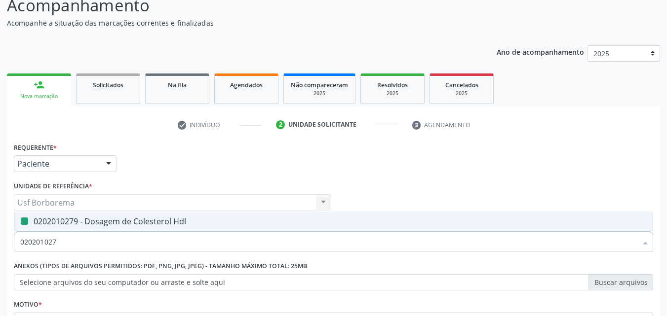
type input "02020102"
checkbox Hdl "false"
type input "0202010287"
click at [123, 224] on div "0202010287 - Dosagem de Colesterol Ldl" at bounding box center [333, 222] width 626 height 8
checkbox Ldl "true"
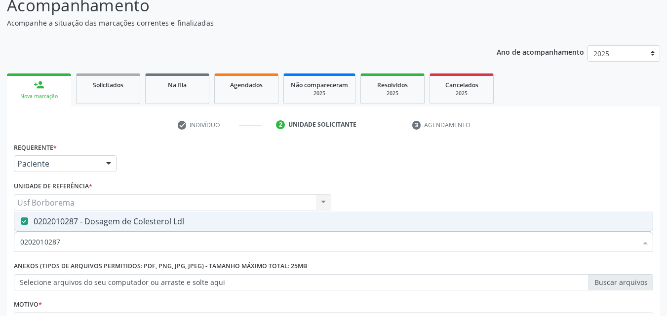
click at [127, 238] on input "0202010287" at bounding box center [328, 242] width 616 height 20
type input "02020102"
checkbox Ldl "false"
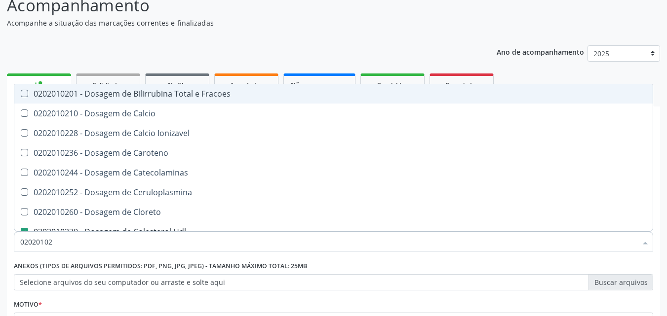
type input "0202010"
checkbox Hdl "false"
checkbox Ldl "false"
checkbox Total "false"
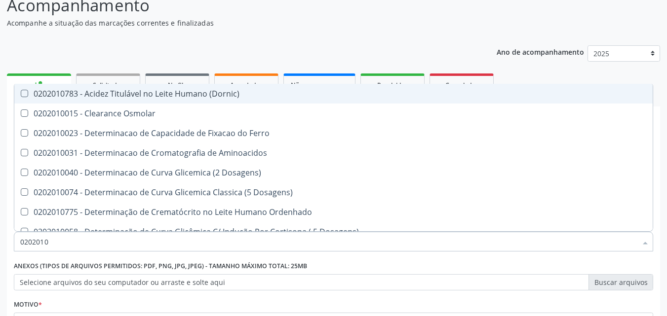
type input "020201"
checkbox Urico "false"
checkbox Amonia "true"
checkbox Hdl "false"
checkbox Ldl "false"
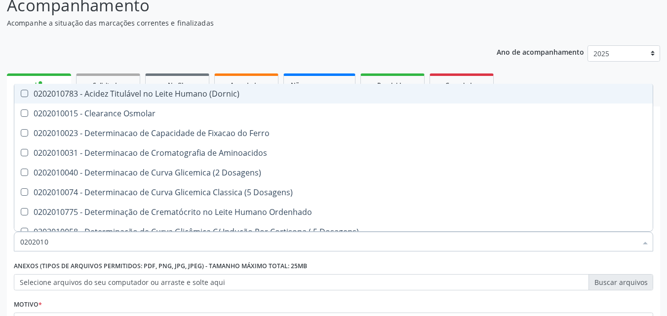
checkbox Total "false"
checkbox Creatinina "false"
checkbox Latica "true"
checkbox Fracionadas\) "true"
checkbox Ferritina "true"
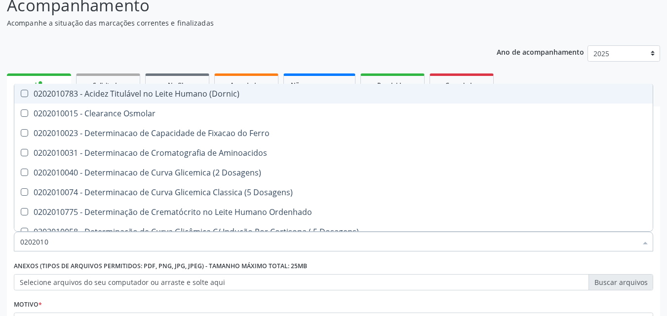
checkbox Folato "true"
checkbox Glicose "false"
checkbox Nt-Probnp\) "true"
checkbox Triglicerideos "false"
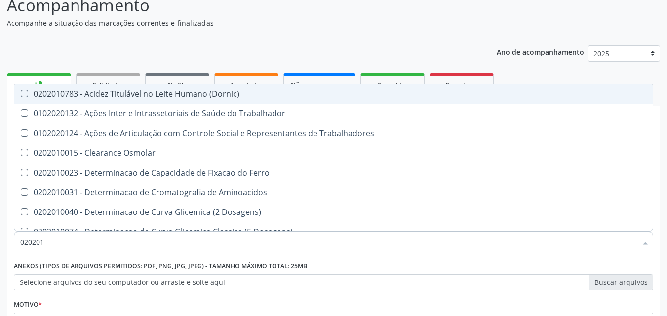
type input "02020"
checkbox Urico "false"
checkbox Hdl "false"
checkbox Ldl "false"
checkbox Total "false"
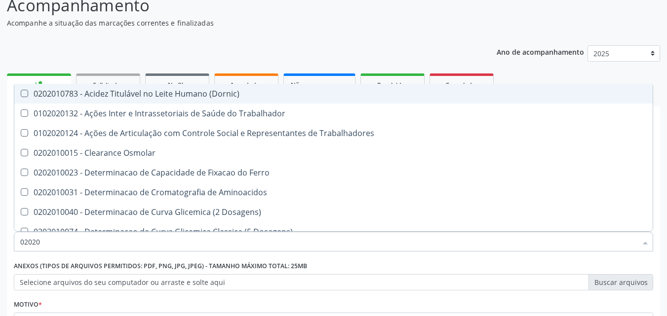
checkbox Creatinina "false"
checkbox Glicose "false"
checkbox Triglicerideos "false"
checkbox Trabalho "true"
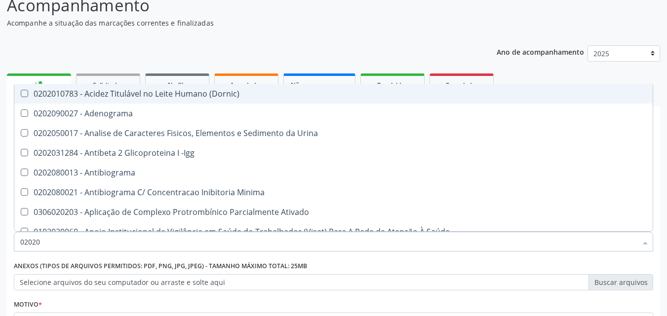
type input "020201"
checkbox Osmolar "true"
checkbox \(Pos-Pasteurização\) "true"
checkbox Molecular "true"
checkbox Parceria\) "true"
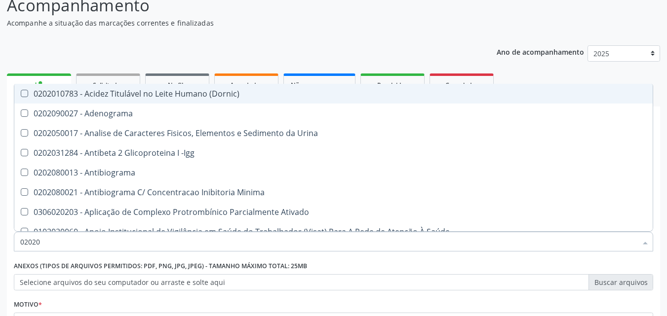
checkbox Gestante "true"
checkbox T3 "true"
checkbox Acetona "true"
checkbox Urico "false"
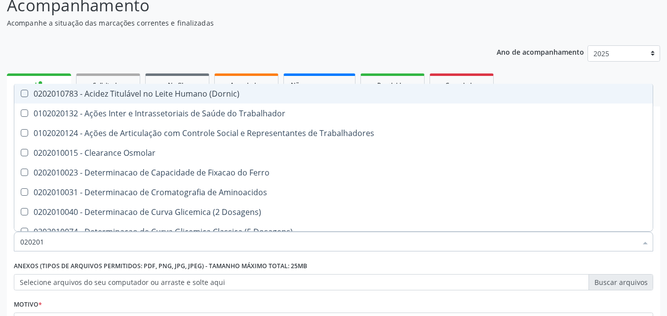
type input "0202010"
checkbox Ativada\) "true"
checkbox Urico "false"
checkbox Circulante "true"
checkbox III "true"
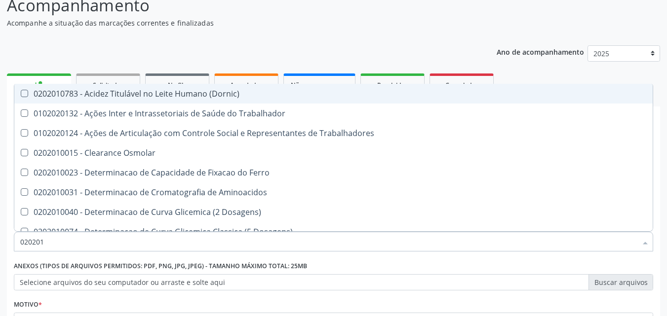
checkbox Fracoes "true"
checkbox Ionizavel "true"
checkbox Hdl "false"
checkbox Ldl "false"
checkbox Total "false"
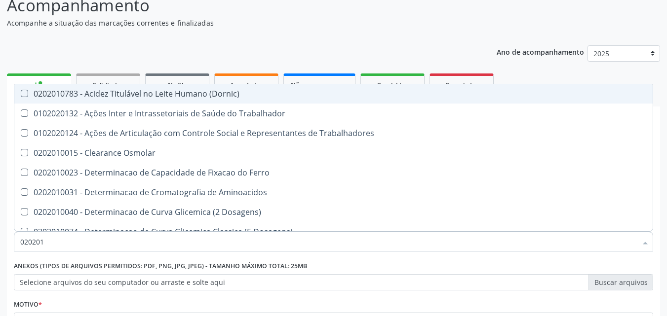
checkbox Creatinina "false"
checkbox II "true"
checkbox Glicose "false"
checkbox Muco-Proteinas "true"
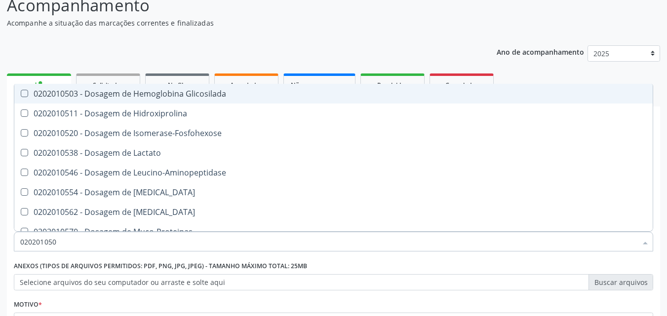
type input "0202010503"
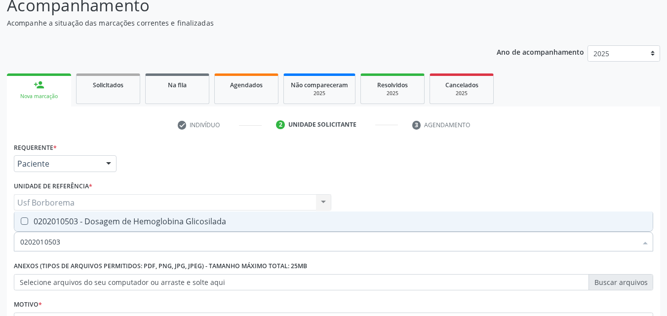
drag, startPoint x: 131, startPoint y: 220, endPoint x: 128, endPoint y: 234, distance: 14.5
click at [130, 222] on div "0202010503 - Dosagem de Hemoglobina Glicosilada" at bounding box center [333, 222] width 626 height 8
checkbox Glicosilada "true"
click at [128, 239] on input "0202010503" at bounding box center [328, 242] width 616 height 20
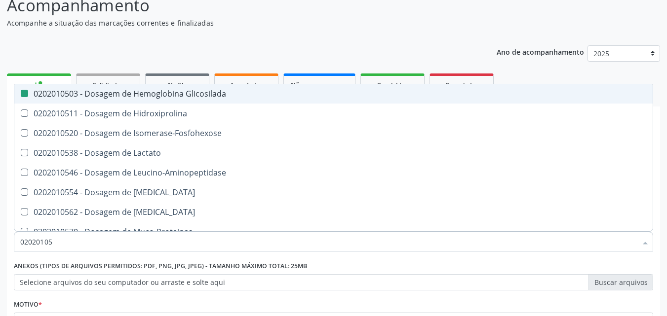
type input "0202010"
checkbox Glicosilada "false"
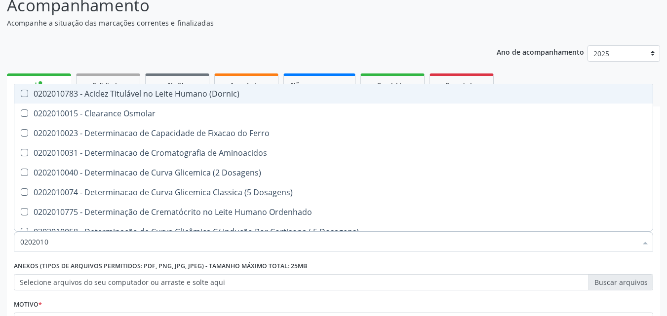
type input "020201"
checkbox Urico "false"
checkbox Amonia "true"
checkbox Hdl "false"
checkbox Ldl "false"
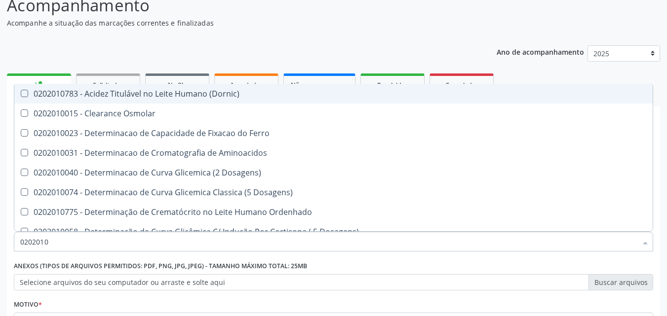
checkbox Total "false"
checkbox Creatinina "false"
checkbox Latica "true"
checkbox Fracionadas\) "true"
checkbox Ferritina "true"
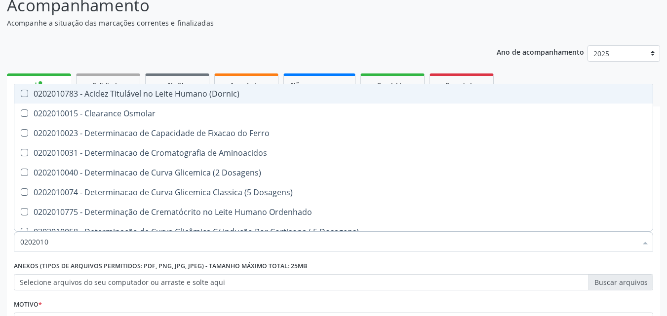
checkbox Folato "true"
checkbox Glicose "false"
checkbox Glicosilada "false"
checkbox Nt-Probnp\) "true"
checkbox Potassio "true"
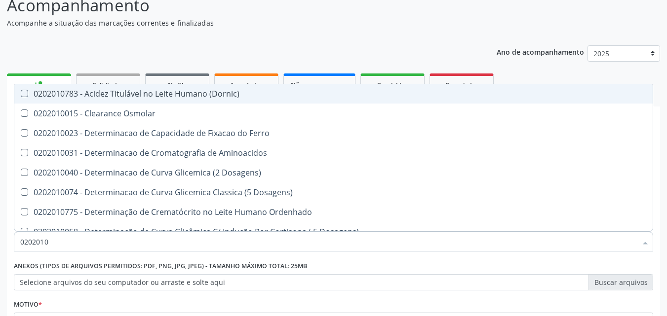
checkbox Triglicerideos "false"
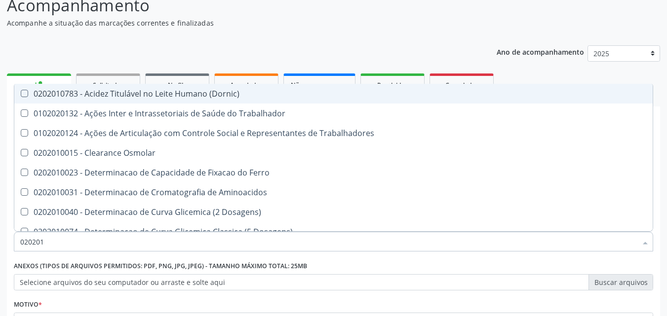
type input "02020"
checkbox Urico "false"
checkbox Hdl "false"
checkbox Ldl "false"
checkbox Total "false"
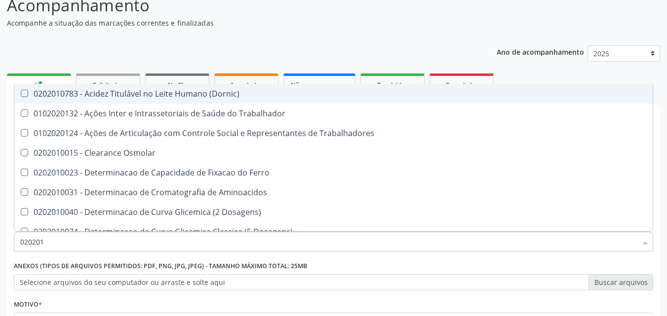
checkbox Creatinina "false"
checkbox Glicose "false"
checkbox Glicosilada "false"
checkbox Triglicerideos "false"
checkbox Trabalho "true"
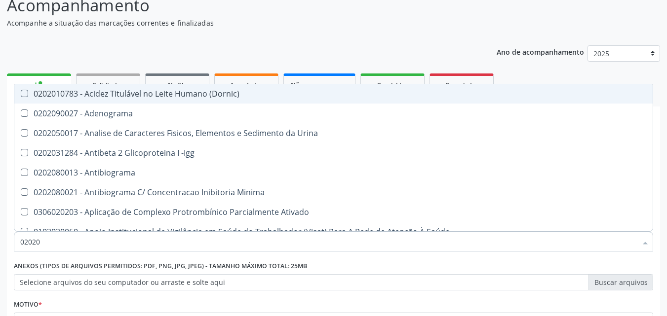
type input "020203"
checkbox Aminoacidos "true"
checkbox Urico "false"
checkbox Hdl "false"
checkbox Ldl "false"
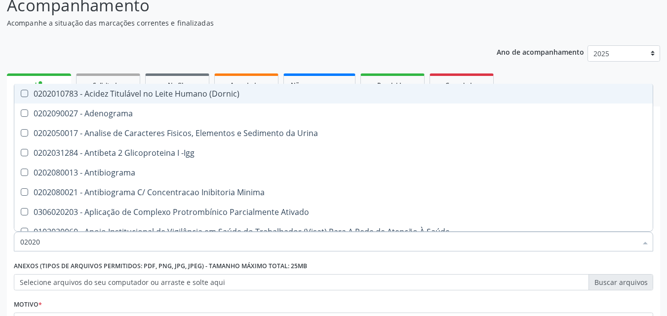
checkbox Total "false"
checkbox Creatinina "false"
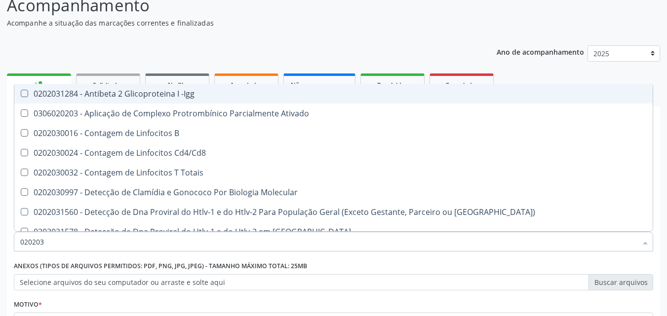
type input "0202030"
checkbox Completo "false"
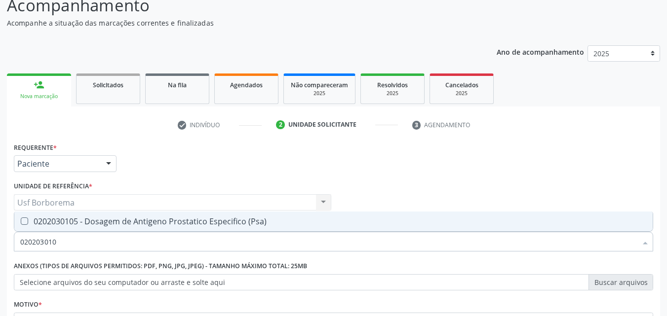
type input "0202030105"
click at [123, 226] on div "0202030105 - Dosagem de Antigeno Prostatico Especifico (Psa)" at bounding box center [333, 222] width 626 height 8
checkbox \(Psa\) "true"
click at [129, 245] on input "0202030105" at bounding box center [328, 242] width 616 height 20
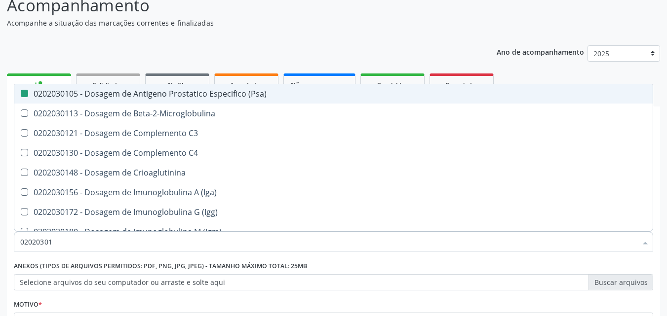
type input "0202030"
checkbox \(Psa\) "false"
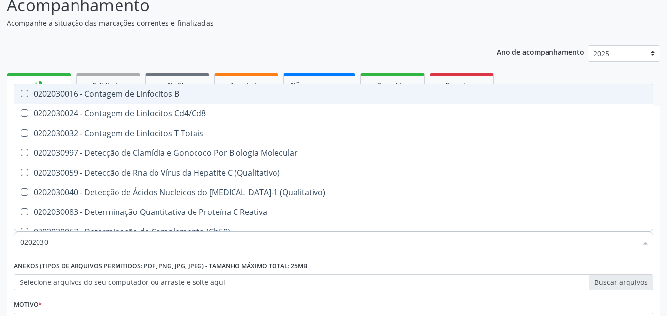
type input "020203"
checkbox \(Psa\) "false"
checkbox Proteinas "true"
checkbox Antiglomerulo "true"
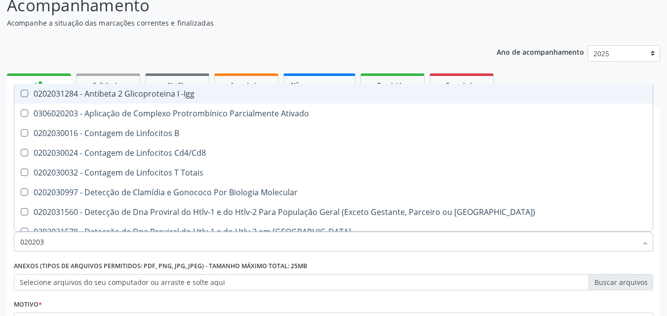
type input "02020"
checkbox \(Psa\) "false"
checkbox Completo "false"
checkbox Antileptospiras "true"
checkbox Simples "true"
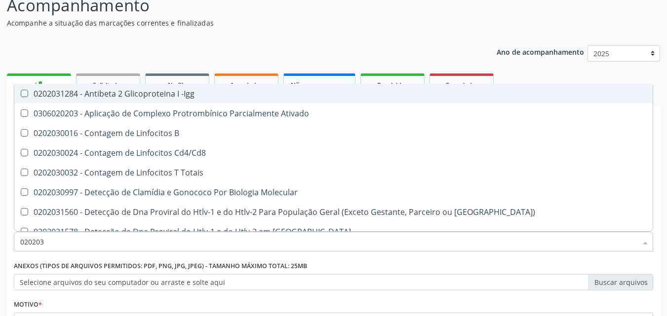
checkbox Alergeno-Especifica "true"
checkbox Imunofluorescencia\) "true"
checkbox Bacterianas "true"
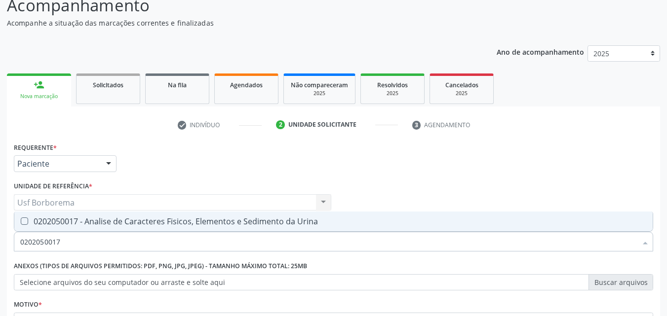
click at [133, 226] on div "0202050017 - Analise de Caracteres Fisicos, Elementos e Sedimento da Urina" at bounding box center [333, 222] width 626 height 8
click at [136, 243] on input "0202050017" at bounding box center [328, 242] width 616 height 20
click at [188, 226] on span "0202010694 - Dosagem de [PERSON_NAME]" at bounding box center [333, 222] width 638 height 20
click at [186, 234] on input "0202010694" at bounding box center [328, 242] width 616 height 20
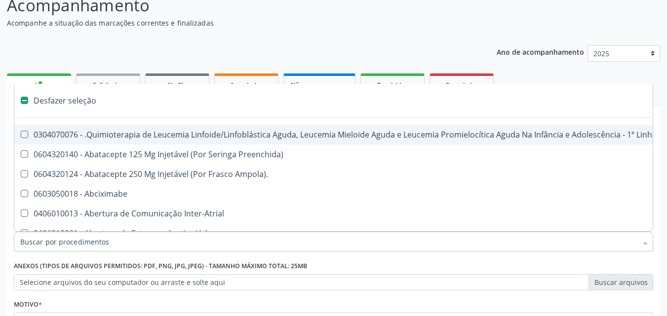
click at [188, 246] on input "Item de agendamento *" at bounding box center [328, 242] width 616 height 20
click at [168, 106] on div "Desfazer seleção" at bounding box center [404, 101] width 780 height 20
click at [1, 114] on div "Acompanhamento Acompanhe a situação das marcações correntes e finalizadas Relat…" at bounding box center [333, 197] width 667 height 435
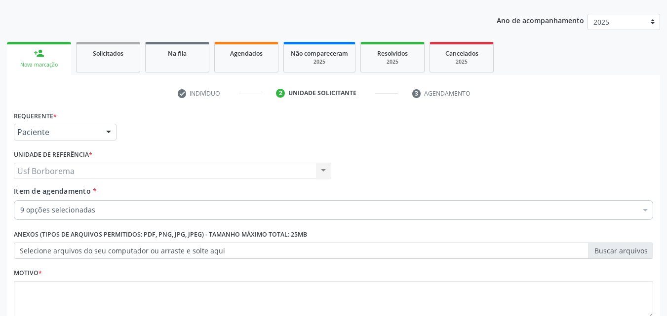
scroll to position [123, 0]
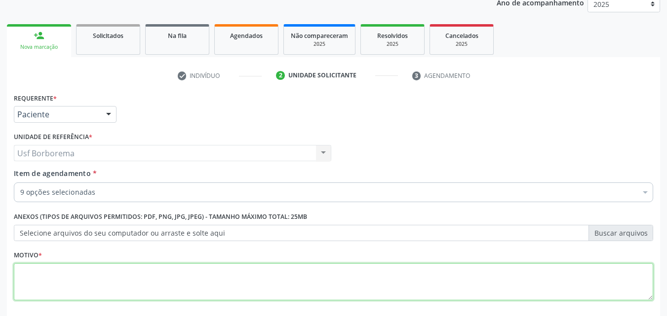
click at [171, 276] on textarea at bounding box center [333, 283] width 639 height 38
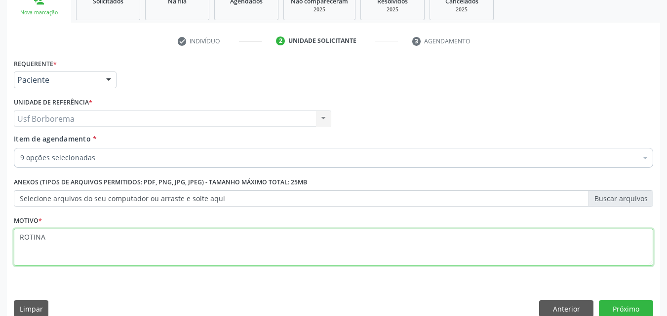
scroll to position [173, 0]
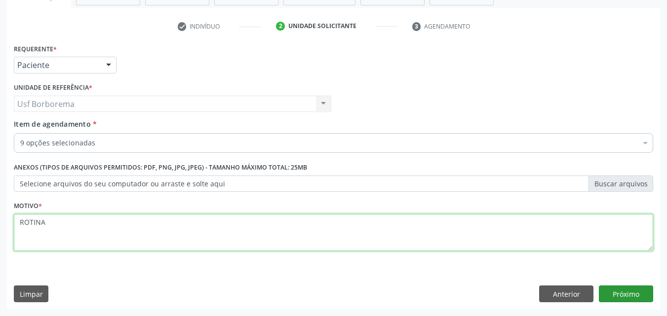
type textarea "ROTINA"
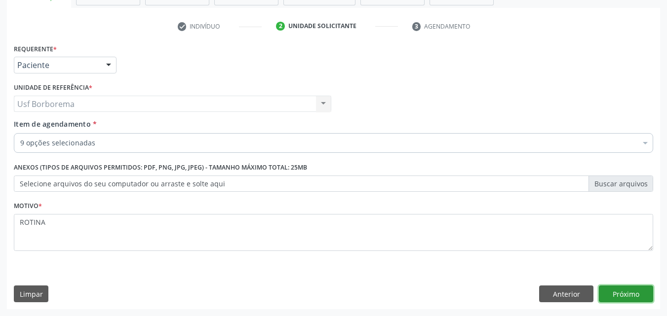
click at [622, 296] on button "Próximo" at bounding box center [626, 294] width 54 height 17
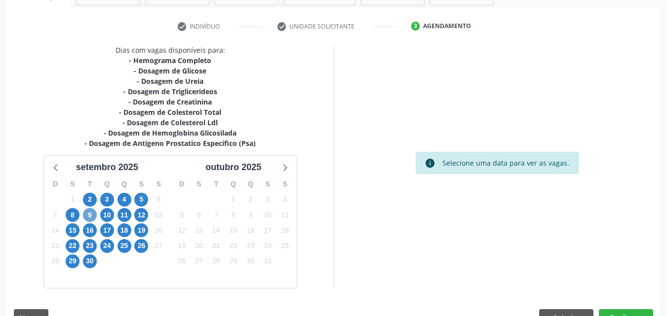
click at [93, 211] on span "9" at bounding box center [90, 215] width 14 height 14
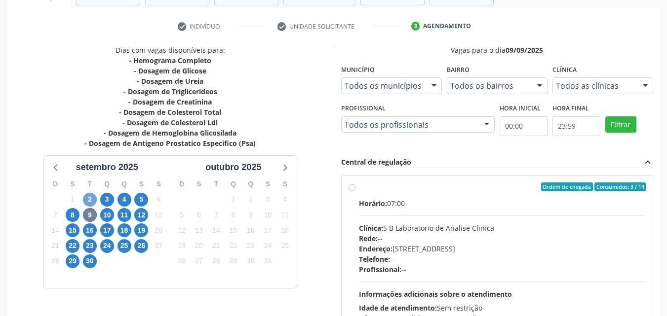
click at [91, 198] on span "2" at bounding box center [90, 200] width 14 height 14
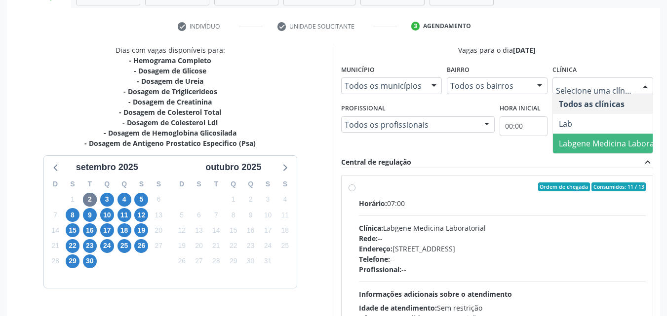
click at [608, 142] on span "Labgene Medicina Laboratorial" at bounding box center [616, 143] width 115 height 11
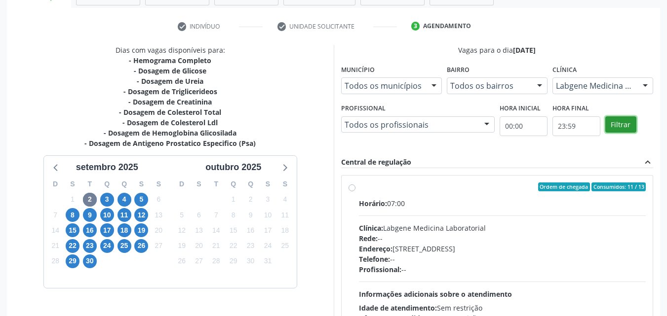
click at [620, 121] on button "Filtrar" at bounding box center [620, 124] width 31 height 17
drag, startPoint x: 620, startPoint y: 121, endPoint x: 487, endPoint y: 150, distance: 136.8
click at [619, 121] on button "Filtrar" at bounding box center [620, 124] width 31 height 17
click at [359, 187] on label "Ordem de chegada Consumidos: 11 / 13 Horário: 07:00 Clínica: Labgene Medicina L…" at bounding box center [502, 259] width 287 height 152
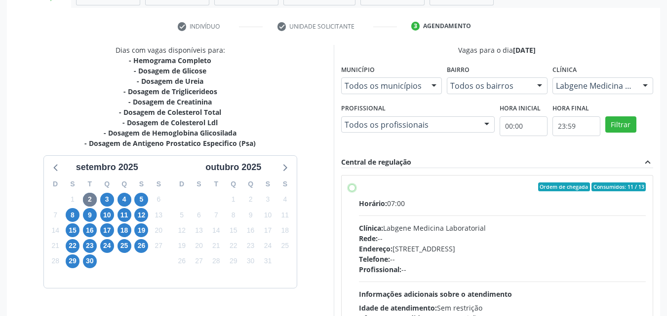
click at [351, 187] on input "Ordem de chegada Consumidos: 11 / 13 Horário: 07:00 Clínica: Labgene Medicina L…" at bounding box center [351, 187] width 7 height 9
radio input "true"
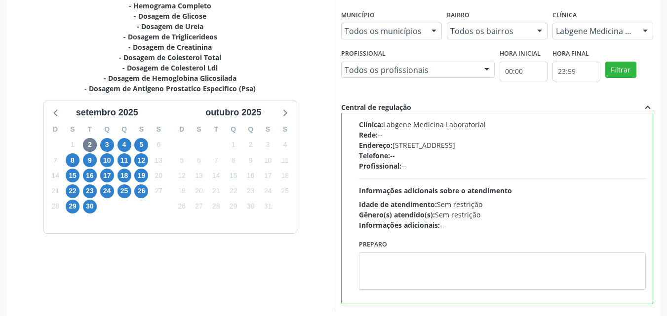
scroll to position [273, 0]
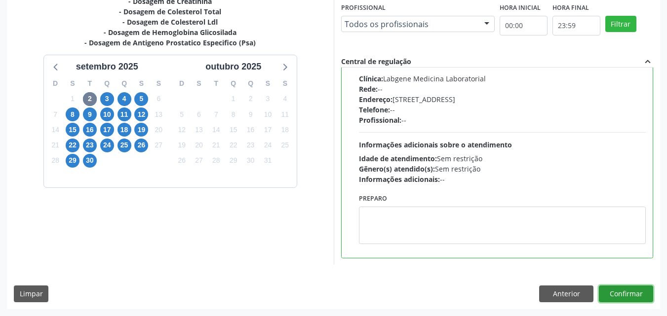
click at [608, 292] on button "Confirmar" at bounding box center [626, 294] width 54 height 17
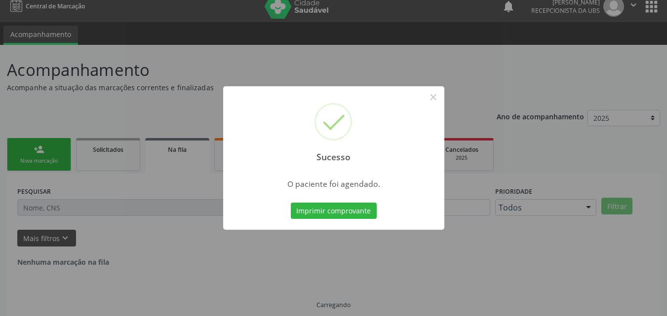
scroll to position [0, 0]
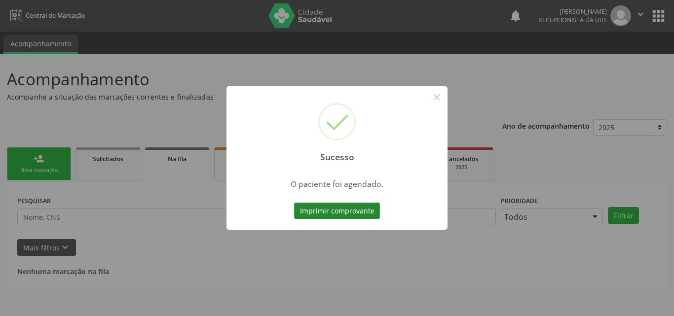
click at [342, 206] on button "Imprimir comprovante" at bounding box center [337, 211] width 86 height 17
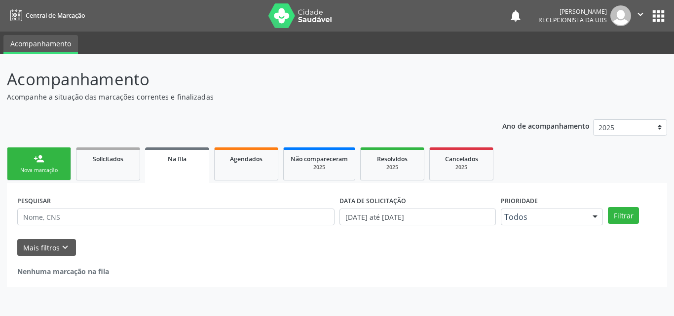
click at [34, 167] on div "Nova marcação" at bounding box center [38, 170] width 49 height 7
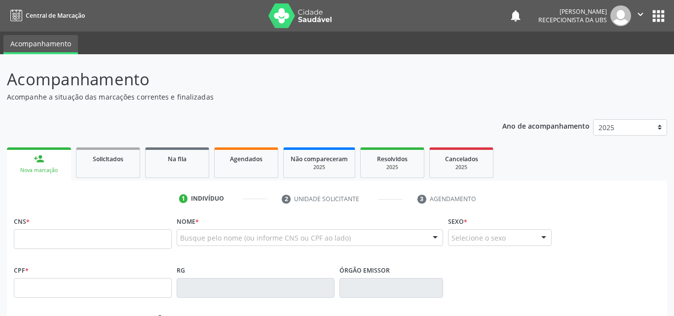
click at [34, 167] on div "Nova marcação" at bounding box center [39, 170] width 50 height 7
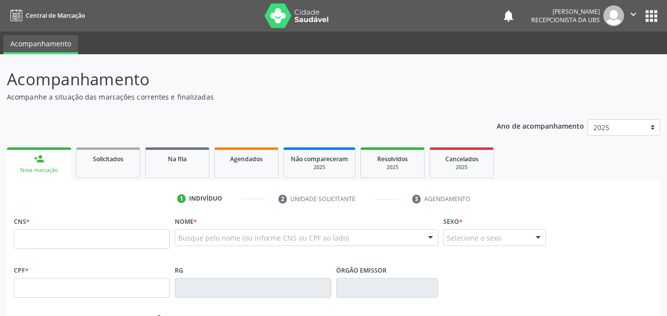
click at [35, 167] on div "Nova marcação" at bounding box center [39, 170] width 50 height 7
